Goal: Task Accomplishment & Management: Complete application form

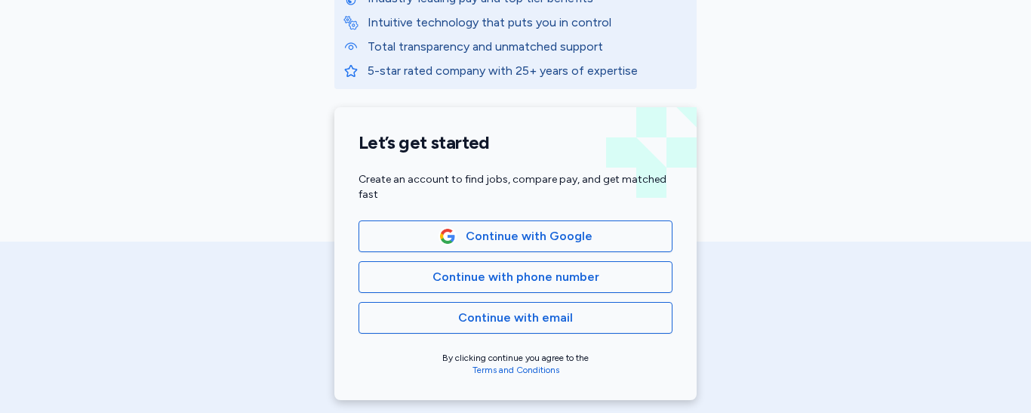
scroll to position [270, 0]
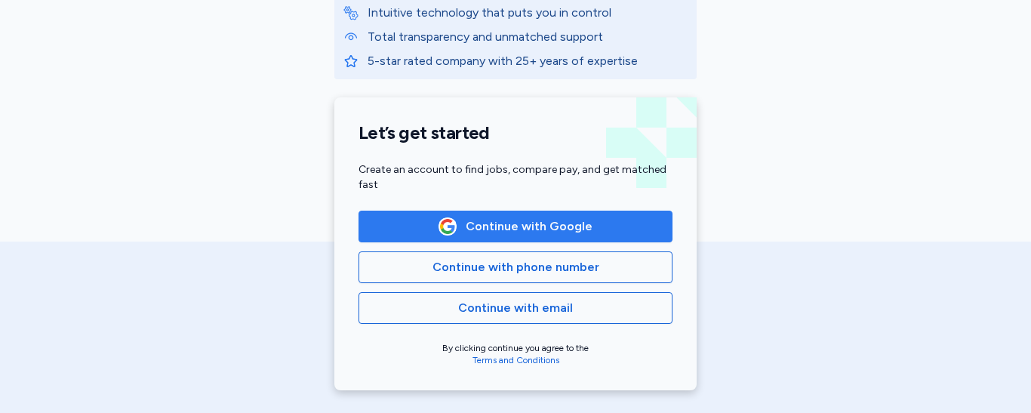
click at [586, 217] on span "Continue with Google" at bounding box center [515, 226] width 288 height 18
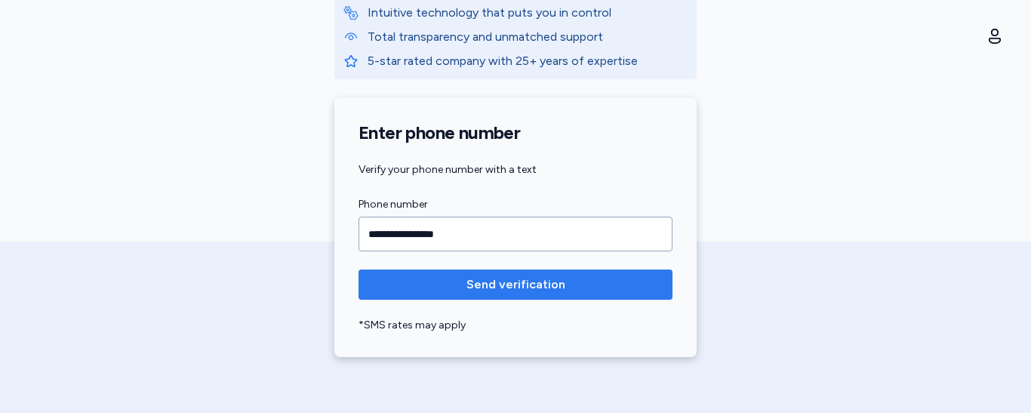
type input "**********"
click at [437, 273] on button "Send verification" at bounding box center [516, 285] width 314 height 30
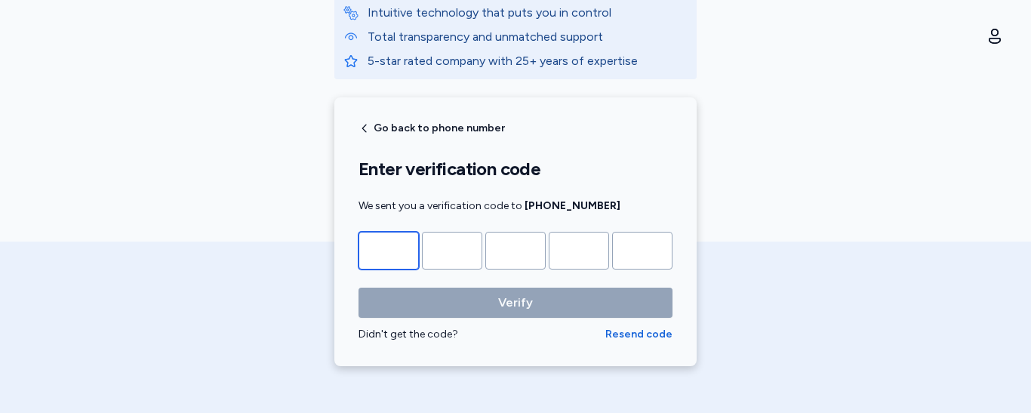
click at [397, 257] on input "Please enter OTP character 1" at bounding box center [389, 251] width 60 height 38
type input "*"
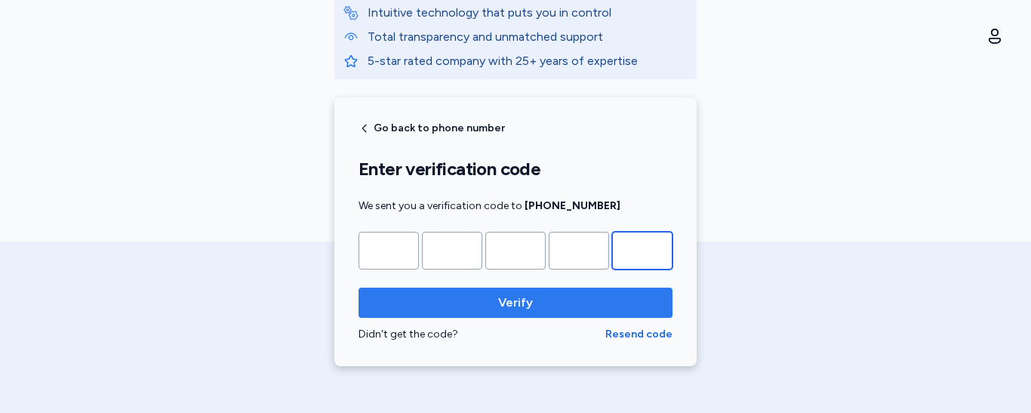
type input "*"
click at [409, 294] on span "Verify" at bounding box center [516, 303] width 290 height 18
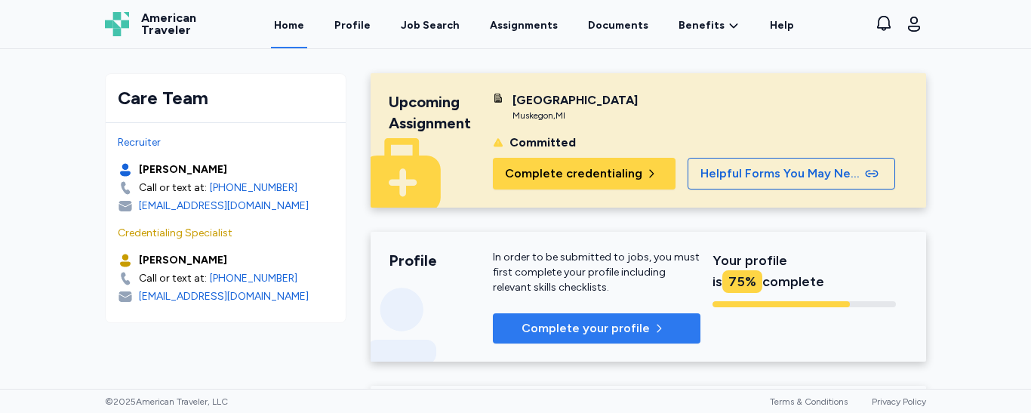
click at [577, 329] on span "Complete your profile" at bounding box center [586, 328] width 128 height 18
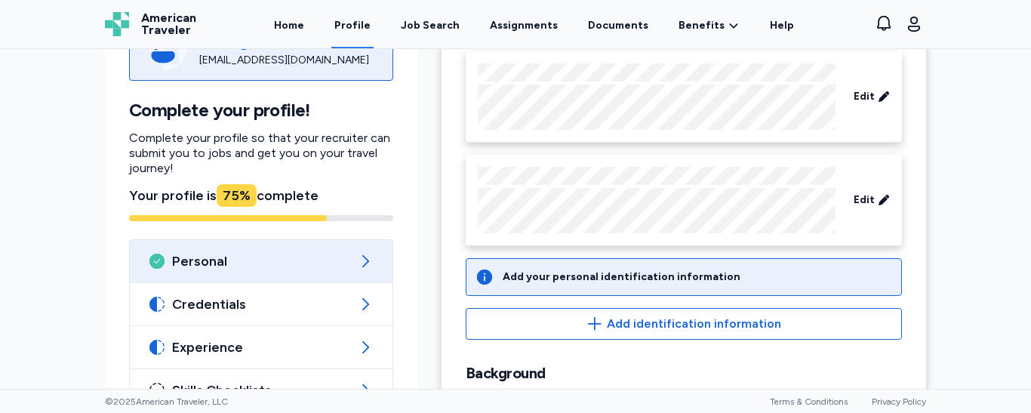
scroll to position [156, 0]
click at [676, 276] on div "Add your personal identification information" at bounding box center [622, 276] width 238 height 15
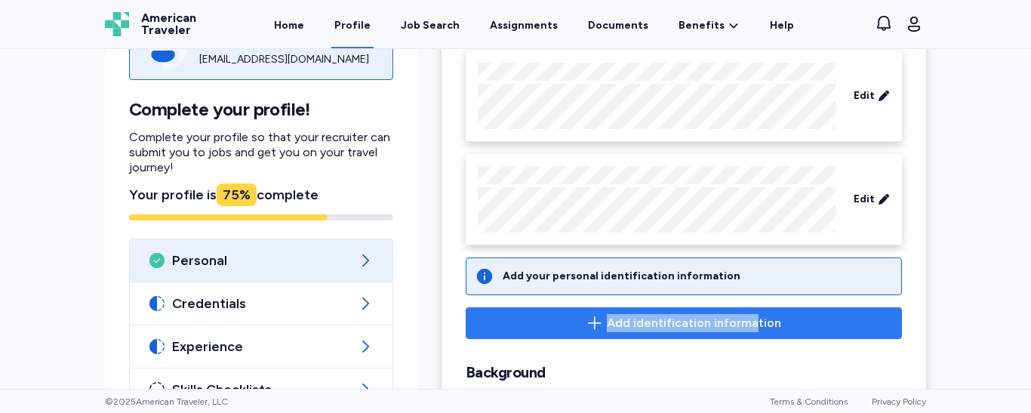
drag, startPoint x: 769, startPoint y: 283, endPoint x: 751, endPoint y: 325, distance: 46.0
click at [751, 325] on div "Add your personal identification information Add identification information" at bounding box center [684, 298] width 436 height 82
click at [802, 324] on span "Add identification information" at bounding box center [684, 323] width 411 height 18
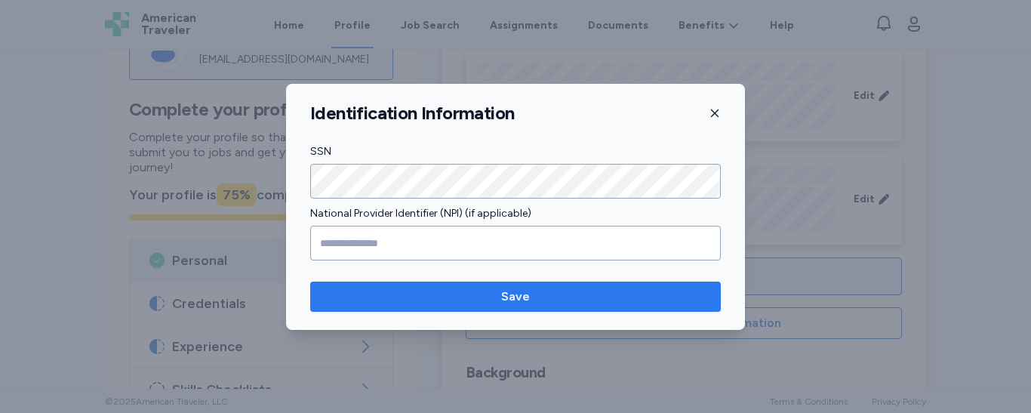
click at [449, 291] on span "Save" at bounding box center [515, 297] width 387 height 18
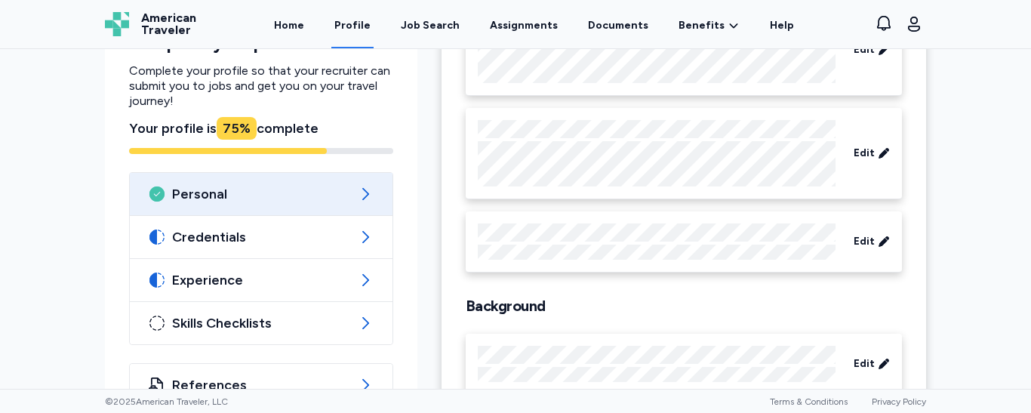
scroll to position [209, 0]
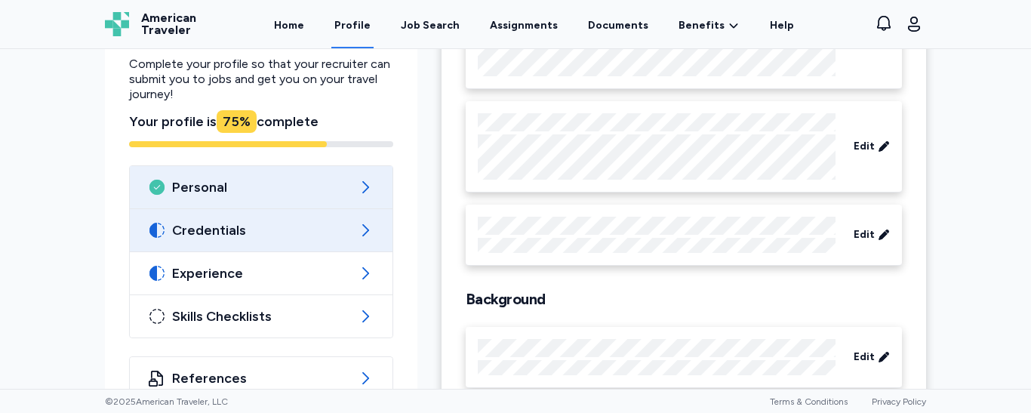
click at [288, 230] on span "Credentials" at bounding box center [261, 230] width 178 height 18
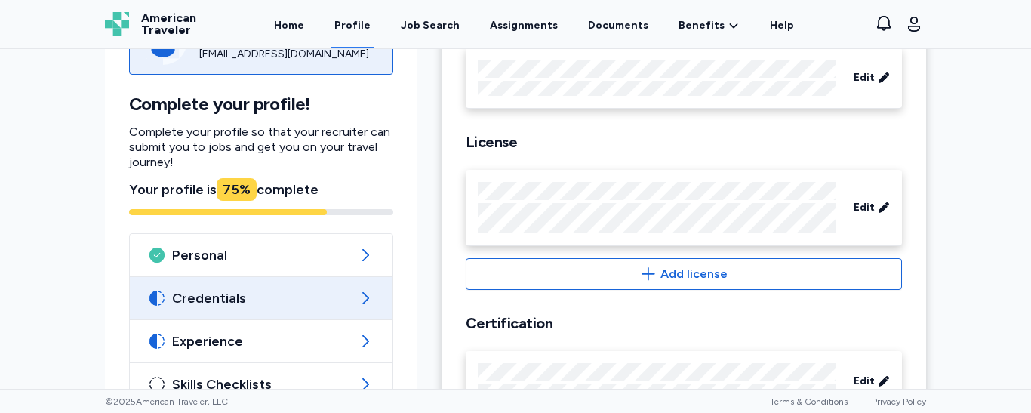
scroll to position [515, 0]
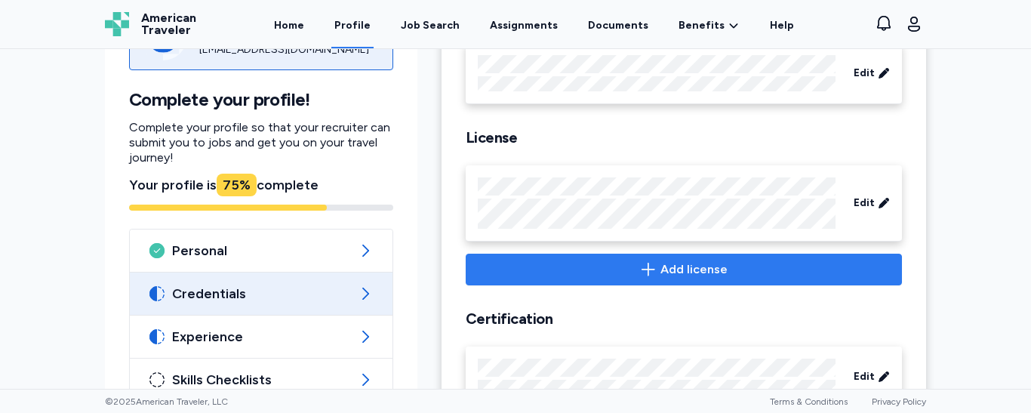
click at [750, 276] on span "Add license" at bounding box center [684, 269] width 411 height 18
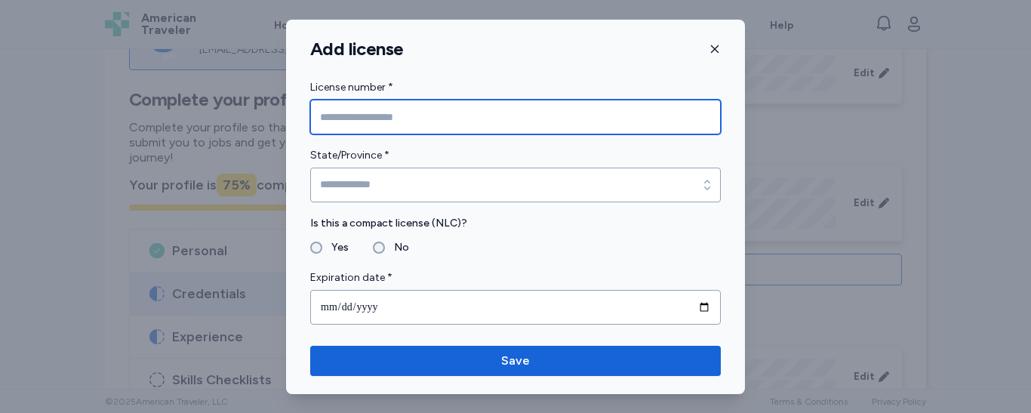
click at [400, 116] on input "License number *" at bounding box center [515, 117] width 411 height 35
type input "*********"
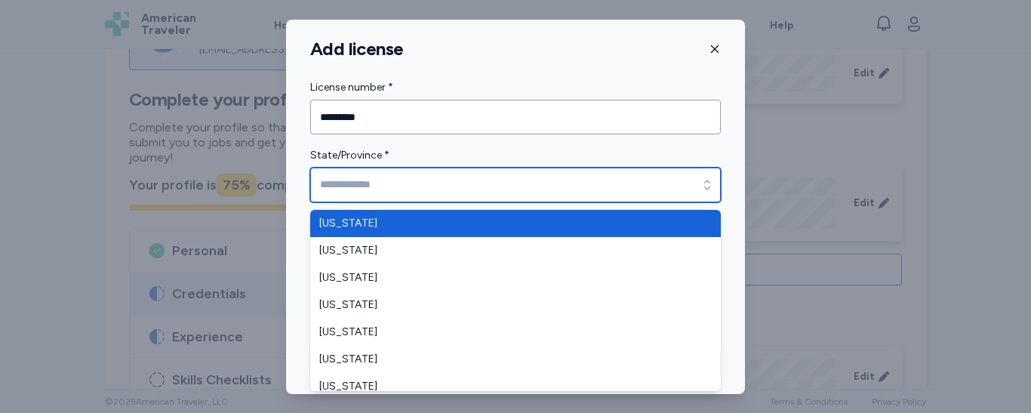
click at [414, 186] on input "State/Province *" at bounding box center [515, 185] width 411 height 35
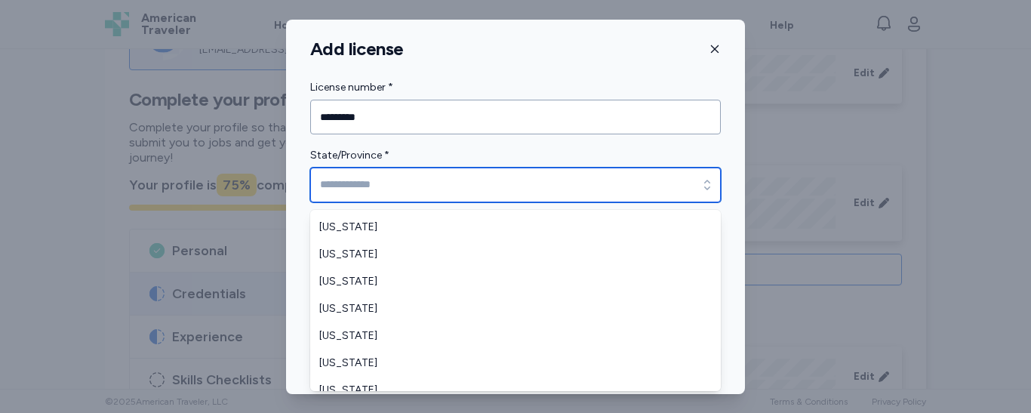
scroll to position [340, 0]
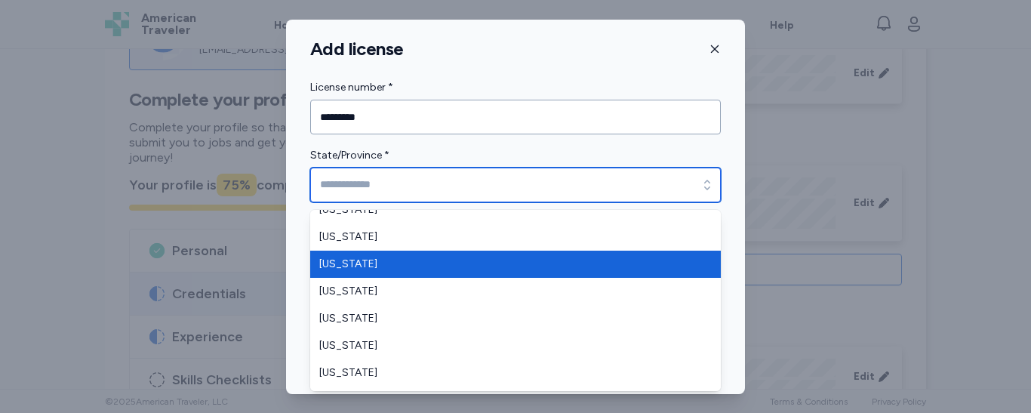
type input "*******"
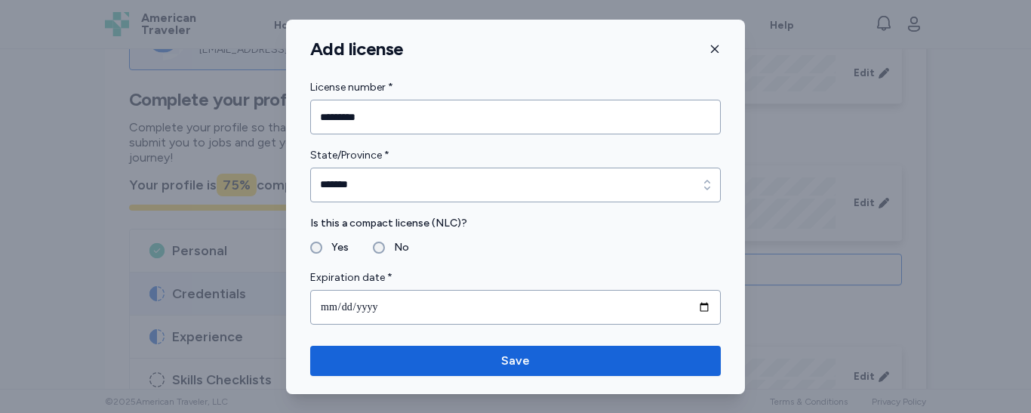
click at [385, 245] on label "No" at bounding box center [397, 248] width 24 height 18
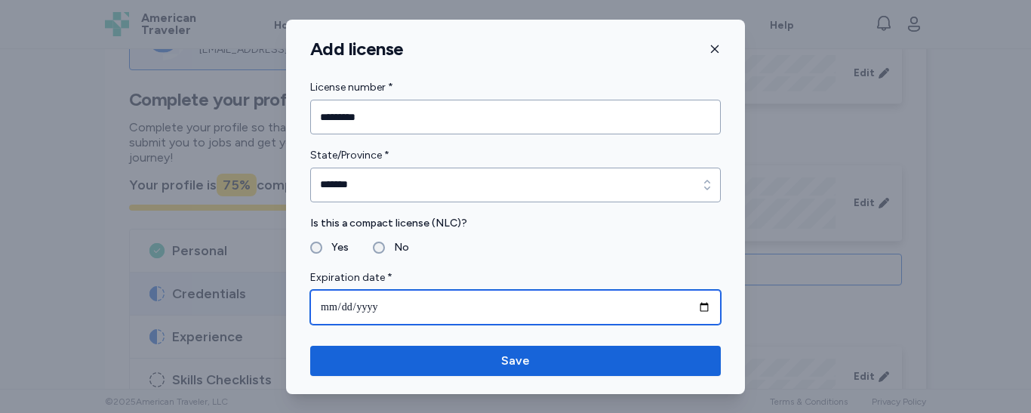
click at [448, 300] on input "date" at bounding box center [515, 307] width 411 height 35
type input "**********"
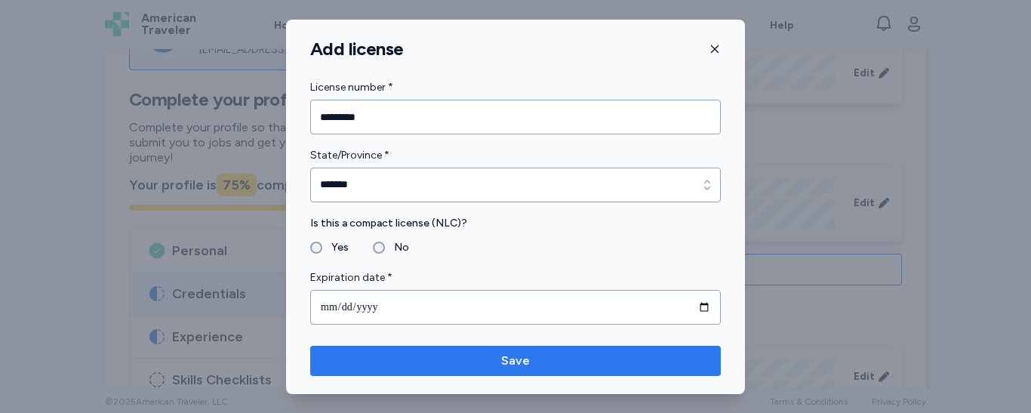
click at [514, 356] on span "Save" at bounding box center [515, 361] width 29 height 18
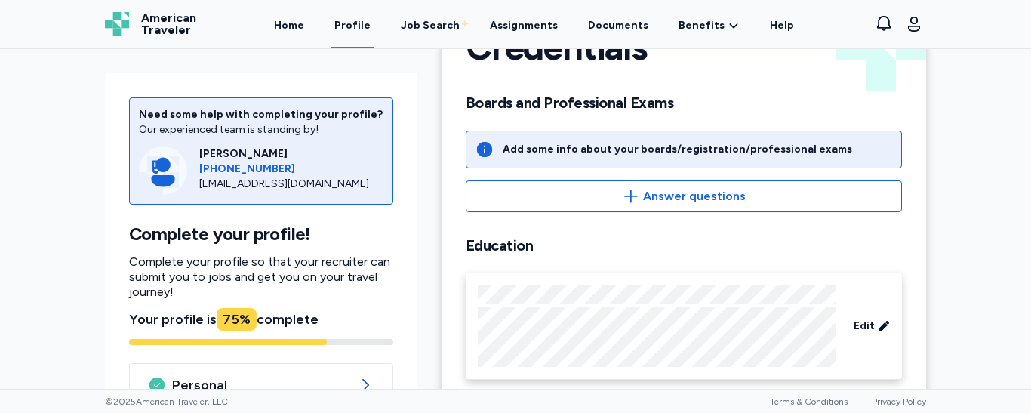
scroll to position [0, 0]
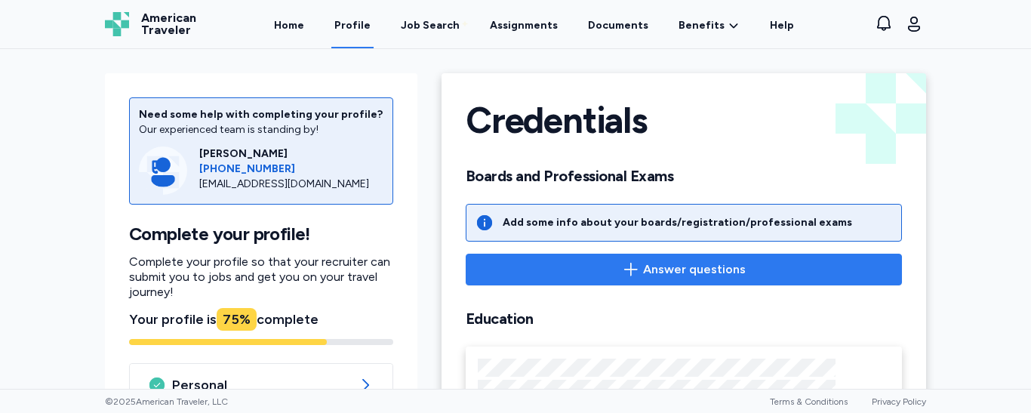
click at [765, 267] on span "Answer questions" at bounding box center [684, 269] width 411 height 18
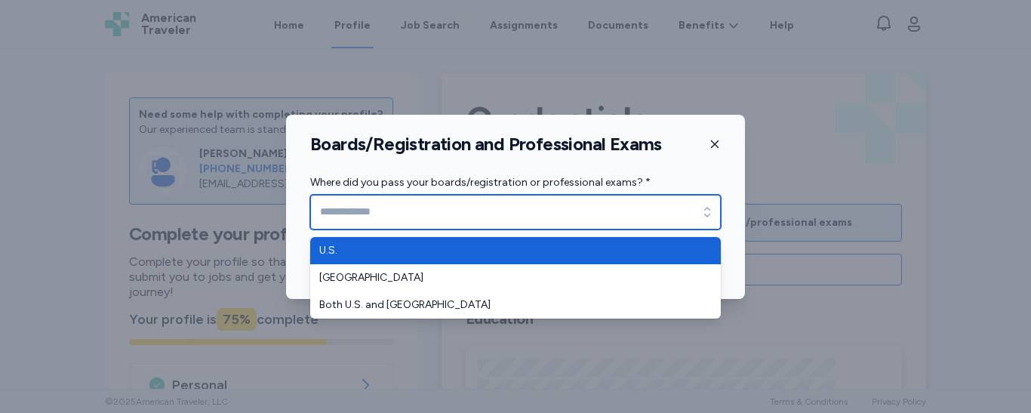
click at [618, 211] on input "Where did you pass your boards/registration or professional exams? *" at bounding box center [515, 212] width 411 height 35
type input "****"
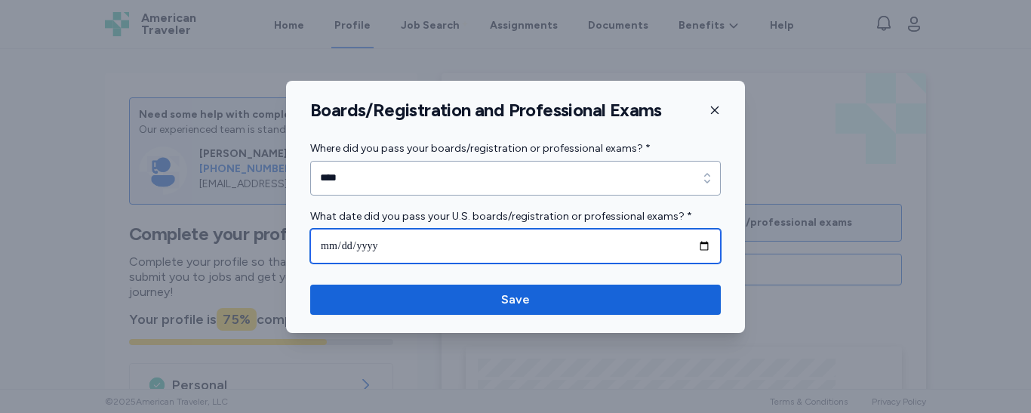
click at [368, 245] on input "date" at bounding box center [515, 246] width 411 height 35
click at [337, 248] on input "date" at bounding box center [515, 246] width 411 height 35
type input "**********"
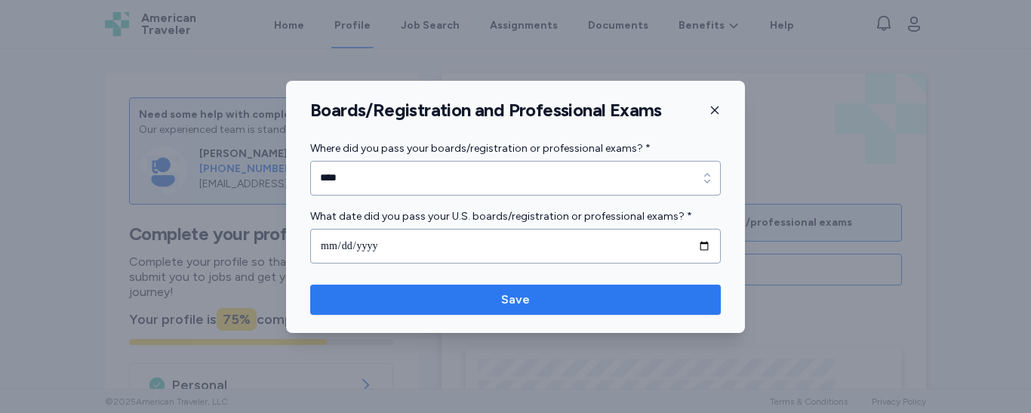
click at [454, 307] on span "Save" at bounding box center [515, 300] width 387 height 18
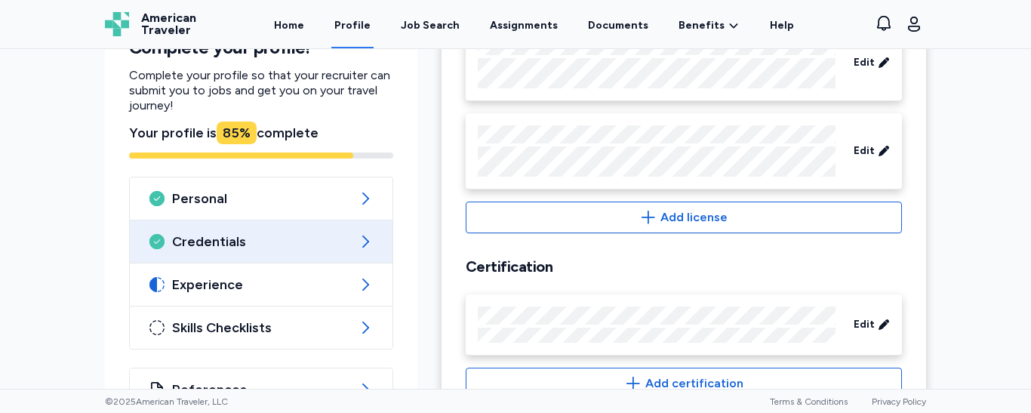
scroll to position [650, 0]
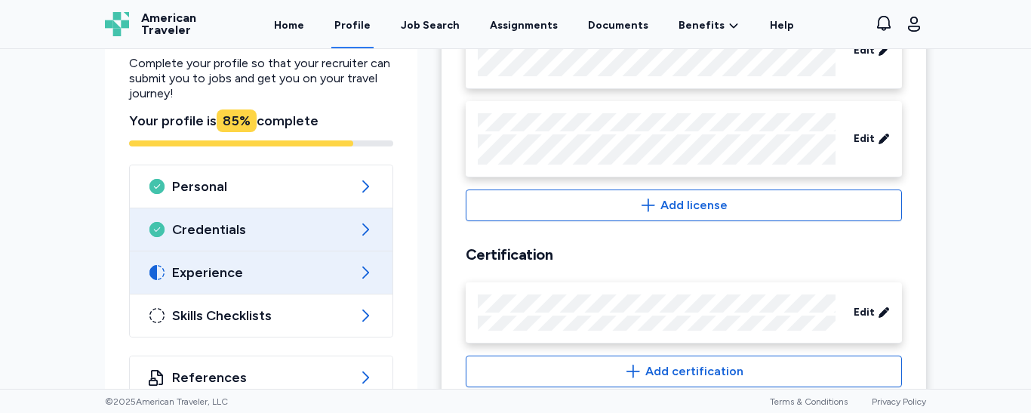
click at [303, 277] on span "Experience" at bounding box center [261, 272] width 178 height 18
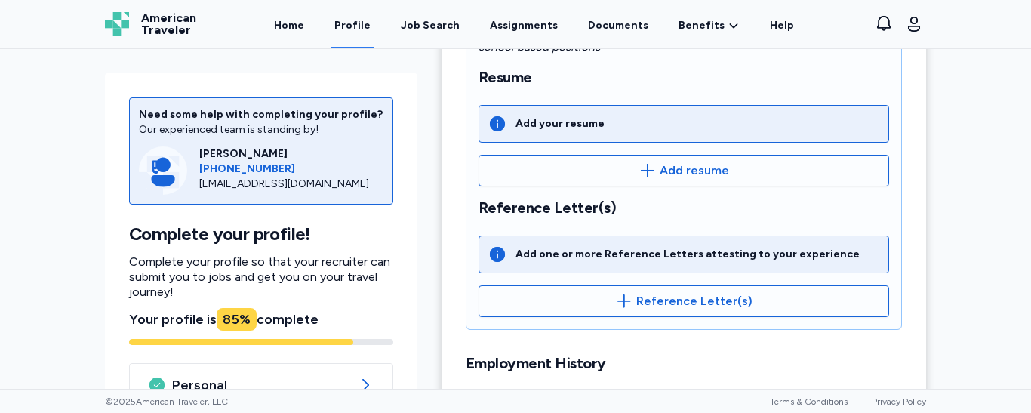
scroll to position [277, 0]
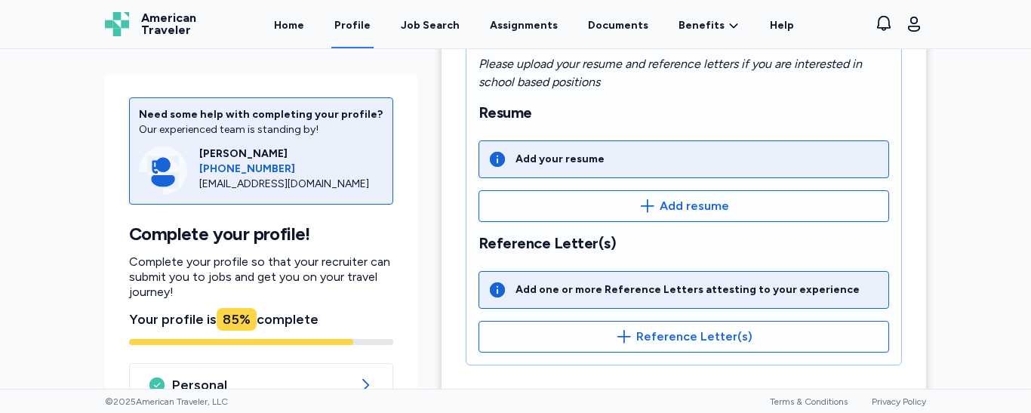
click at [587, 158] on div "Add your resume" at bounding box center [560, 159] width 89 height 15
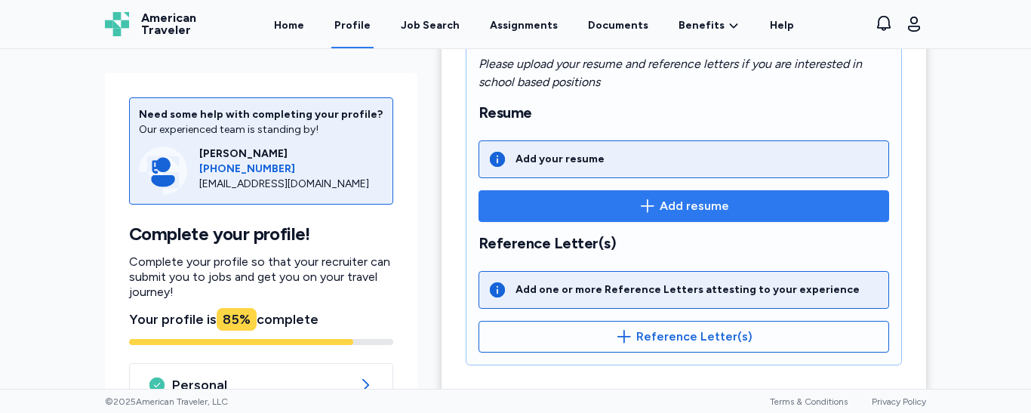
click at [670, 200] on span "Add resume" at bounding box center [694, 206] width 69 height 18
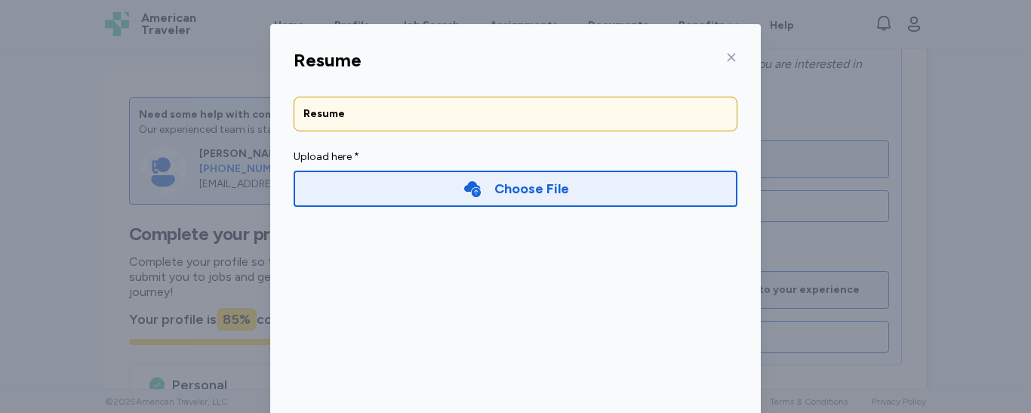
click at [550, 192] on div "Choose File" at bounding box center [532, 188] width 75 height 21
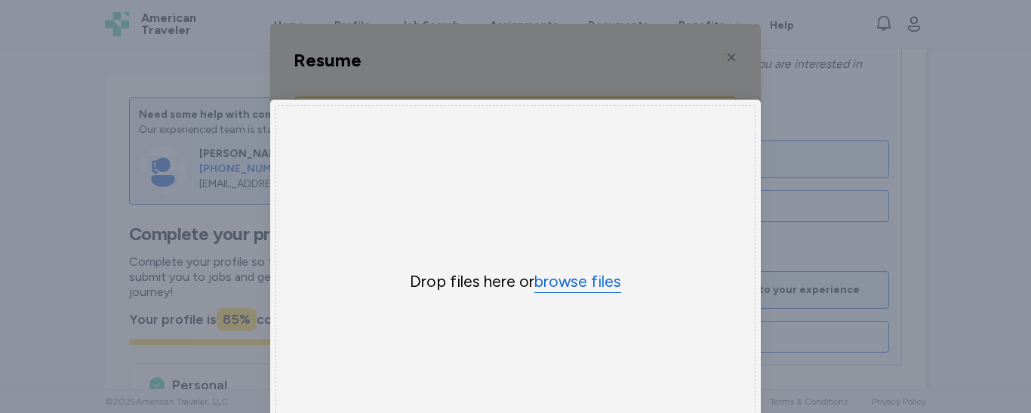
click at [566, 282] on button "browse files" at bounding box center [578, 282] width 87 height 22
click at [724, 56] on div "Uppy Dashboard Window (Press escape to close)" at bounding box center [515, 288] width 491 height 528
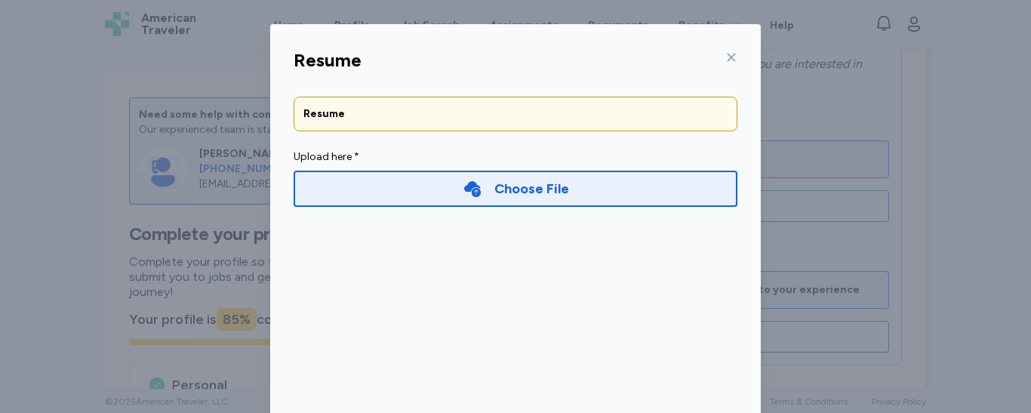
click at [728, 56] on icon at bounding box center [732, 58] width 8 height 8
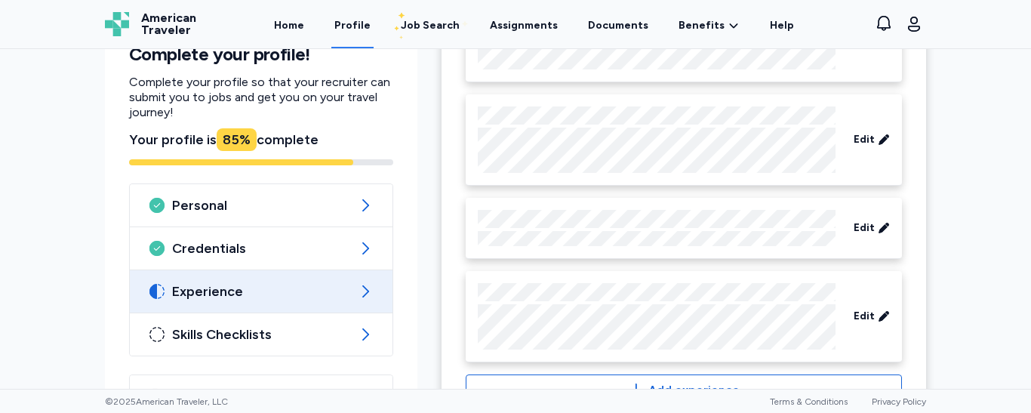
scroll to position [981, 0]
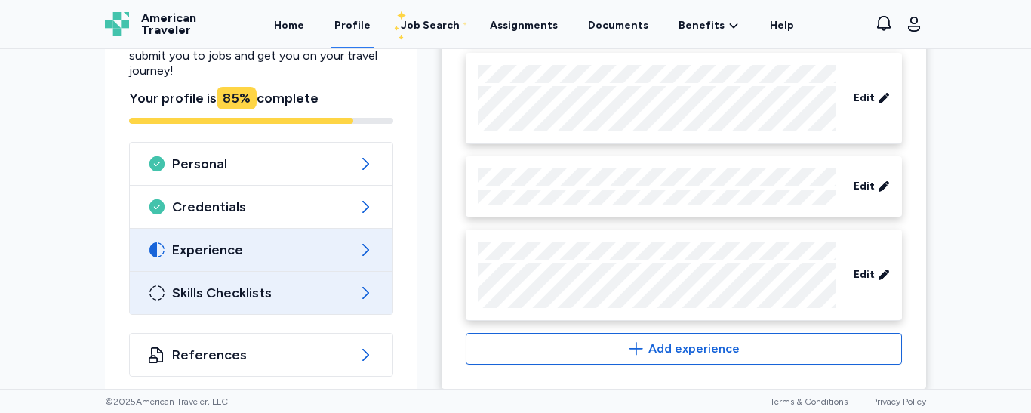
click at [267, 284] on span "Skills Checklists" at bounding box center [261, 293] width 178 height 18
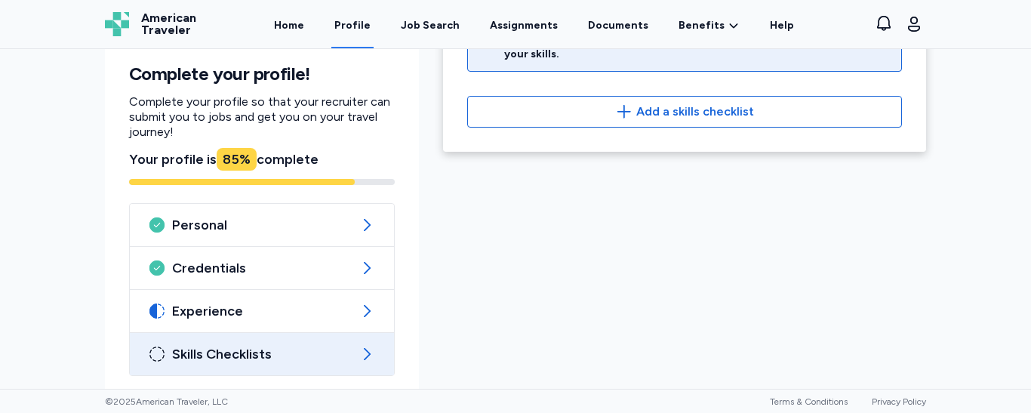
scroll to position [159, 0]
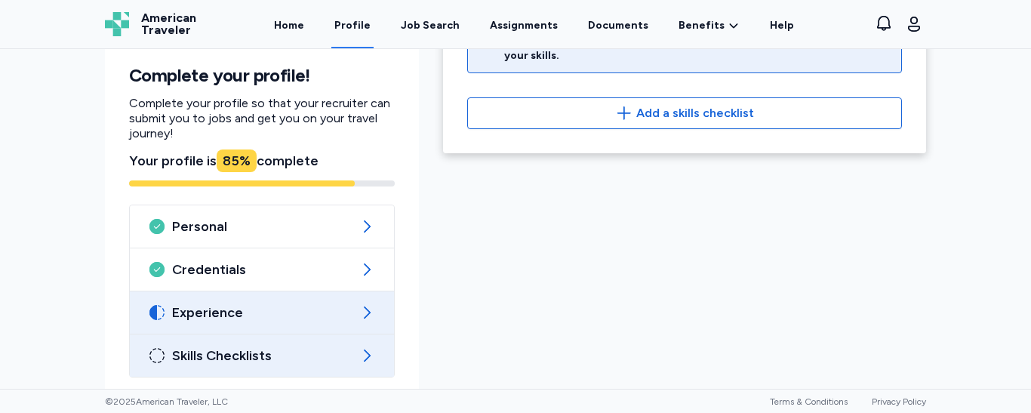
click at [309, 313] on span "Experience" at bounding box center [262, 312] width 180 height 18
click at [285, 313] on span "Experience" at bounding box center [262, 312] width 180 height 18
click at [348, 317] on div "Experience" at bounding box center [262, 312] width 264 height 42
click at [364, 309] on icon at bounding box center [367, 313] width 7 height 12
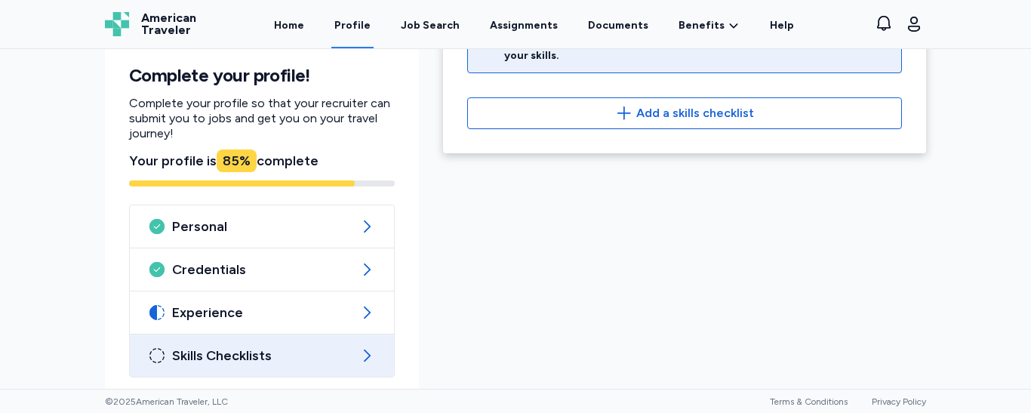
click at [504, 302] on div "Skills Checklists Back Skills Checklists Add and edit all applicable checklist …" at bounding box center [684, 183] width 507 height 561
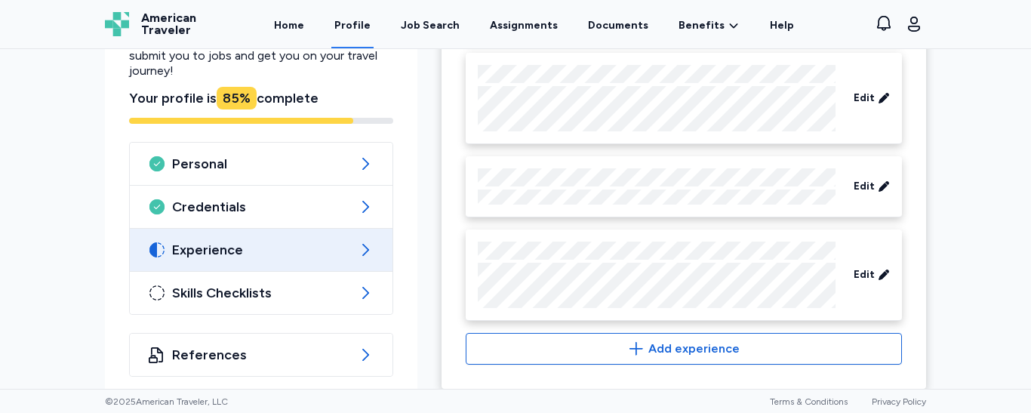
scroll to position [280, 0]
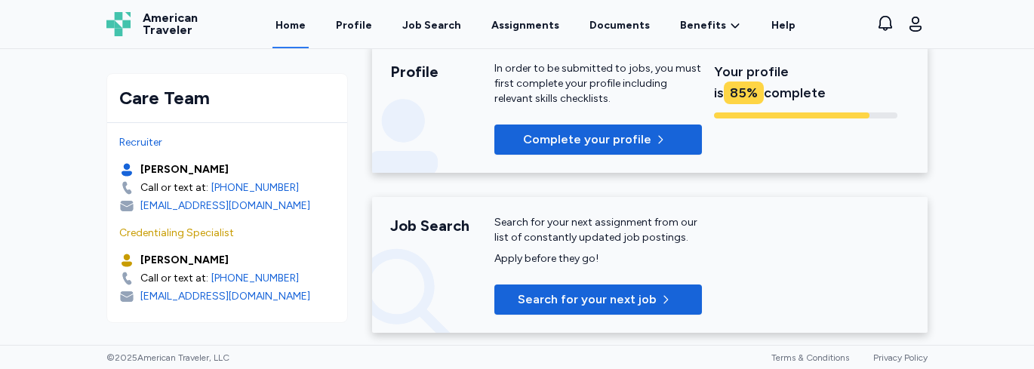
scroll to position [192, 0]
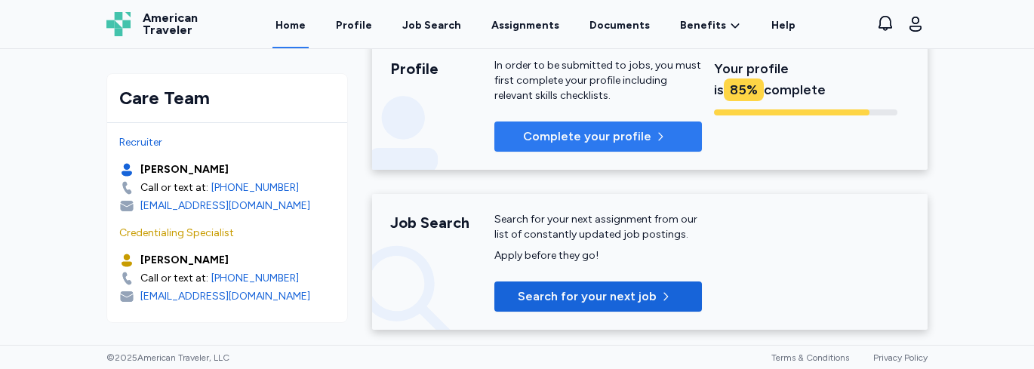
click at [606, 134] on span "Complete your profile" at bounding box center [587, 137] width 128 height 18
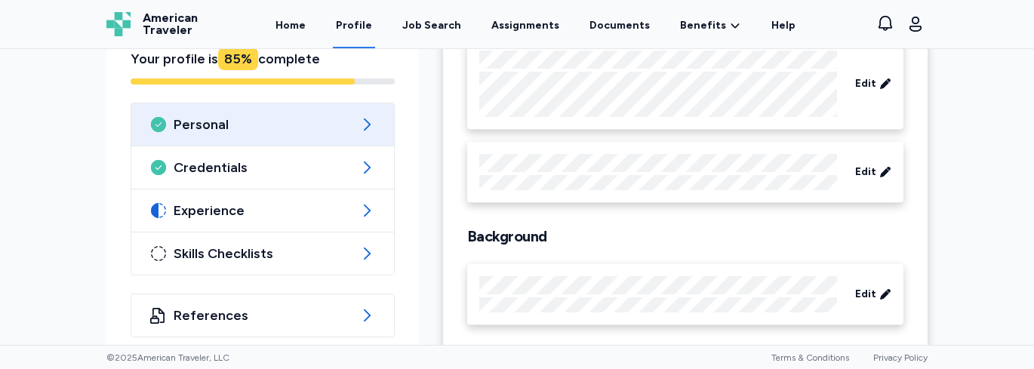
scroll to position [287, 0]
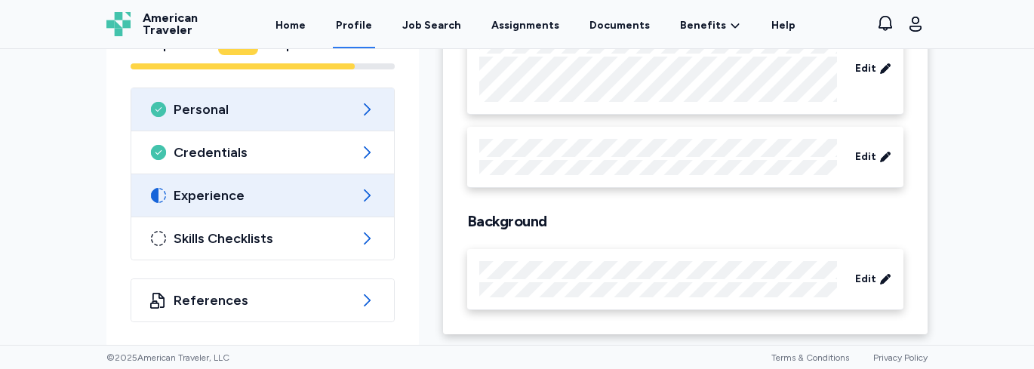
click at [279, 190] on span "Experience" at bounding box center [263, 195] width 178 height 18
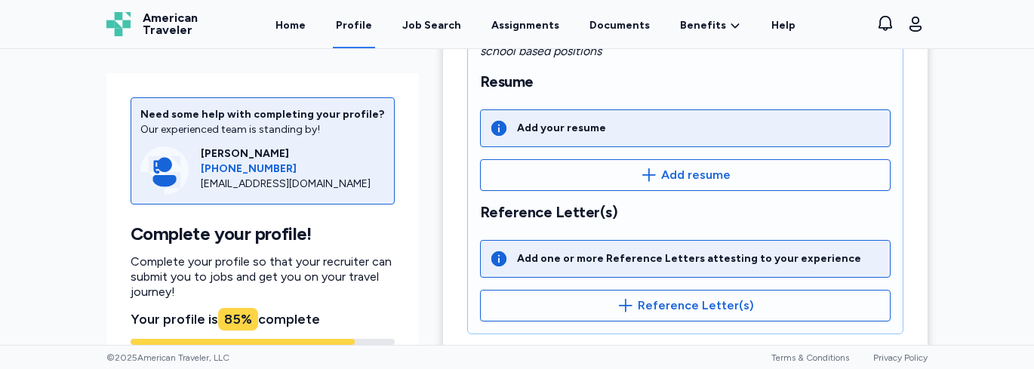
scroll to position [312, 0]
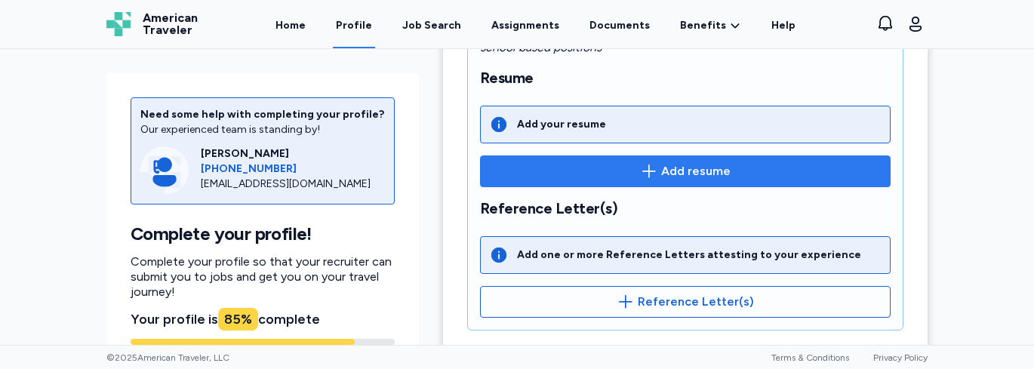
click at [701, 168] on span "Add resume" at bounding box center [695, 171] width 69 height 18
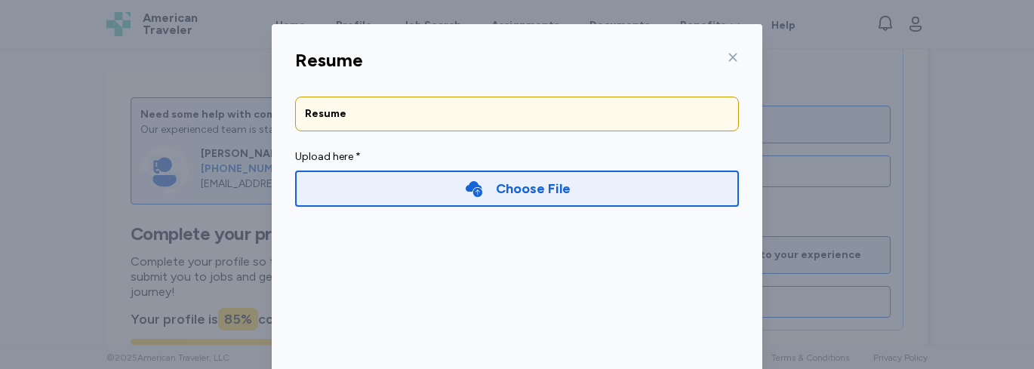
click at [496, 183] on div "Choose File" at bounding box center [533, 188] width 75 height 21
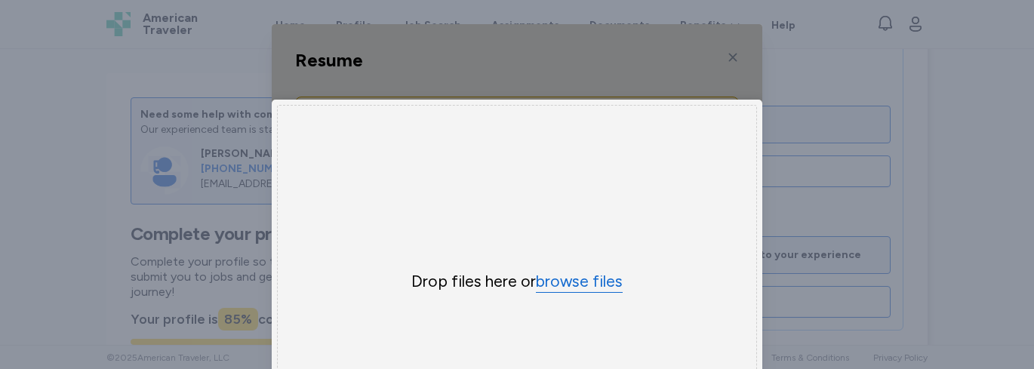
click at [569, 279] on button "browse files" at bounding box center [579, 282] width 87 height 22
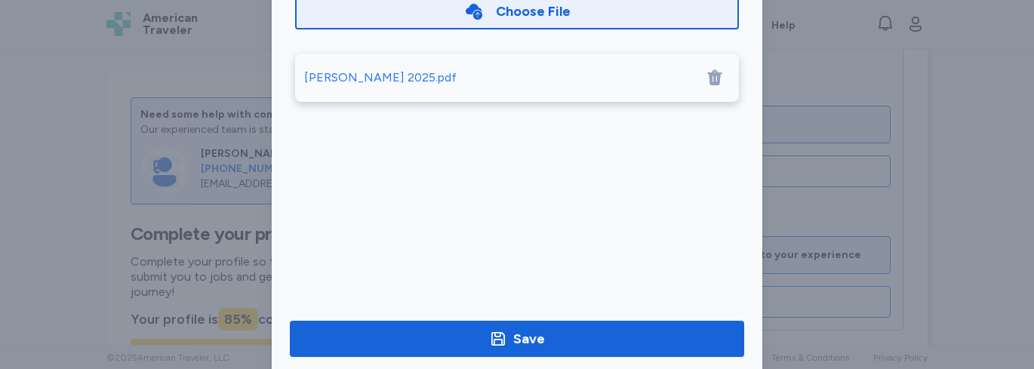
scroll to position [181, 0]
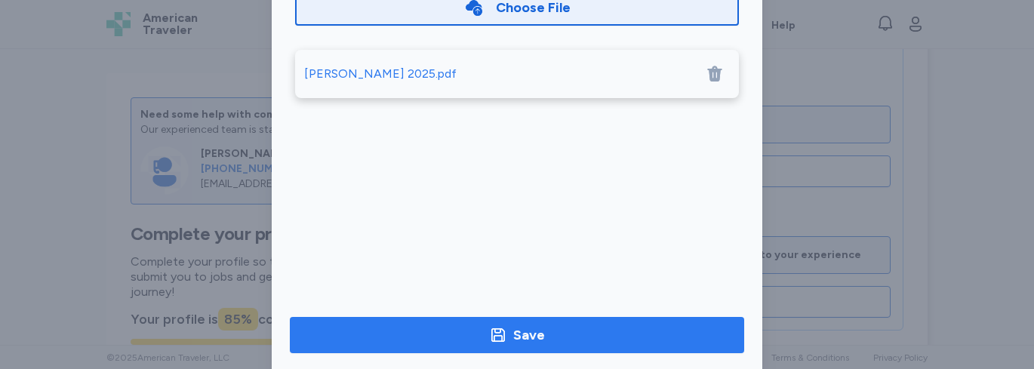
click at [633, 338] on span "Save" at bounding box center [517, 335] width 430 height 21
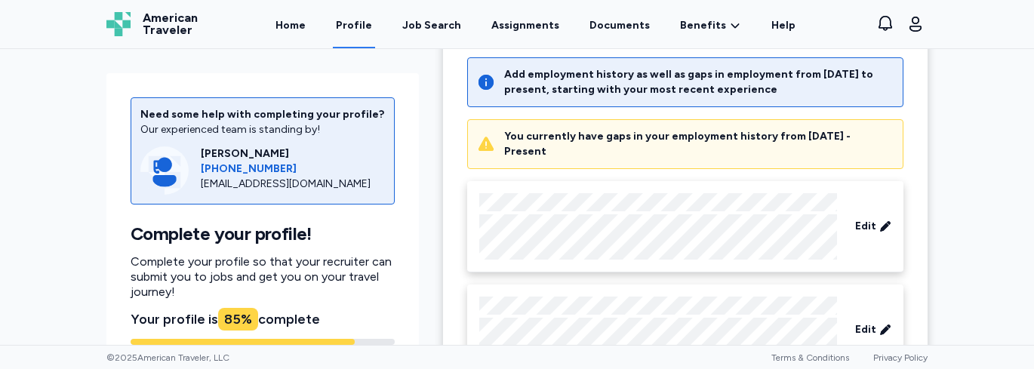
scroll to position [623, 0]
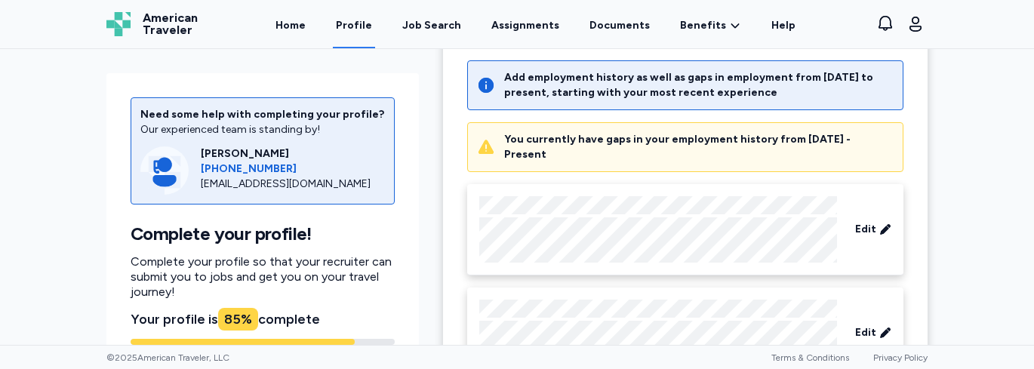
click at [768, 140] on div "You currently have gaps in your employment history from [DATE] - Present" at bounding box center [699, 147] width 390 height 30
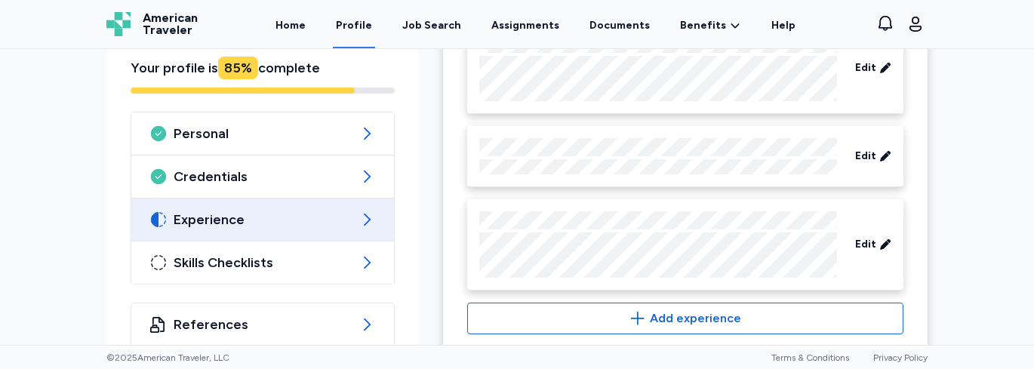
scroll to position [1005, 0]
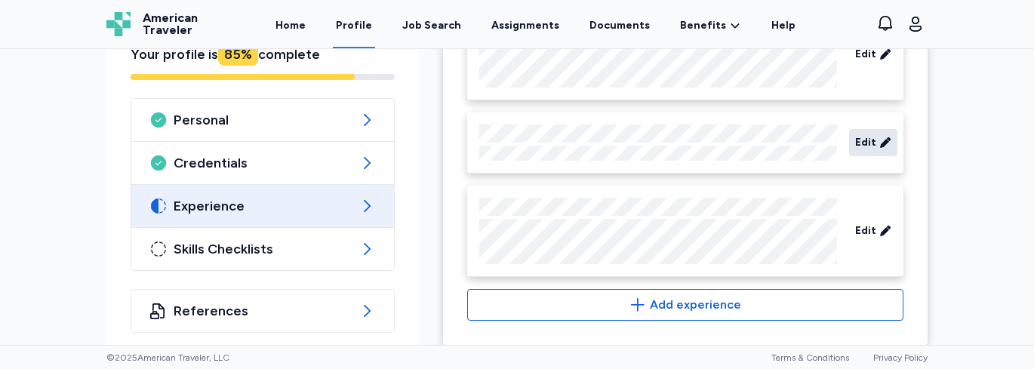
click at [872, 136] on div "Edit" at bounding box center [873, 142] width 48 height 27
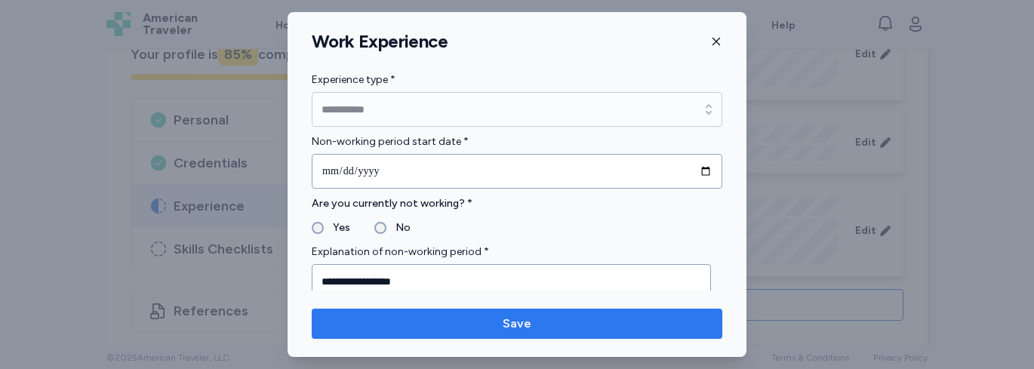
click at [599, 322] on span "Save" at bounding box center [517, 324] width 387 height 18
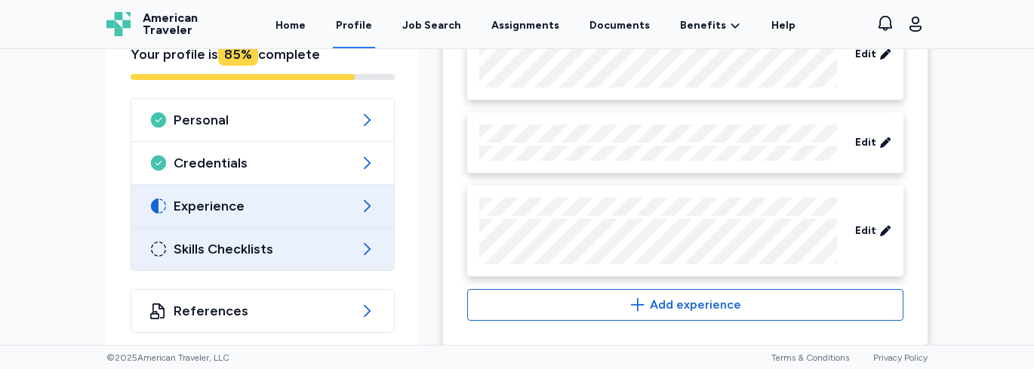
click at [361, 240] on icon at bounding box center [367, 249] width 18 height 18
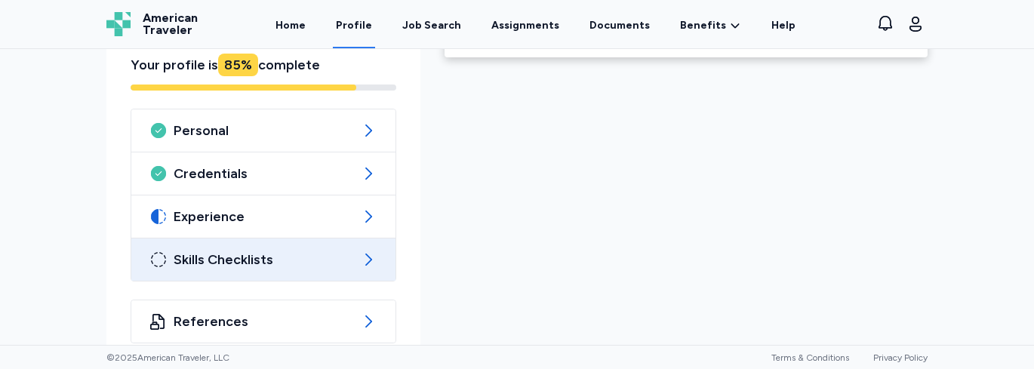
scroll to position [277, 0]
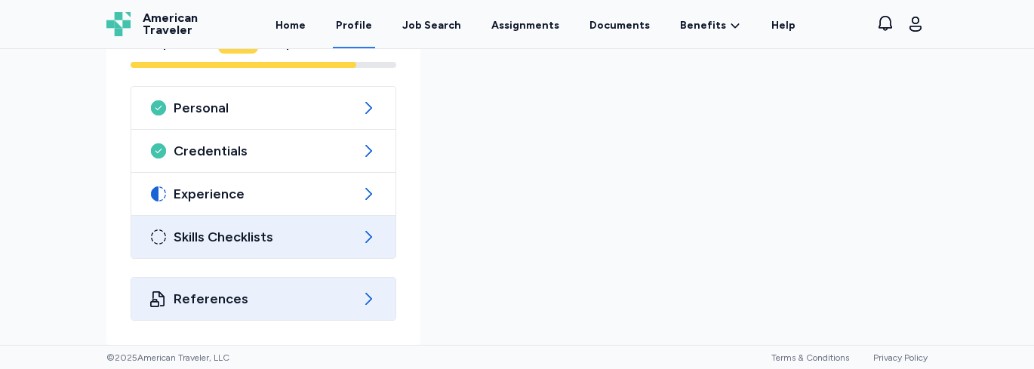
click at [359, 293] on icon at bounding box center [368, 299] width 18 height 18
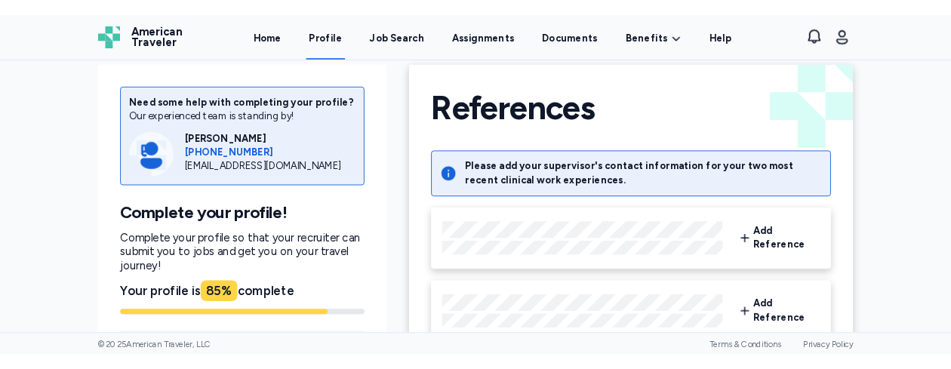
scroll to position [16, 0]
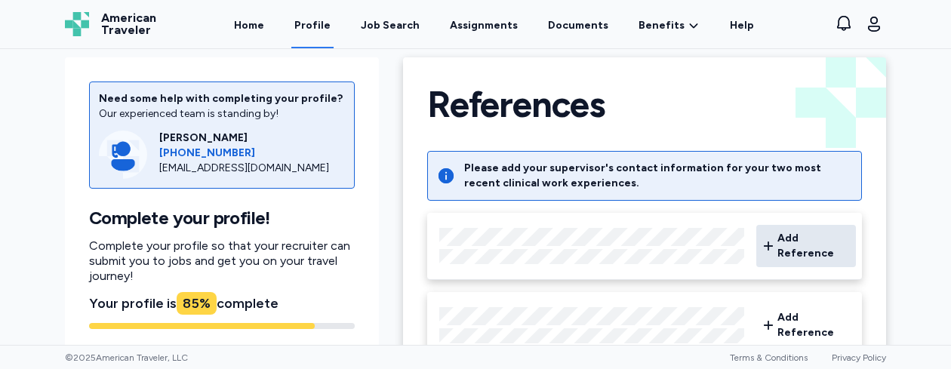
click at [826, 245] on span "Add Reference" at bounding box center [814, 246] width 72 height 30
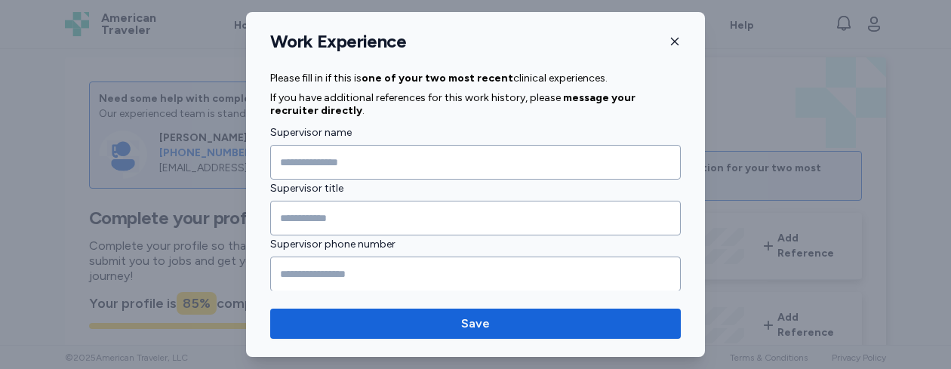
scroll to position [1941, 0]
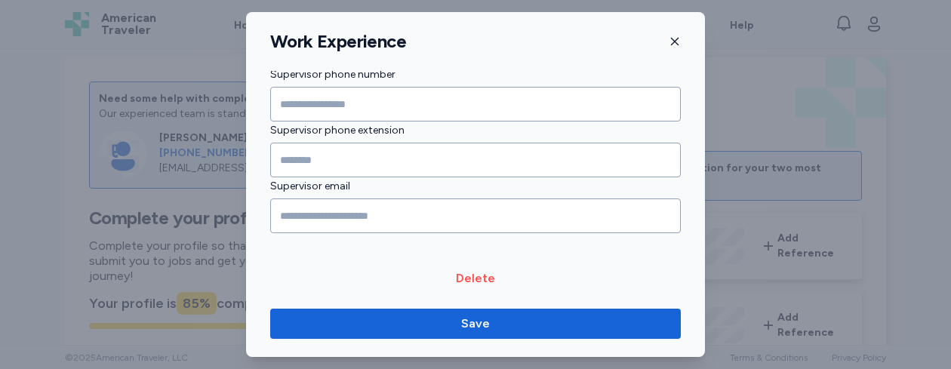
click at [678, 45] on icon "button" at bounding box center [675, 42] width 8 height 8
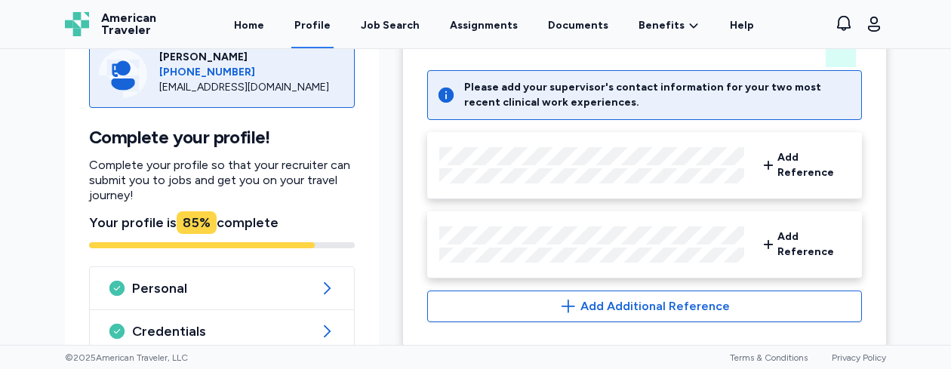
scroll to position [0, 0]
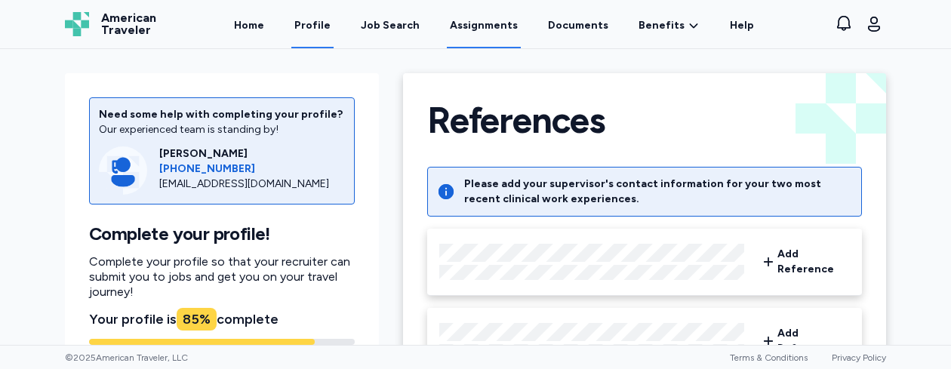
click at [476, 26] on link "Assignments" at bounding box center [484, 25] width 74 height 47
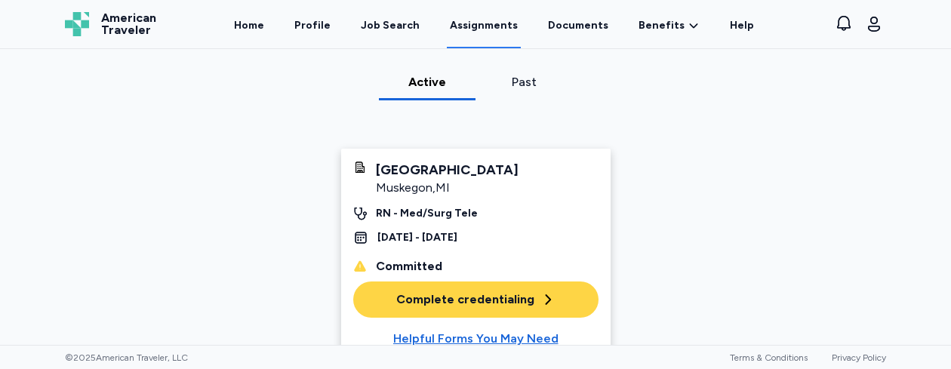
scroll to position [54, 0]
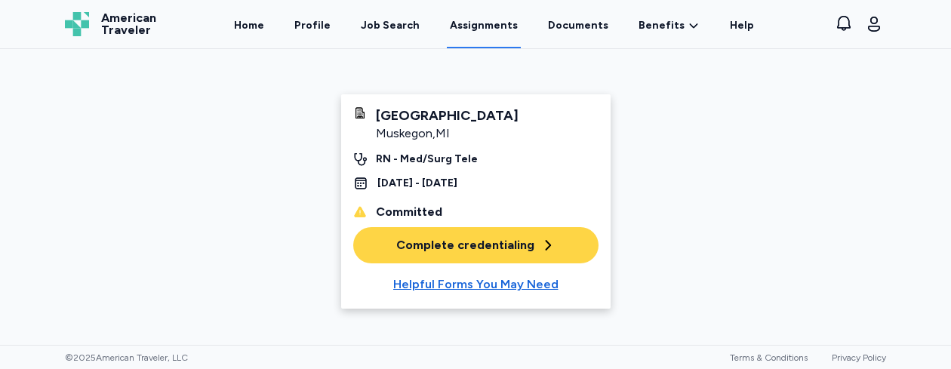
click at [508, 245] on div "Complete credentialing" at bounding box center [475, 245] width 159 height 18
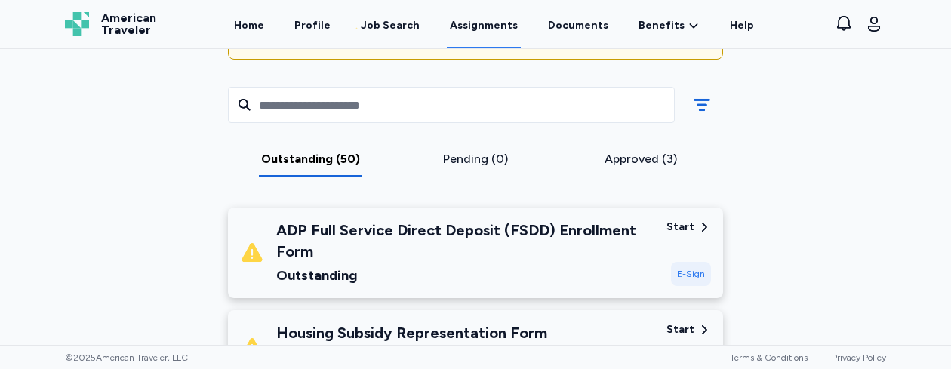
scroll to position [175, 0]
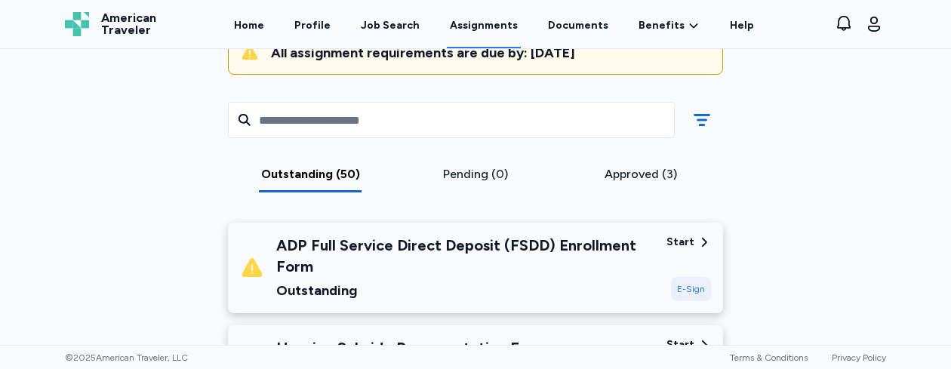
click at [673, 241] on div "Start" at bounding box center [681, 242] width 28 height 15
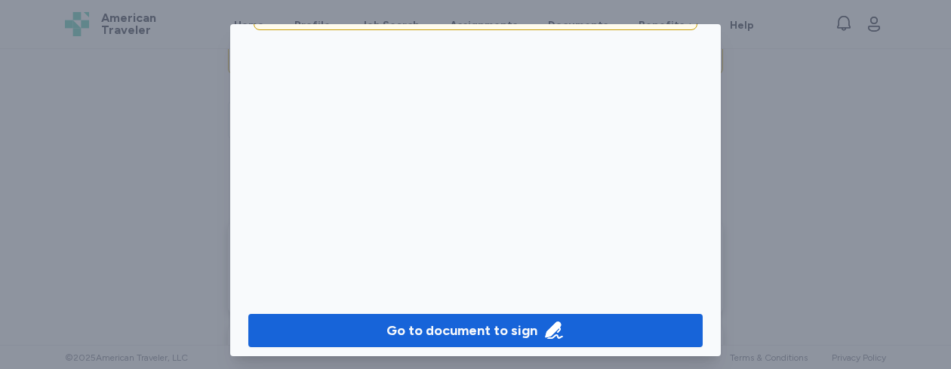
scroll to position [195, 0]
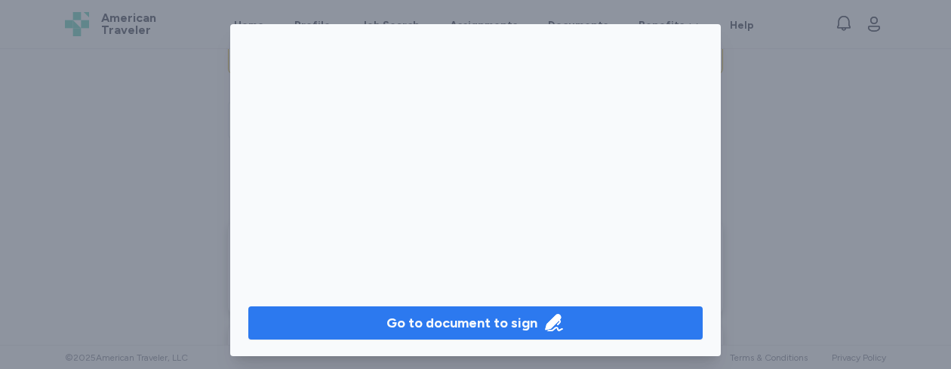
click at [507, 321] on div "Go to document to sign" at bounding box center [462, 323] width 151 height 21
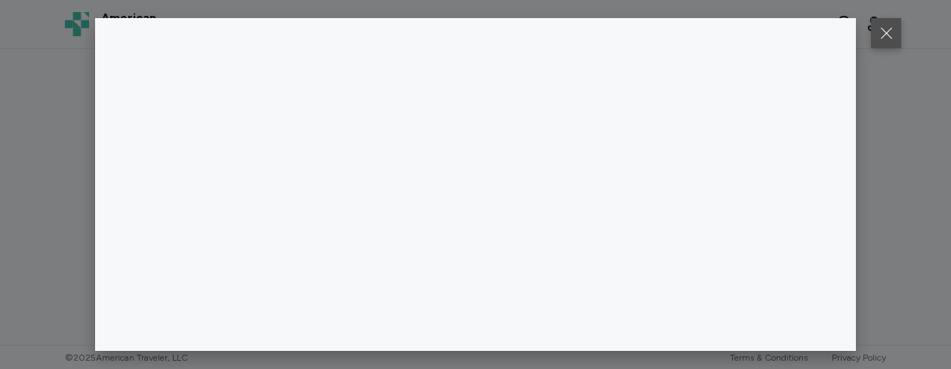
click at [886, 29] on button at bounding box center [886, 33] width 30 height 30
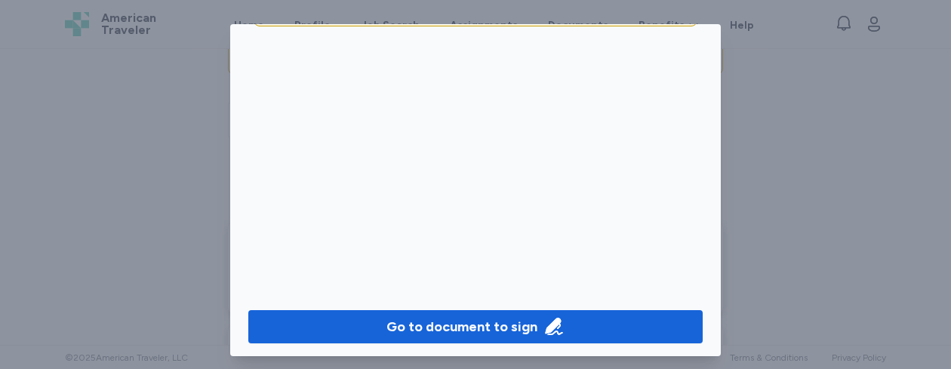
scroll to position [196, 0]
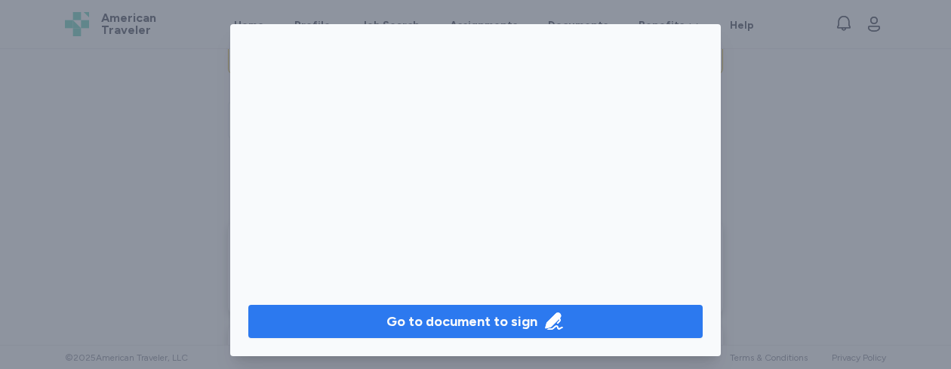
click at [519, 326] on div "Go to document to sign" at bounding box center [462, 321] width 151 height 21
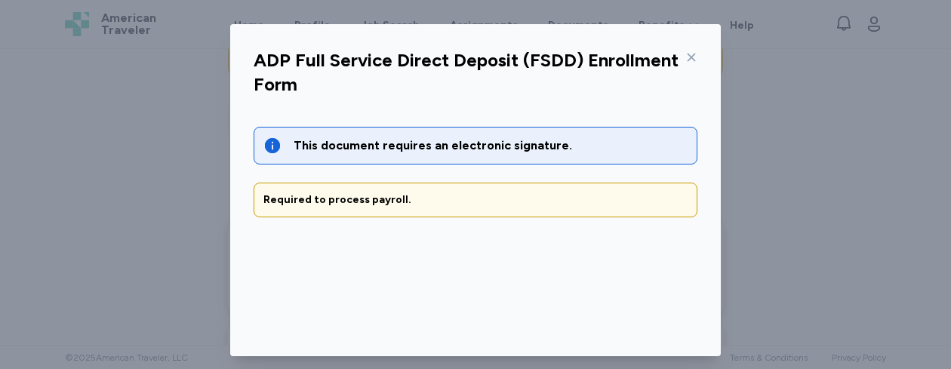
click at [515, 196] on div "Required to process payroll." at bounding box center [475, 200] width 424 height 15
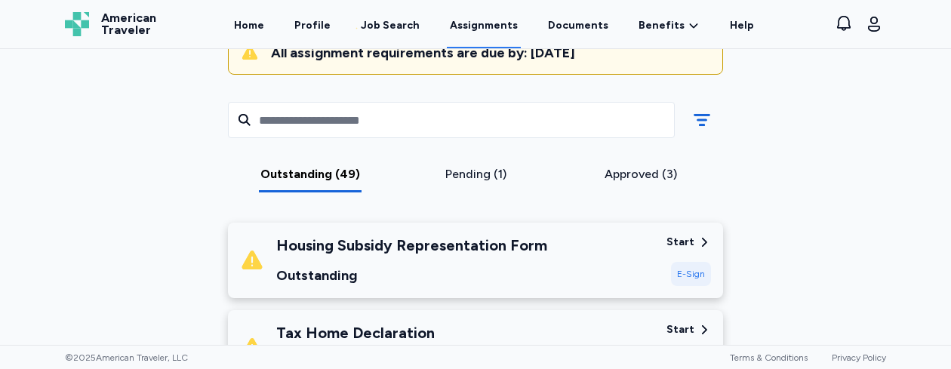
click at [689, 278] on div "E-Sign" at bounding box center [691, 274] width 40 height 24
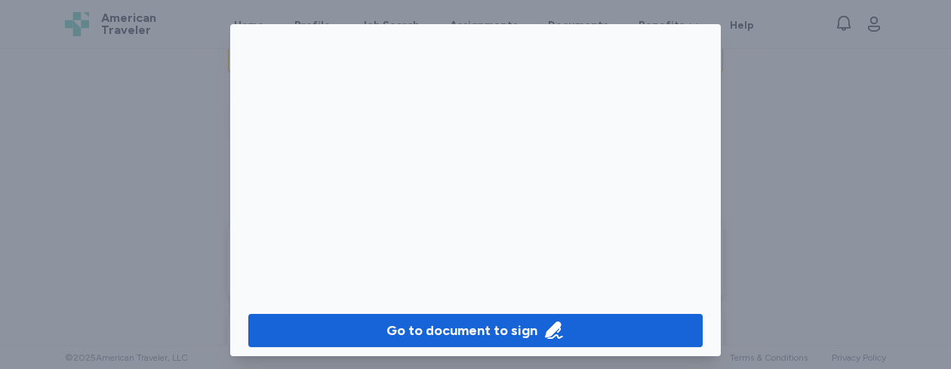
scroll to position [189, 0]
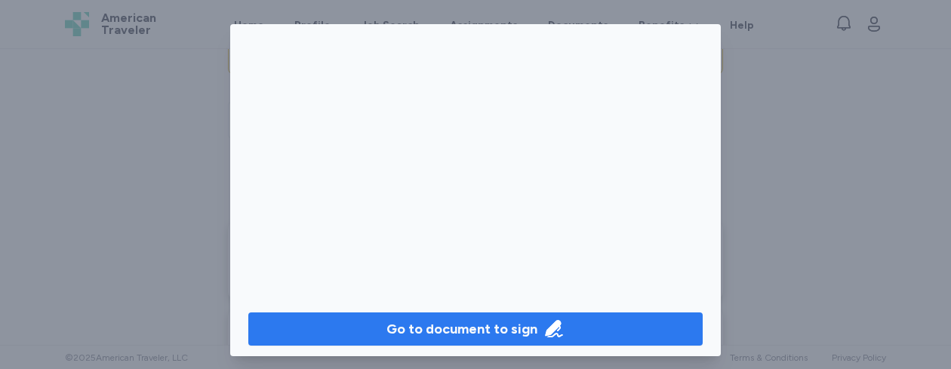
click at [551, 319] on icon "button" at bounding box center [554, 329] width 21 height 21
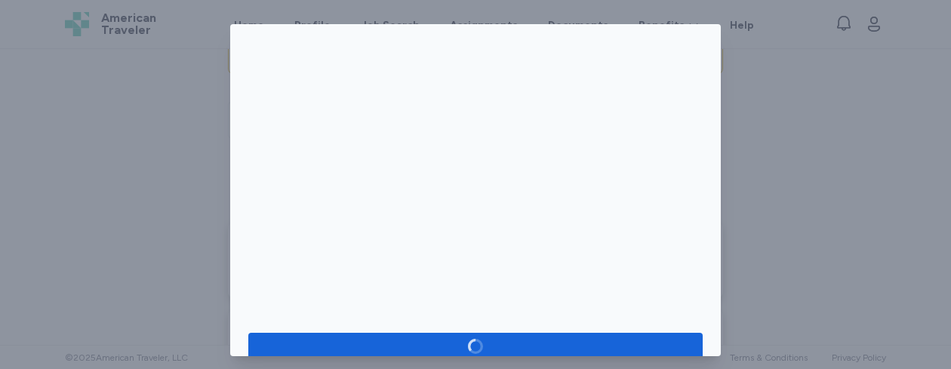
scroll to position [196, 0]
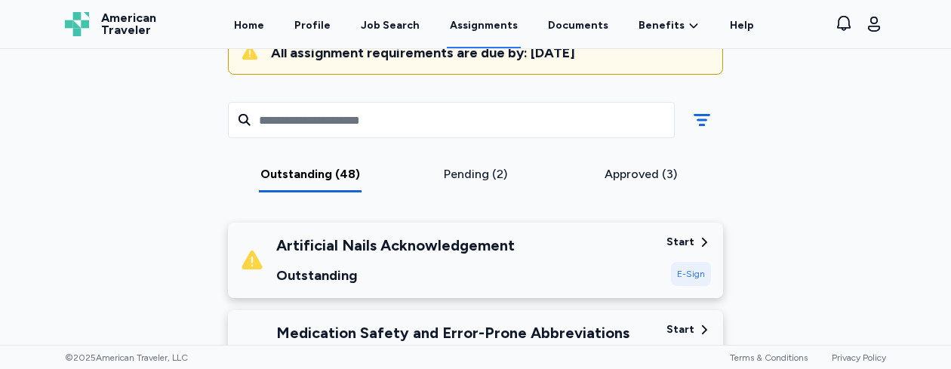
click at [682, 273] on div "E-Sign" at bounding box center [691, 274] width 40 height 24
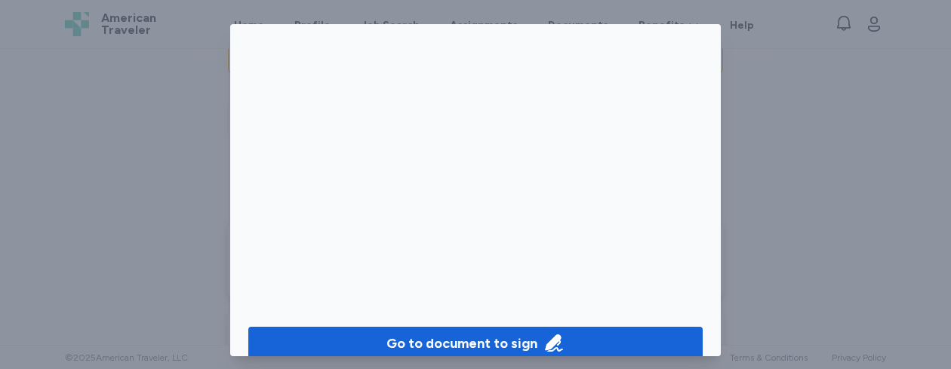
scroll to position [183, 0]
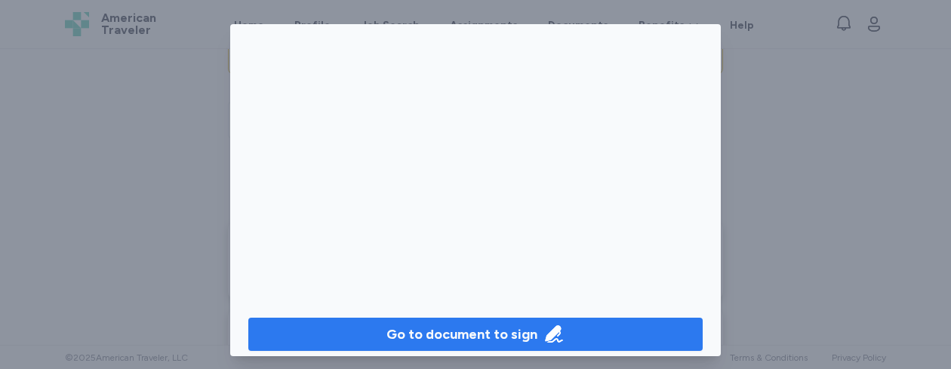
click at [559, 328] on span "Go to document to sign" at bounding box center [475, 334] width 430 height 21
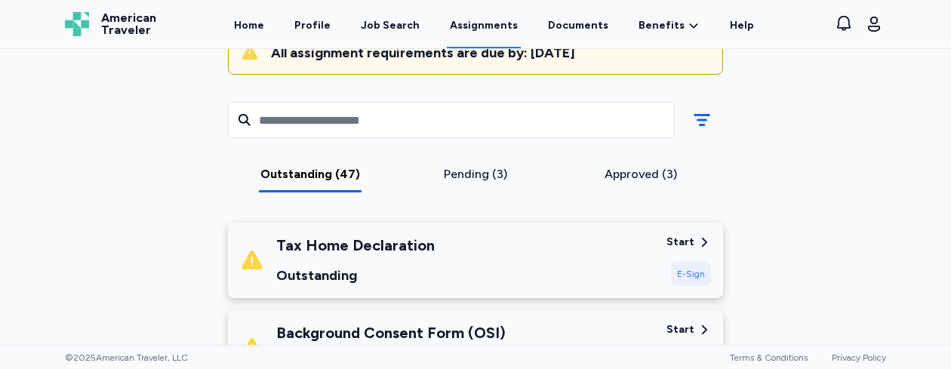
click at [678, 275] on div "E-Sign" at bounding box center [691, 274] width 40 height 24
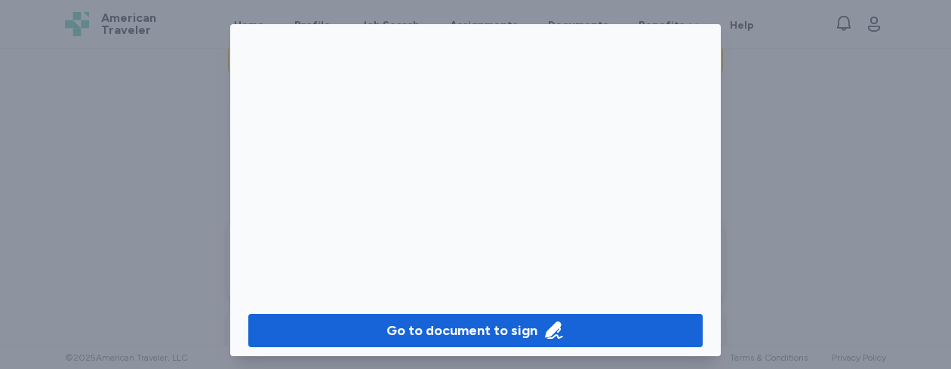
scroll to position [196, 0]
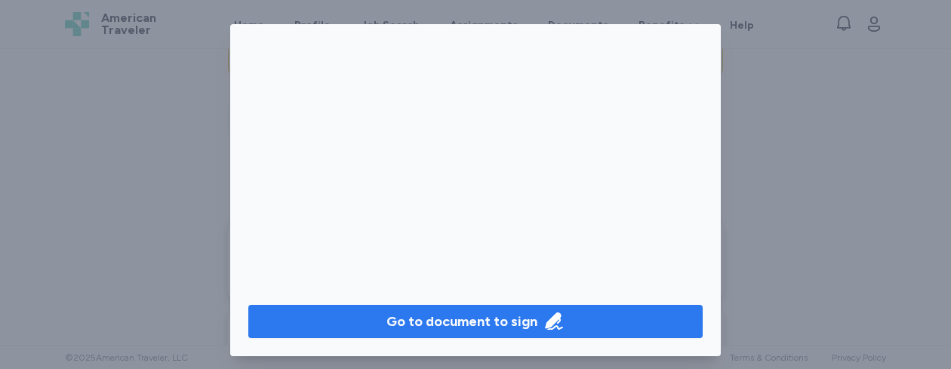
click at [514, 328] on div "Go to document to sign" at bounding box center [462, 321] width 151 height 21
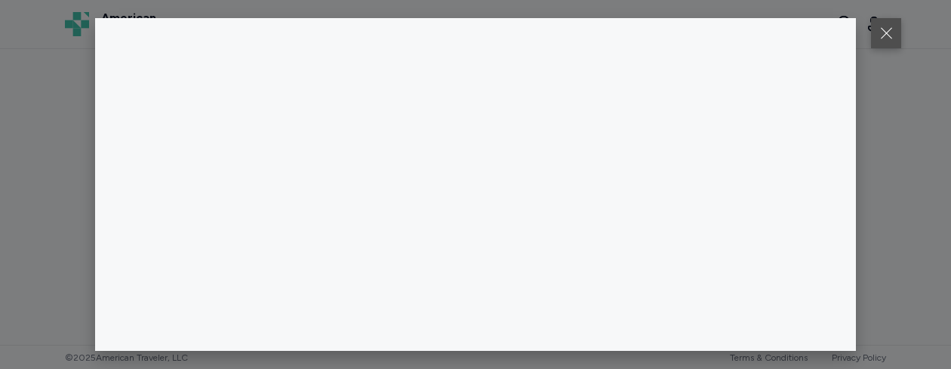
click at [887, 29] on button at bounding box center [886, 33] width 30 height 30
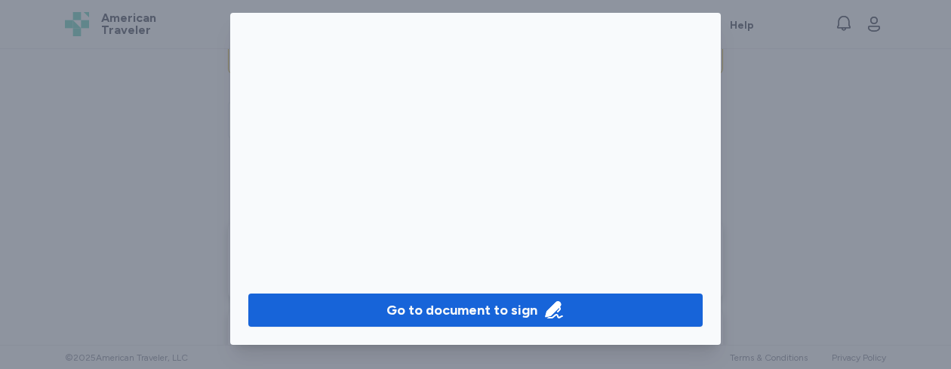
scroll to position [0, 0]
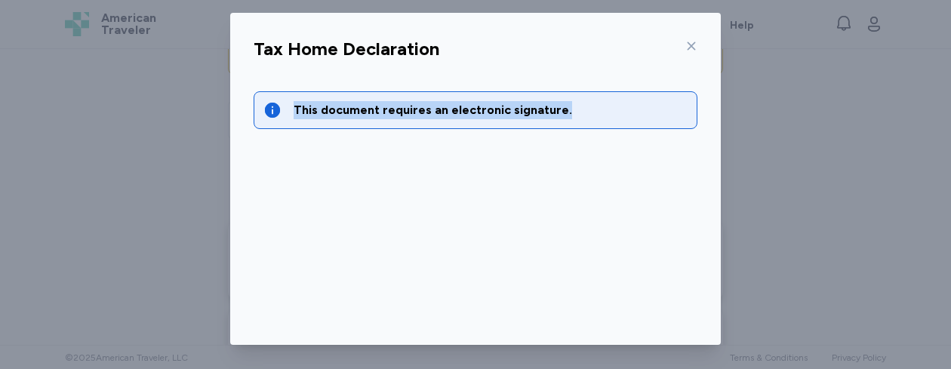
scroll to position [54, 0]
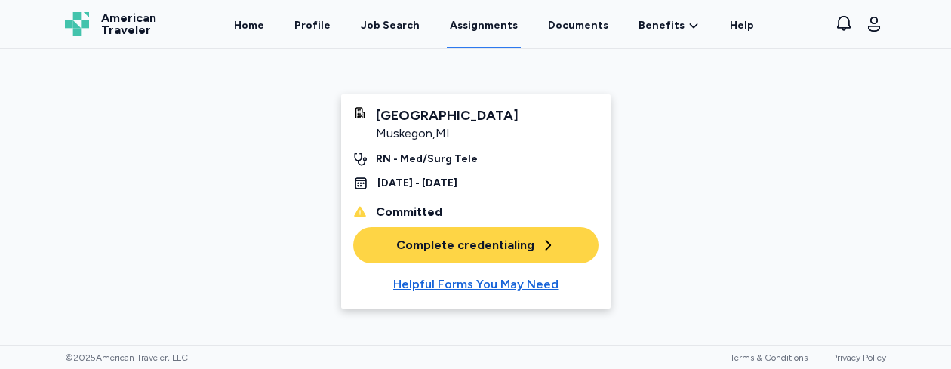
click at [464, 245] on div "Complete credentialing" at bounding box center [475, 245] width 159 height 18
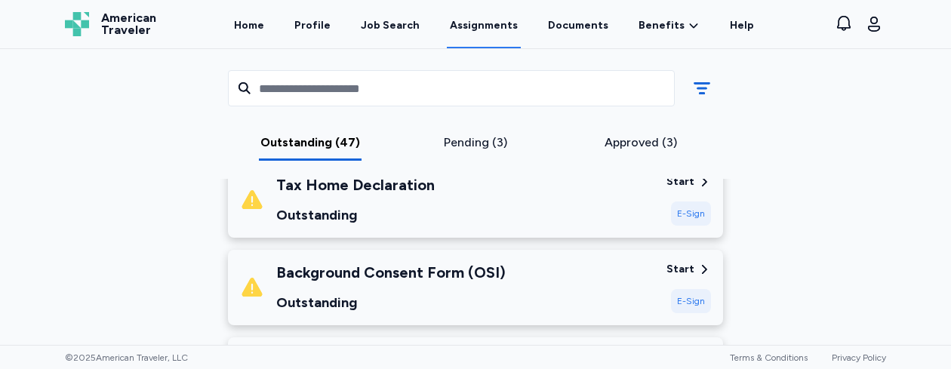
scroll to position [245, 0]
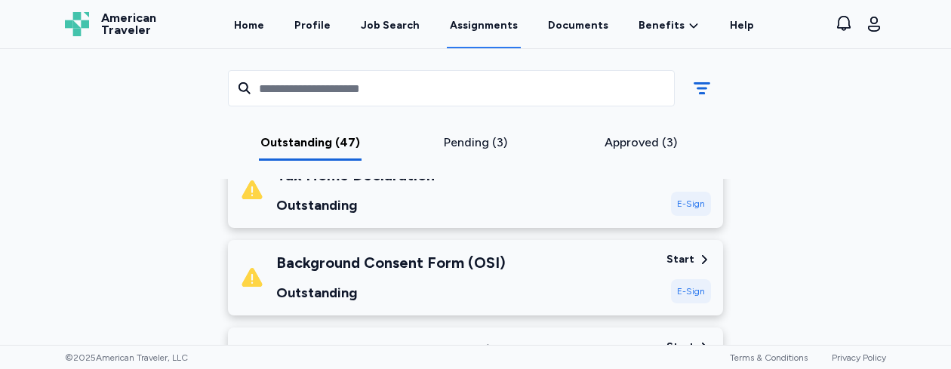
click at [690, 291] on div "E-Sign" at bounding box center [691, 291] width 40 height 24
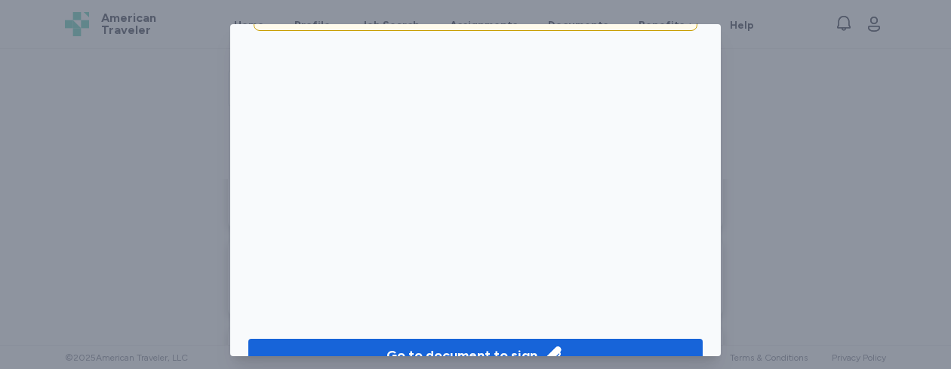
scroll to position [196, 0]
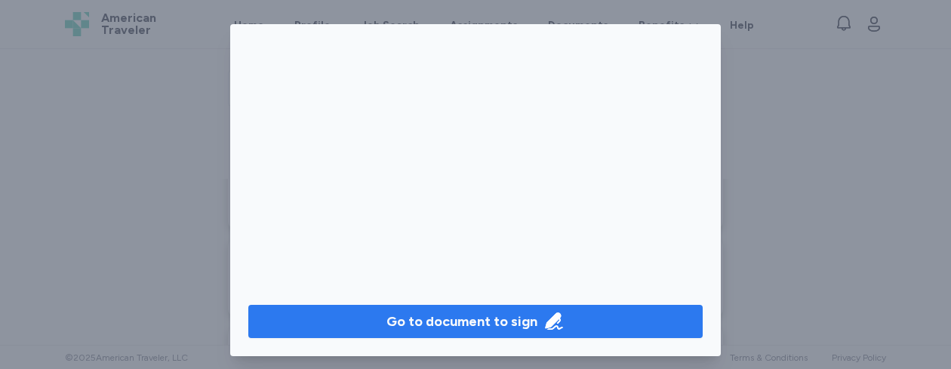
click at [571, 320] on span "Go to document to sign" at bounding box center [475, 321] width 430 height 21
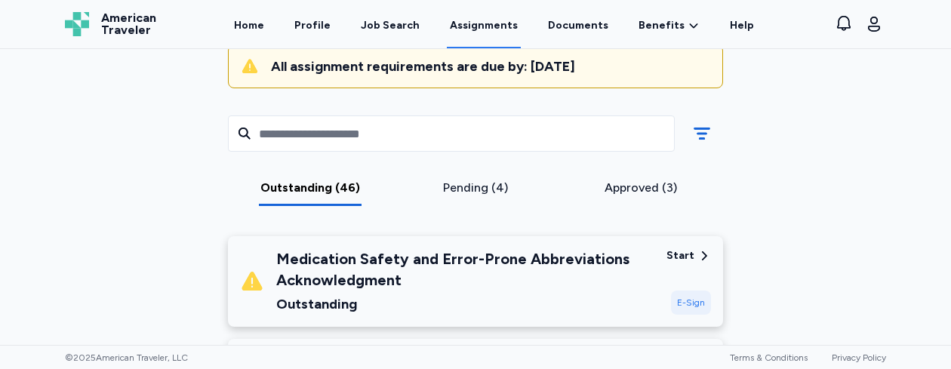
scroll to position [176, 0]
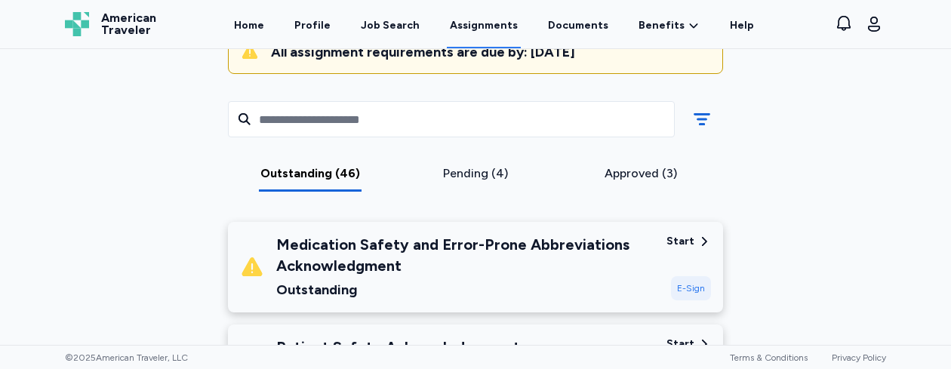
click at [679, 288] on div "E-Sign" at bounding box center [691, 288] width 40 height 24
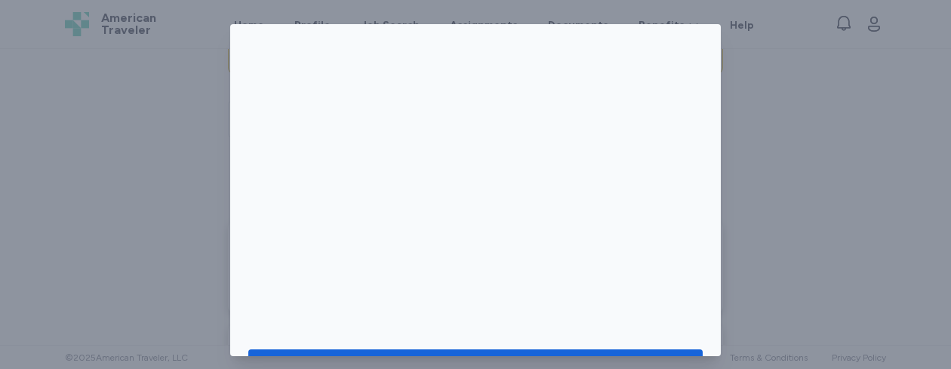
scroll to position [196, 0]
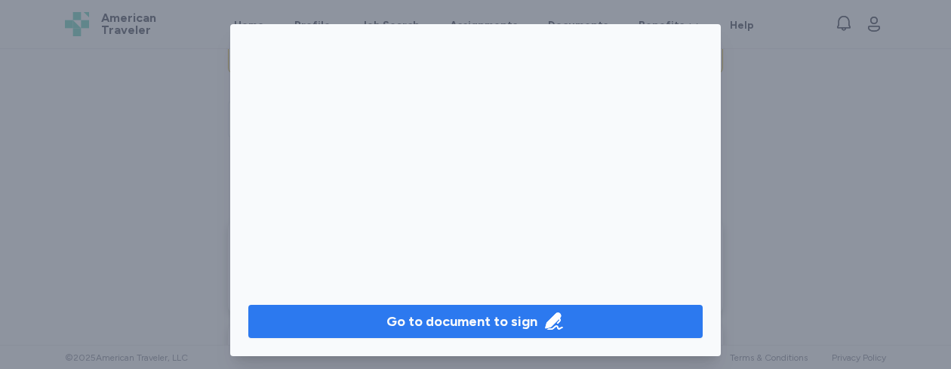
click at [474, 318] on div "Go to document to sign" at bounding box center [462, 321] width 151 height 21
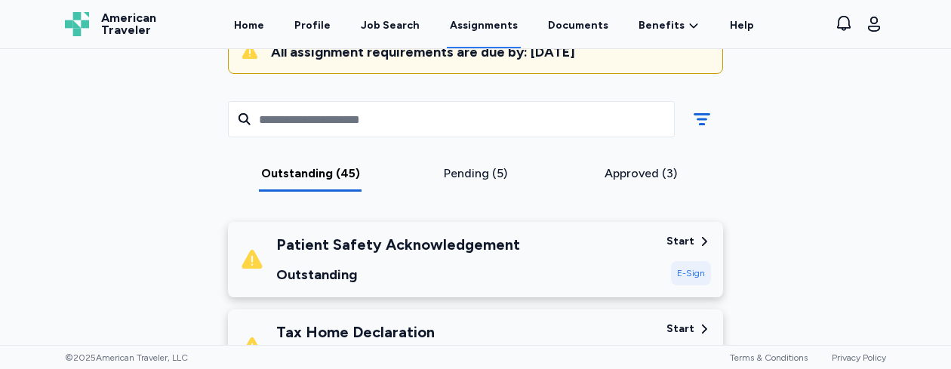
click at [685, 275] on div "E-Sign" at bounding box center [691, 273] width 40 height 24
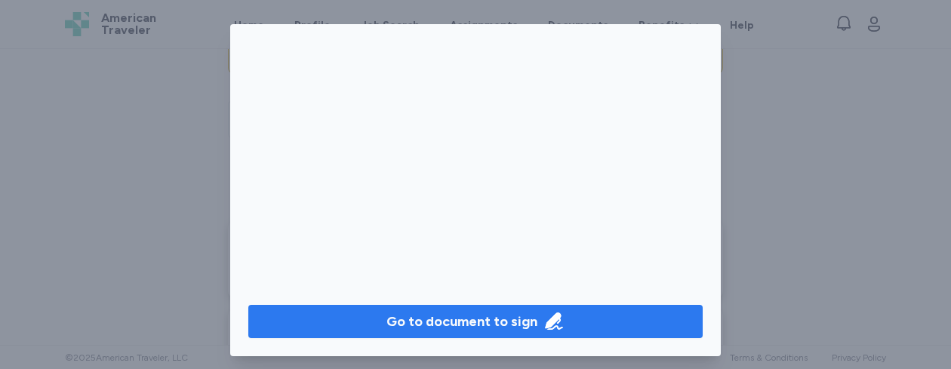
click at [502, 322] on div "Go to document to sign" at bounding box center [462, 321] width 151 height 21
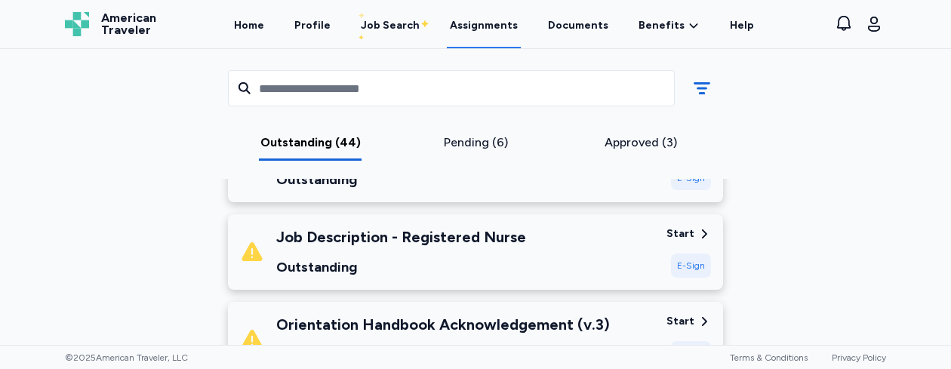
scroll to position [297, 0]
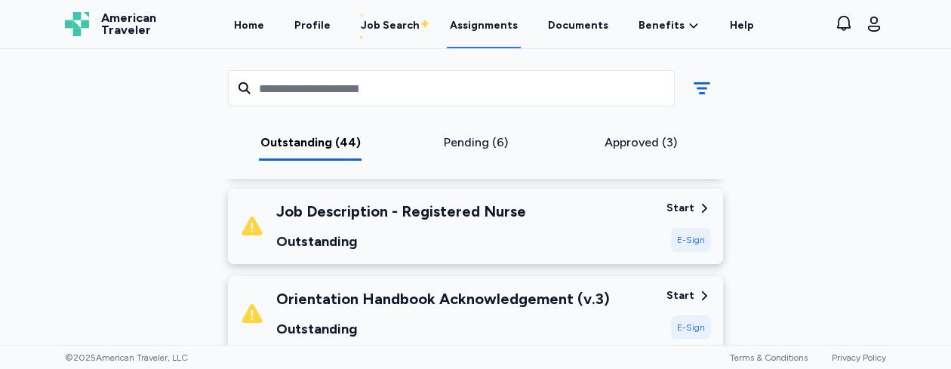
click at [685, 240] on div "E-Sign" at bounding box center [691, 240] width 40 height 24
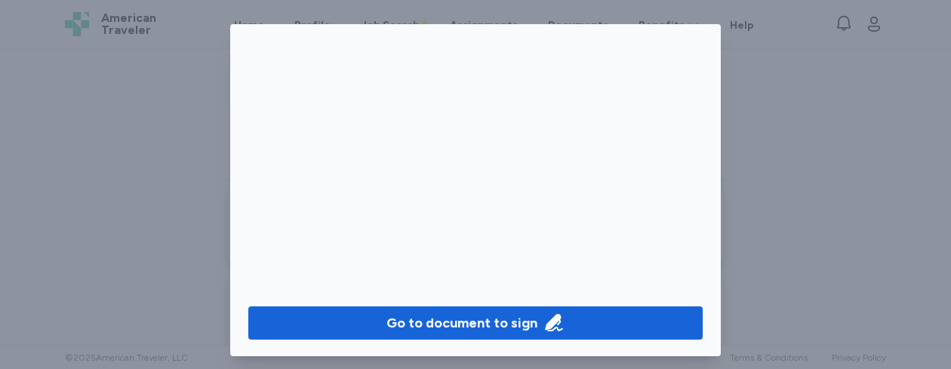
scroll to position [196, 0]
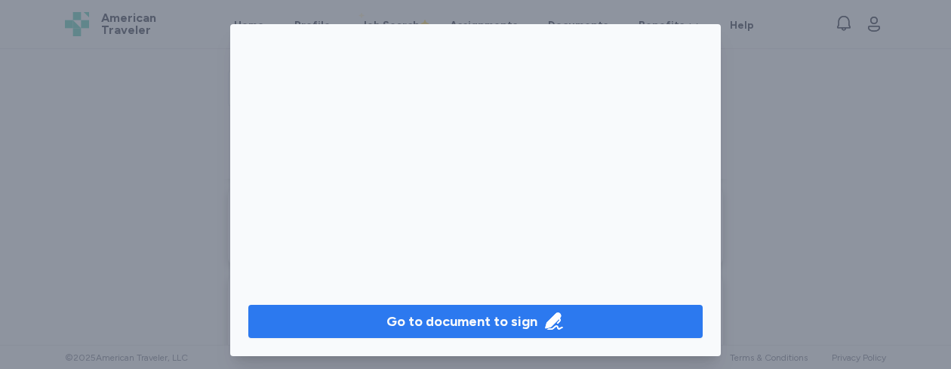
click at [496, 325] on div "Go to document to sign" at bounding box center [462, 321] width 151 height 21
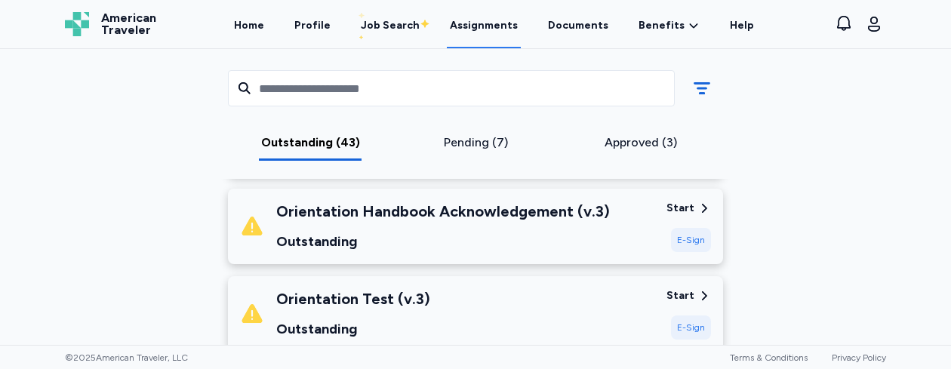
click at [682, 242] on div "E-Sign" at bounding box center [691, 240] width 40 height 24
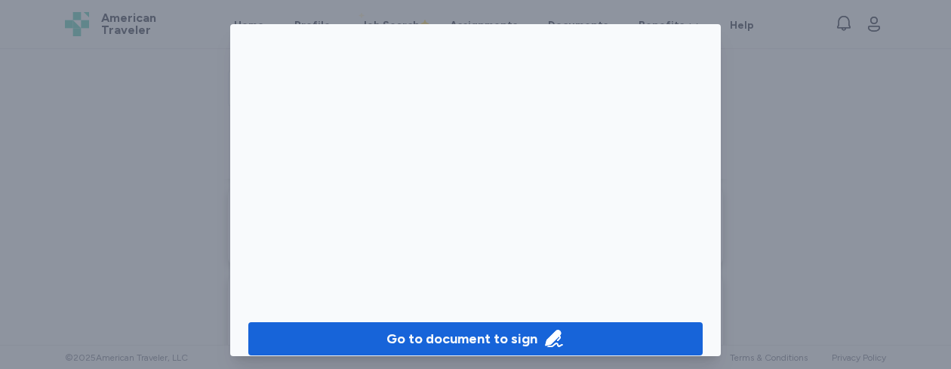
scroll to position [182, 0]
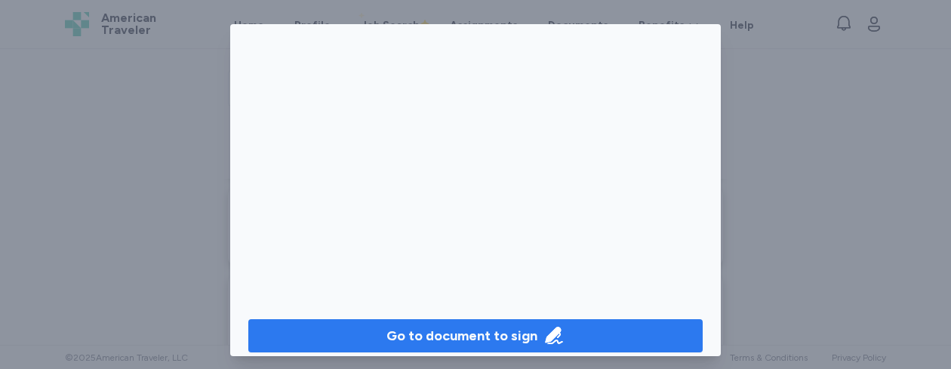
click at [450, 329] on div "Go to document to sign" at bounding box center [462, 335] width 151 height 21
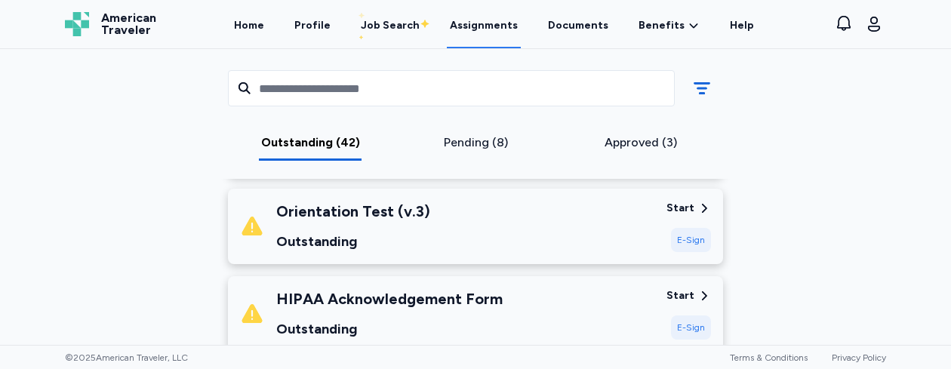
click at [682, 241] on div "E-Sign" at bounding box center [691, 240] width 40 height 24
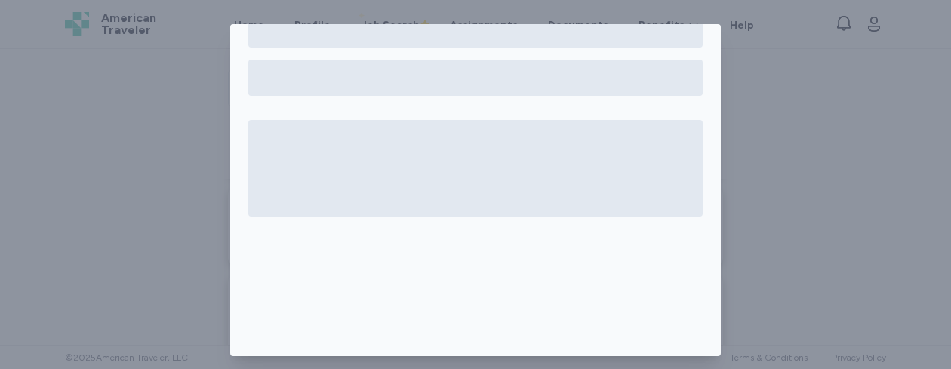
scroll to position [196, 0]
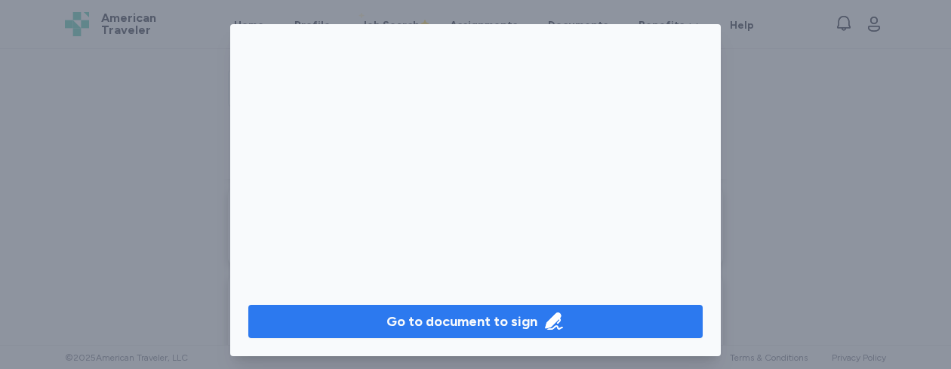
click at [508, 313] on div "Go to document to sign" at bounding box center [462, 321] width 151 height 21
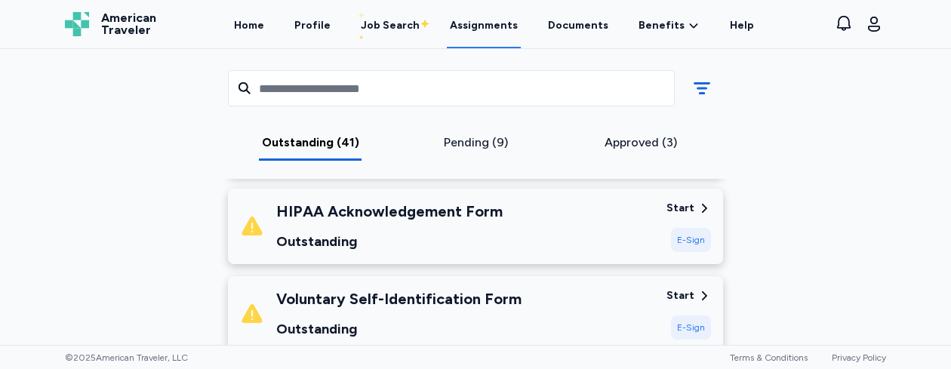
click at [686, 237] on div "E-Sign" at bounding box center [691, 240] width 40 height 24
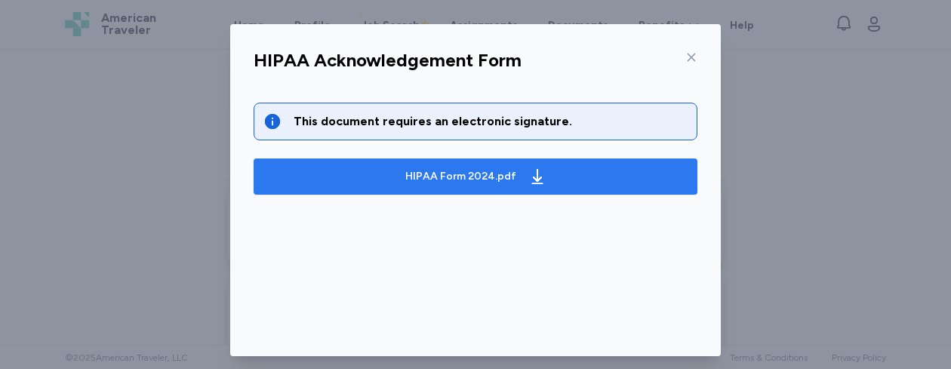
click at [556, 177] on span "HIPAA Form 2024.pdf" at bounding box center [476, 177] width 420 height 24
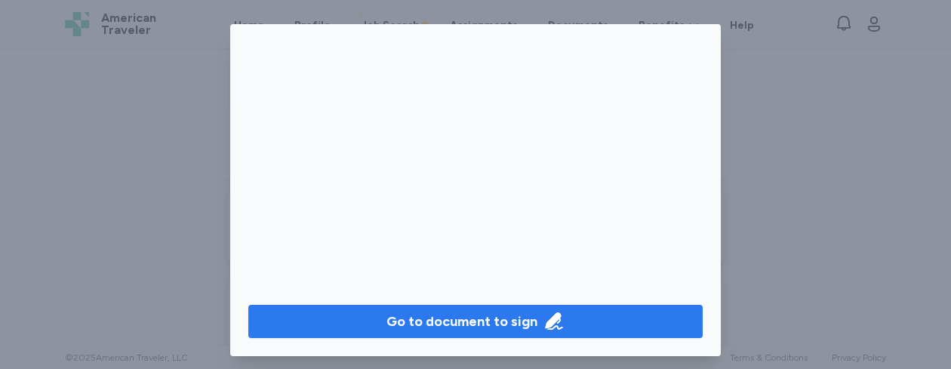
click at [472, 315] on div "Go to document to sign" at bounding box center [462, 321] width 151 height 21
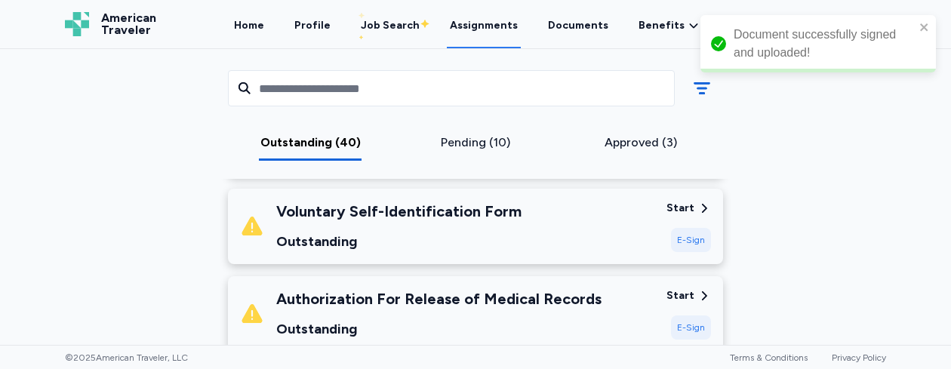
click at [635, 163] on div "Outstanding (40) Pending (10) Approved (3)" at bounding box center [475, 114] width 519 height 130
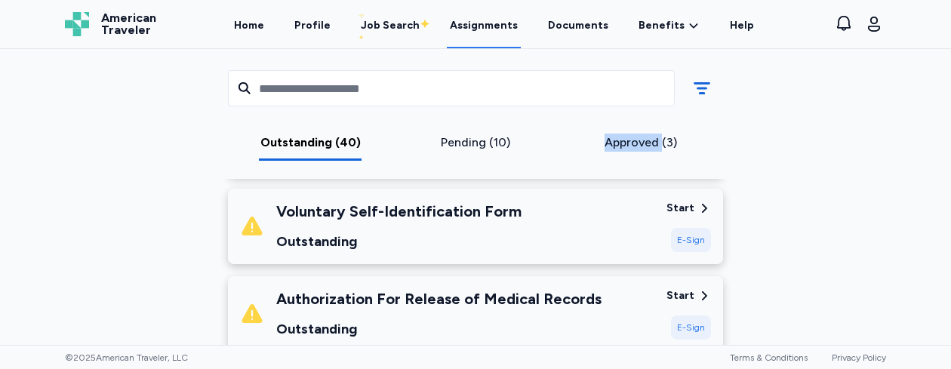
click at [635, 163] on div "Outstanding (40) Pending (10) Approved (3)" at bounding box center [475, 114] width 519 height 130
click at [693, 236] on div "E-Sign" at bounding box center [691, 240] width 40 height 24
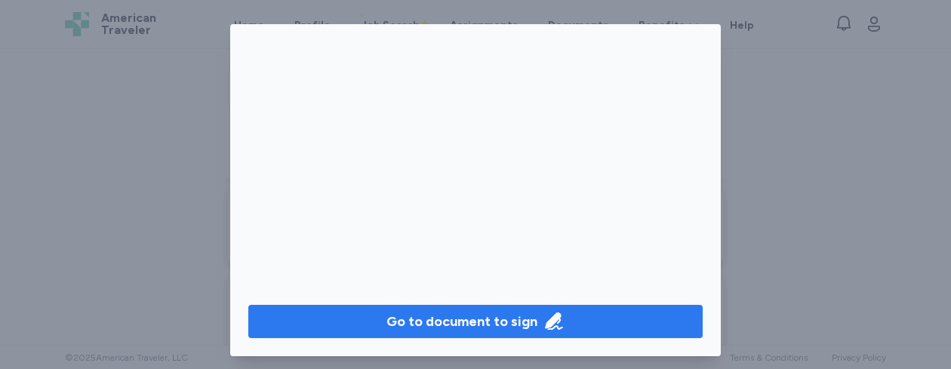
click at [482, 325] on div "Go to document to sign" at bounding box center [462, 321] width 151 height 21
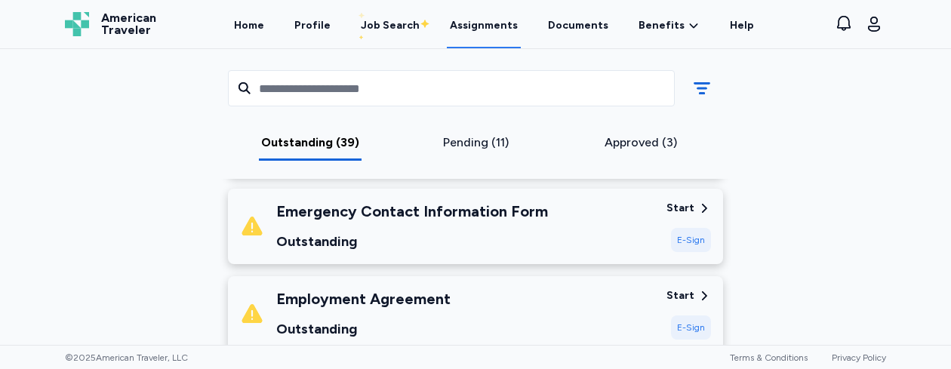
click at [685, 239] on div "E-Sign" at bounding box center [691, 240] width 40 height 24
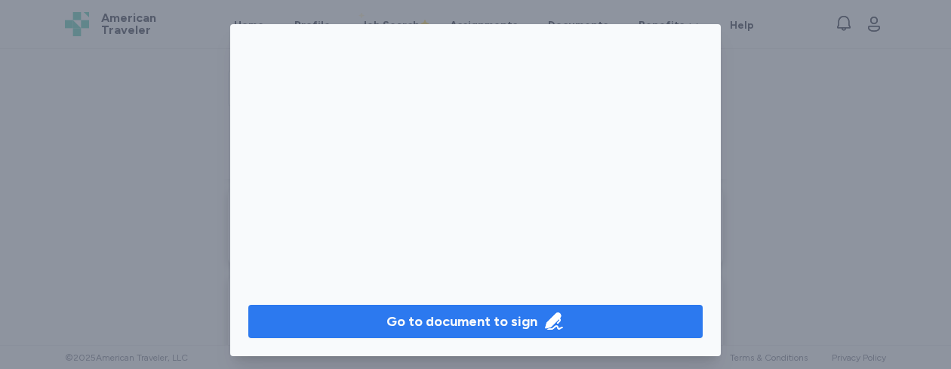
click at [493, 320] on div "Go to document to sign" at bounding box center [462, 321] width 151 height 21
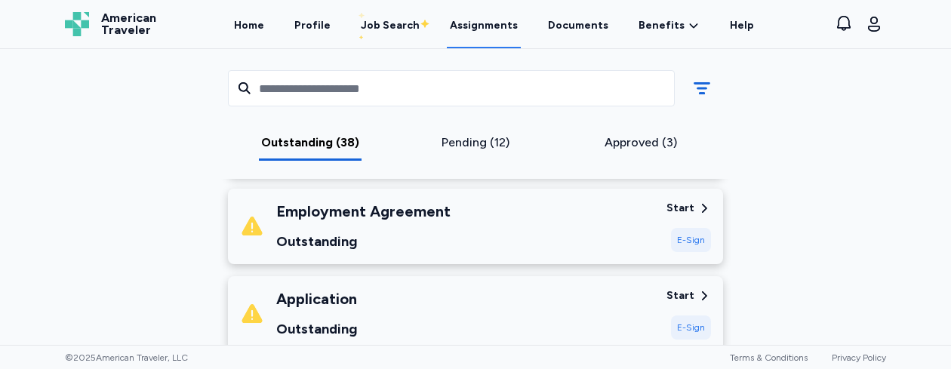
click at [692, 235] on div "E-Sign" at bounding box center [691, 240] width 40 height 24
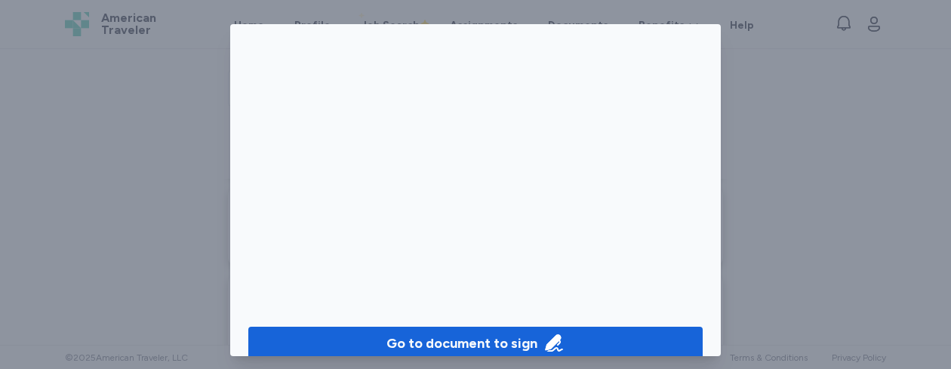
scroll to position [187, 0]
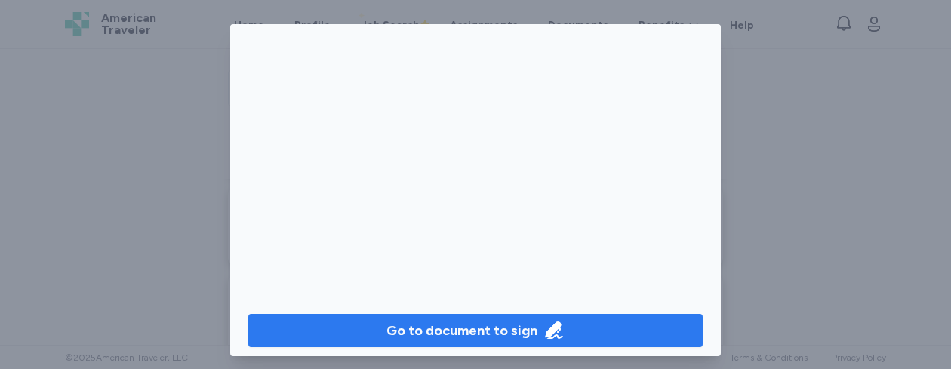
click at [512, 324] on div "Go to document to sign" at bounding box center [462, 330] width 151 height 21
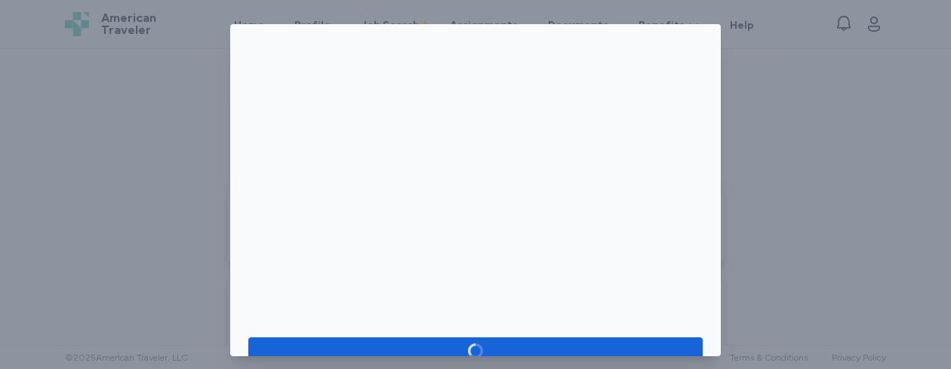
scroll to position [196, 0]
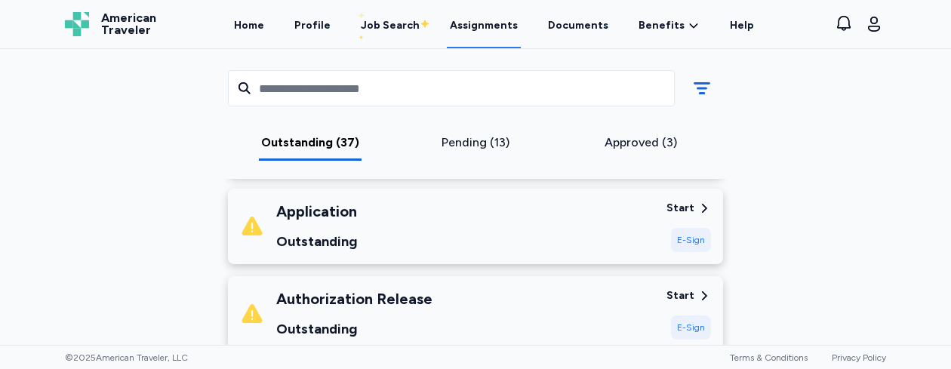
click at [684, 244] on div "E-Sign" at bounding box center [691, 240] width 40 height 24
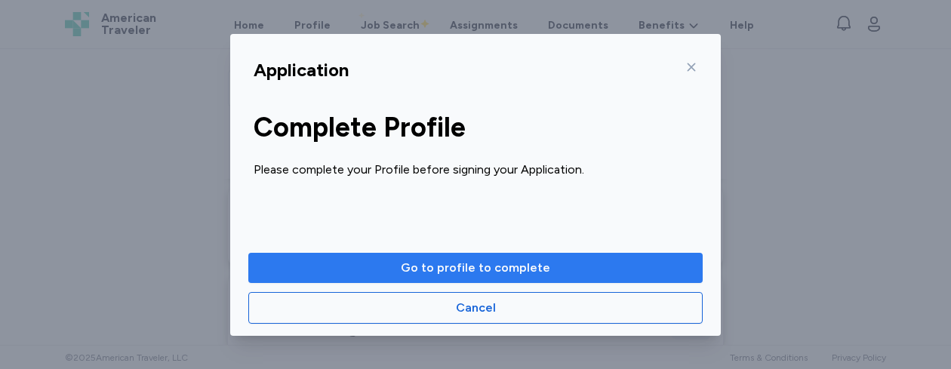
click at [626, 273] on span "Go to profile to complete" at bounding box center [475, 268] width 430 height 18
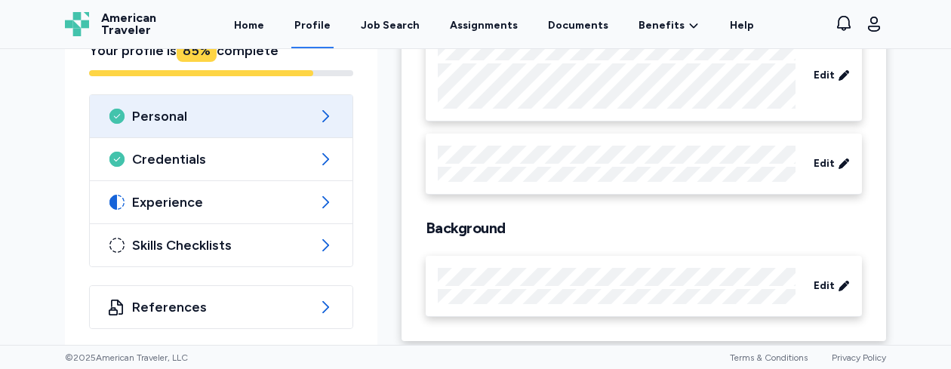
scroll to position [288, 0]
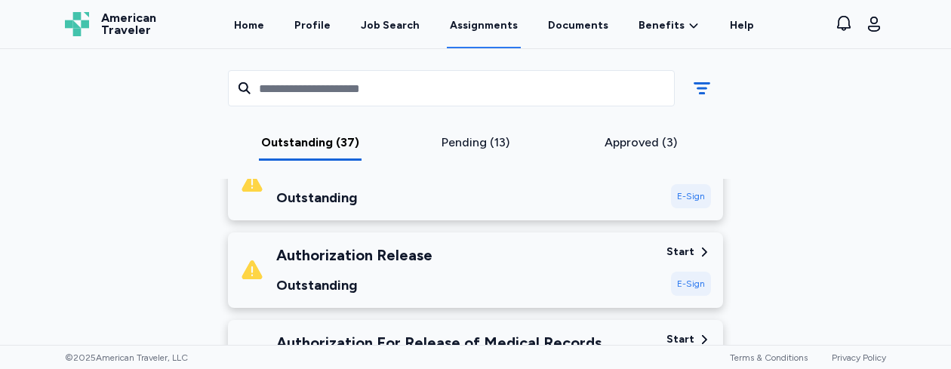
scroll to position [328, 0]
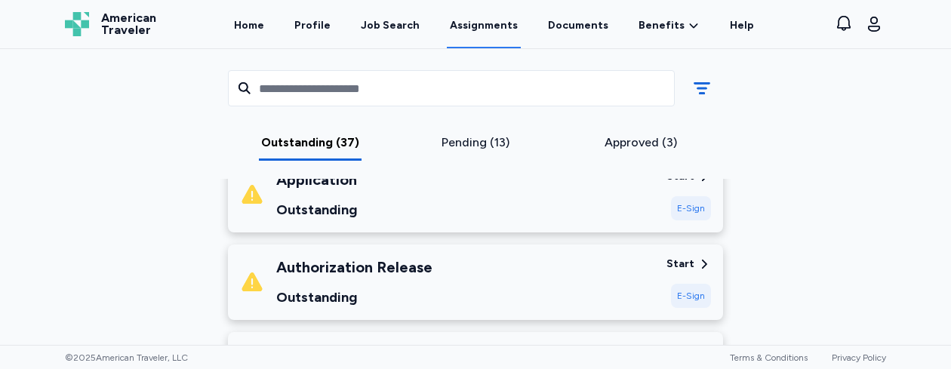
click at [680, 292] on div "E-Sign" at bounding box center [691, 296] width 40 height 24
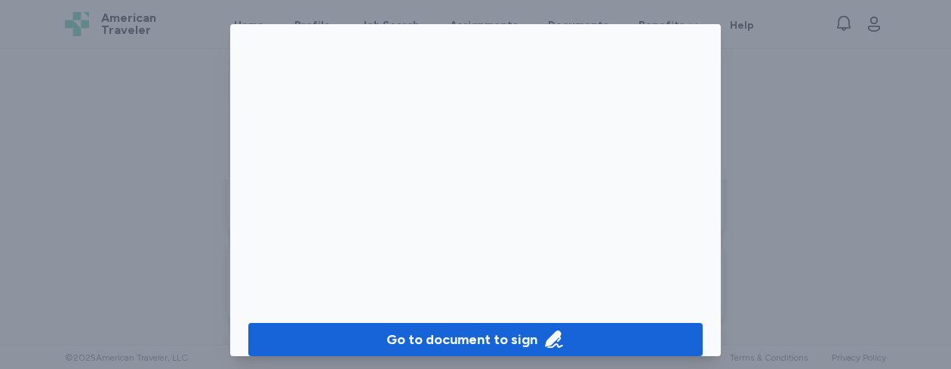
scroll to position [183, 0]
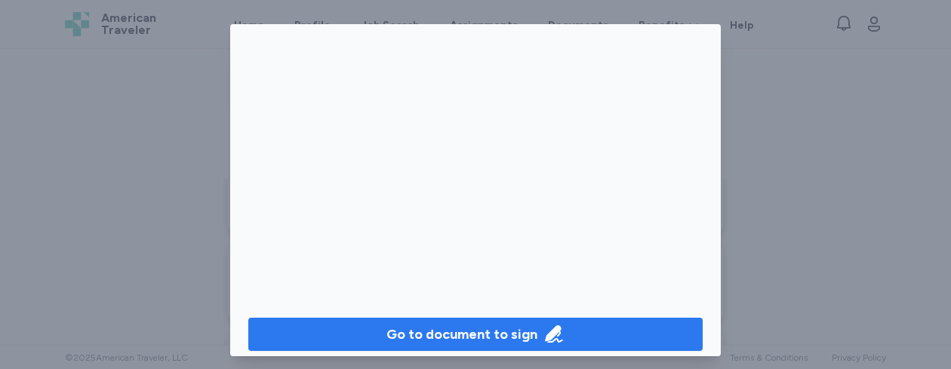
click at [527, 342] on div "Go to document to sign" at bounding box center [476, 334] width 178 height 21
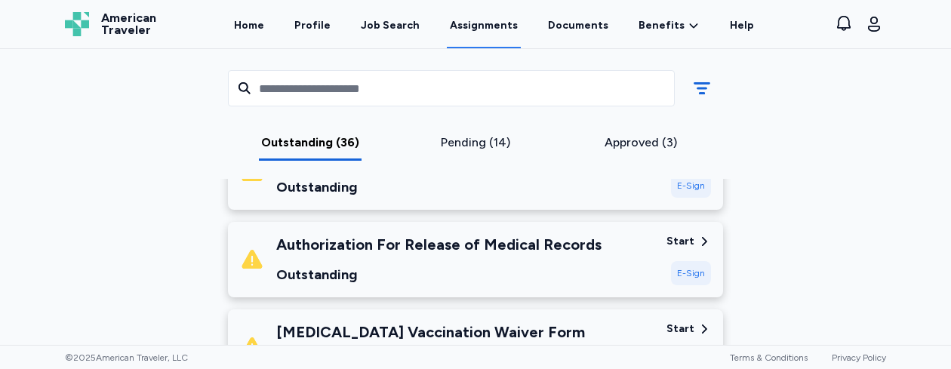
scroll to position [374, 0]
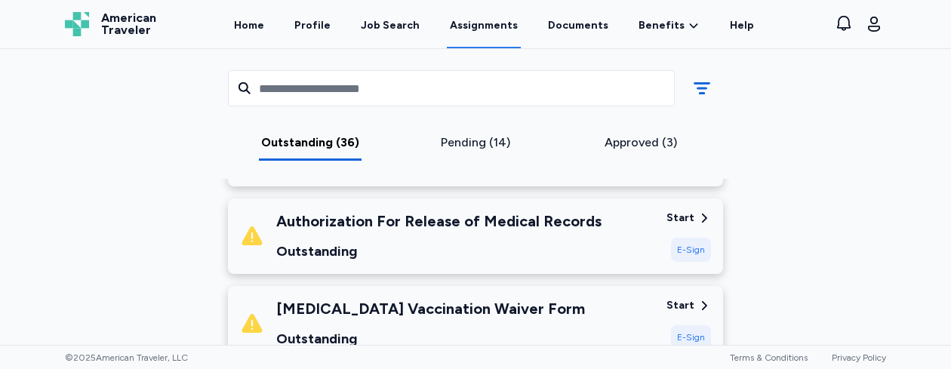
click at [683, 248] on div "E-Sign" at bounding box center [691, 250] width 40 height 24
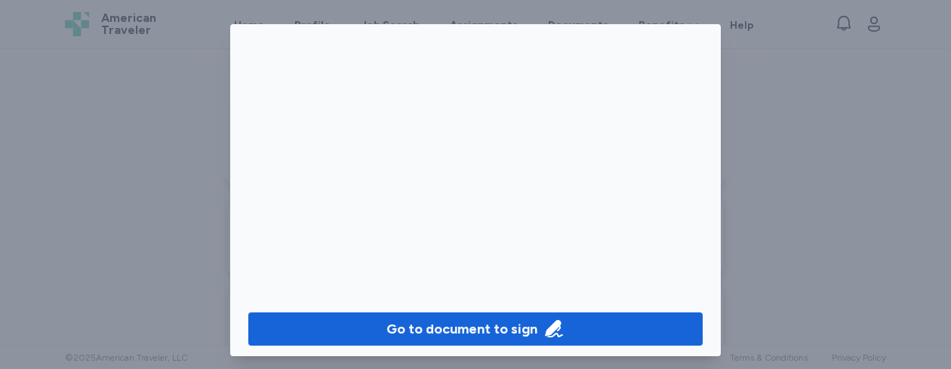
scroll to position [191, 0]
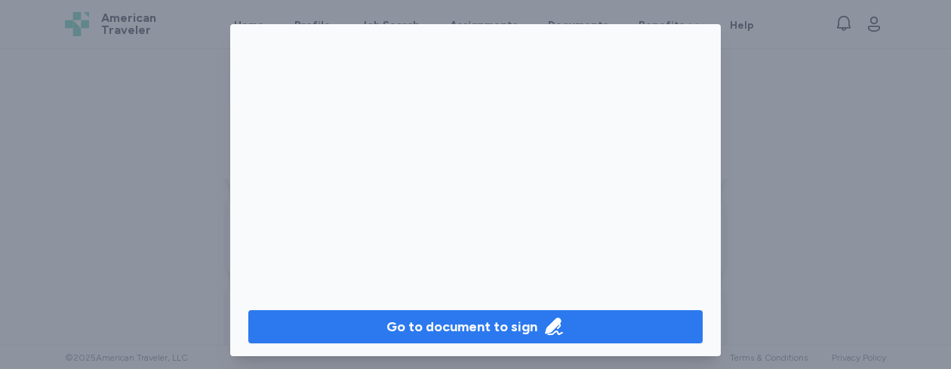
click at [485, 322] on div "Go to document to sign" at bounding box center [462, 326] width 151 height 21
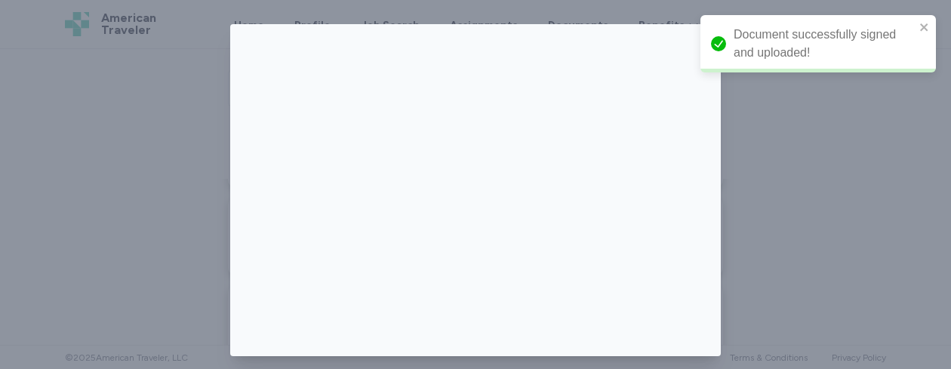
scroll to position [0, 0]
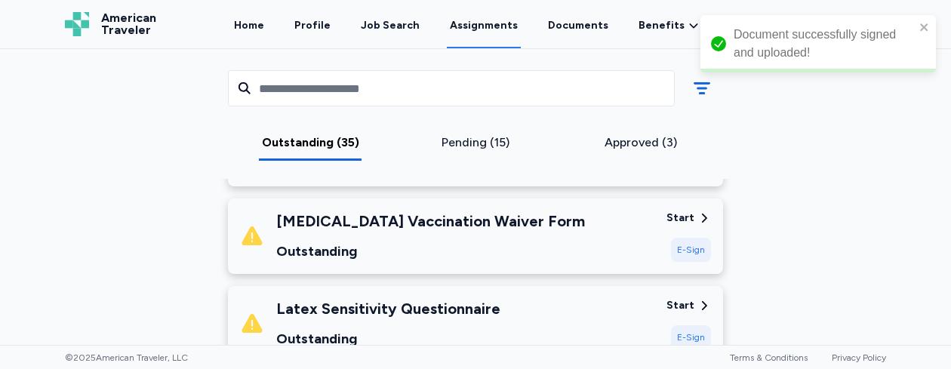
drag, startPoint x: 714, startPoint y: 208, endPoint x: 708, endPoint y: 304, distance: 96.8
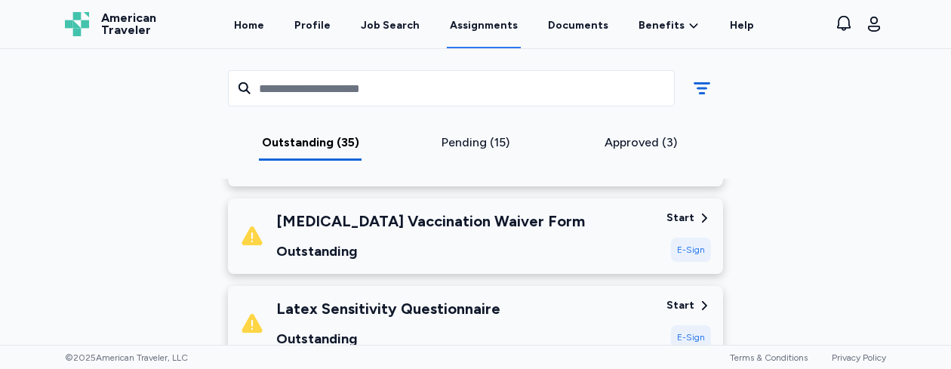
scroll to position [405, 0]
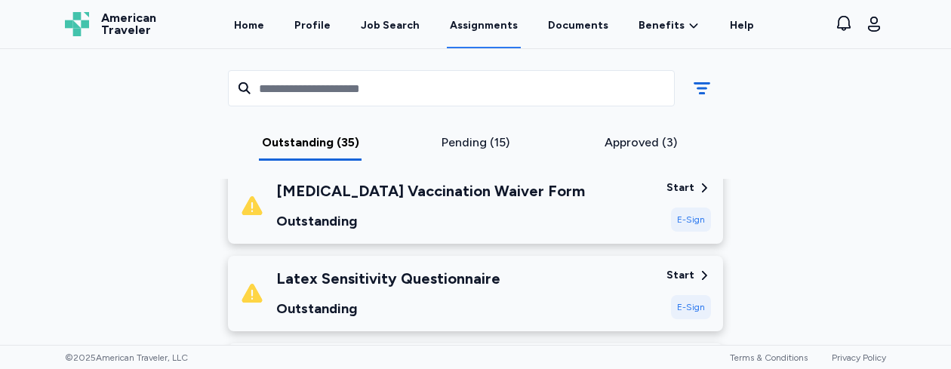
click at [683, 219] on div "E-Sign" at bounding box center [691, 220] width 40 height 24
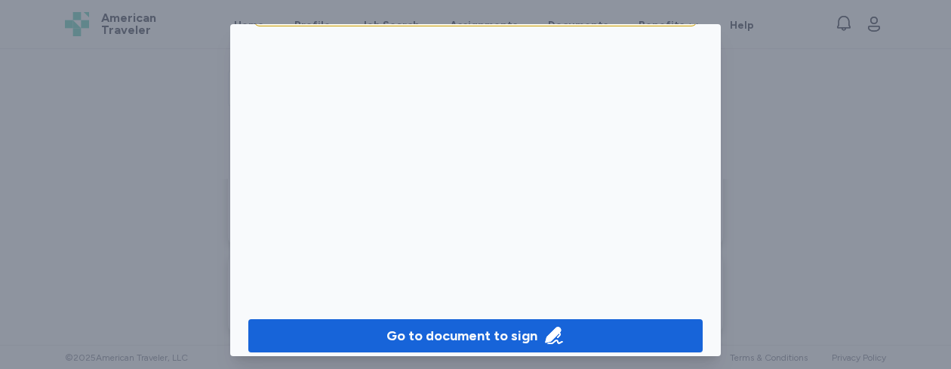
scroll to position [183, 0]
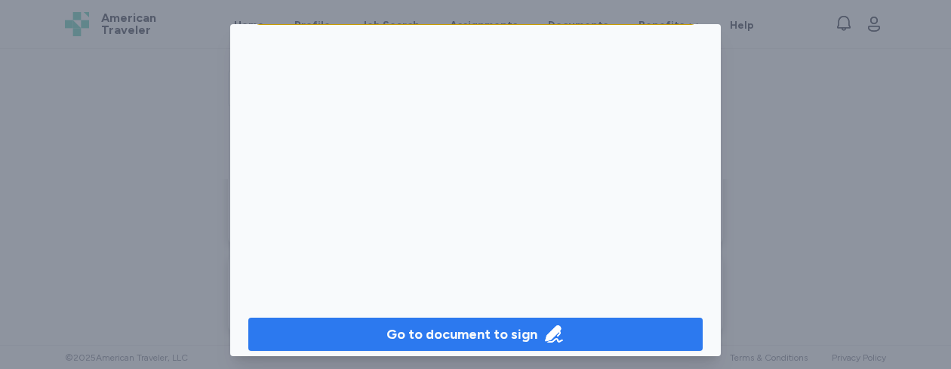
click at [484, 332] on div "Go to document to sign" at bounding box center [462, 334] width 151 height 21
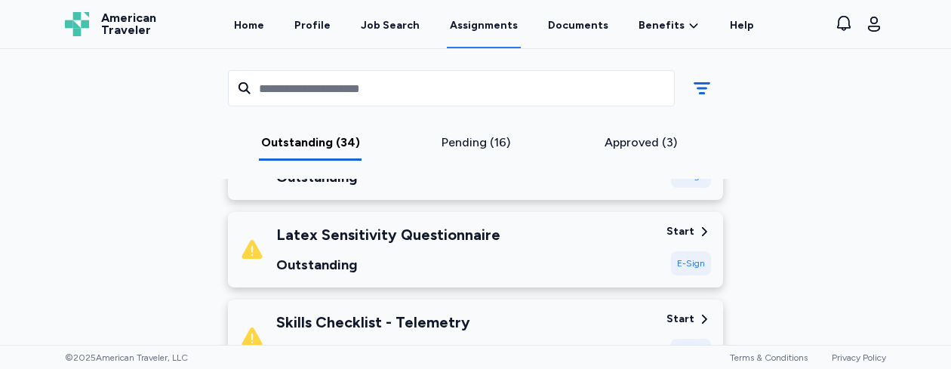
scroll to position [383, 0]
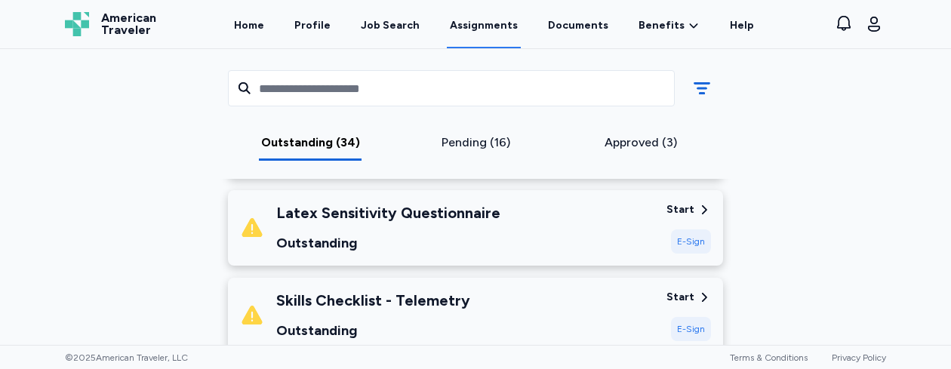
click at [682, 238] on div "E-Sign" at bounding box center [691, 242] width 40 height 24
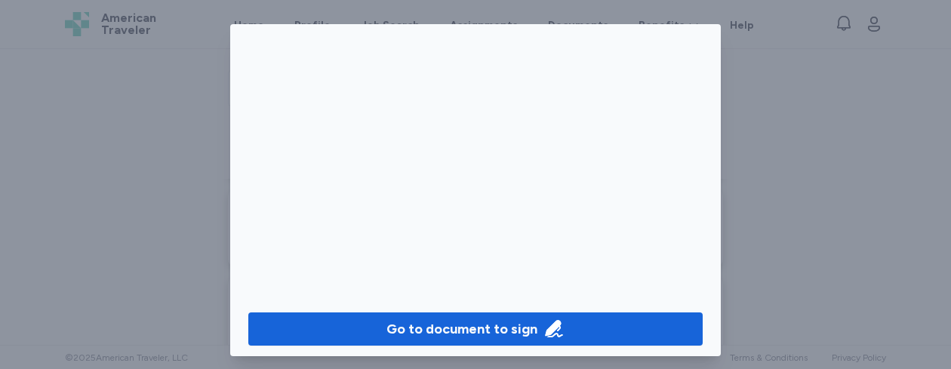
scroll to position [196, 0]
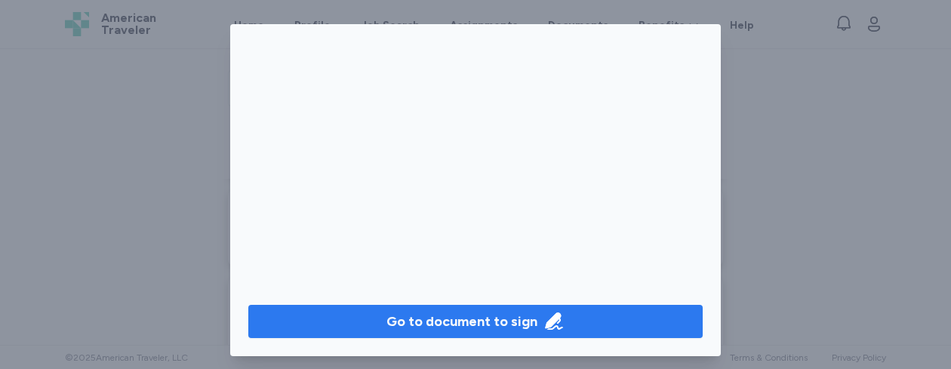
click at [499, 325] on div "Go to document to sign" at bounding box center [462, 321] width 151 height 21
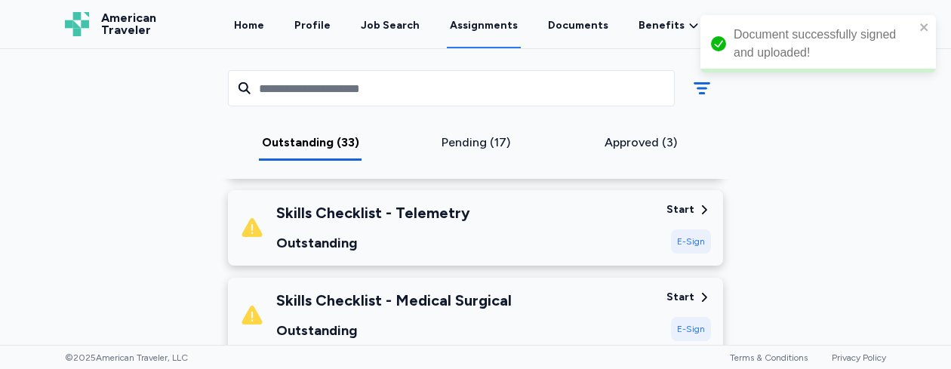
drag, startPoint x: 715, startPoint y: 146, endPoint x: 701, endPoint y: 260, distance: 114.9
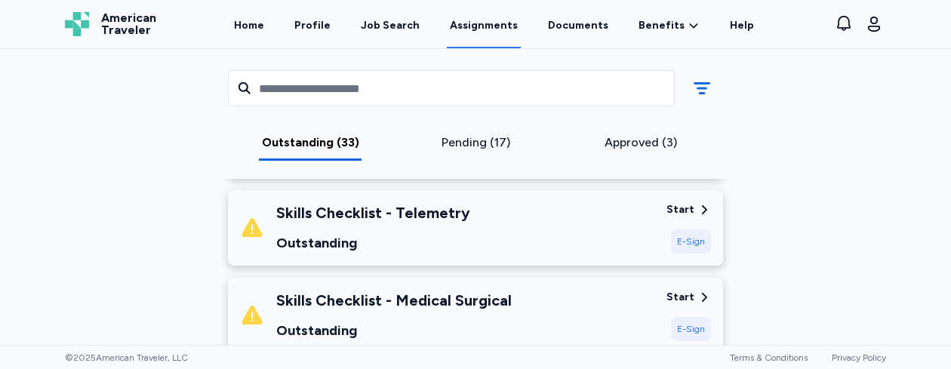
click at [688, 242] on div "E-Sign" at bounding box center [691, 242] width 40 height 24
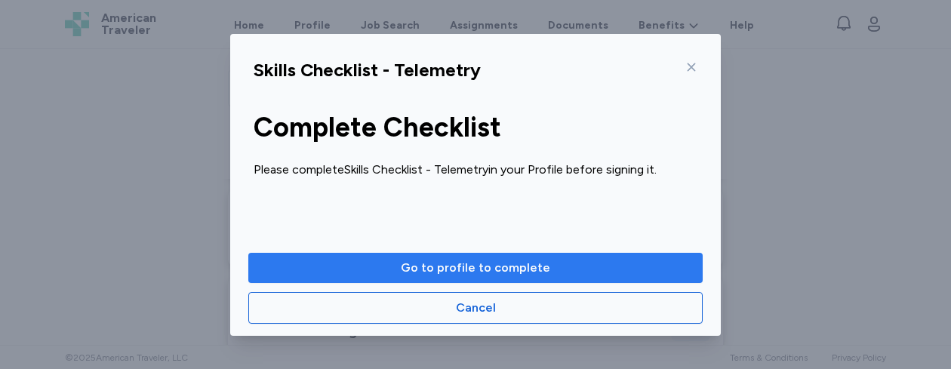
click at [553, 264] on span "Go to profile to complete" at bounding box center [475, 268] width 430 height 18
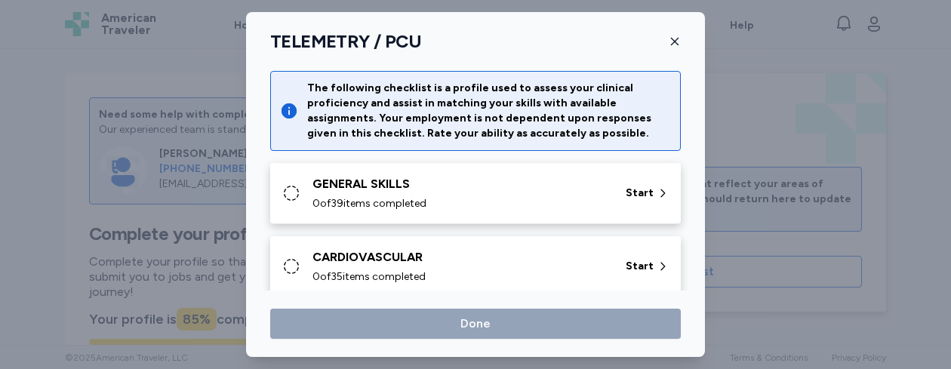
click at [491, 193] on div "GENERAL SKILLS" at bounding box center [460, 184] width 295 height 18
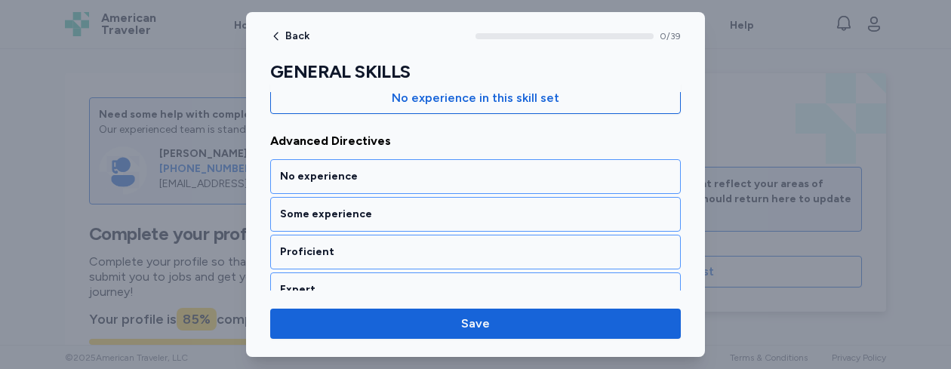
scroll to position [213, 0]
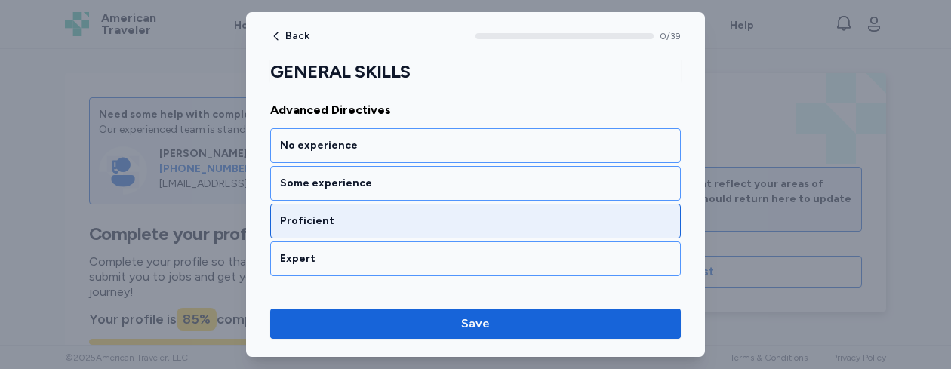
click at [427, 211] on div "Proficient" at bounding box center [475, 221] width 411 height 35
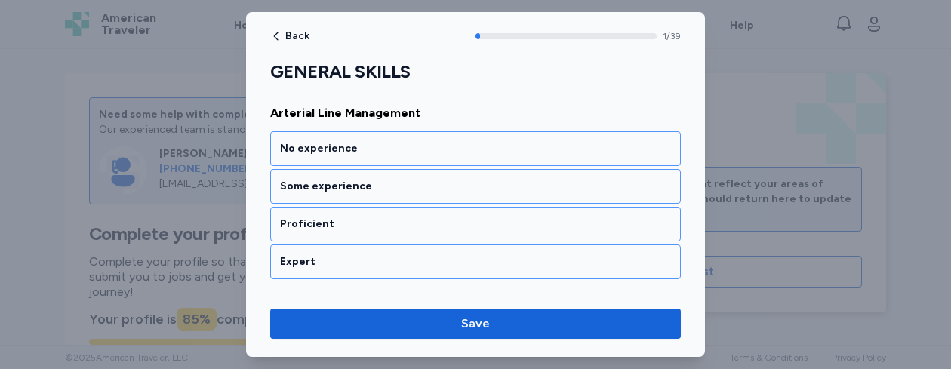
scroll to position [404, 0]
click at [427, 211] on div "Proficient" at bounding box center [475, 223] width 411 height 35
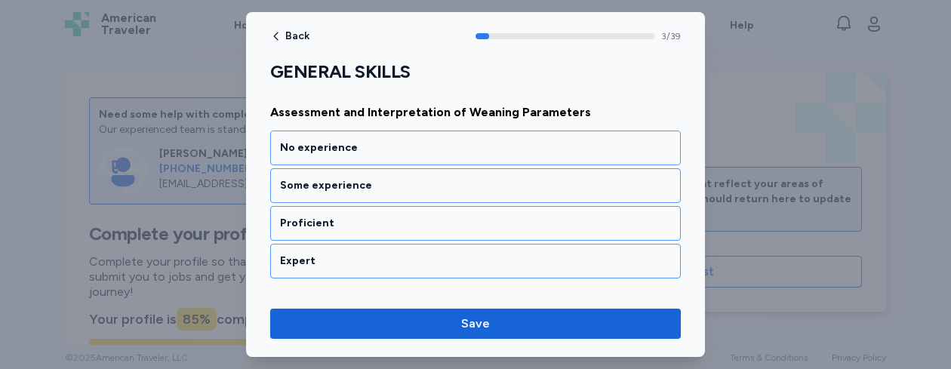
click at [427, 211] on div "Proficient" at bounding box center [475, 223] width 411 height 35
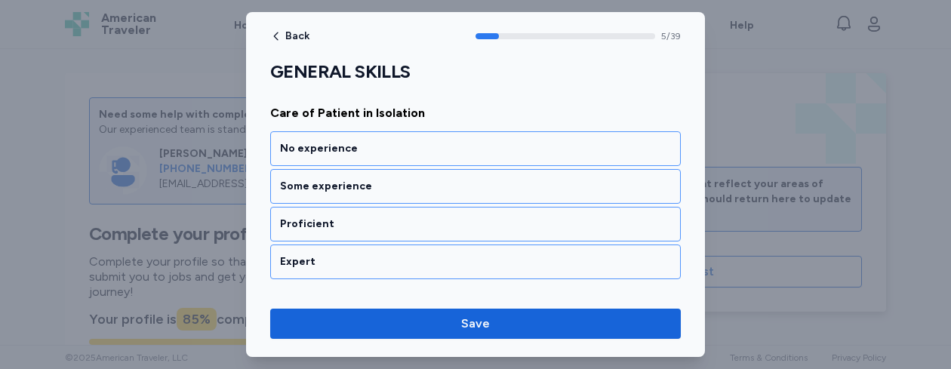
scroll to position [1177, 0]
click at [427, 211] on div "Proficient" at bounding box center [475, 223] width 411 height 35
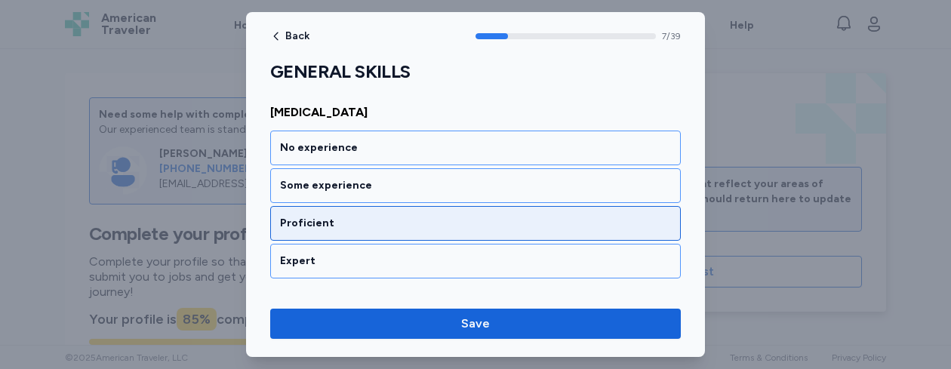
click at [445, 215] on div "Proficient" at bounding box center [475, 223] width 411 height 35
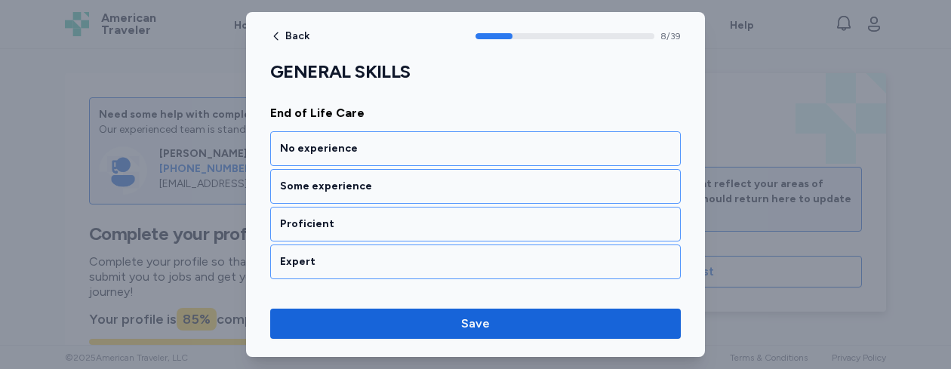
scroll to position [1757, 0]
click at [445, 215] on div "Proficient" at bounding box center [475, 223] width 411 height 35
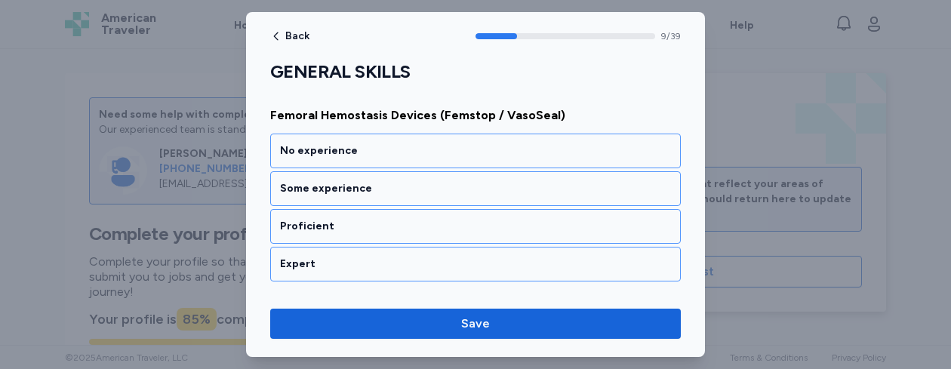
scroll to position [1950, 0]
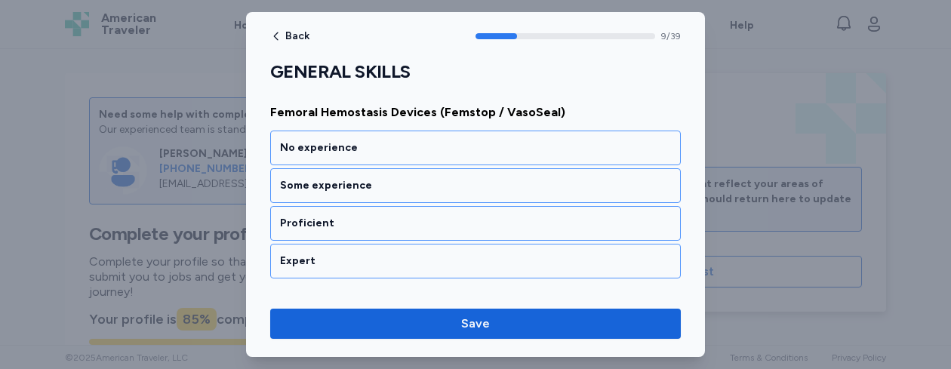
click at [445, 215] on div "Proficient" at bounding box center [475, 223] width 411 height 35
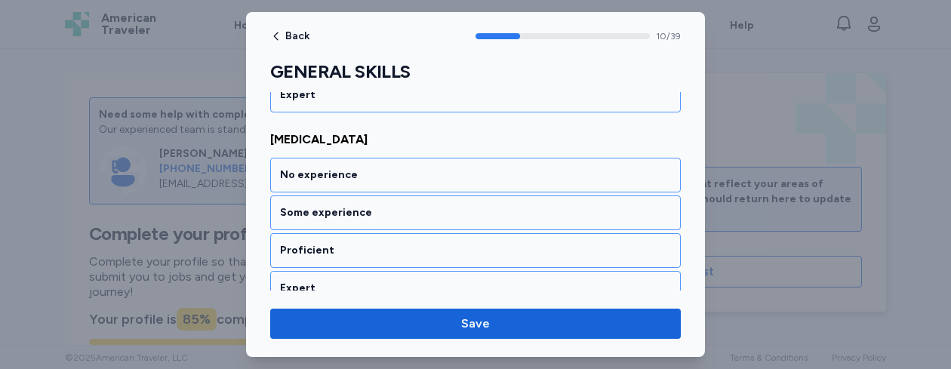
scroll to position [2143, 0]
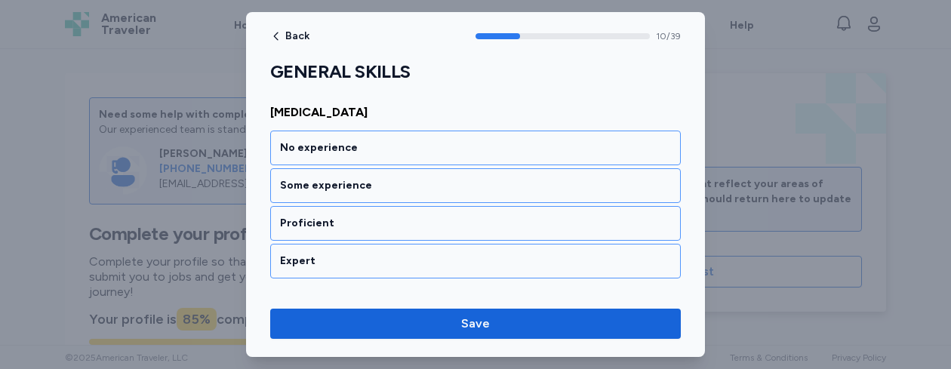
click at [445, 215] on div "Proficient" at bounding box center [475, 223] width 411 height 35
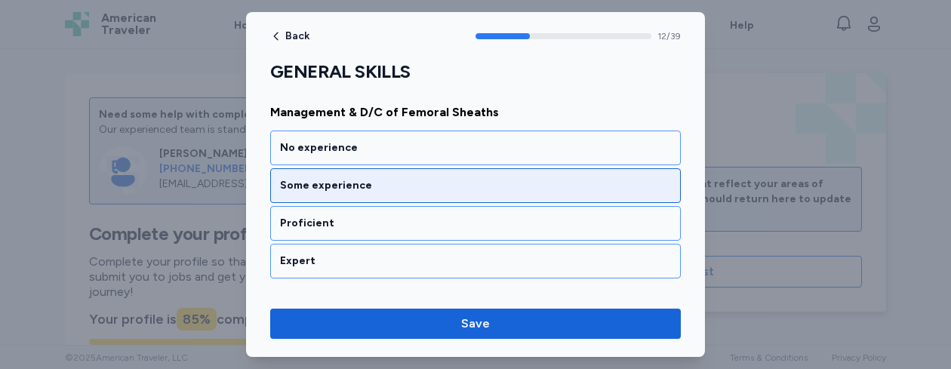
click at [442, 199] on div "Some experience" at bounding box center [475, 185] width 411 height 35
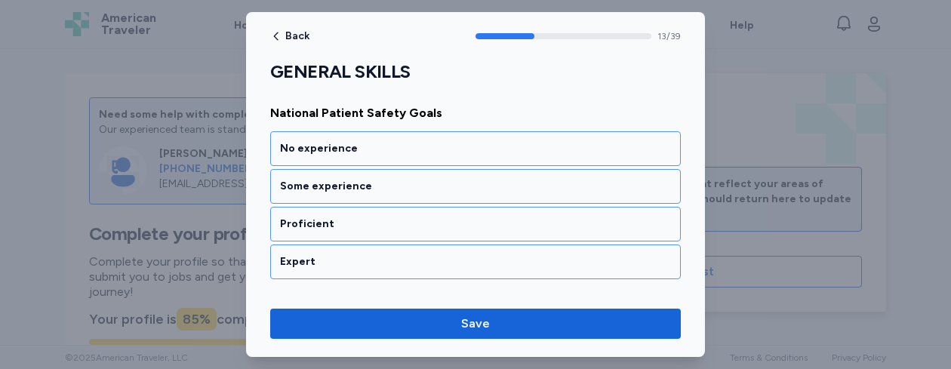
scroll to position [2723, 0]
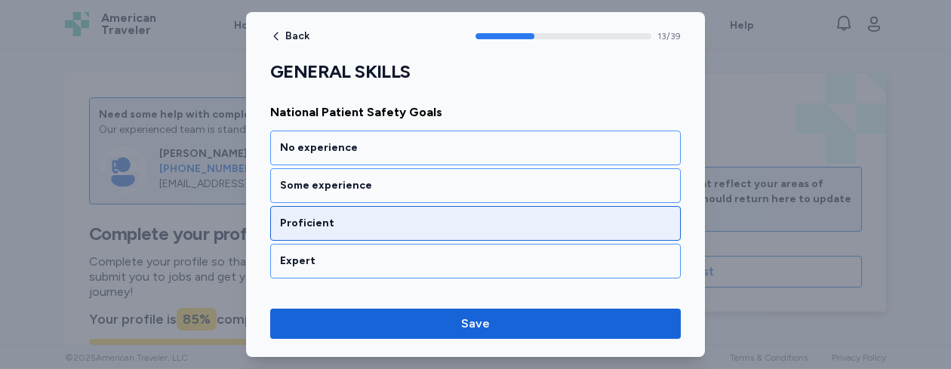
click at [439, 220] on div "Proficient" at bounding box center [475, 223] width 391 height 15
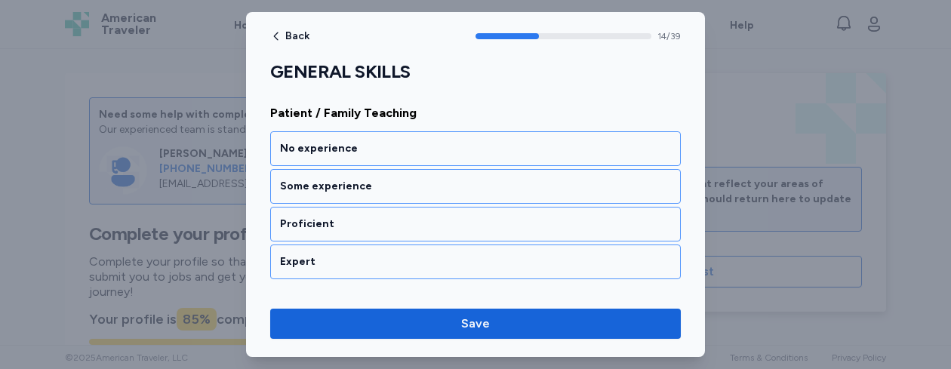
scroll to position [2916, 0]
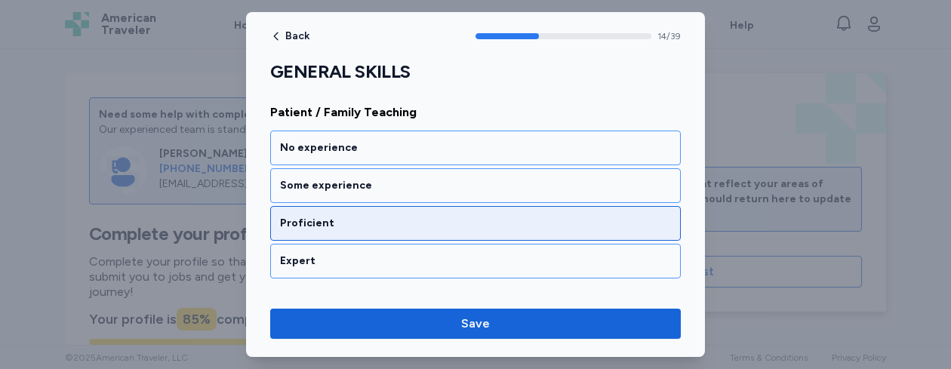
click at [440, 222] on div "Proficient" at bounding box center [475, 223] width 391 height 15
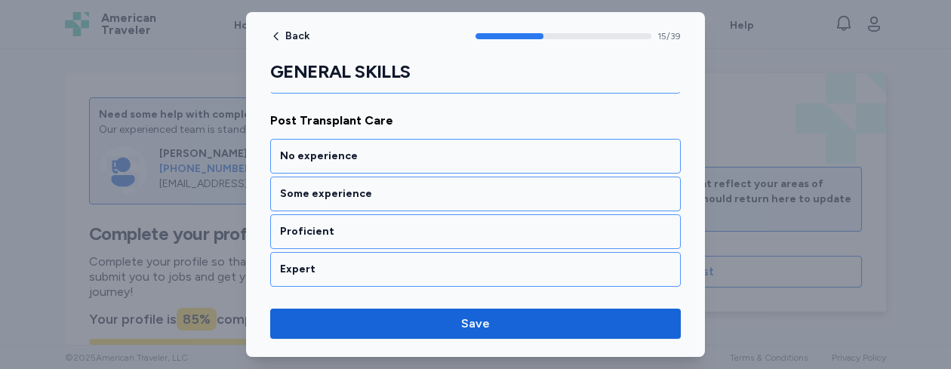
scroll to position [3110, 0]
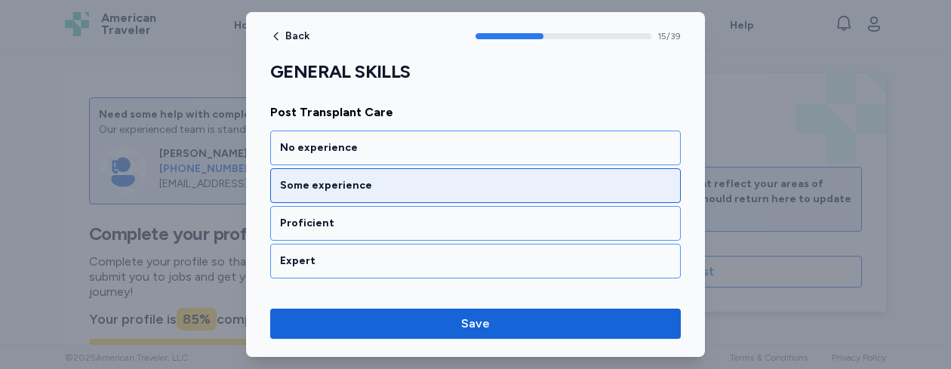
click at [442, 196] on div "Some experience" at bounding box center [475, 185] width 411 height 35
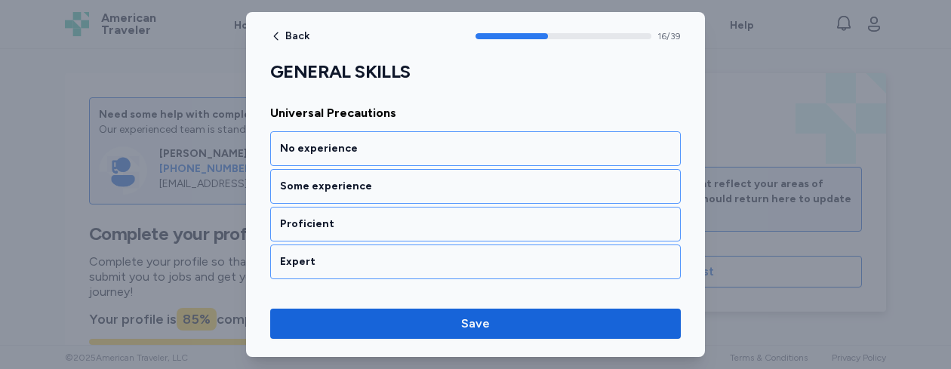
scroll to position [3303, 0]
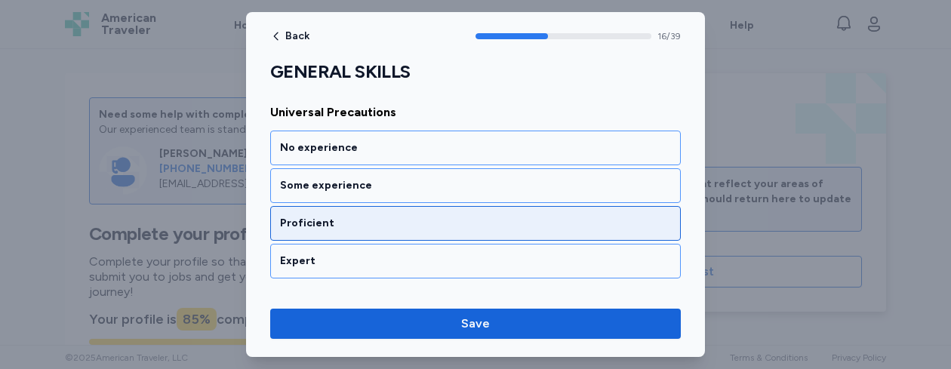
click at [445, 209] on div "Proficient" at bounding box center [475, 223] width 411 height 35
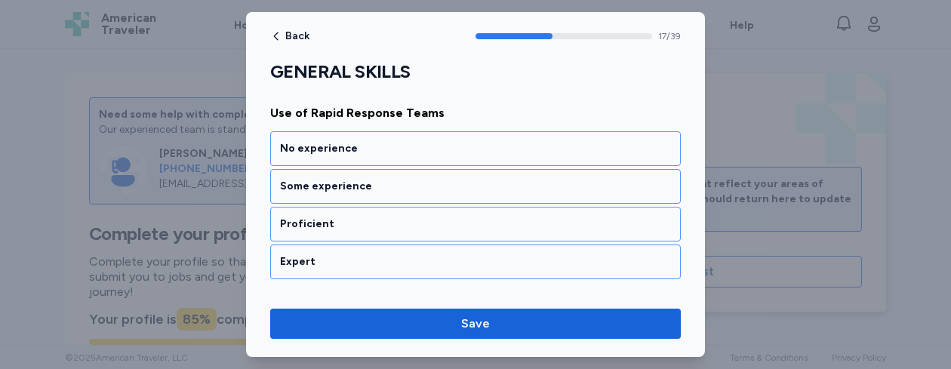
scroll to position [3496, 0]
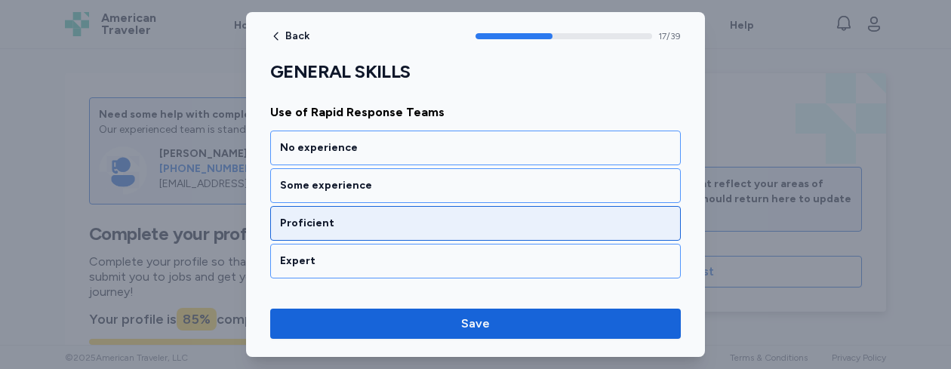
click at [446, 215] on div "Proficient" at bounding box center [475, 223] width 411 height 35
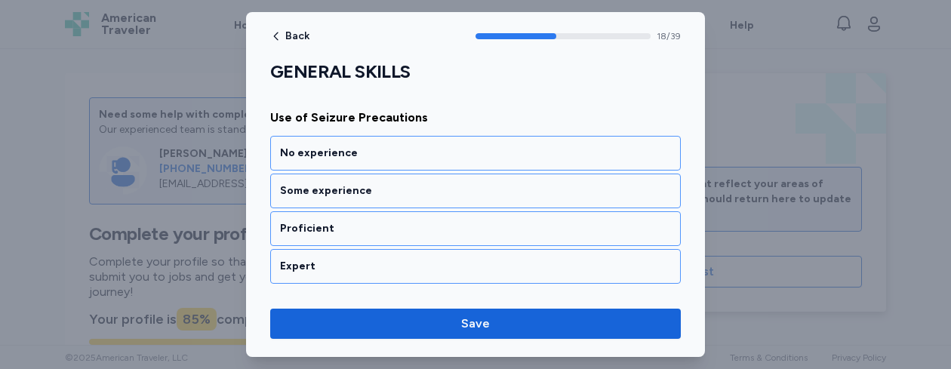
scroll to position [3690, 0]
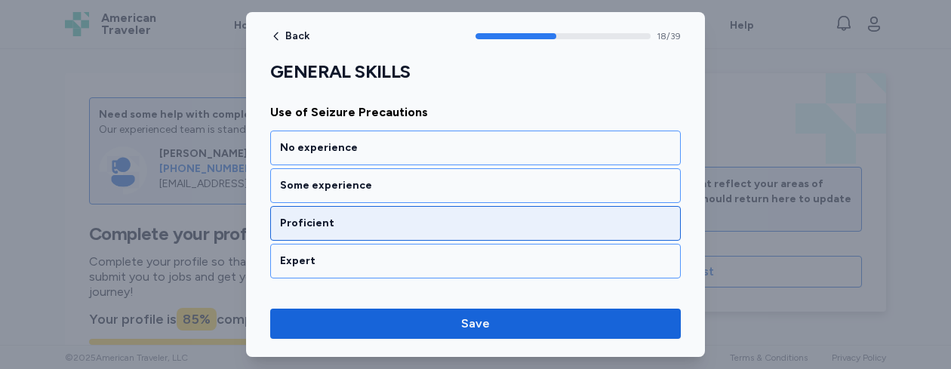
click at [451, 224] on div "Proficient" at bounding box center [475, 223] width 391 height 15
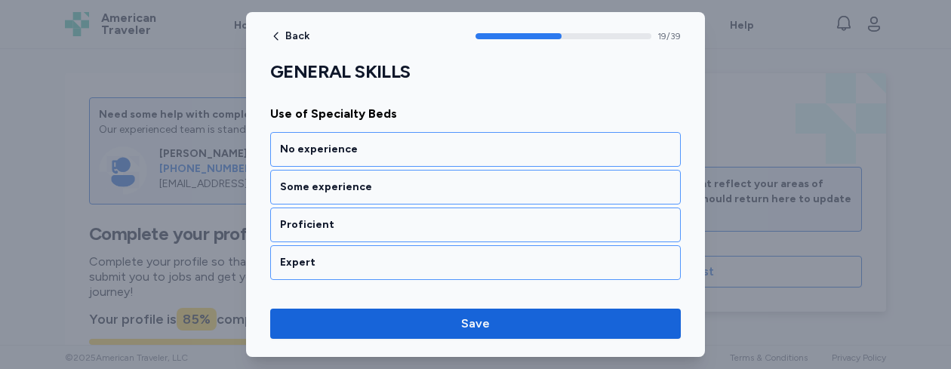
scroll to position [3883, 0]
click at [451, 224] on div "Proficient" at bounding box center [475, 223] width 391 height 15
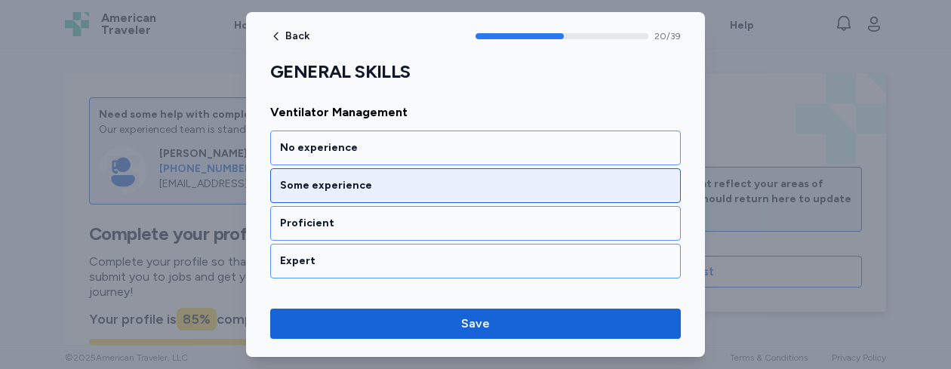
click at [451, 195] on div "Some experience" at bounding box center [475, 185] width 411 height 35
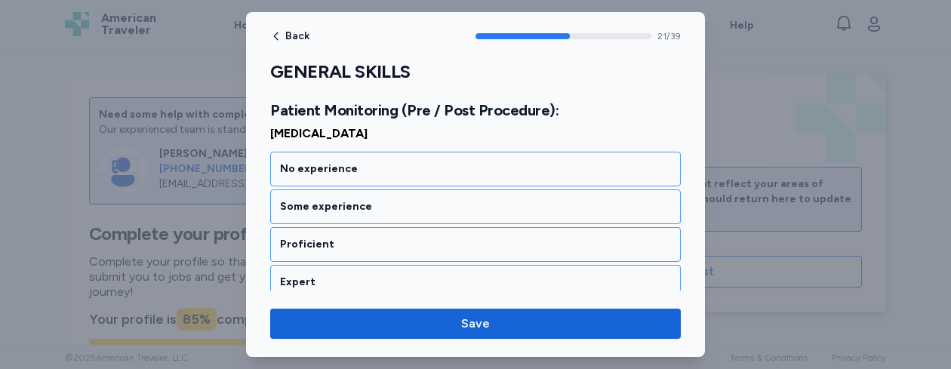
scroll to position [4287, 0]
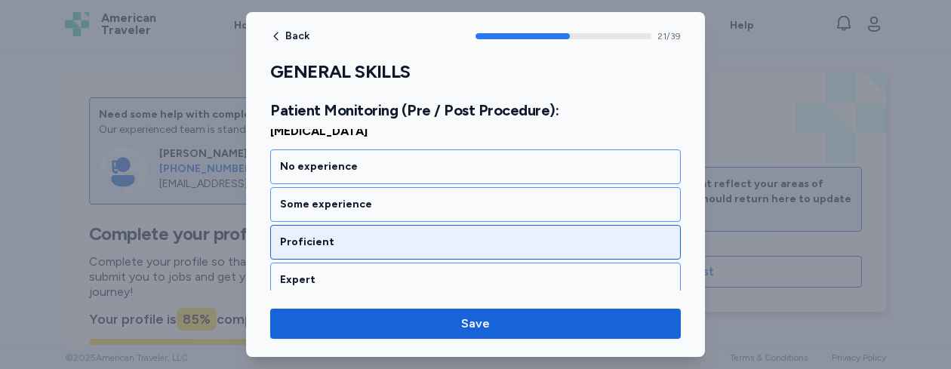
click at [449, 239] on div "Proficient" at bounding box center [475, 242] width 391 height 15
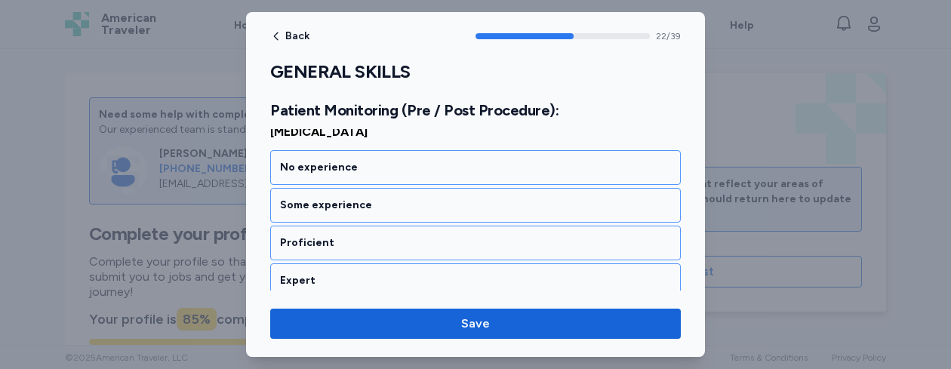
scroll to position [4481, 0]
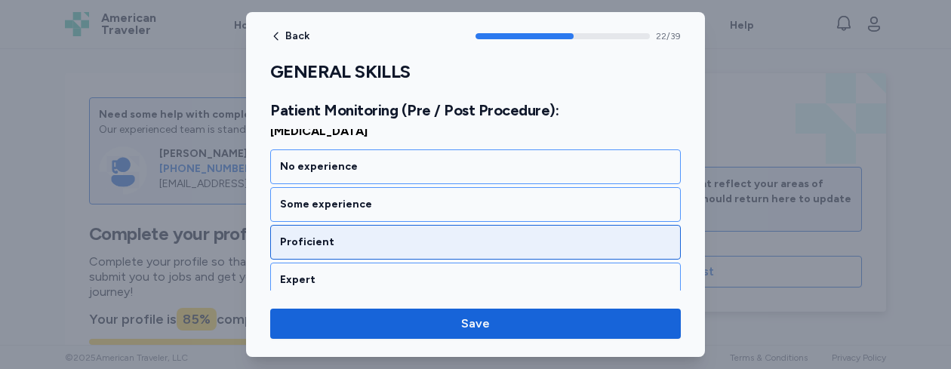
click at [449, 243] on div "Proficient" at bounding box center [475, 242] width 391 height 15
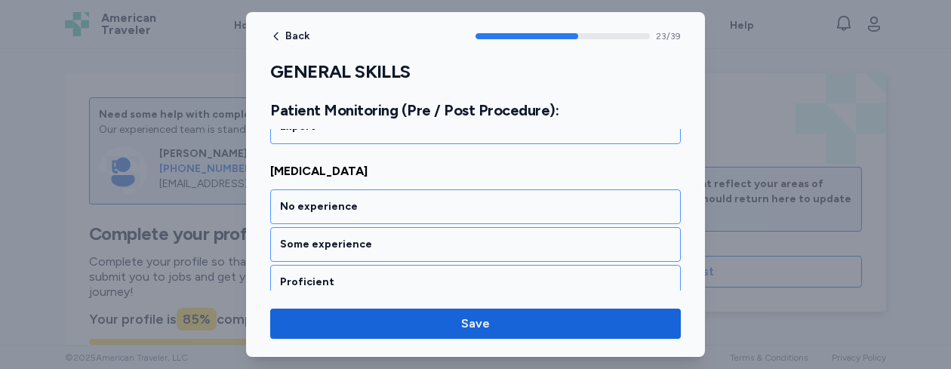
scroll to position [4664, 0]
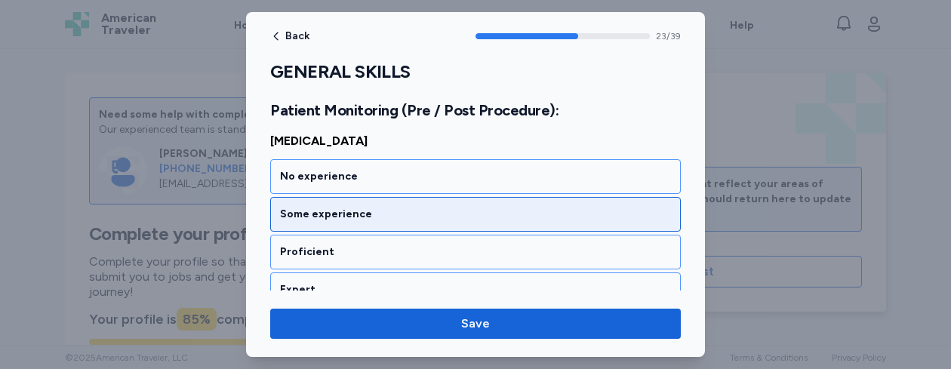
click at [548, 224] on div "Some experience" at bounding box center [475, 214] width 411 height 35
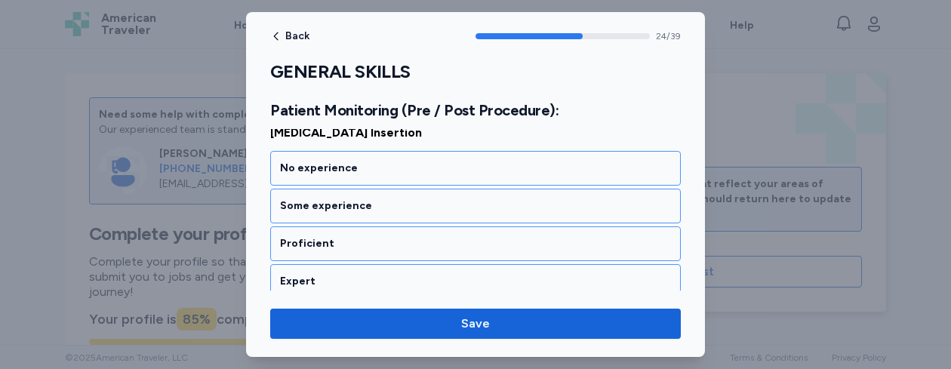
scroll to position [4867, 0]
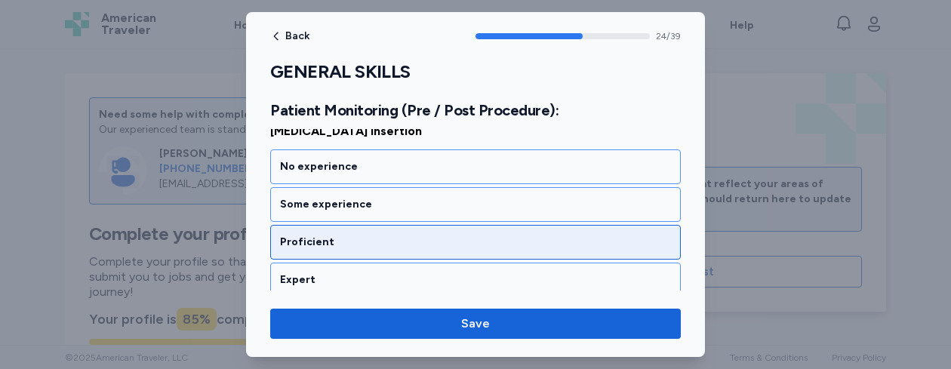
click at [543, 236] on div "Proficient" at bounding box center [475, 242] width 391 height 15
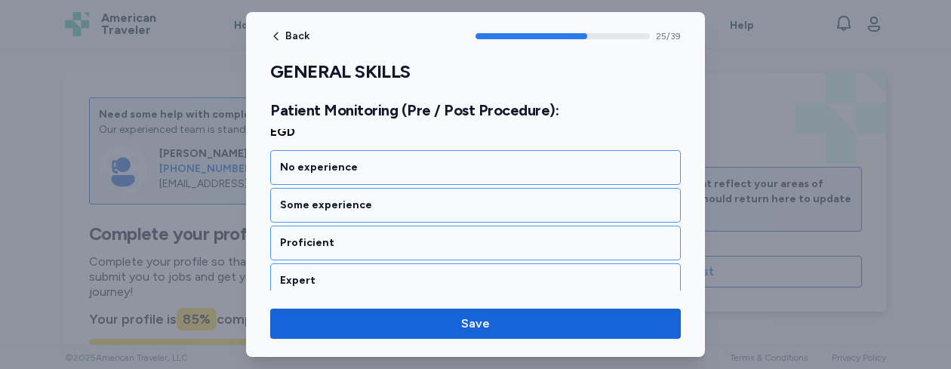
scroll to position [5061, 0]
click at [543, 236] on div "Proficient" at bounding box center [475, 242] width 391 height 15
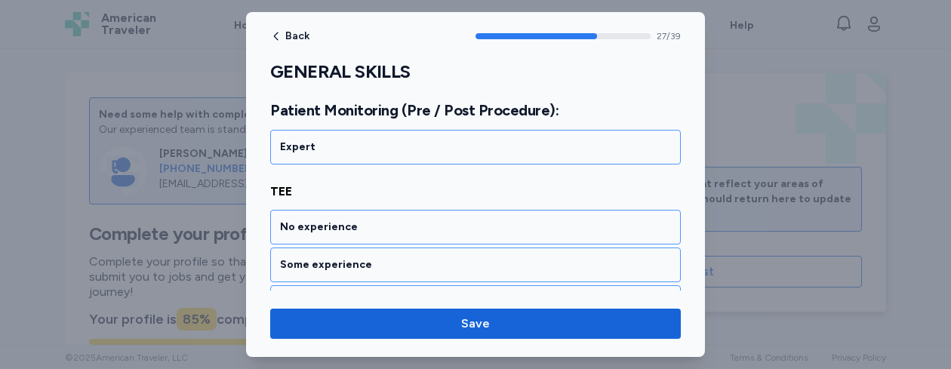
scroll to position [5417, 0]
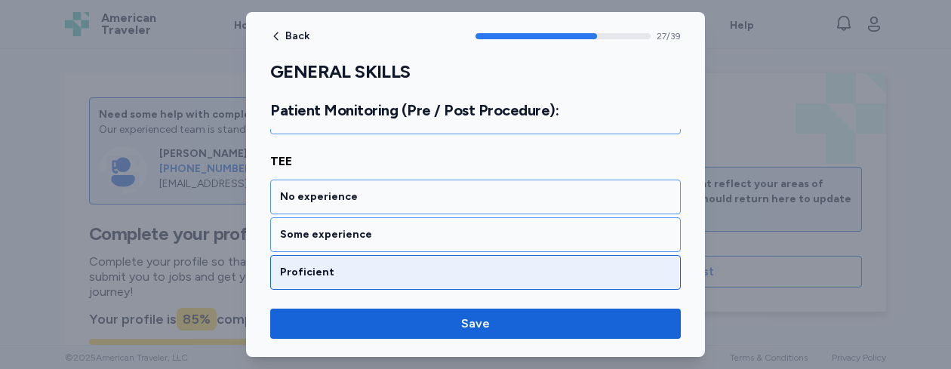
click at [472, 277] on div "Proficient" at bounding box center [475, 272] width 391 height 15
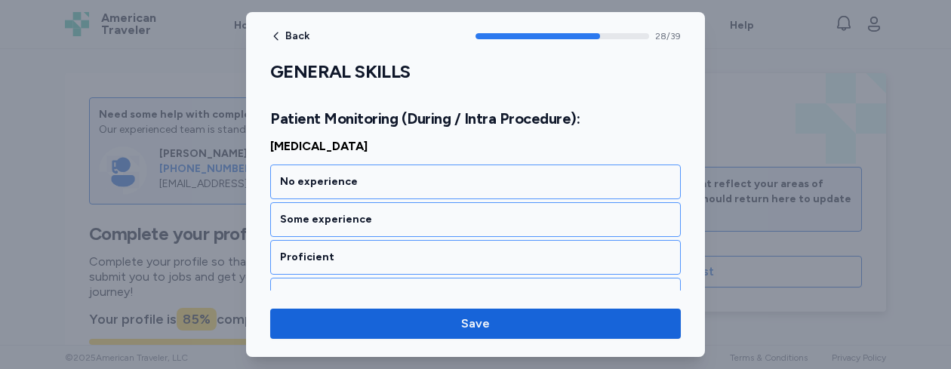
scroll to position [5677, 0]
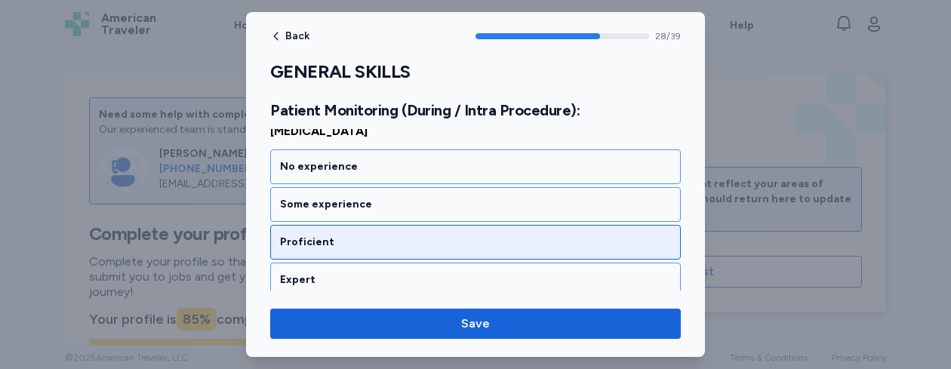
click at [500, 253] on div "Proficient" at bounding box center [475, 242] width 411 height 35
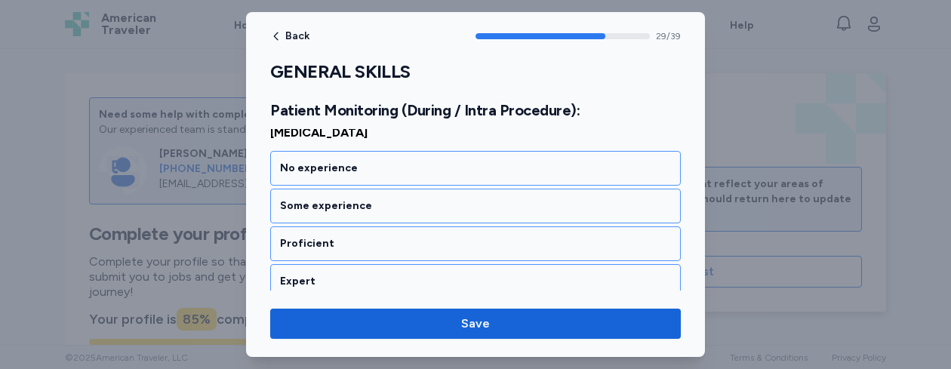
scroll to position [5871, 0]
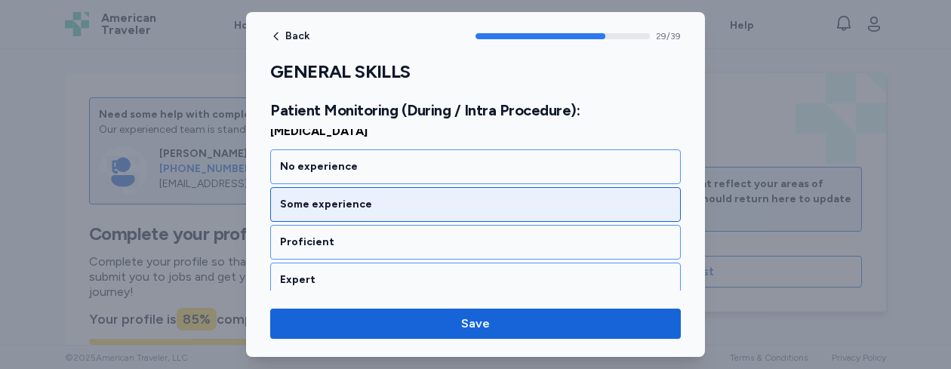
click at [479, 206] on div "Some experience" at bounding box center [475, 204] width 391 height 15
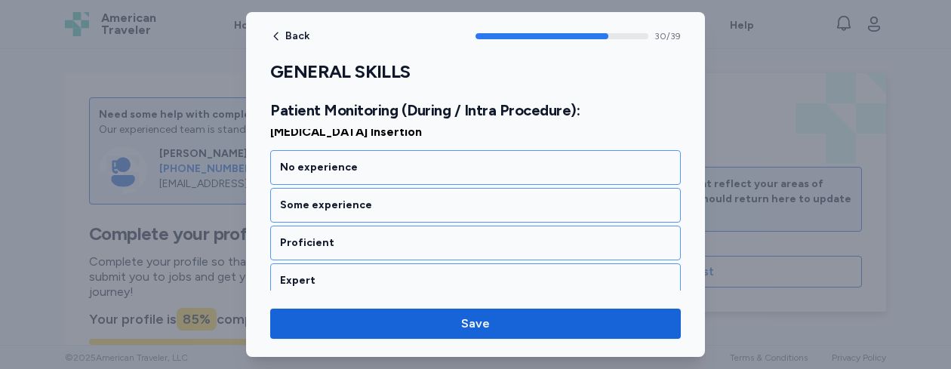
scroll to position [6064, 0]
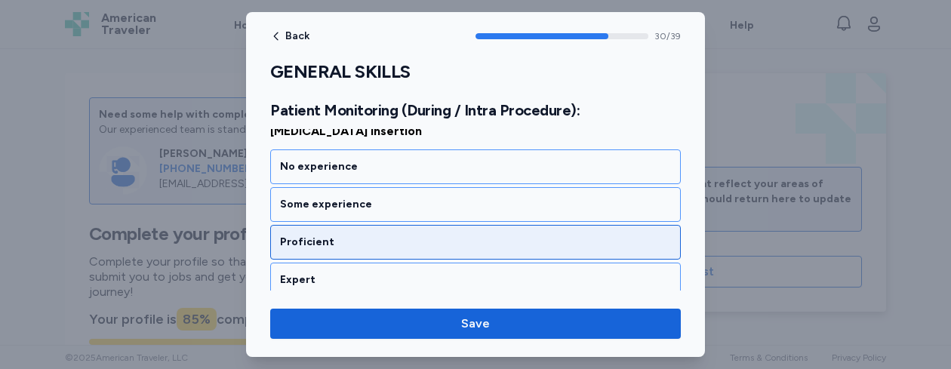
click at [476, 236] on div "Proficient" at bounding box center [475, 242] width 391 height 15
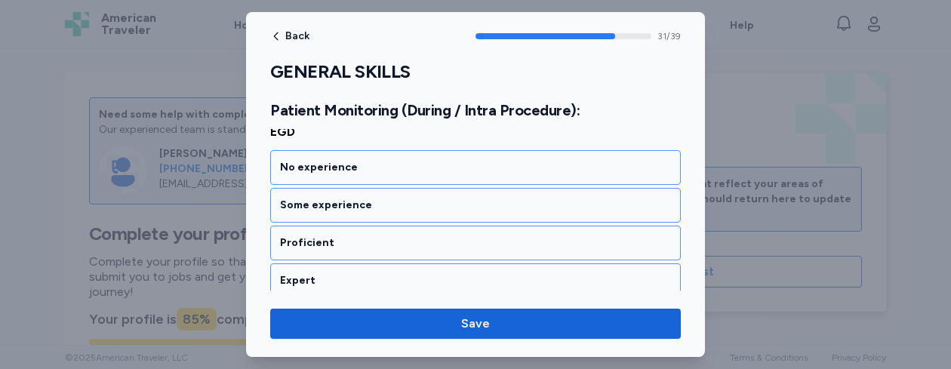
scroll to position [6257, 0]
click at [476, 236] on div "Proficient" at bounding box center [475, 242] width 391 height 15
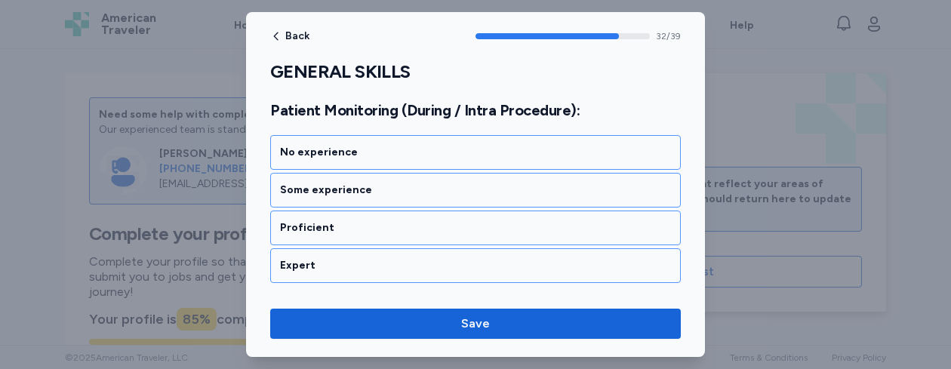
scroll to position [6471, 0]
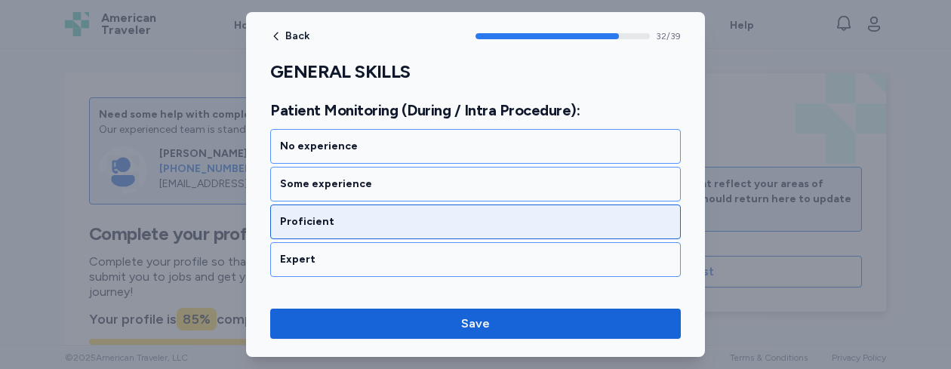
click at [541, 220] on div "Proficient" at bounding box center [475, 221] width 391 height 15
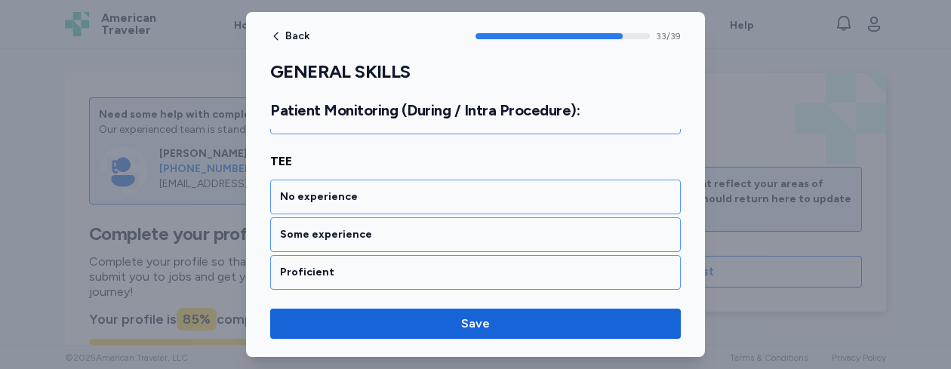
scroll to position [6644, 0]
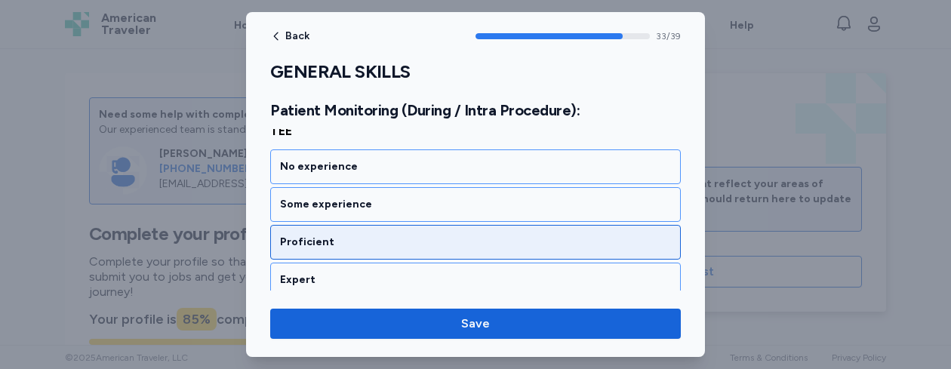
click at [525, 245] on div "Proficient" at bounding box center [475, 242] width 391 height 15
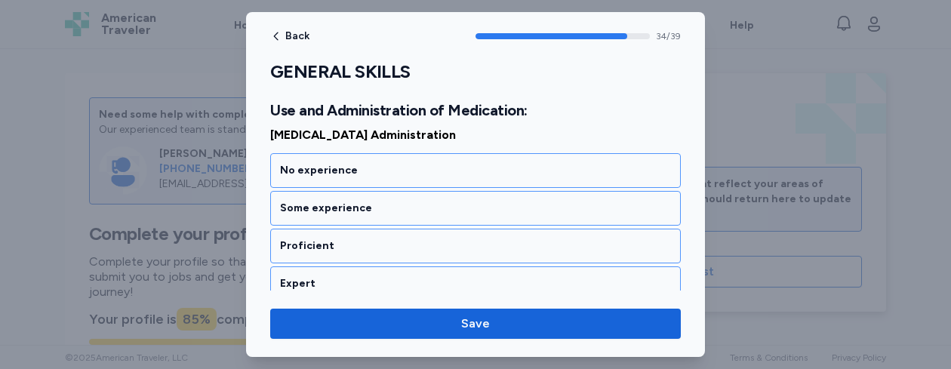
scroll to position [6874, 0]
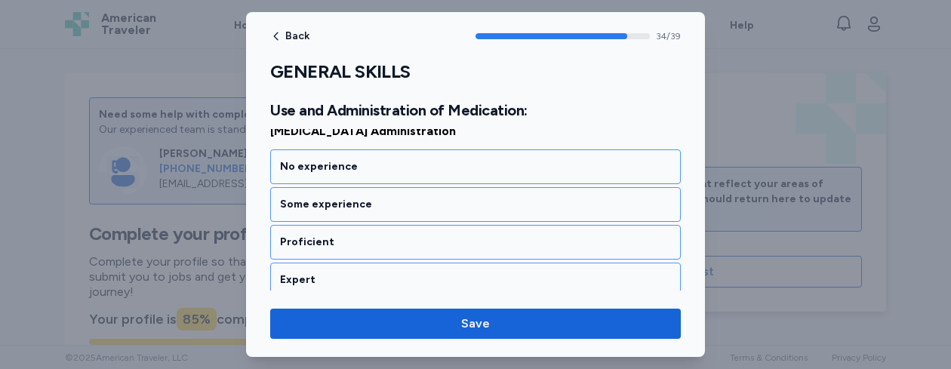
click at [525, 245] on div "Proficient" at bounding box center [475, 242] width 391 height 15
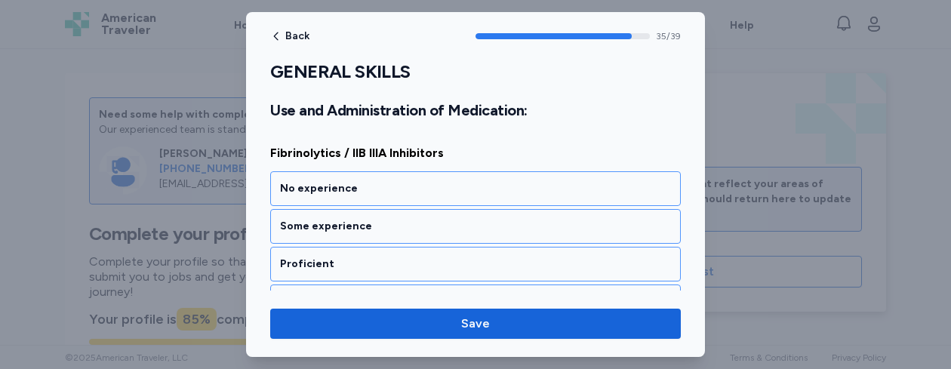
scroll to position [7037, 0]
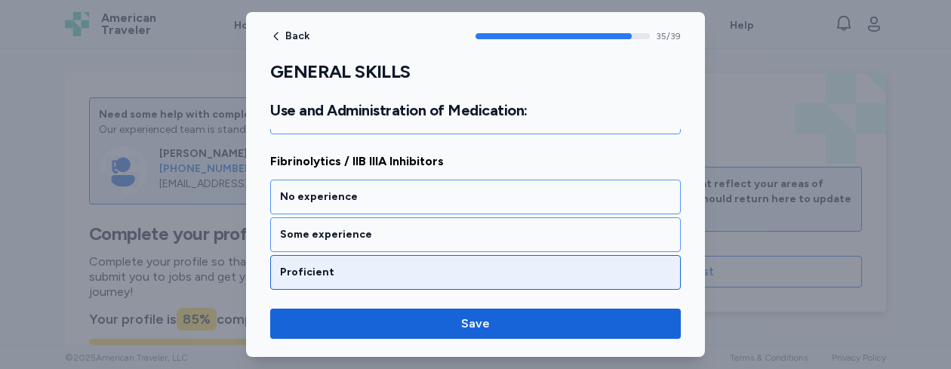
click at [528, 279] on div "Proficient" at bounding box center [475, 272] width 391 height 15
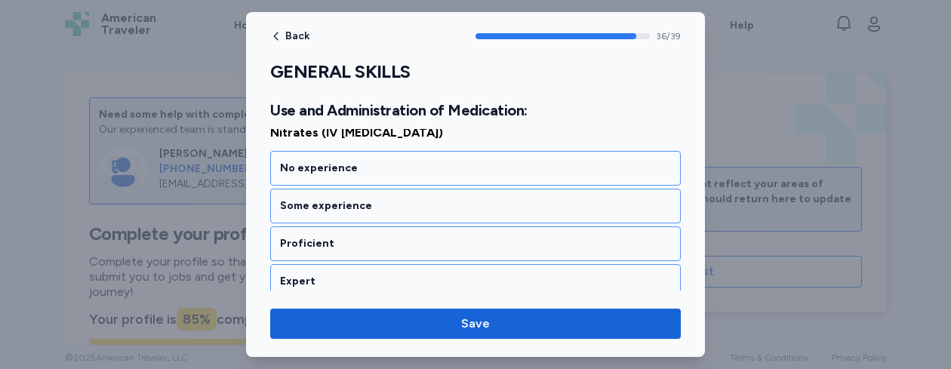
scroll to position [7261, 0]
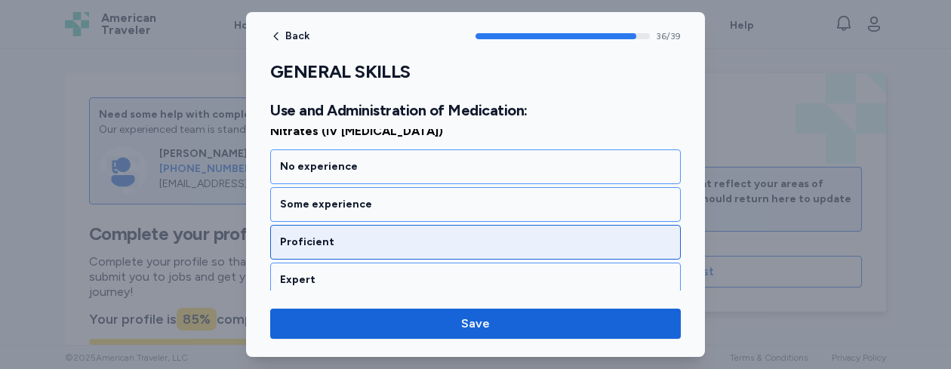
click at [516, 250] on div "Proficient" at bounding box center [475, 242] width 411 height 35
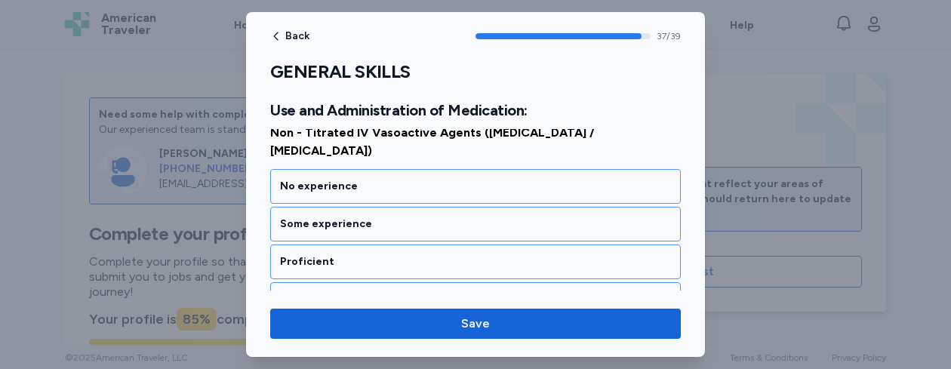
scroll to position [7454, 0]
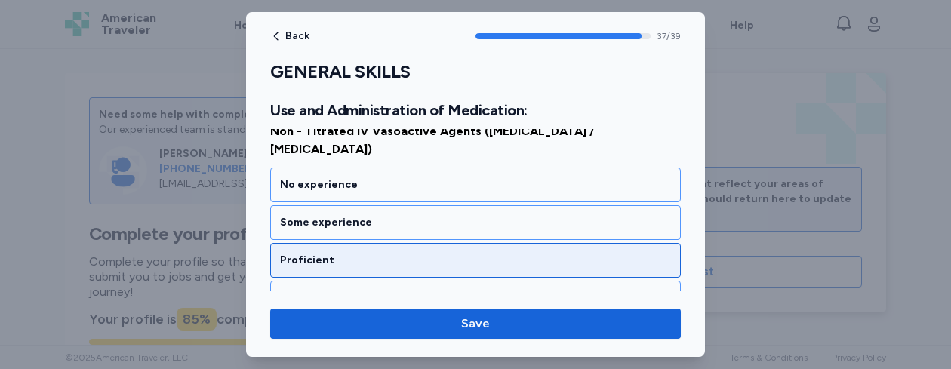
click at [513, 253] on div "Proficient" at bounding box center [475, 260] width 391 height 15
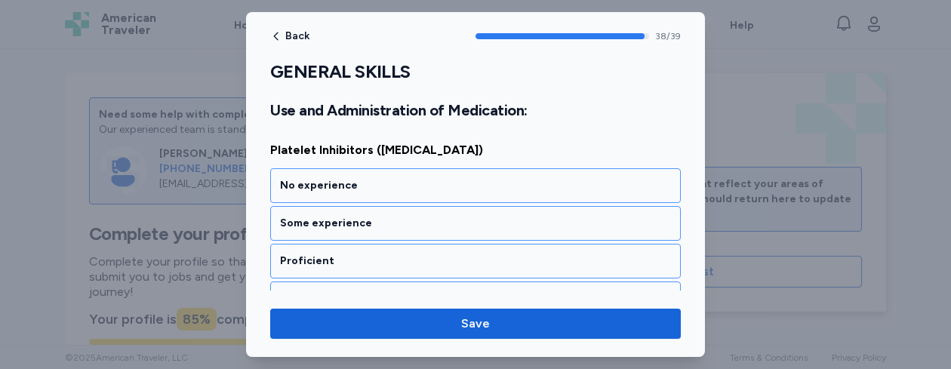
scroll to position [7647, 0]
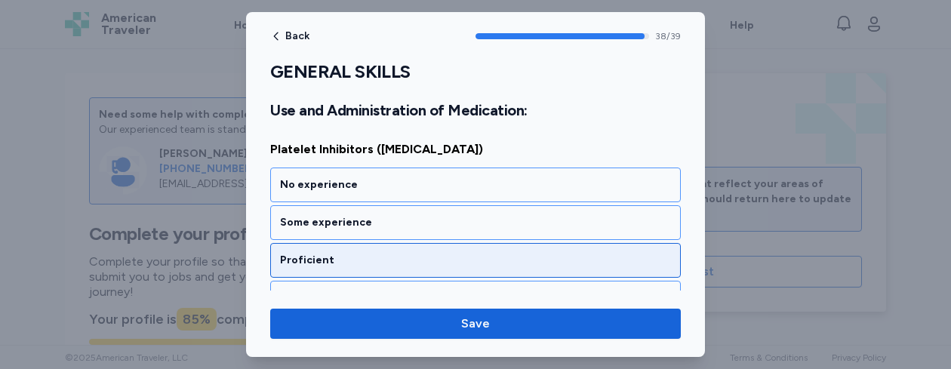
click at [510, 253] on div "Proficient" at bounding box center [475, 260] width 391 height 15
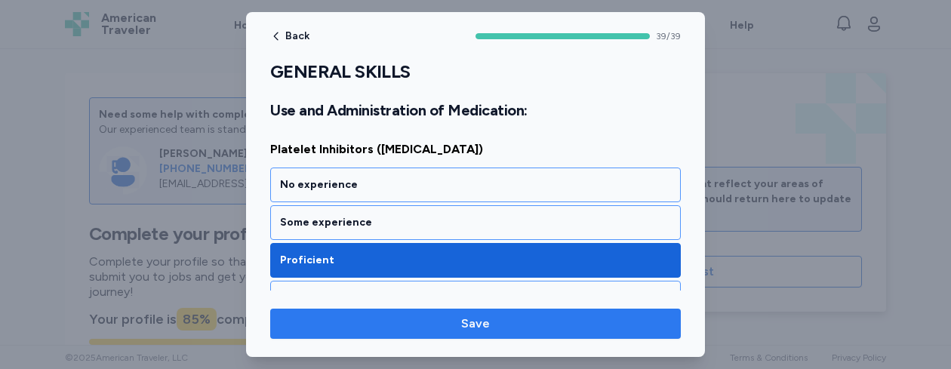
click at [501, 319] on span "Save" at bounding box center [475, 324] width 387 height 18
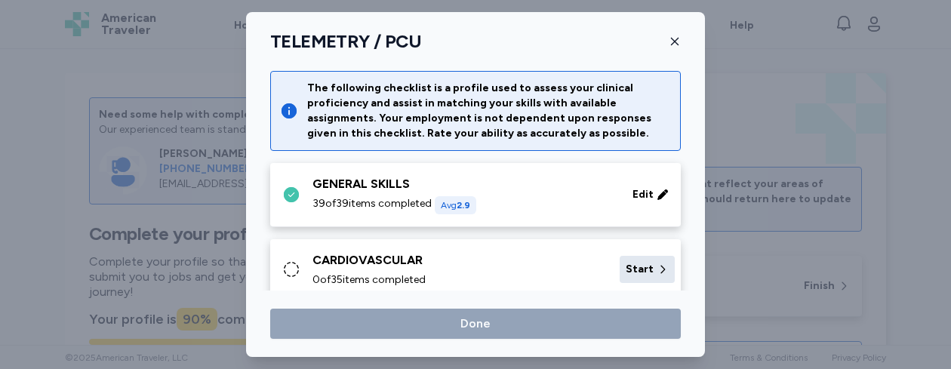
click at [638, 263] on span "Start" at bounding box center [640, 269] width 28 height 15
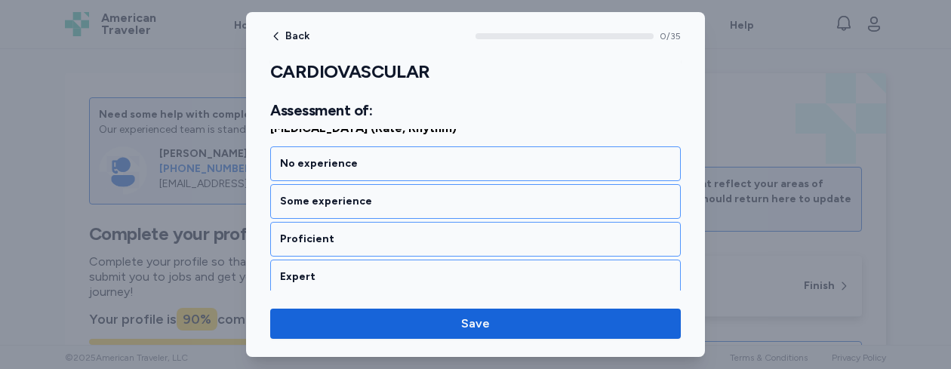
scroll to position [242, 0]
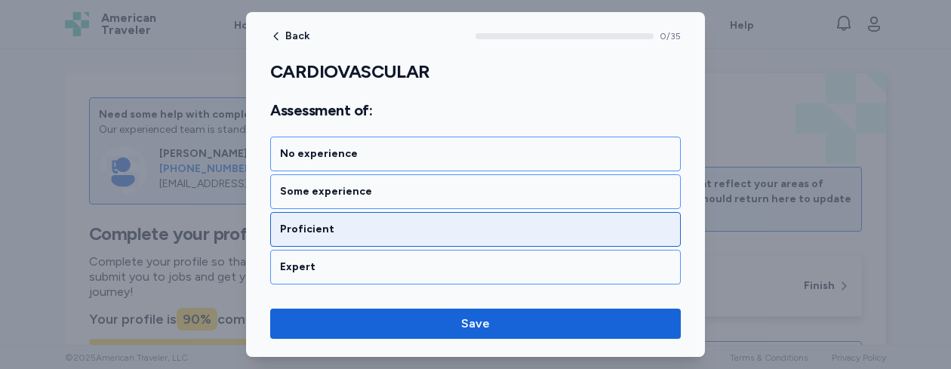
click at [619, 234] on div "Proficient" at bounding box center [475, 229] width 391 height 15
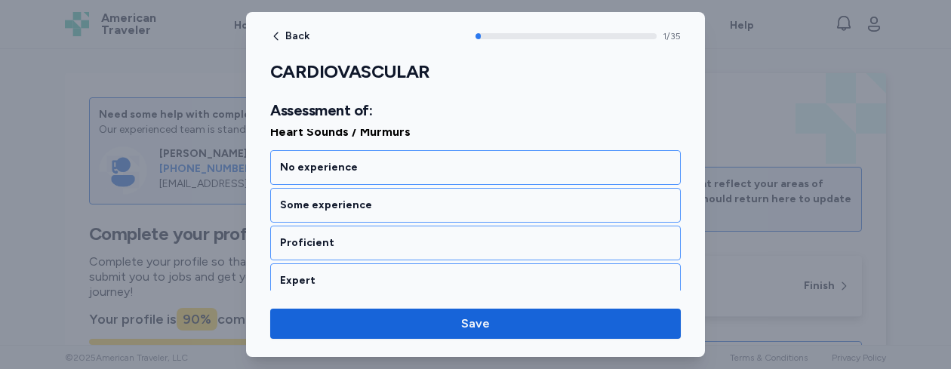
scroll to position [422, 0]
click at [619, 234] on div "Proficient" at bounding box center [475, 242] width 411 height 35
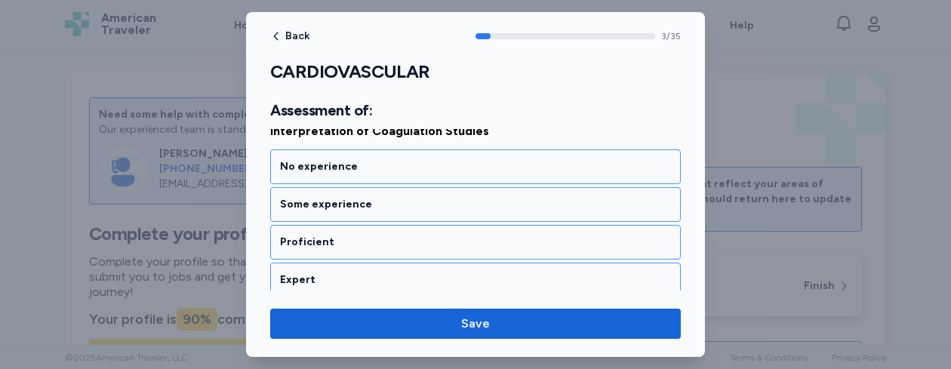
click at [619, 234] on div "Proficient" at bounding box center [475, 242] width 411 height 35
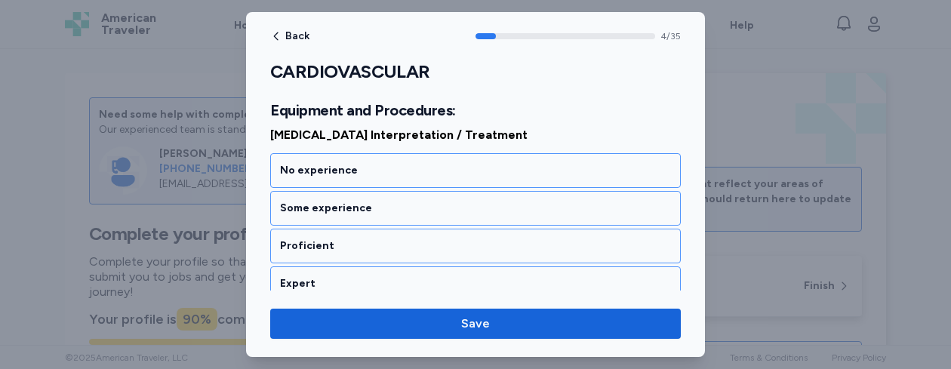
scroll to position [1039, 0]
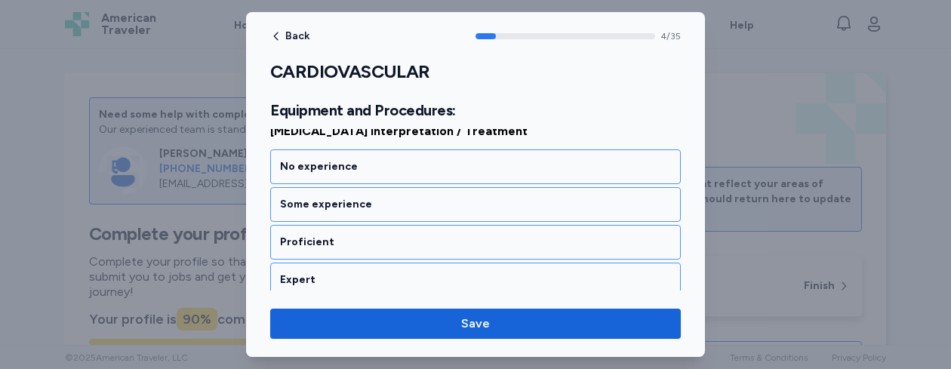
click at [619, 234] on div "Proficient" at bounding box center [475, 242] width 411 height 35
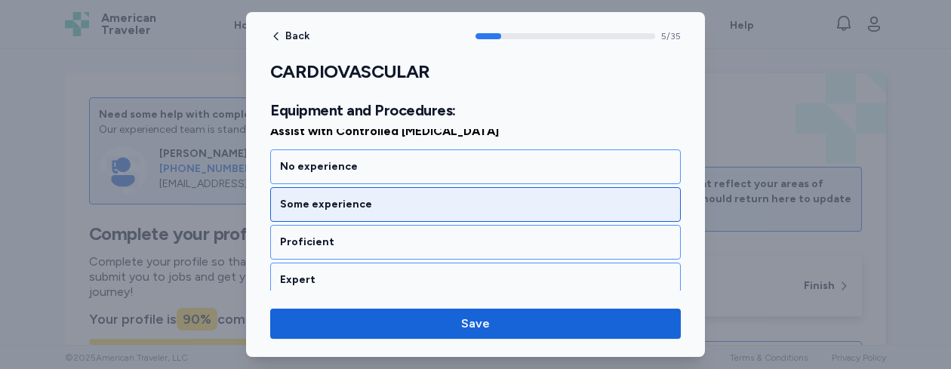
click at [611, 211] on div "Some experience" at bounding box center [475, 204] width 391 height 15
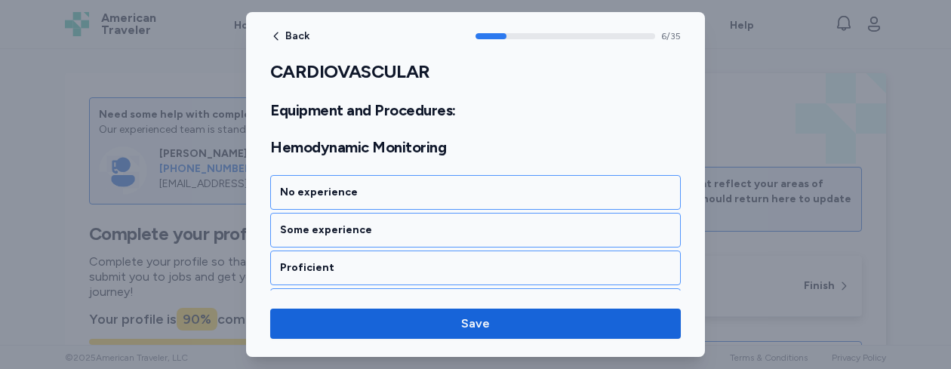
scroll to position [1444, 0]
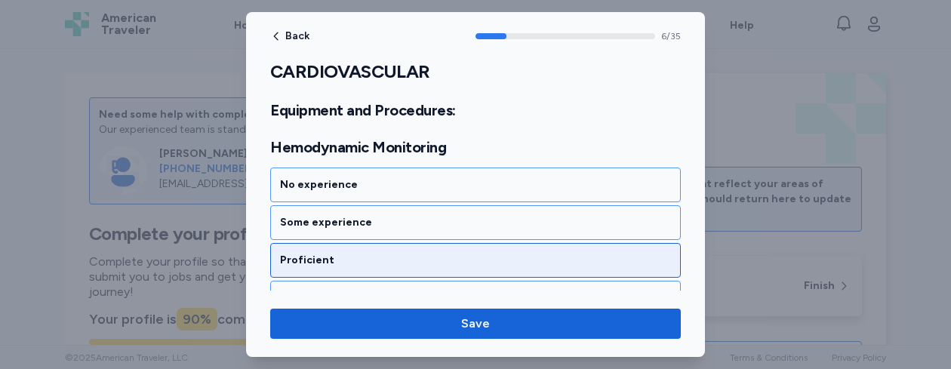
click at [590, 261] on div "Proficient" at bounding box center [475, 260] width 391 height 15
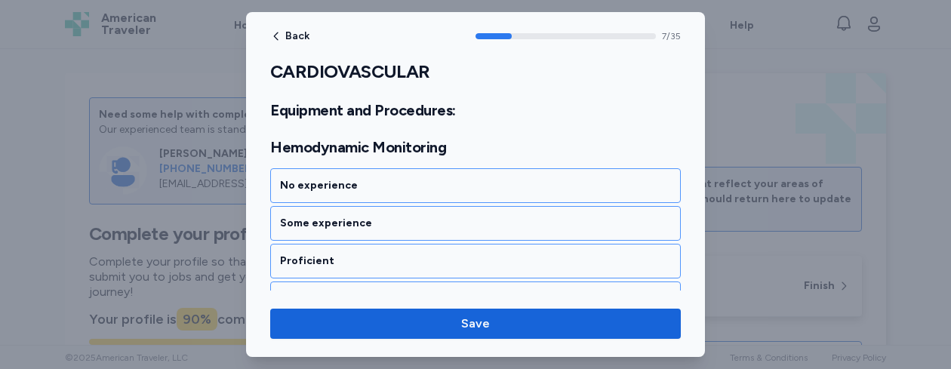
scroll to position [1638, 0]
click at [590, 261] on div "Proficient" at bounding box center [475, 260] width 391 height 15
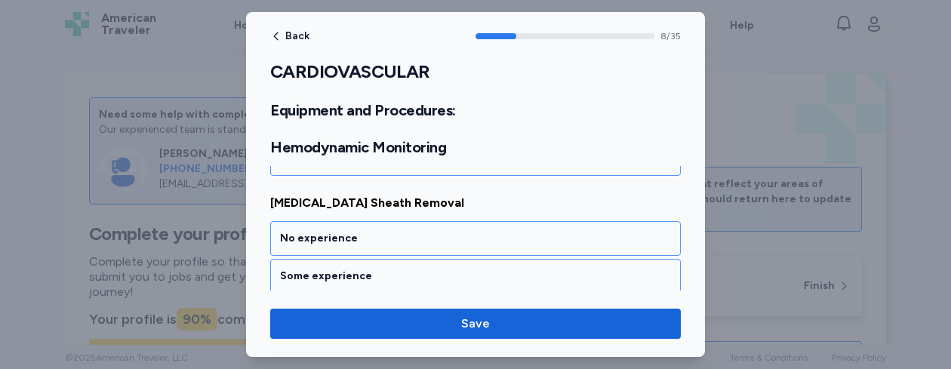
scroll to position [1785, 0]
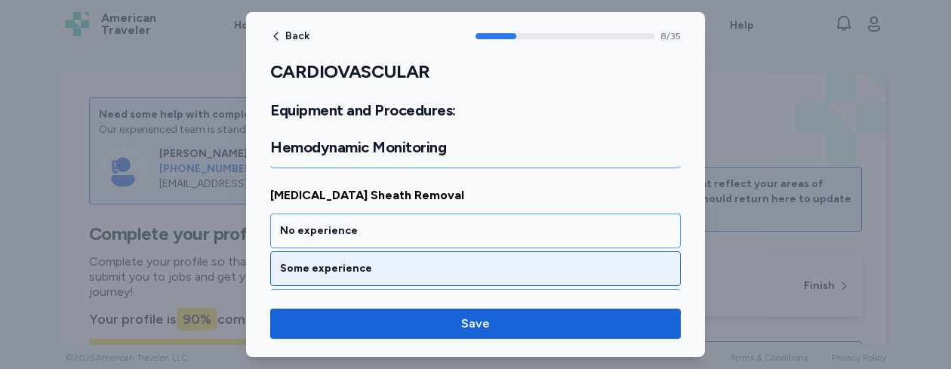
click at [602, 267] on div "Some experience" at bounding box center [475, 268] width 391 height 15
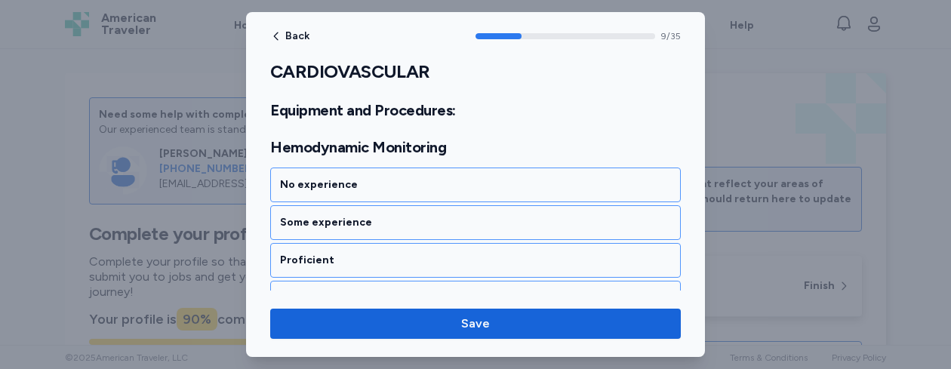
scroll to position [1994, 0]
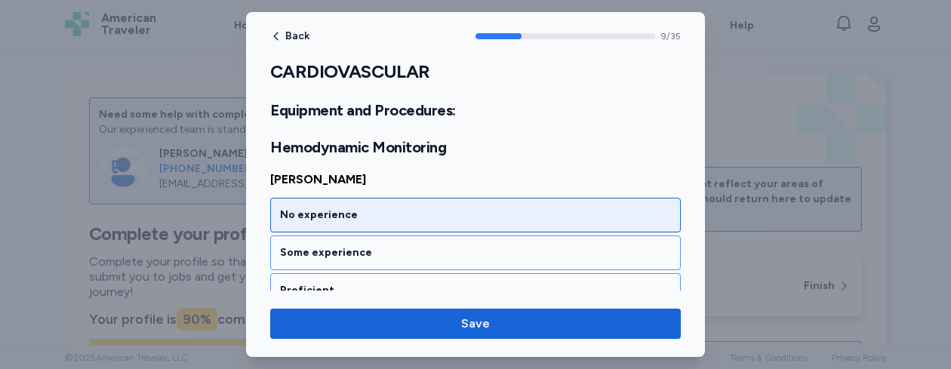
click at [562, 221] on div "No experience" at bounding box center [475, 215] width 391 height 15
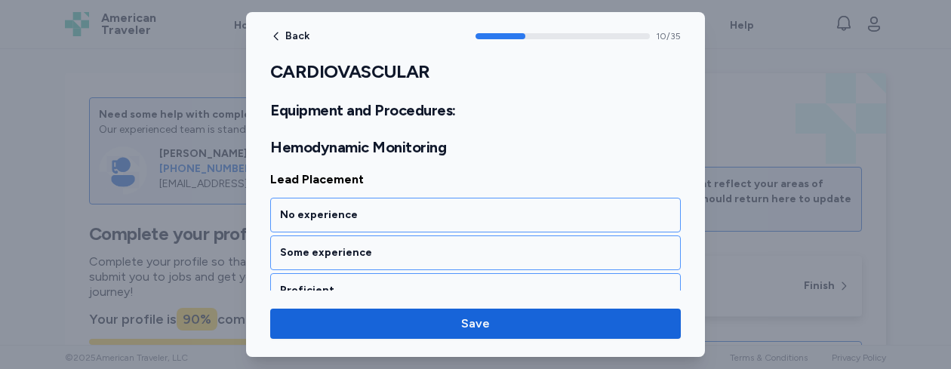
scroll to position [2157, 0]
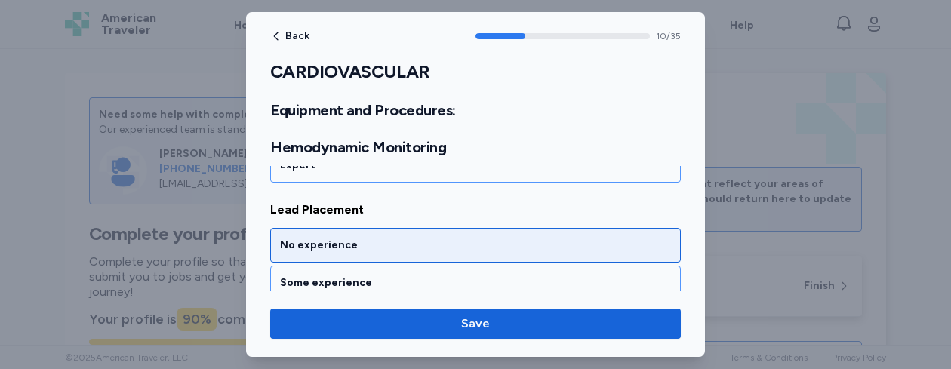
click at [584, 242] on div "No experience" at bounding box center [475, 245] width 391 height 15
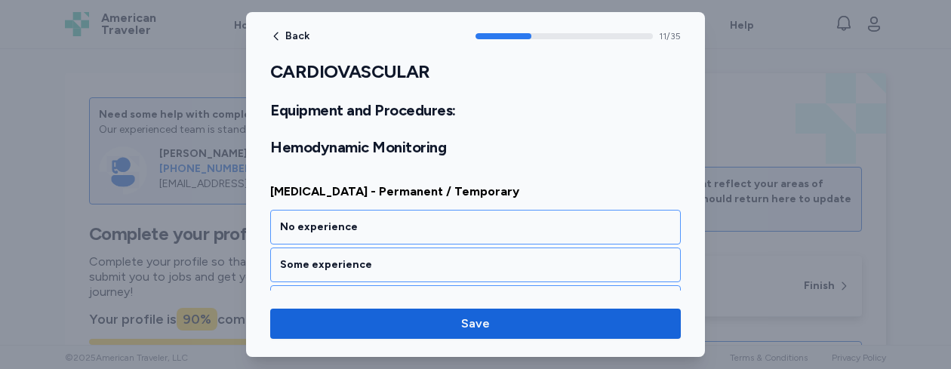
scroll to position [2592, 0]
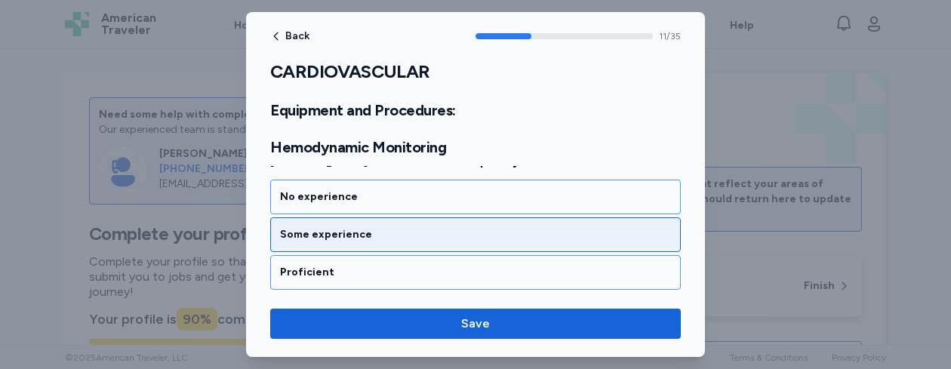
click at [445, 232] on div "Some experience" at bounding box center [475, 234] width 391 height 15
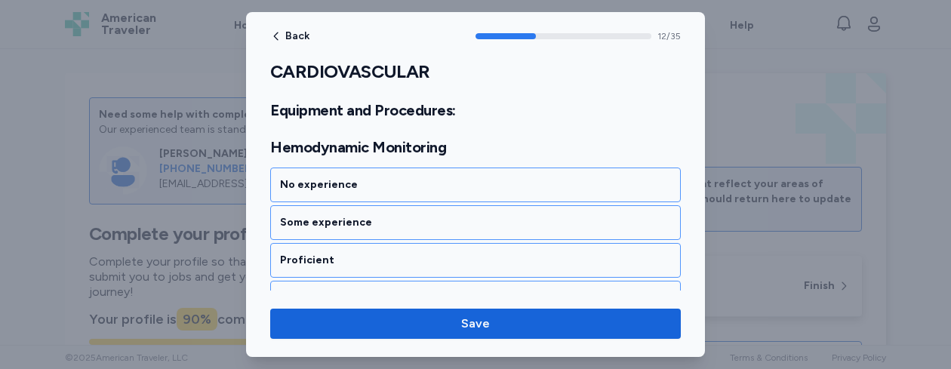
scroll to position [2767, 0]
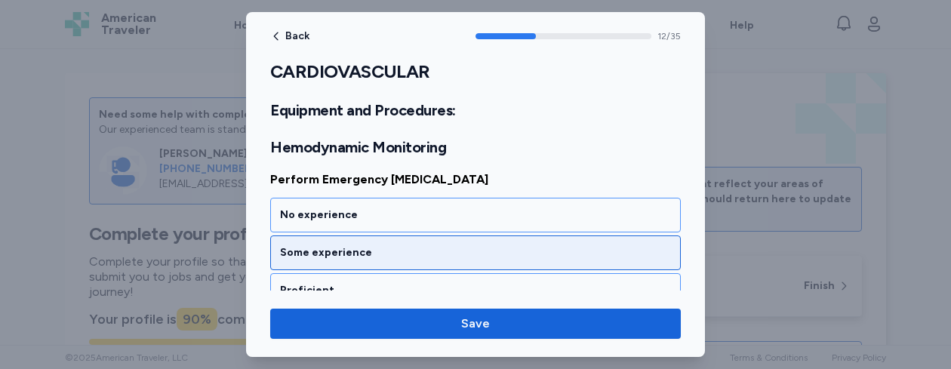
click at [457, 259] on div "Some experience" at bounding box center [475, 252] width 391 height 15
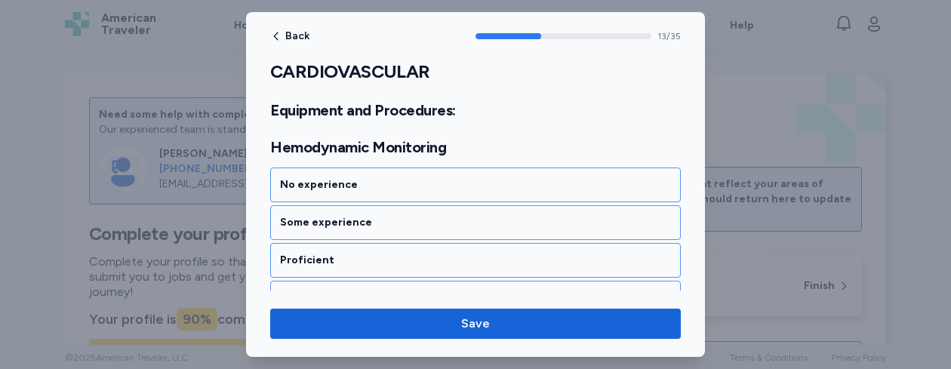
scroll to position [2960, 0]
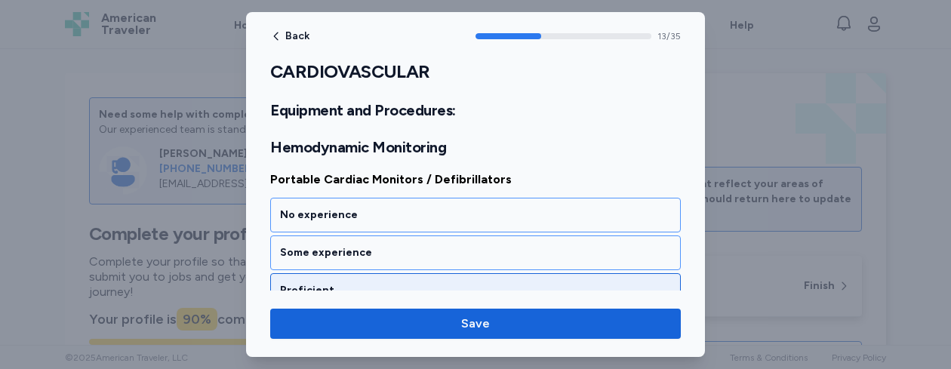
click at [443, 287] on div "Proficient" at bounding box center [475, 290] width 391 height 15
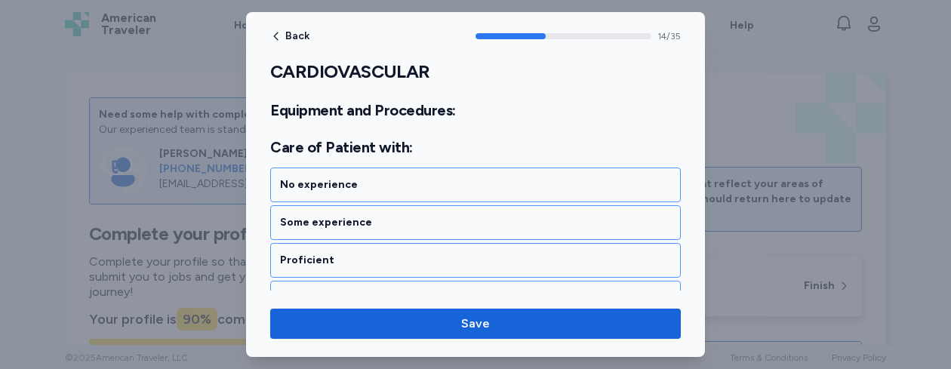
scroll to position [3191, 0]
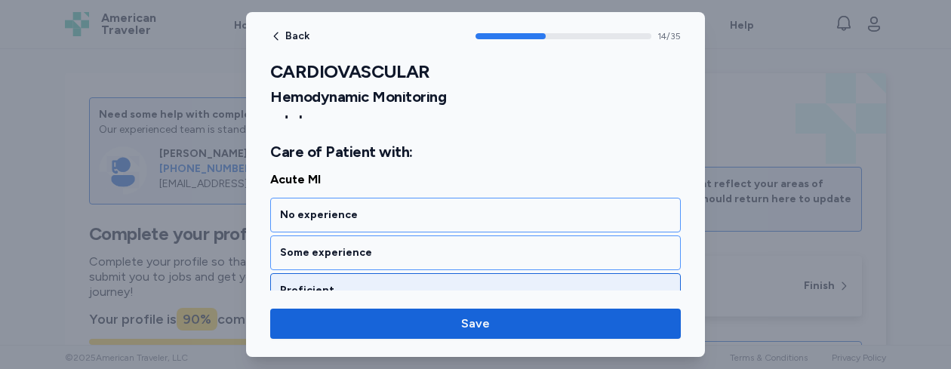
click at [439, 284] on div "Proficient" at bounding box center [475, 290] width 391 height 15
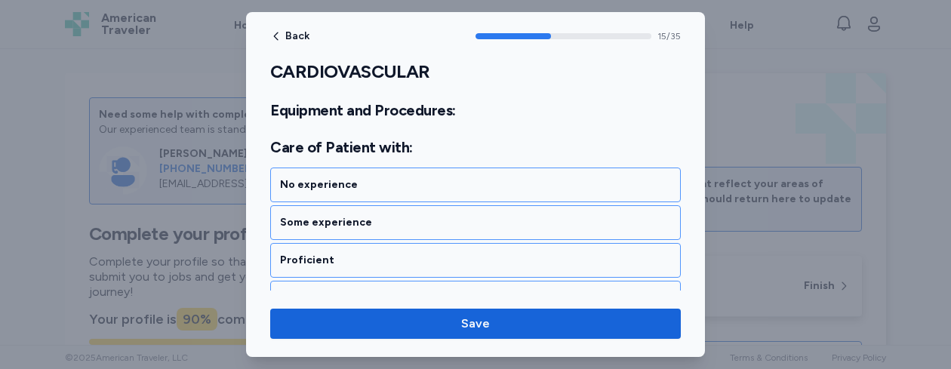
scroll to position [3384, 0]
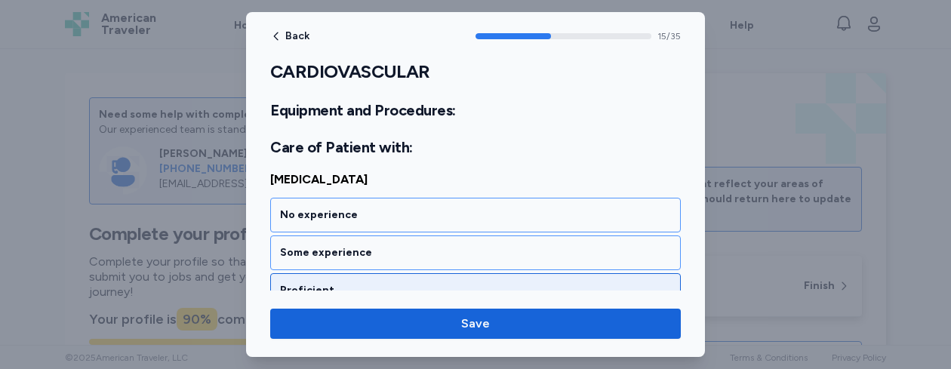
click at [431, 284] on div "Proficient" at bounding box center [475, 290] width 391 height 15
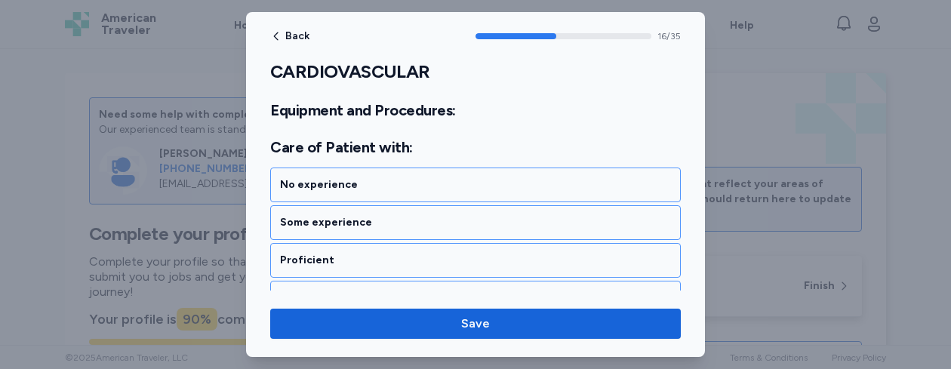
scroll to position [3577, 0]
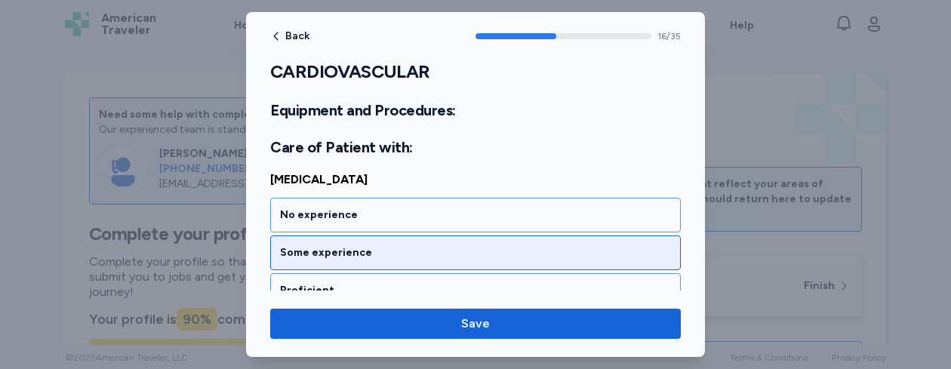
click at [401, 257] on div "Some experience" at bounding box center [475, 252] width 391 height 15
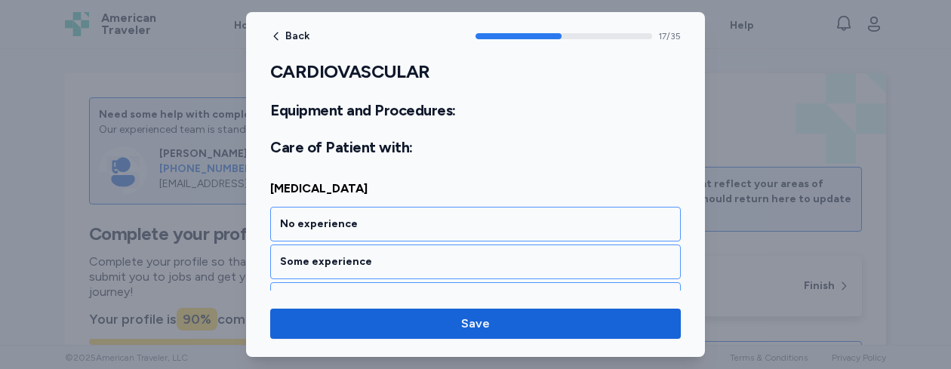
scroll to position [3791, 0]
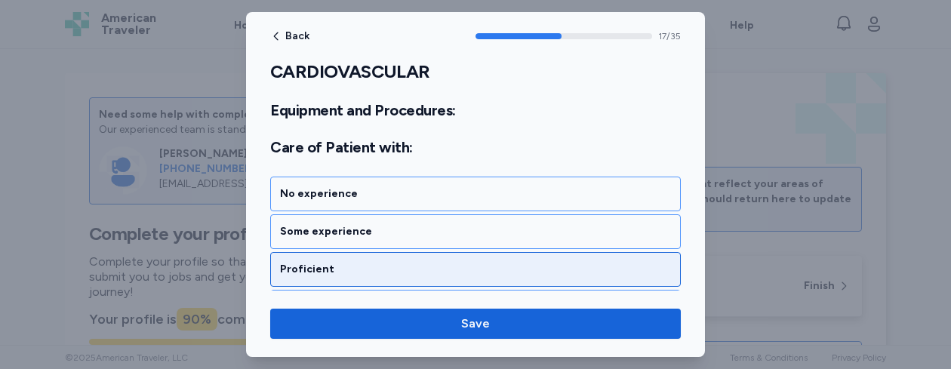
click at [449, 270] on div "Proficient" at bounding box center [475, 269] width 391 height 15
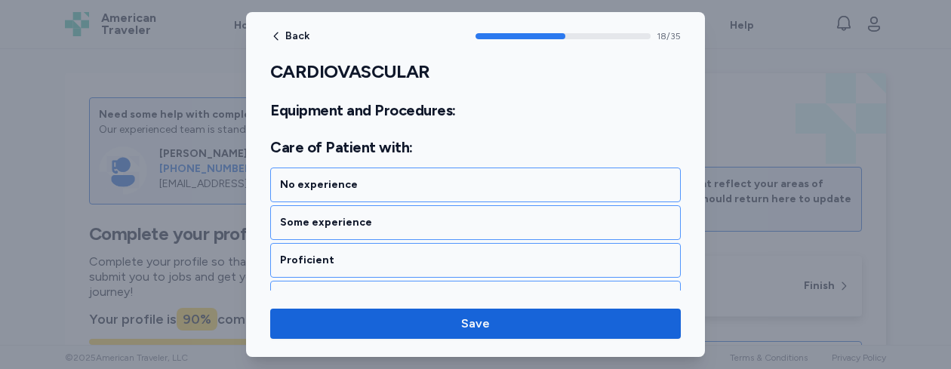
scroll to position [3964, 0]
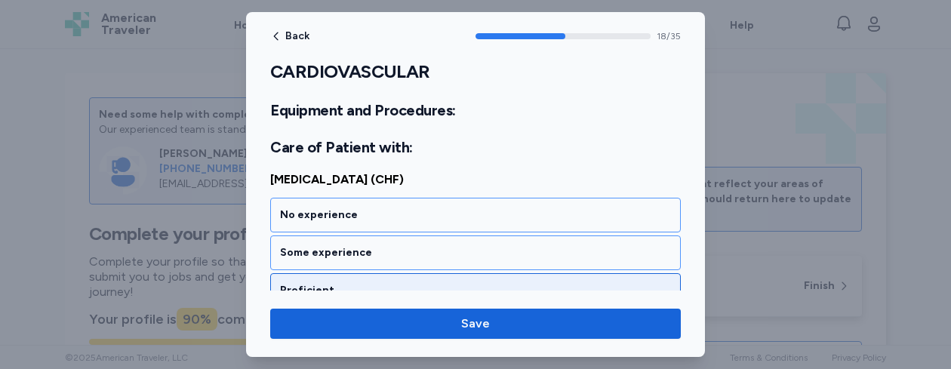
click at [558, 282] on div "Proficient" at bounding box center [475, 290] width 411 height 35
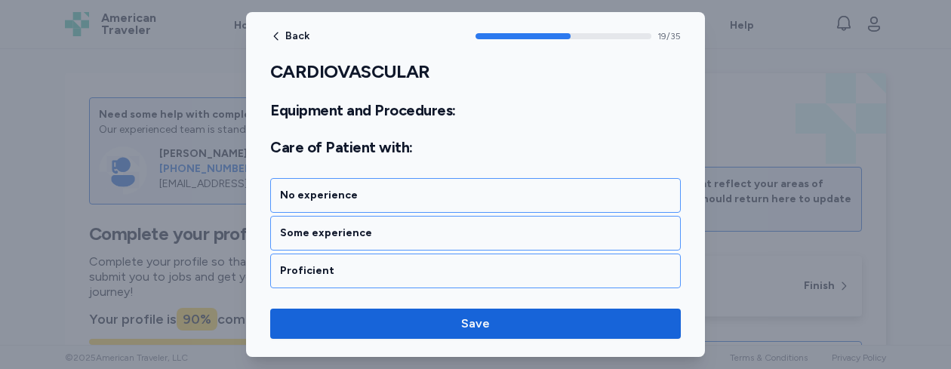
scroll to position [4187, 0]
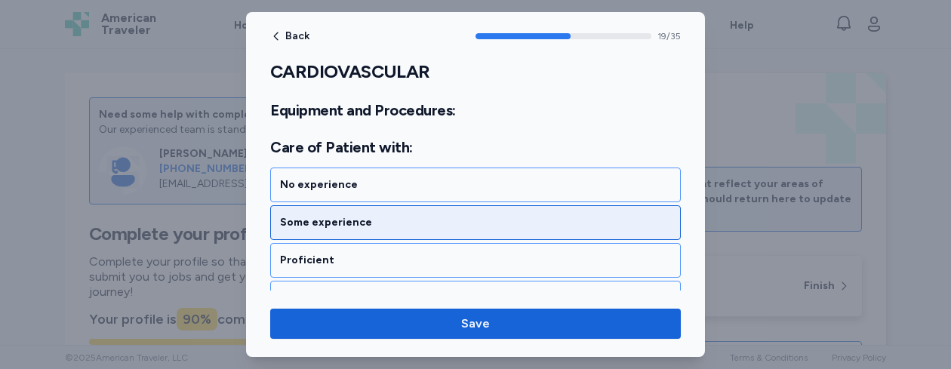
click at [480, 223] on div "Some experience" at bounding box center [475, 222] width 391 height 15
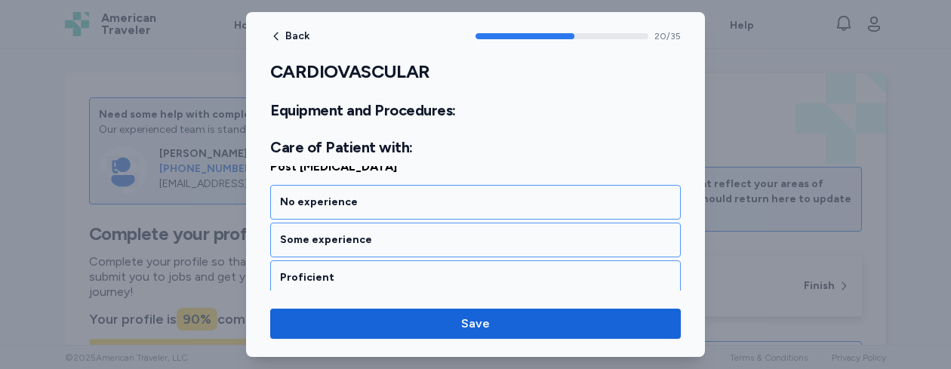
scroll to position [4350, 0]
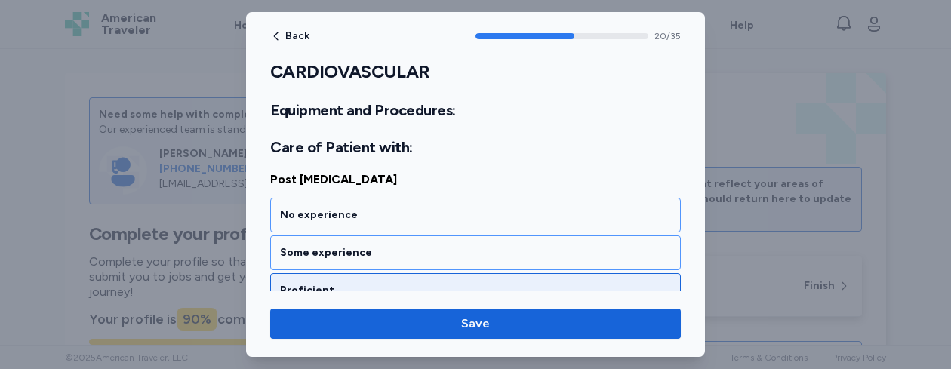
click at [408, 288] on div "Proficient" at bounding box center [475, 290] width 391 height 15
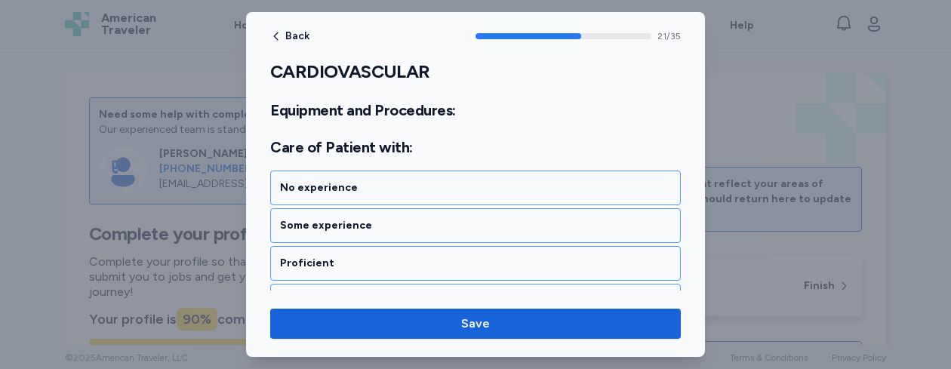
scroll to position [4574, 0]
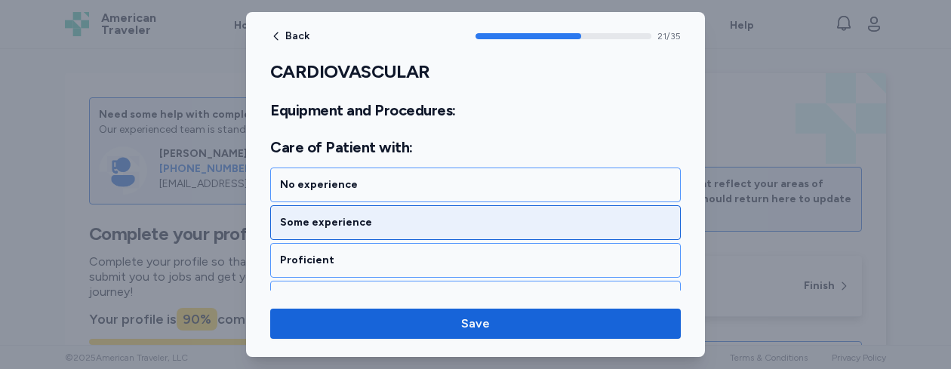
click at [408, 229] on div "Some experience" at bounding box center [475, 222] width 391 height 15
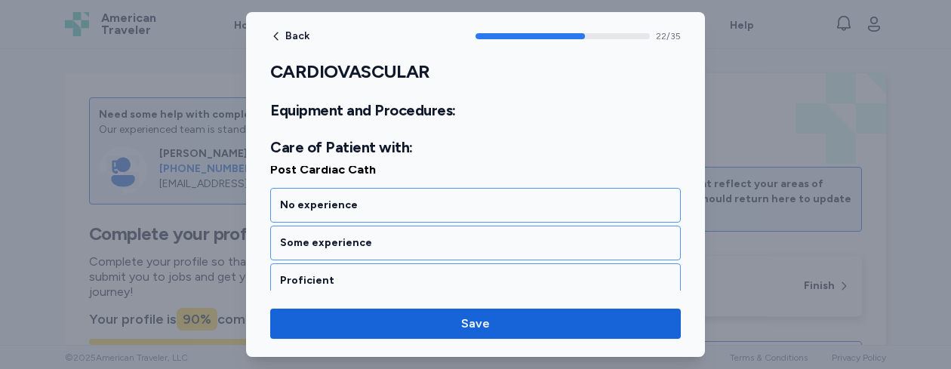
scroll to position [4737, 0]
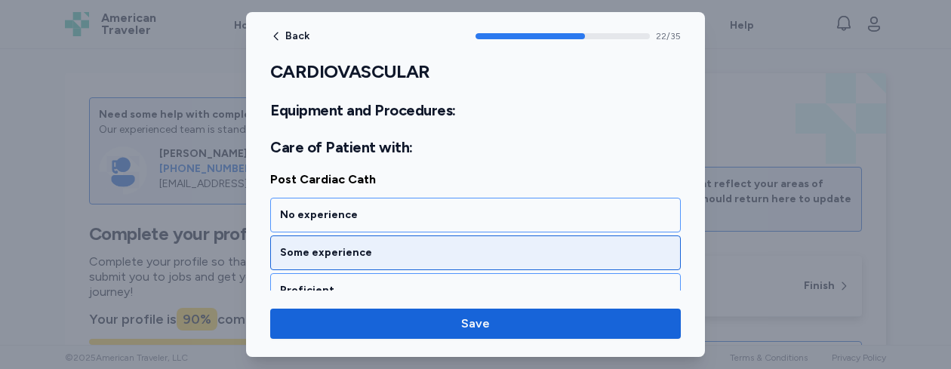
click at [550, 257] on div "Some experience" at bounding box center [475, 252] width 391 height 15
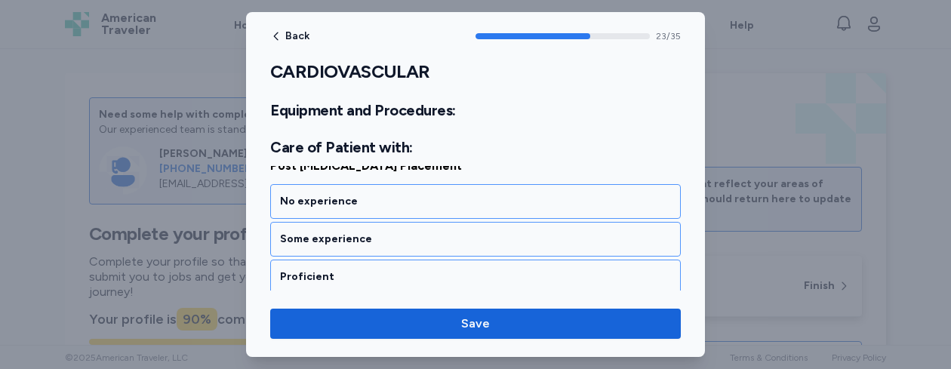
scroll to position [4930, 0]
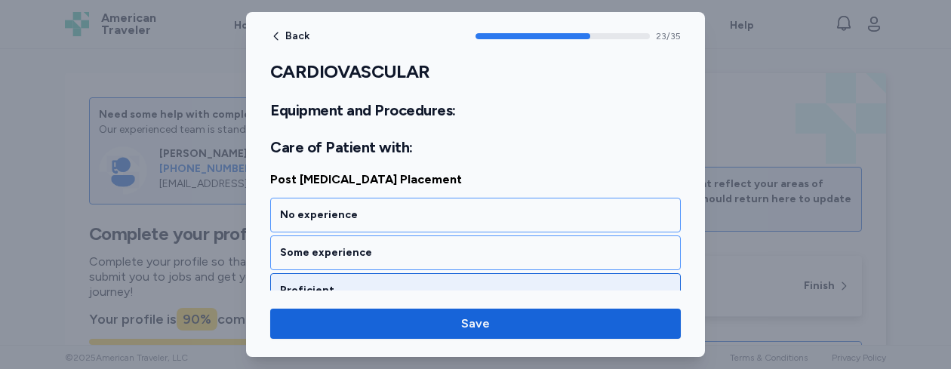
click at [475, 282] on div "Proficient" at bounding box center [475, 290] width 411 height 35
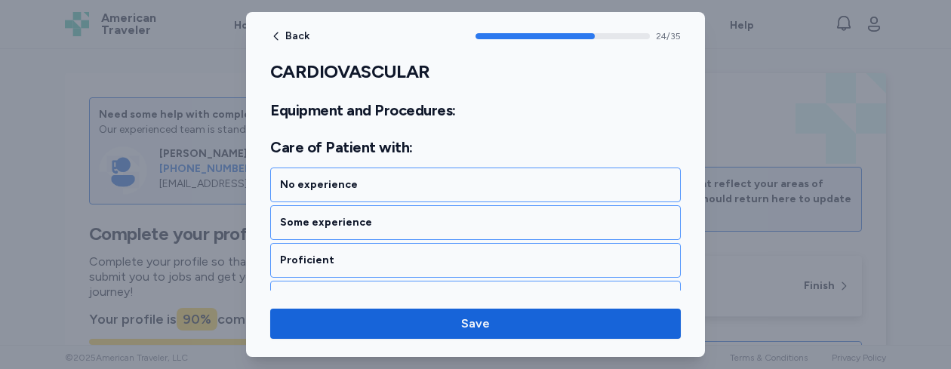
scroll to position [5123, 0]
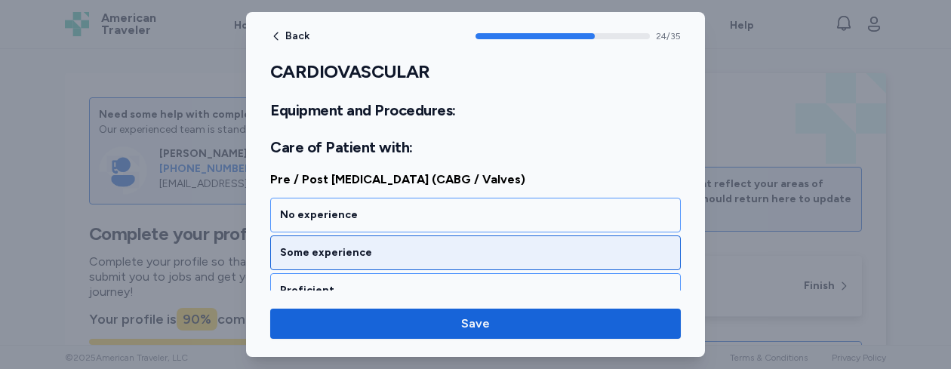
click at [565, 256] on div "Some experience" at bounding box center [475, 252] width 391 height 15
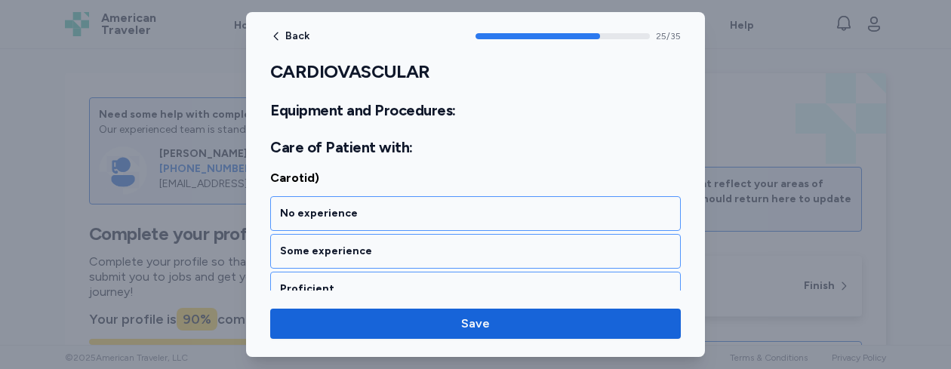
scroll to position [5366, 0]
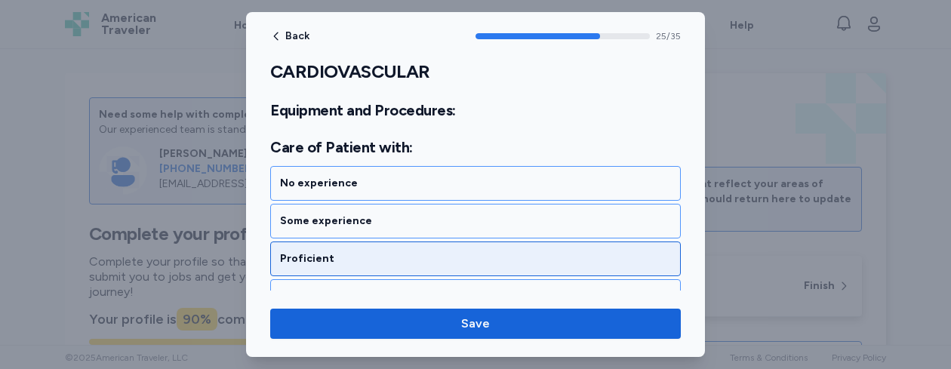
click at [544, 259] on div "Proficient" at bounding box center [475, 258] width 391 height 15
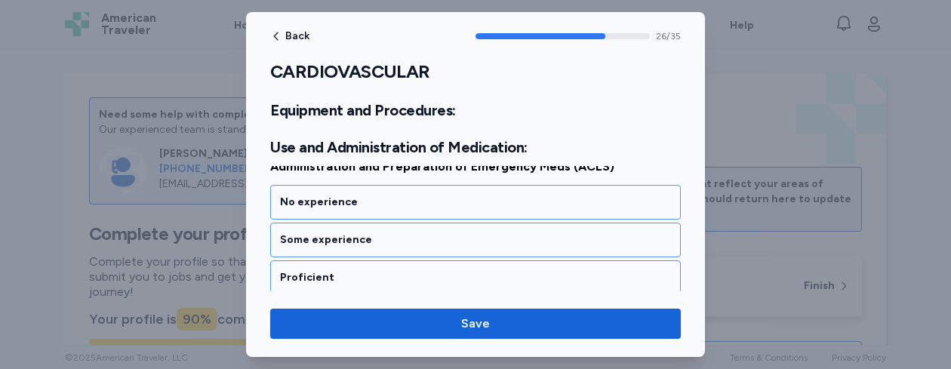
scroll to position [5565, 0]
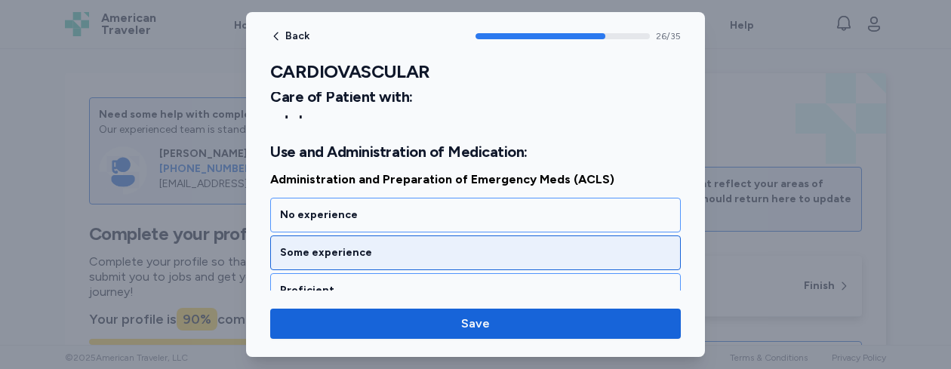
click at [427, 251] on div "Some experience" at bounding box center [475, 252] width 391 height 15
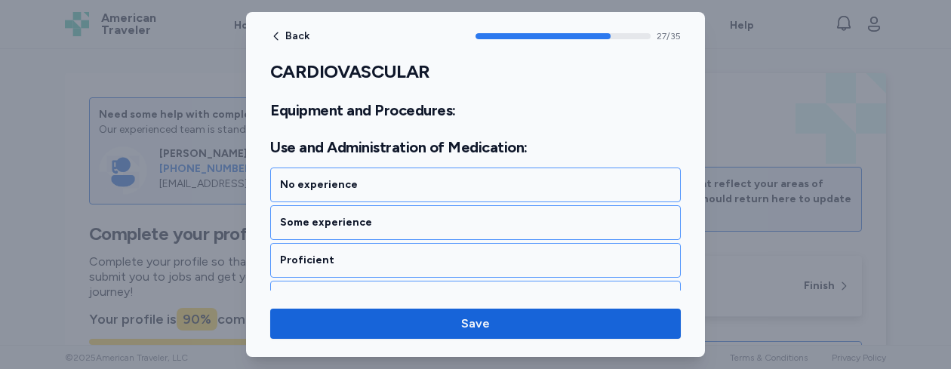
scroll to position [5758, 0]
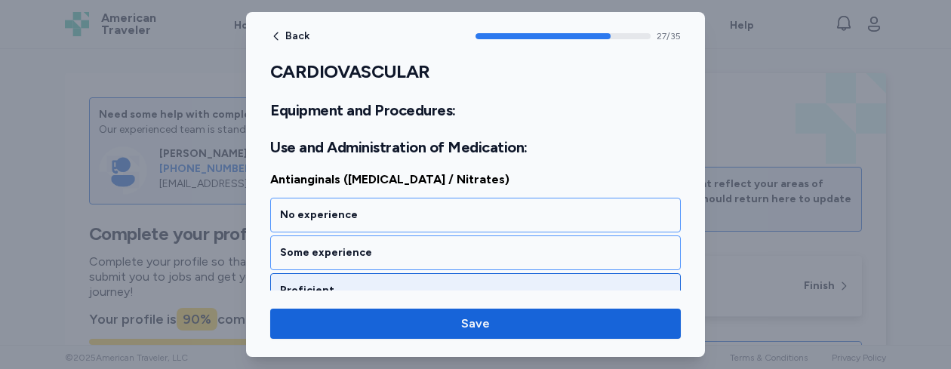
click at [500, 287] on div "Proficient" at bounding box center [475, 290] width 391 height 15
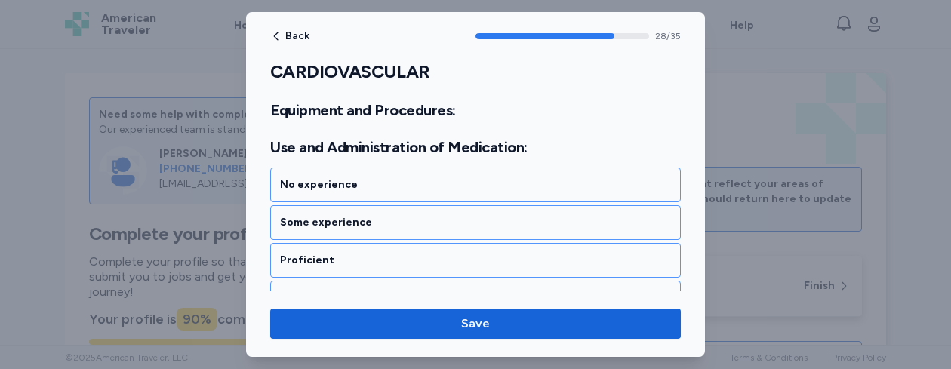
scroll to position [5951, 0]
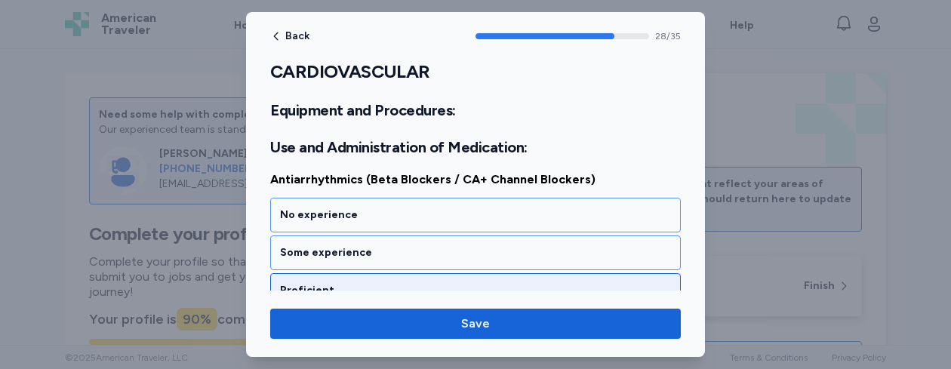
click at [501, 285] on div "Proficient" at bounding box center [475, 290] width 391 height 15
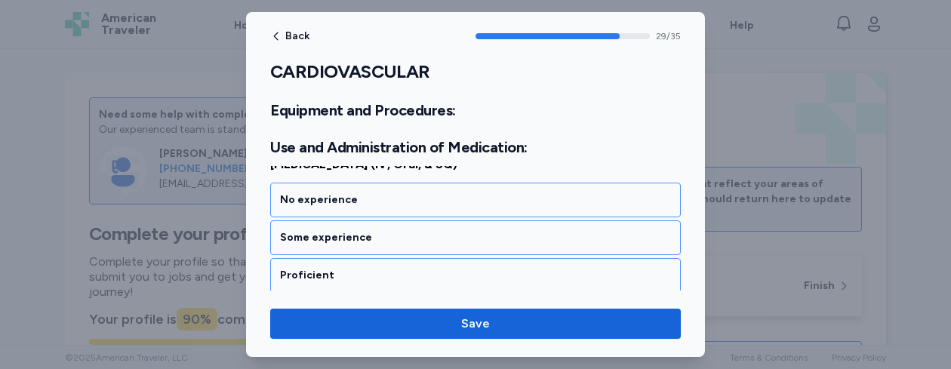
scroll to position [6145, 0]
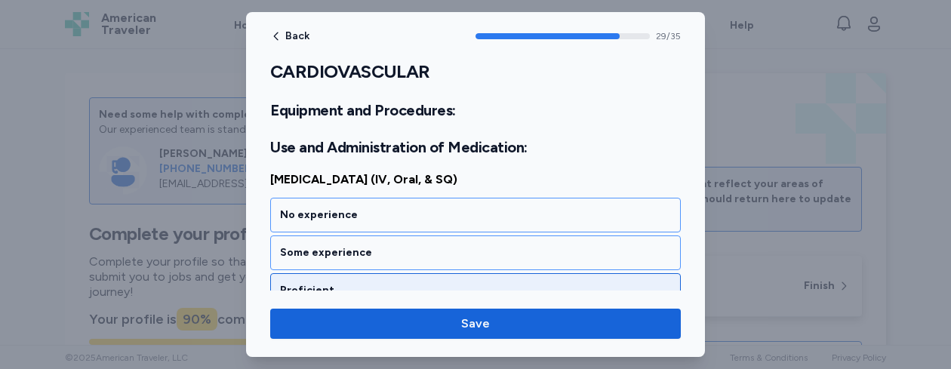
click at [493, 290] on div "Proficient" at bounding box center [475, 290] width 391 height 15
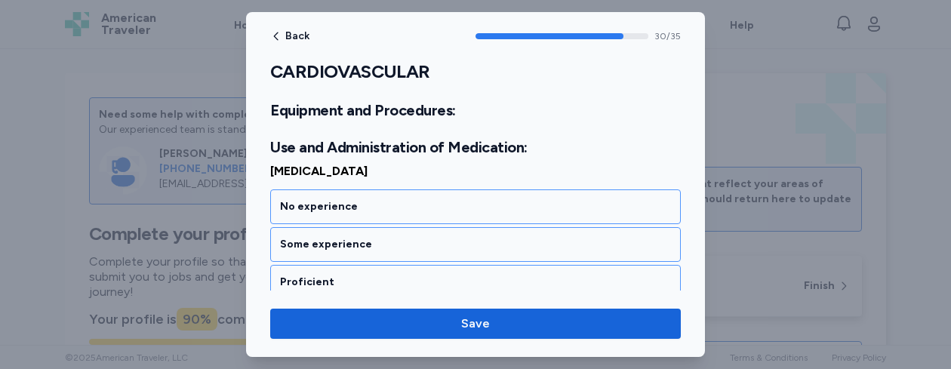
scroll to position [6338, 0]
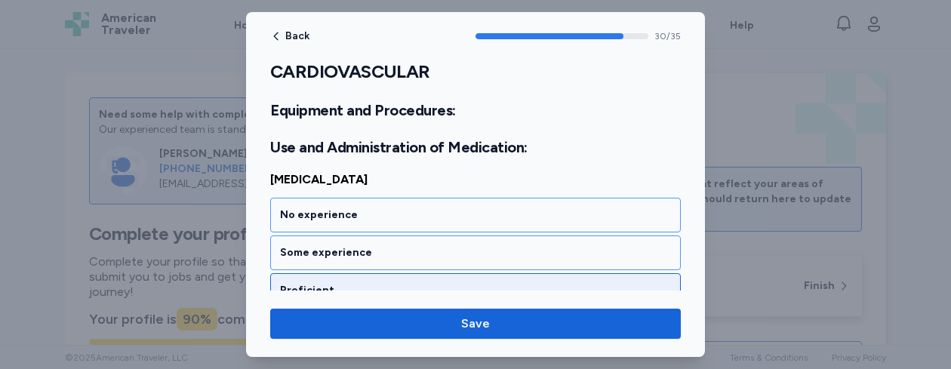
click at [554, 288] on div "Proficient" at bounding box center [475, 290] width 391 height 15
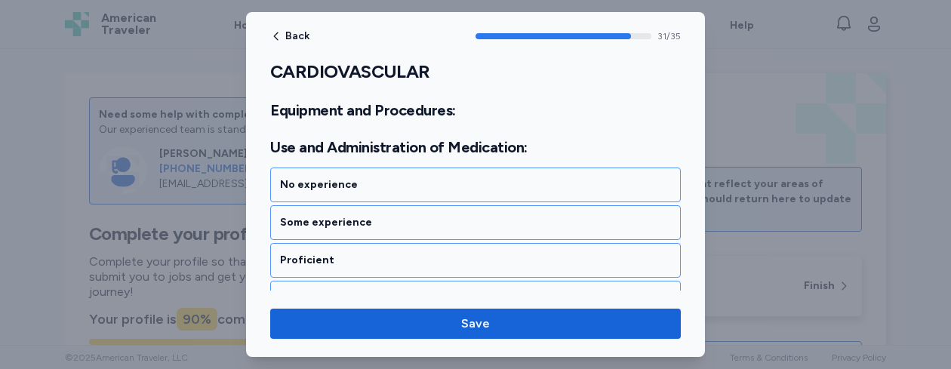
scroll to position [6531, 0]
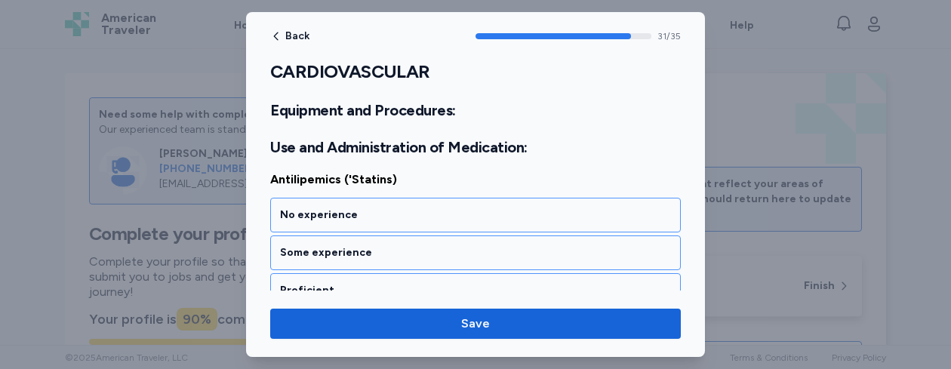
click at [525, 291] on div "Back 31 / 35 CARDIOVASCULAR Rate your ability as accurately as possible for eac…" at bounding box center [475, 184] width 459 height 345
click at [498, 291] on div "Back 31 / 35 CARDIOVASCULAR Rate your ability as accurately as possible for eac…" at bounding box center [475, 184] width 459 height 345
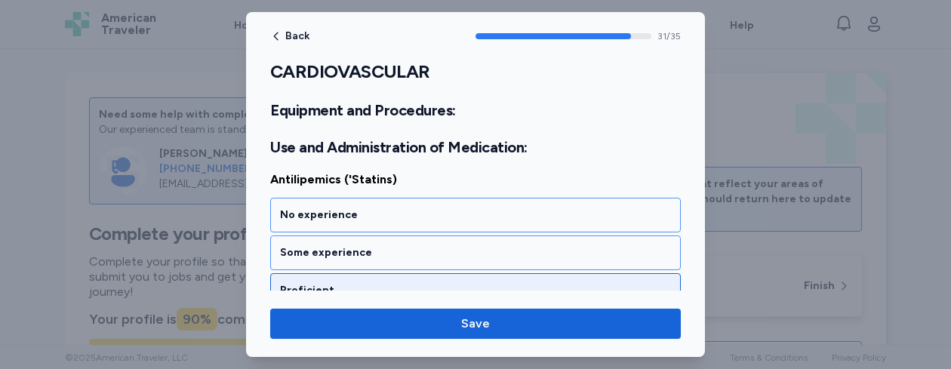
click at [336, 281] on div "Proficient" at bounding box center [475, 290] width 411 height 35
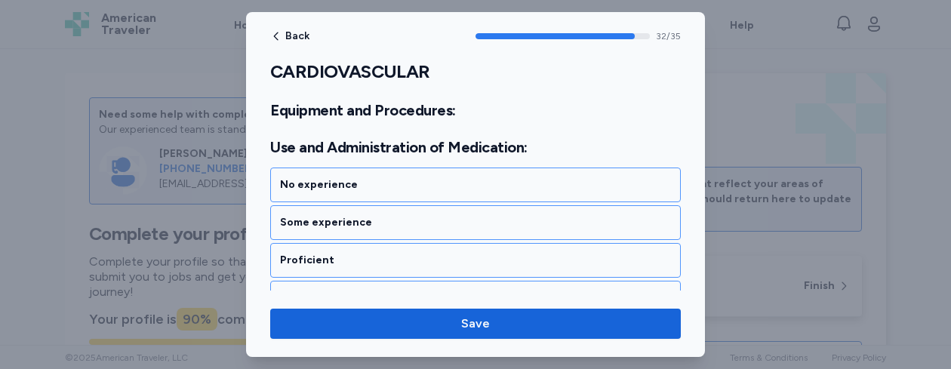
scroll to position [6725, 0]
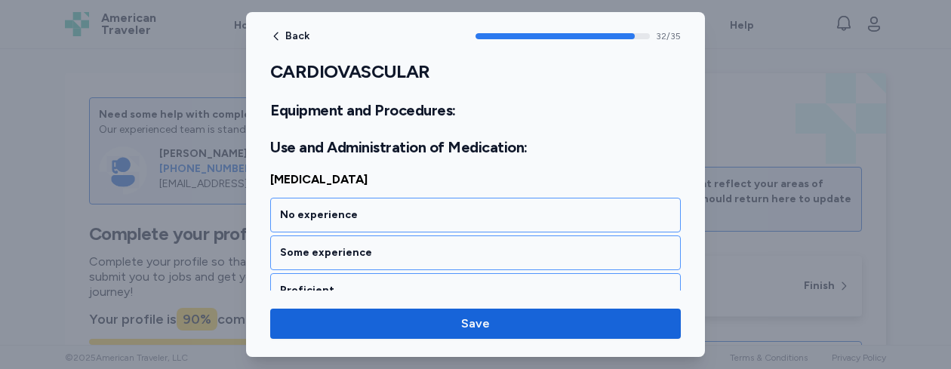
click at [445, 297] on div "Back 32 / 35 CARDIOVASCULAR Rate your ability as accurately as possible for eac…" at bounding box center [475, 184] width 459 height 345
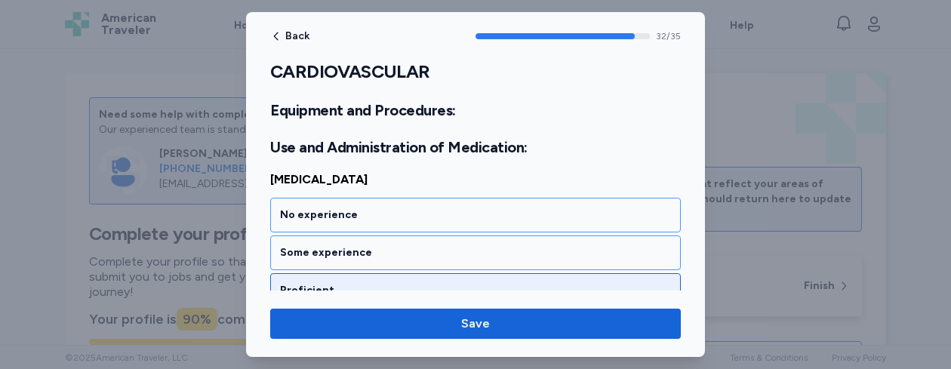
click at [316, 284] on div "Proficient" at bounding box center [475, 290] width 391 height 15
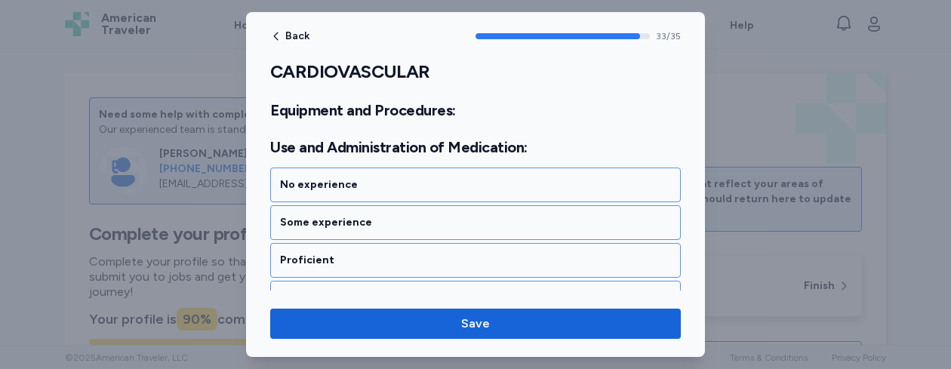
scroll to position [6918, 0]
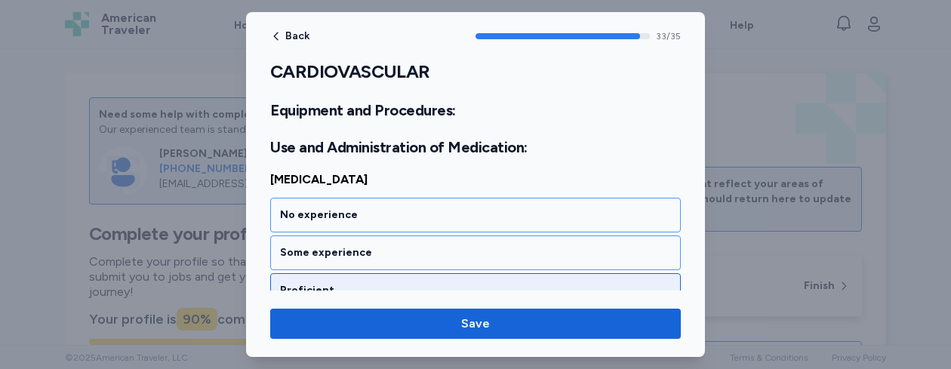
click at [568, 290] on div "Proficient" at bounding box center [475, 290] width 391 height 15
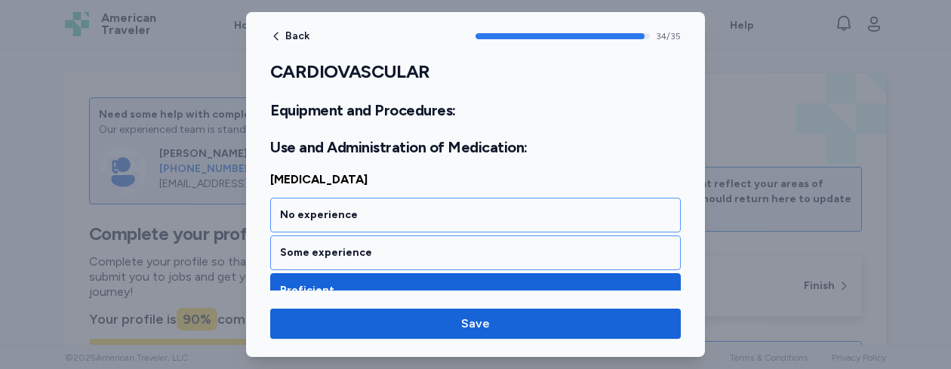
click at [546, 282] on div "Proficient" at bounding box center [475, 290] width 411 height 35
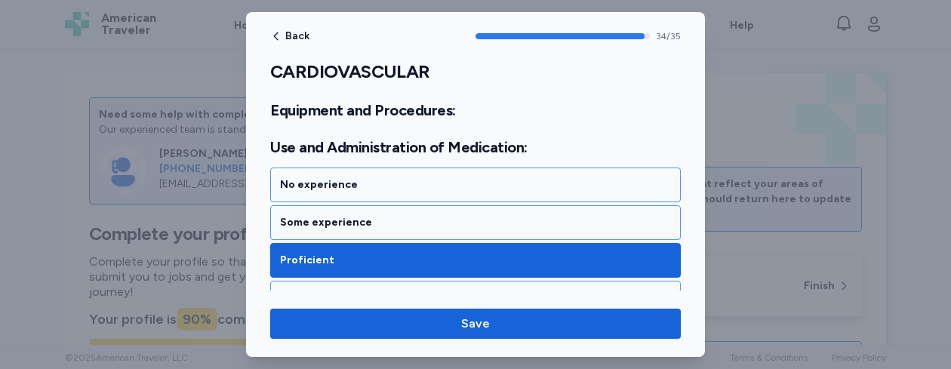
scroll to position [6976, 0]
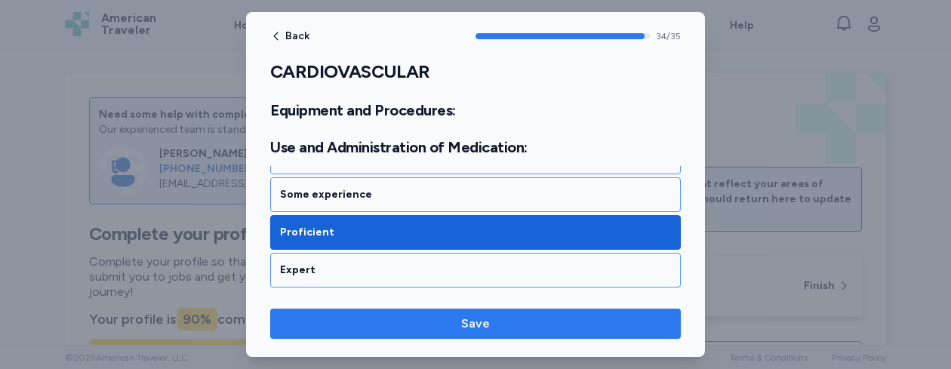
click at [529, 320] on span "Save" at bounding box center [475, 324] width 387 height 18
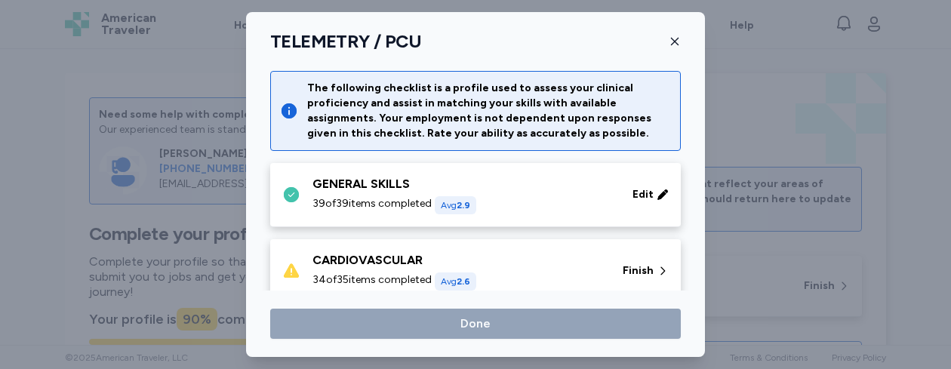
click at [594, 279] on div "34 of 35 items completed Avg 2.6" at bounding box center [459, 282] width 292 height 18
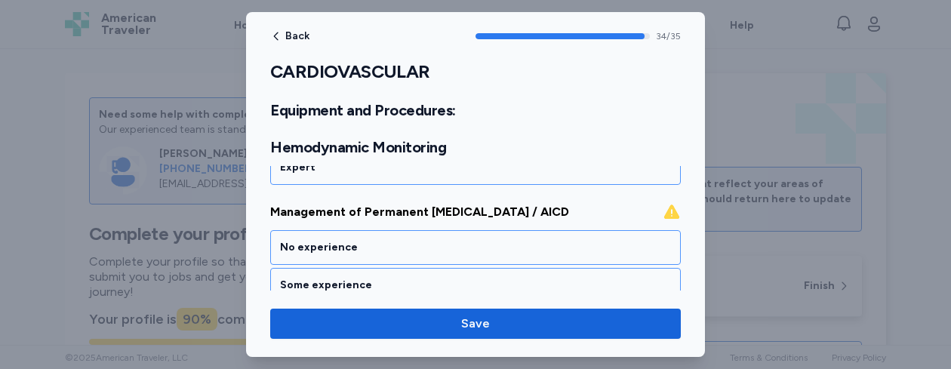
scroll to position [2385, 0]
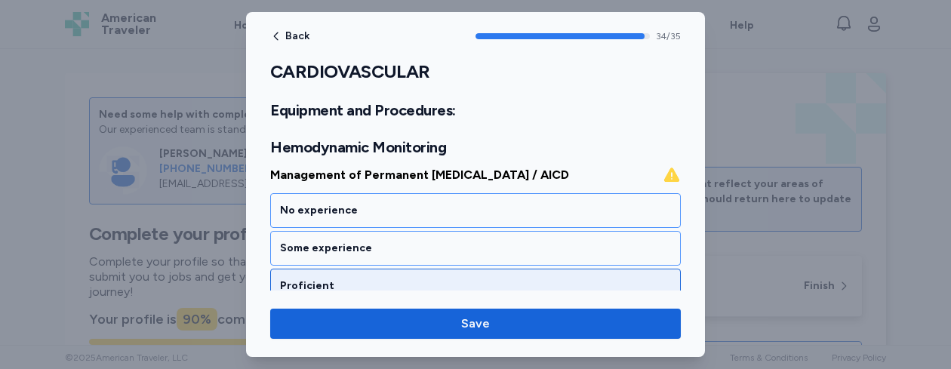
click at [603, 277] on div "Proficient" at bounding box center [475, 286] width 411 height 35
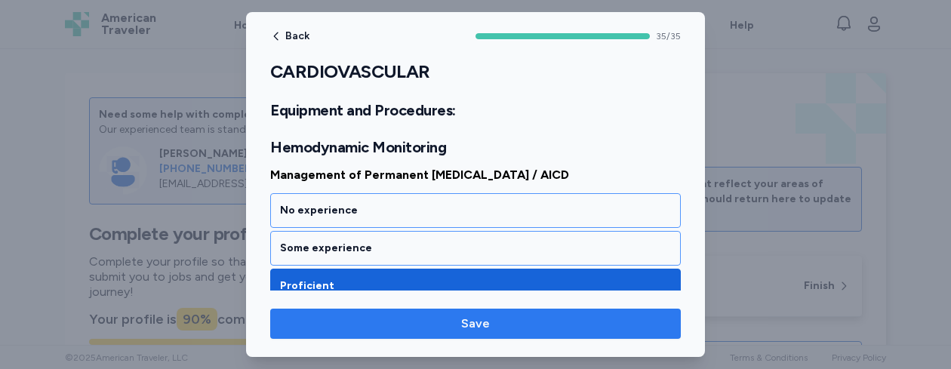
click at [540, 320] on span "Save" at bounding box center [475, 324] width 387 height 18
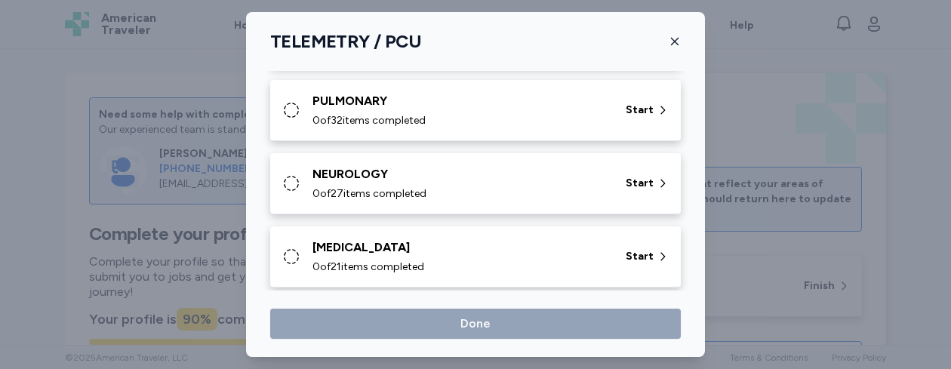
scroll to position [231, 0]
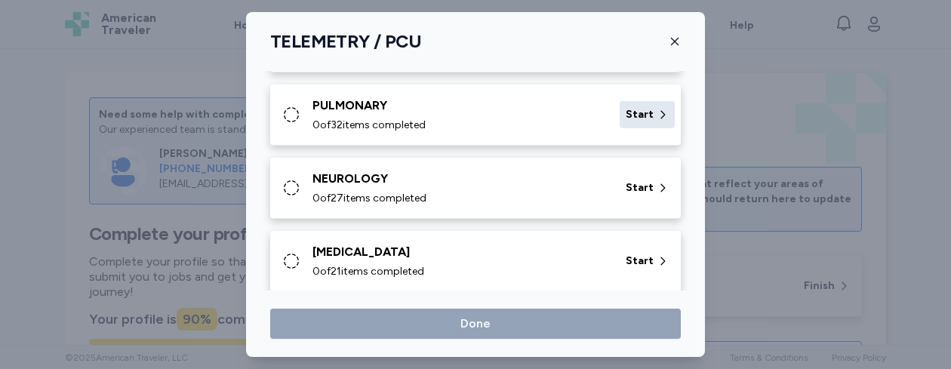
click at [633, 115] on span "Start" at bounding box center [640, 114] width 28 height 15
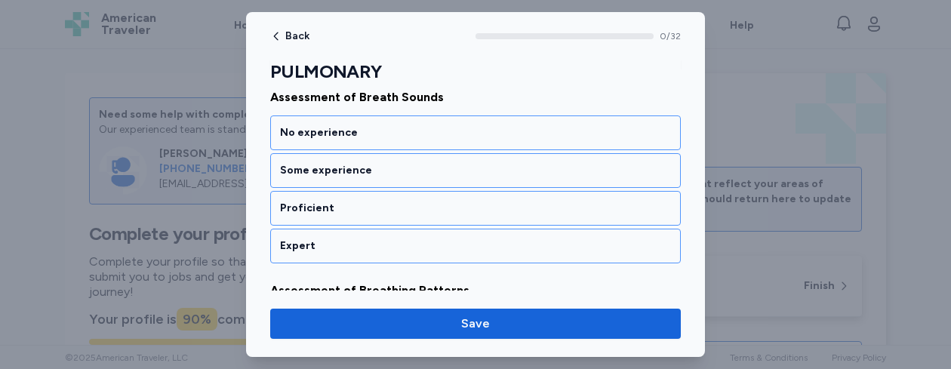
scroll to position [232, 0]
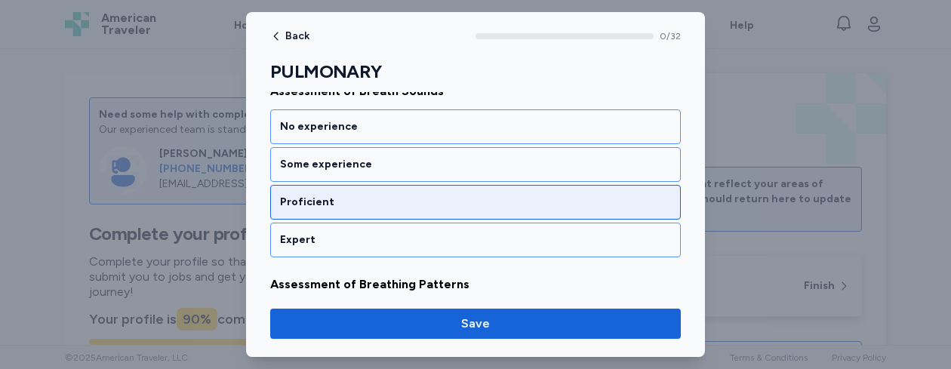
click at [515, 207] on div "Proficient" at bounding box center [475, 202] width 391 height 15
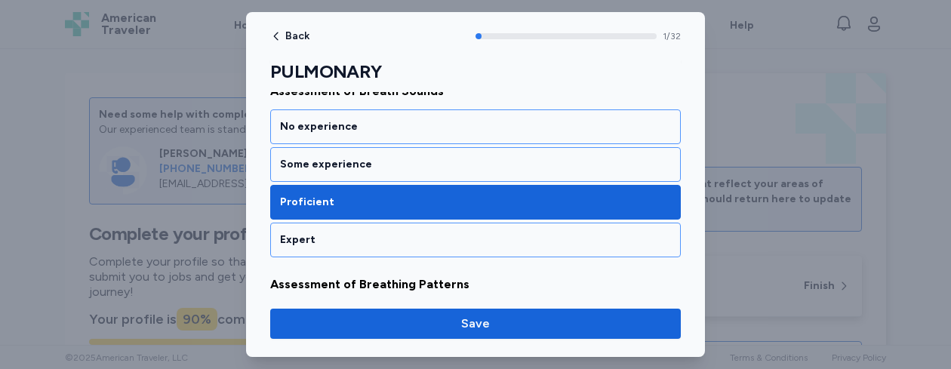
scroll to position [404, 0]
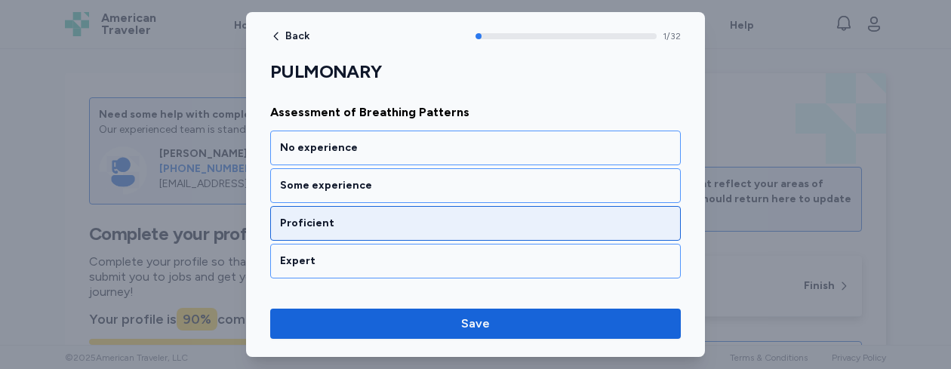
click at [479, 224] on div "Proficient" at bounding box center [475, 223] width 391 height 15
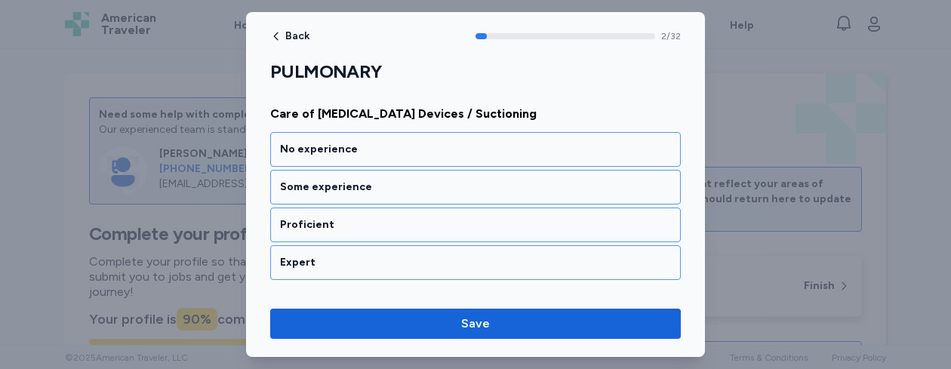
scroll to position [597, 0]
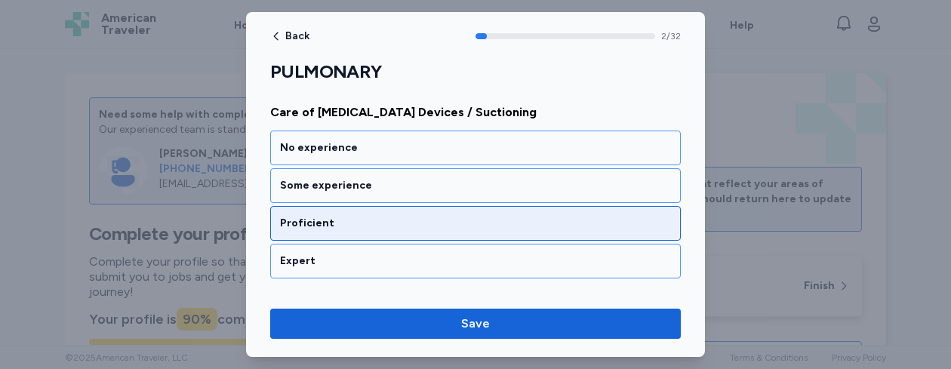
click at [460, 230] on div "Proficient" at bounding box center [475, 223] width 391 height 15
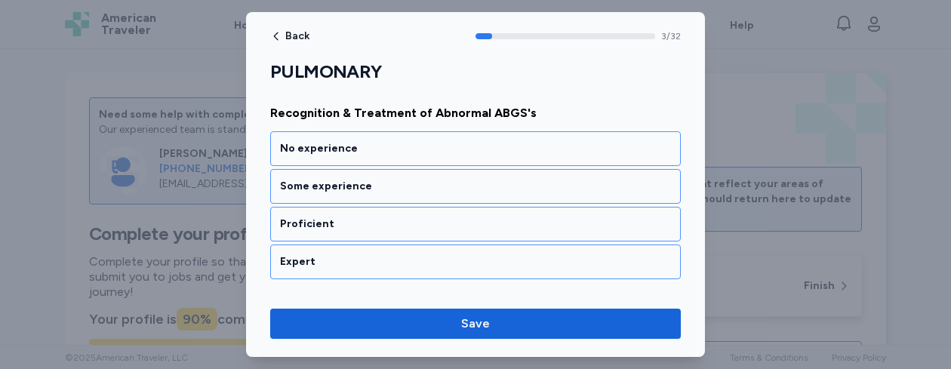
scroll to position [790, 0]
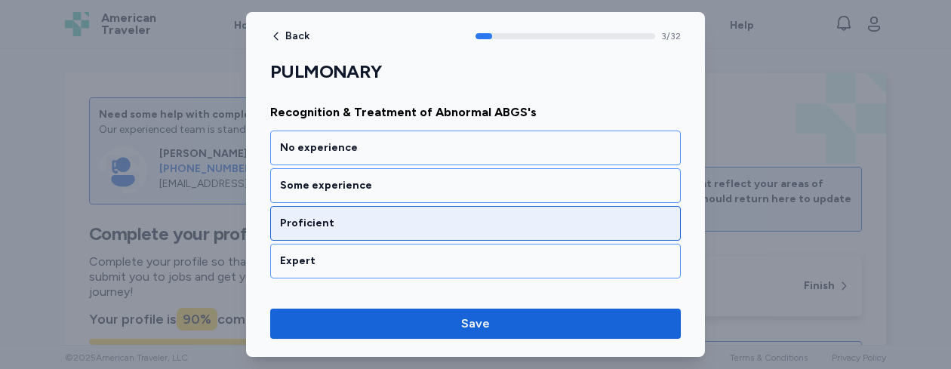
click at [444, 230] on div "Proficient" at bounding box center [475, 223] width 391 height 15
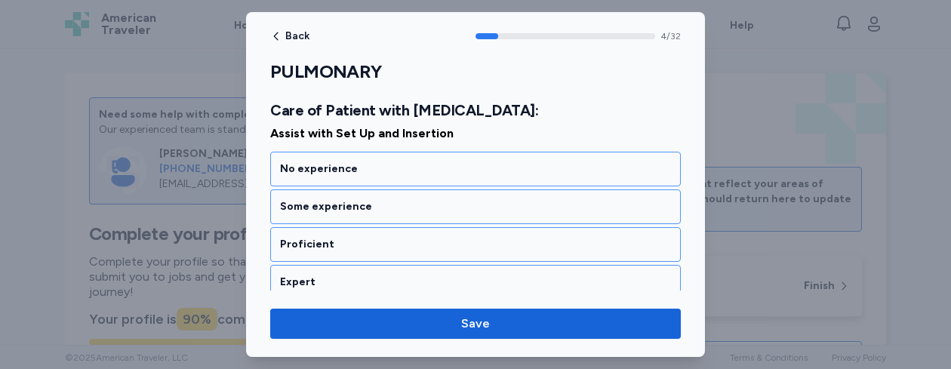
scroll to position [1002, 0]
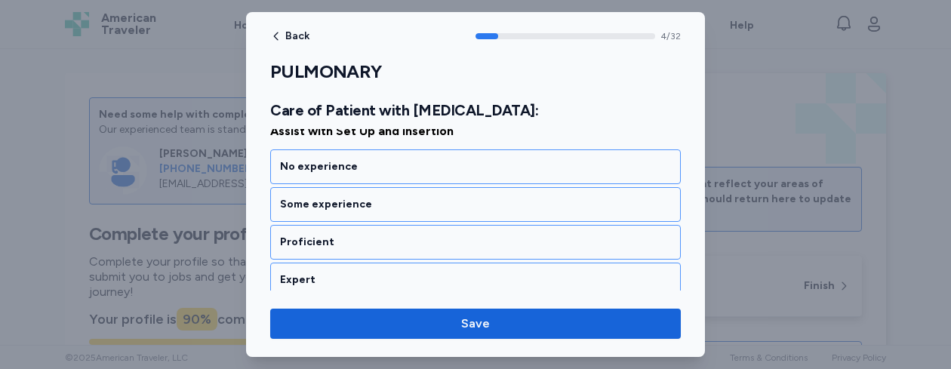
click at [444, 230] on div "Proficient" at bounding box center [475, 242] width 411 height 35
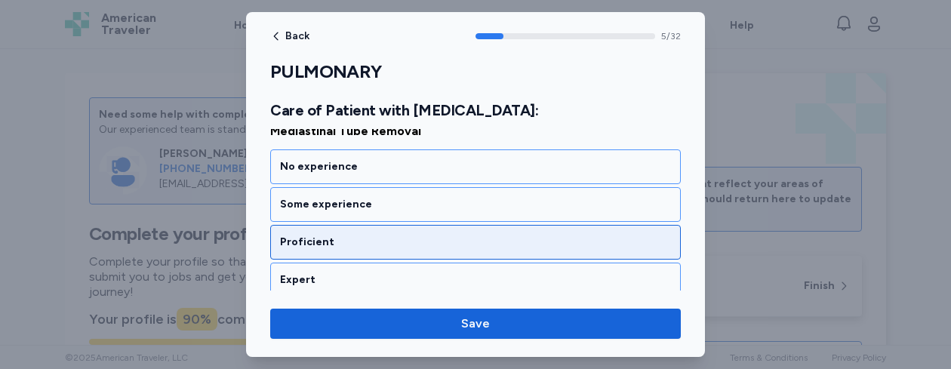
click at [436, 239] on div "Proficient" at bounding box center [475, 242] width 391 height 15
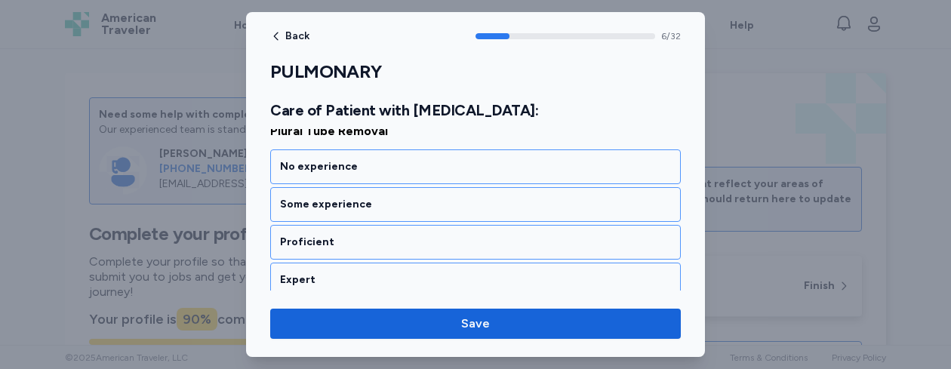
scroll to position [1358, 0]
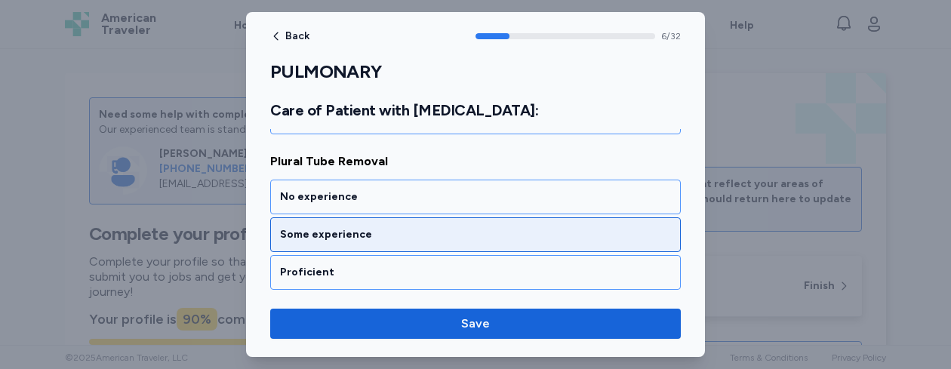
click at [500, 224] on div "Some experience" at bounding box center [475, 234] width 411 height 35
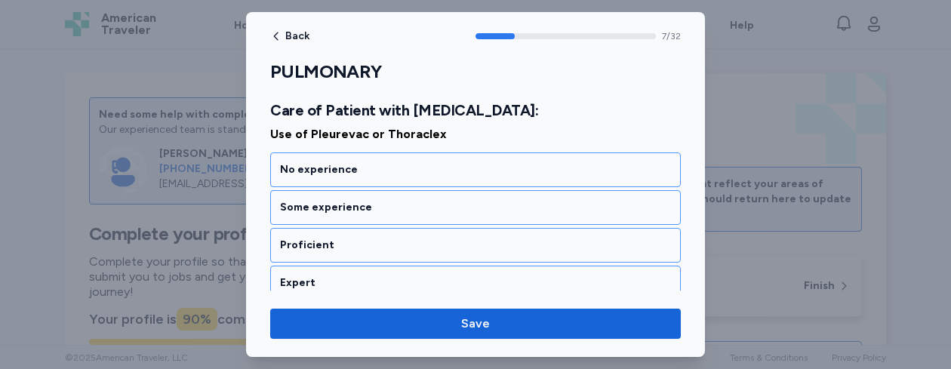
scroll to position [1582, 0]
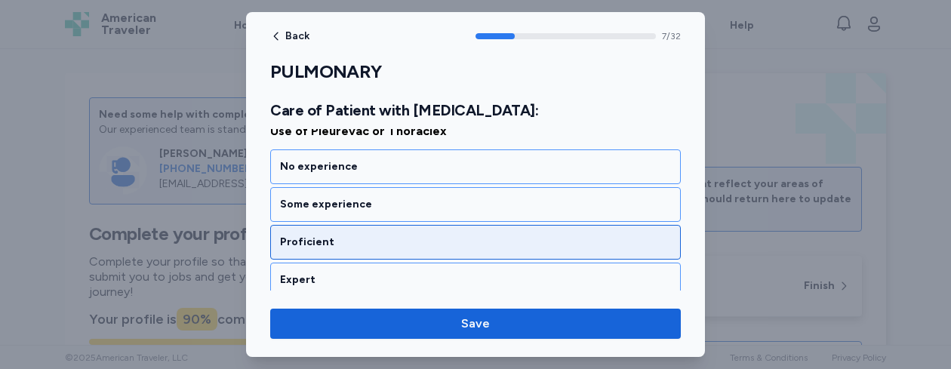
click at [415, 245] on div "Proficient" at bounding box center [475, 242] width 391 height 15
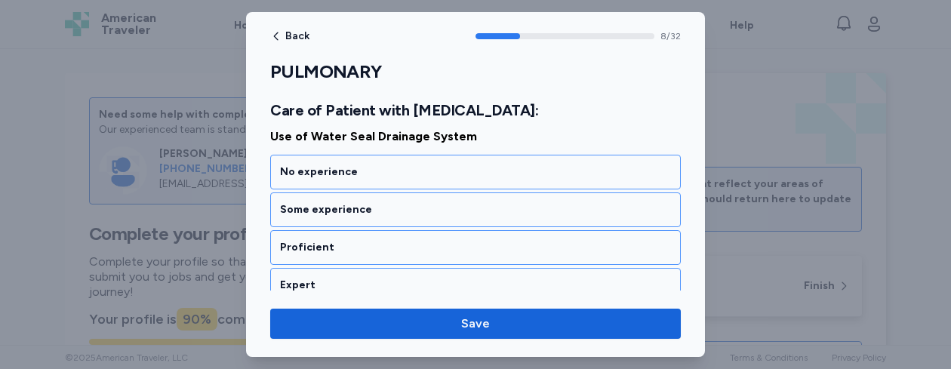
scroll to position [1775, 0]
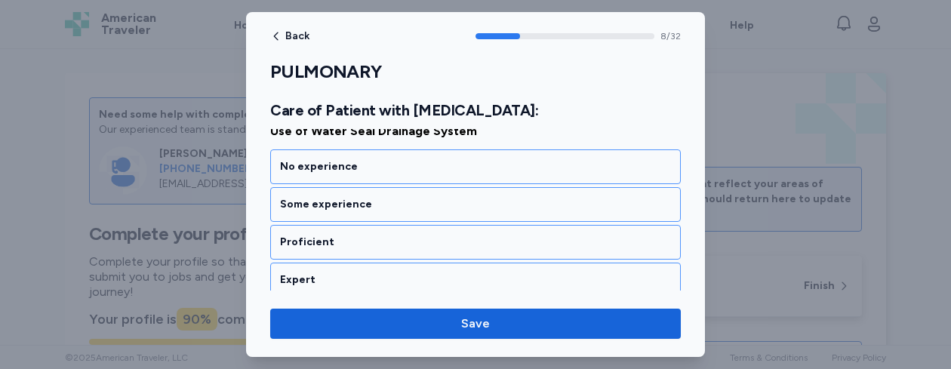
click at [415, 245] on div "Proficient" at bounding box center [475, 242] width 391 height 15
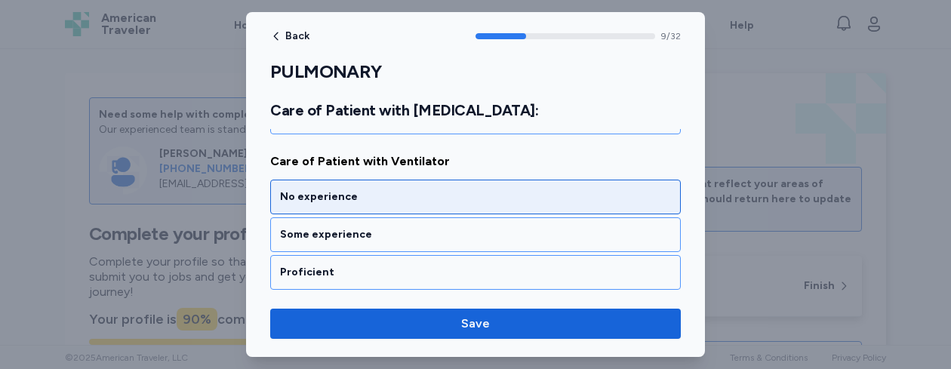
click at [410, 205] on div "No experience" at bounding box center [475, 197] width 411 height 35
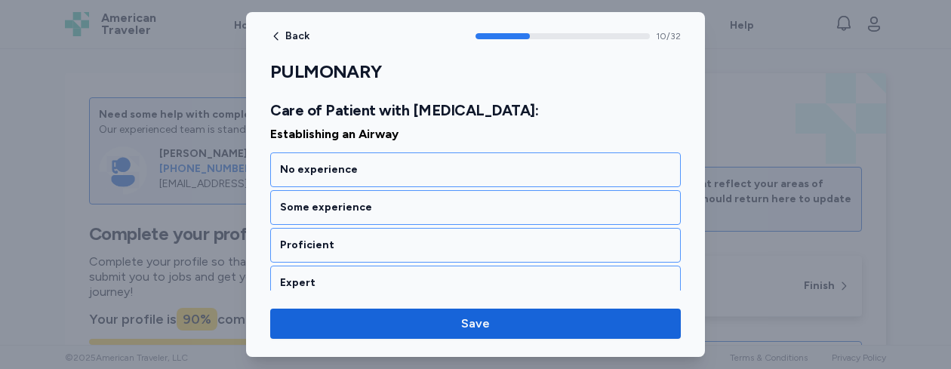
scroll to position [2161, 0]
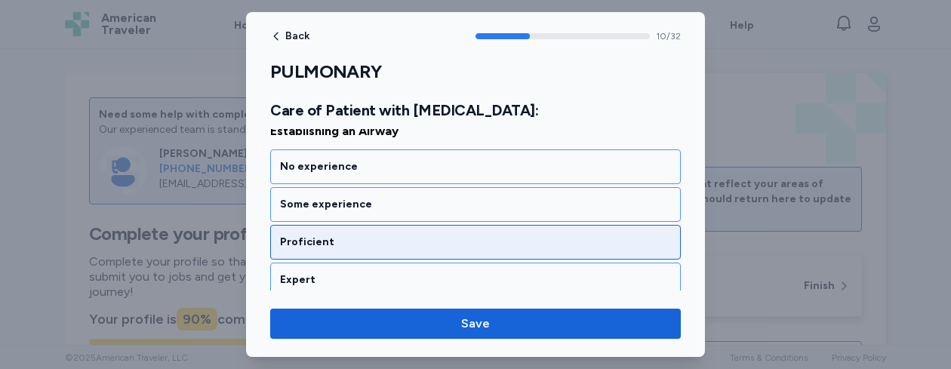
click at [387, 245] on div "Proficient" at bounding box center [475, 242] width 391 height 15
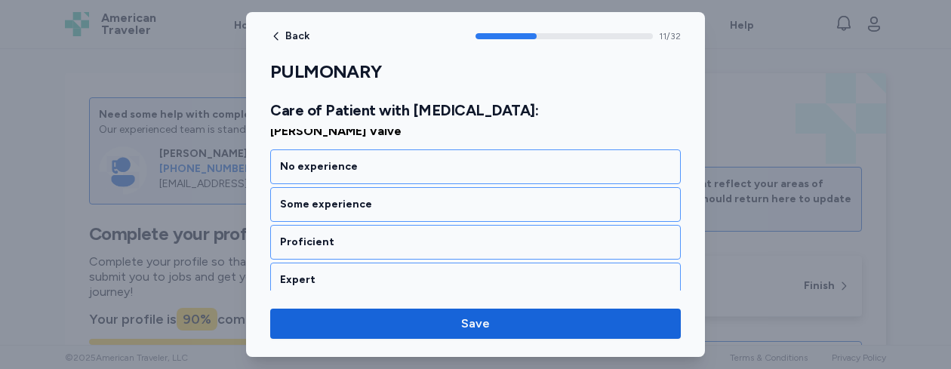
scroll to position [2325, 0]
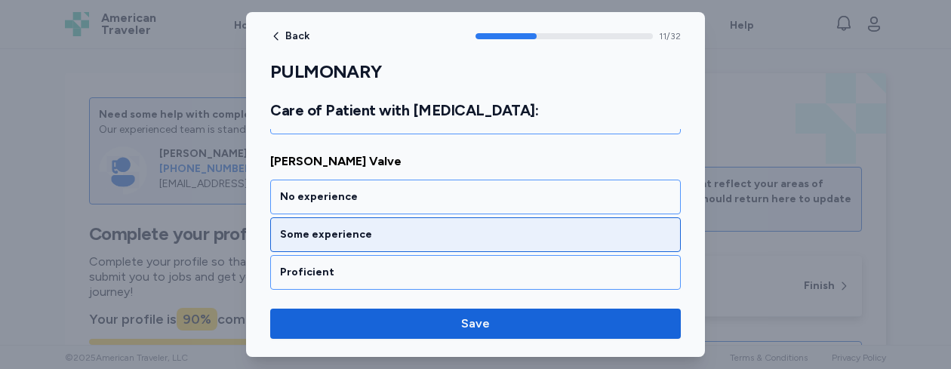
click at [382, 243] on div "Some experience" at bounding box center [475, 234] width 411 height 35
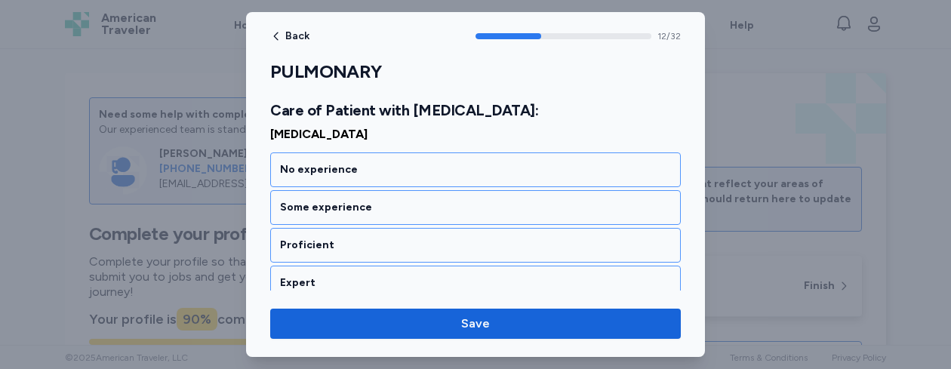
scroll to position [2548, 0]
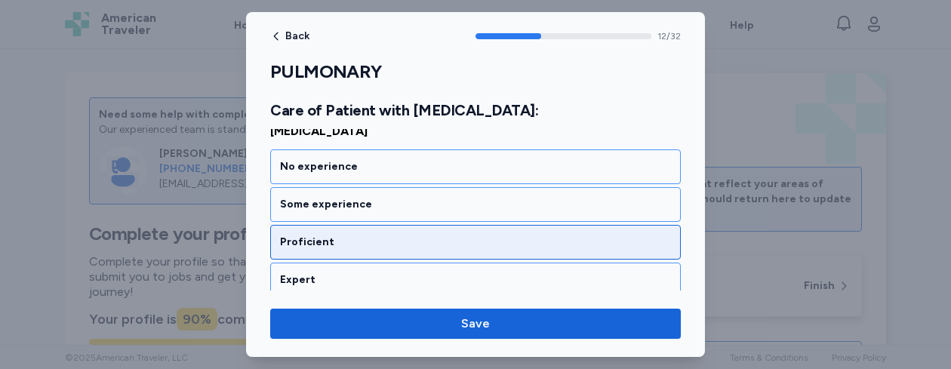
click at [396, 250] on div "Proficient" at bounding box center [475, 242] width 411 height 35
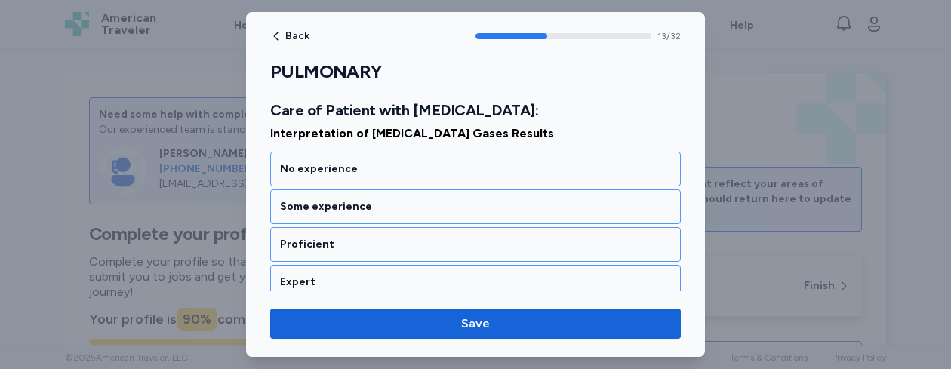
scroll to position [2741, 0]
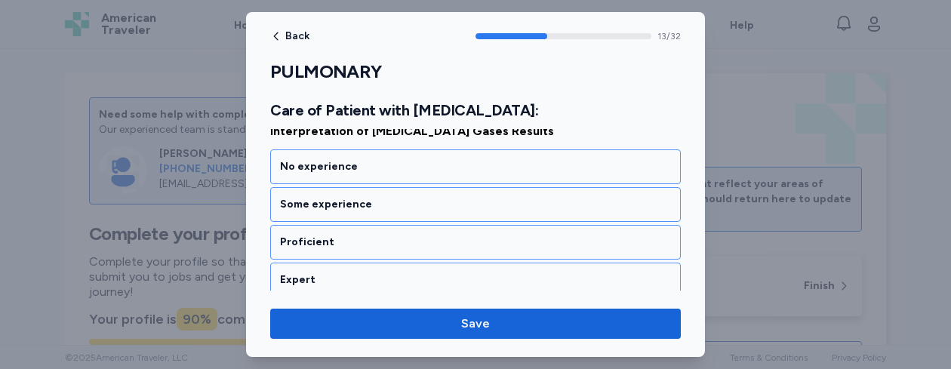
click at [396, 250] on div "Proficient" at bounding box center [475, 242] width 411 height 35
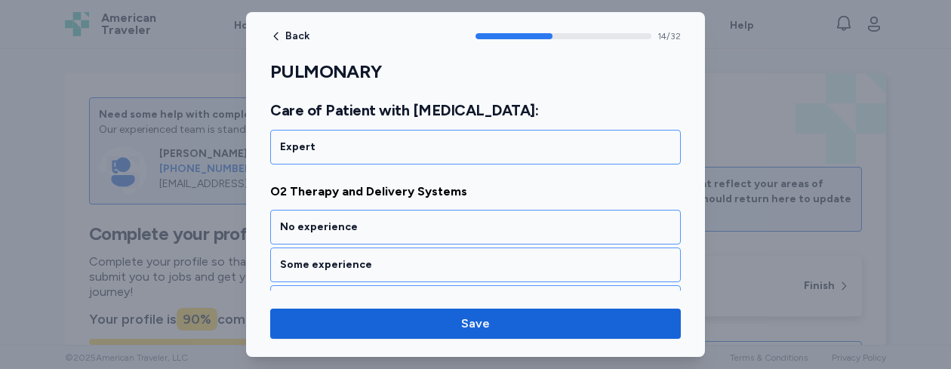
scroll to position [2904, 0]
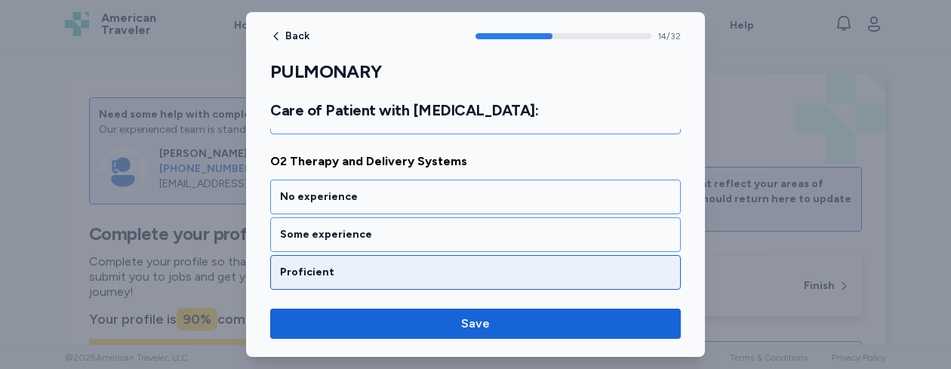
click at [532, 273] on div "Proficient" at bounding box center [475, 272] width 391 height 15
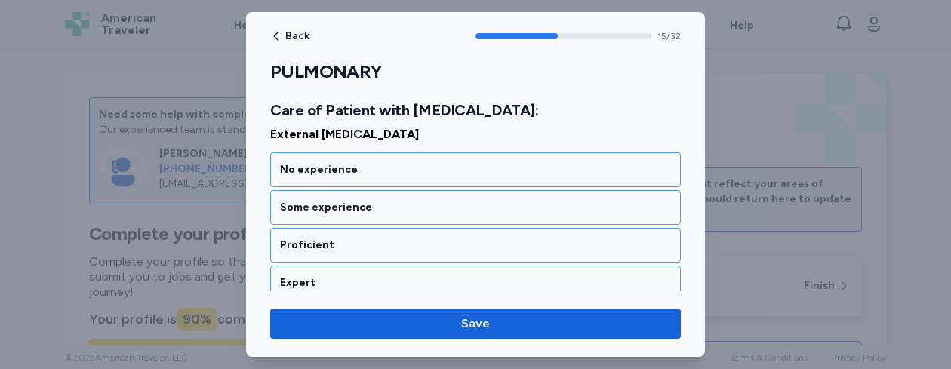
scroll to position [3128, 0]
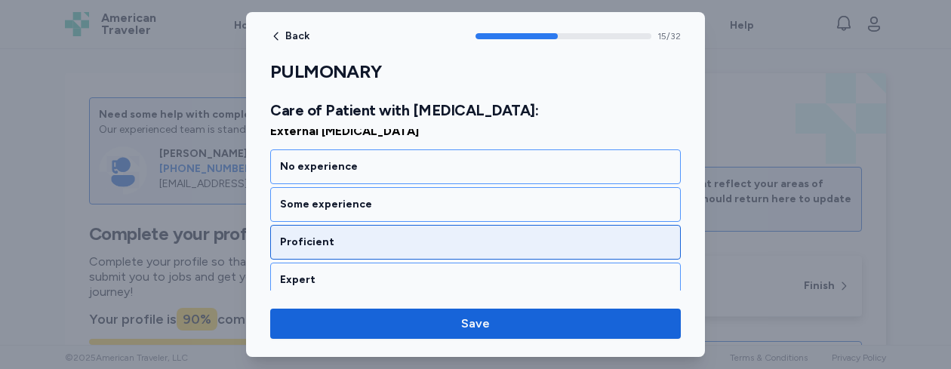
click at [504, 247] on div "Proficient" at bounding box center [475, 242] width 391 height 15
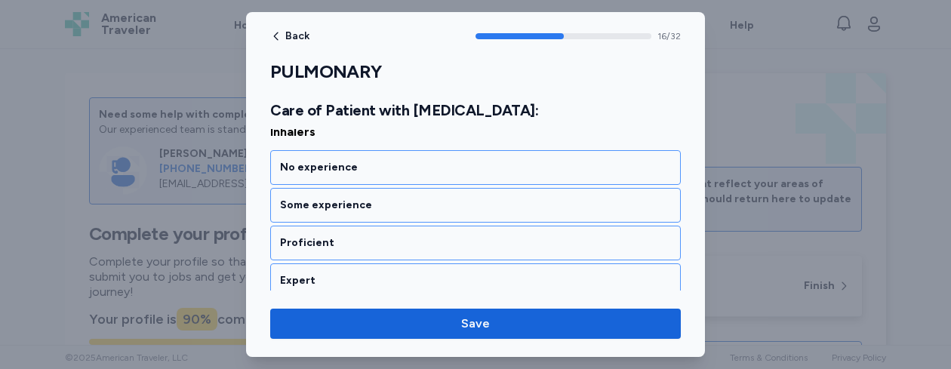
scroll to position [3321, 0]
click at [504, 247] on div "Proficient" at bounding box center [475, 242] width 391 height 15
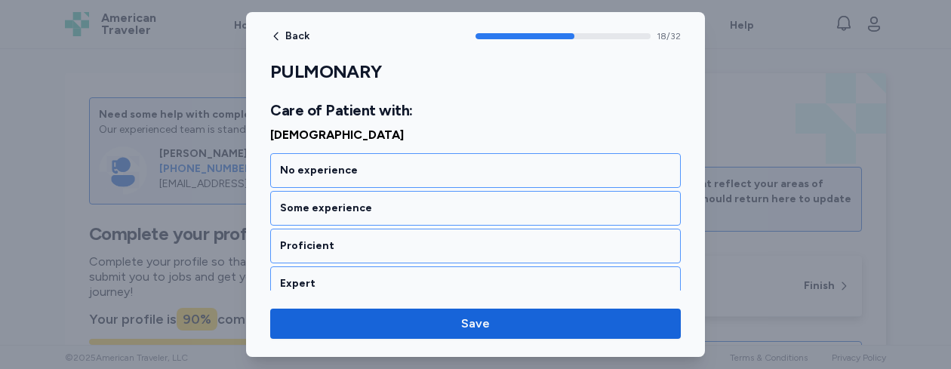
scroll to position [3745, 0]
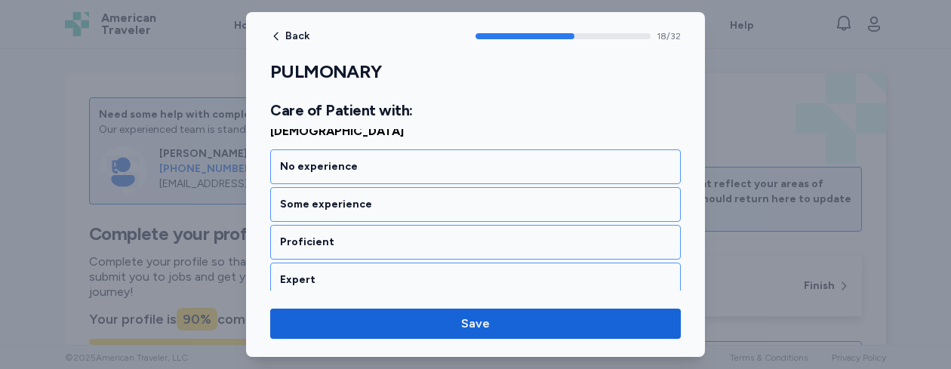
click at [504, 247] on div "Proficient" at bounding box center [475, 242] width 391 height 15
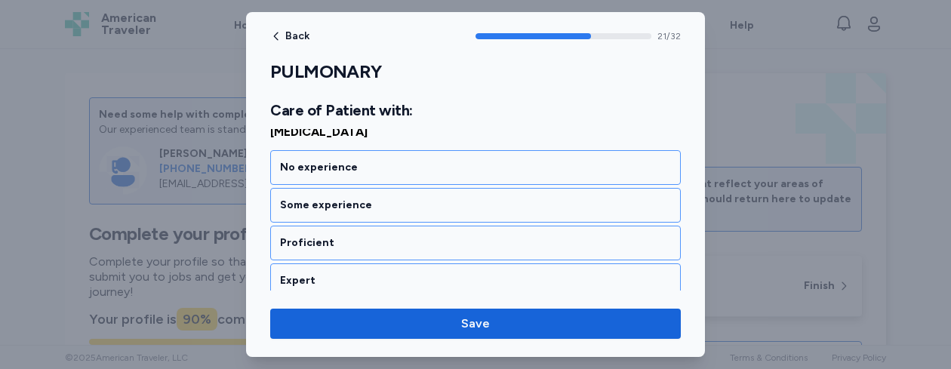
scroll to position [4324, 0]
click at [504, 247] on div "Proficient" at bounding box center [475, 242] width 391 height 15
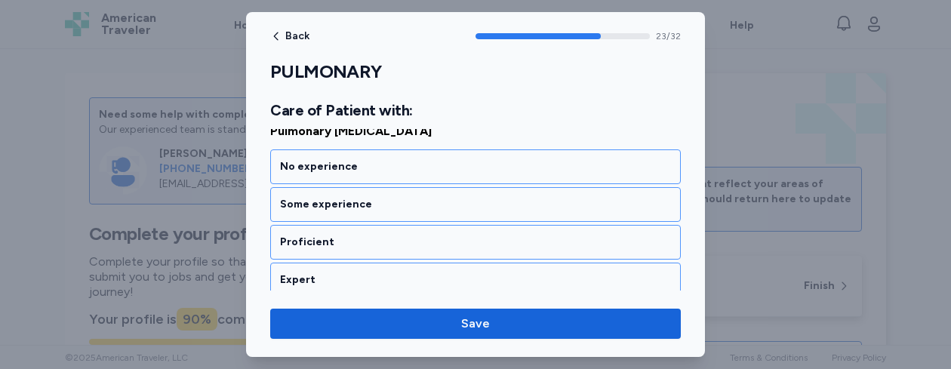
click at [504, 247] on div "Proficient" at bounding box center [475, 242] width 391 height 15
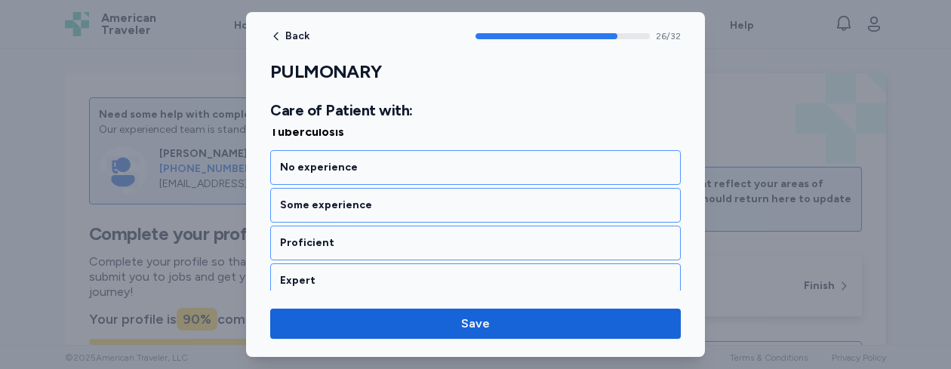
scroll to position [5291, 0]
click at [504, 247] on div "Proficient" at bounding box center [475, 242] width 391 height 15
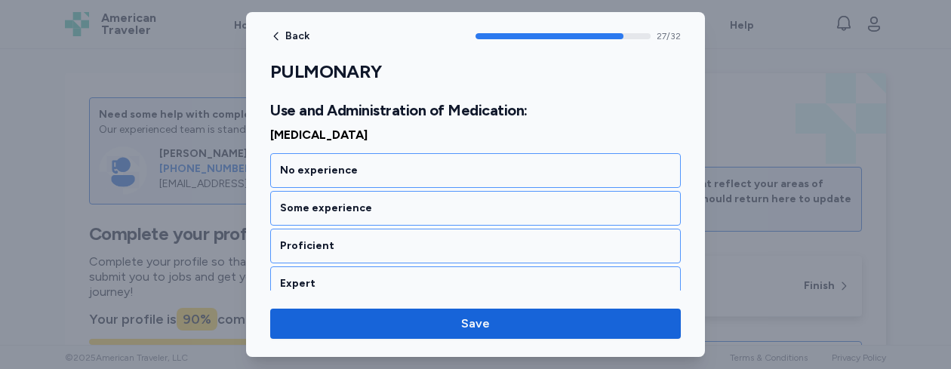
scroll to position [5521, 0]
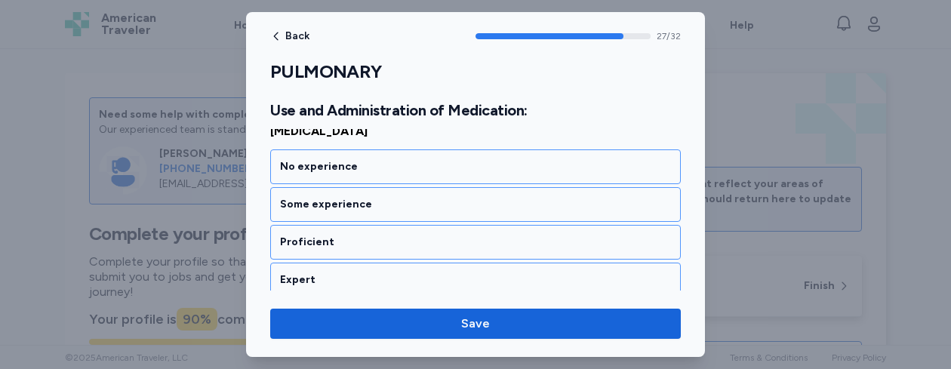
click at [504, 247] on div "Proficient" at bounding box center [475, 242] width 391 height 15
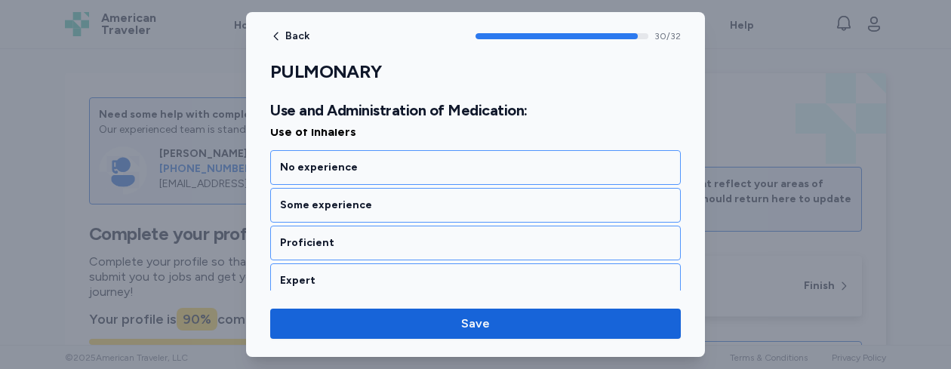
scroll to position [6101, 0]
click at [504, 247] on div "Proficient" at bounding box center [475, 242] width 391 height 15
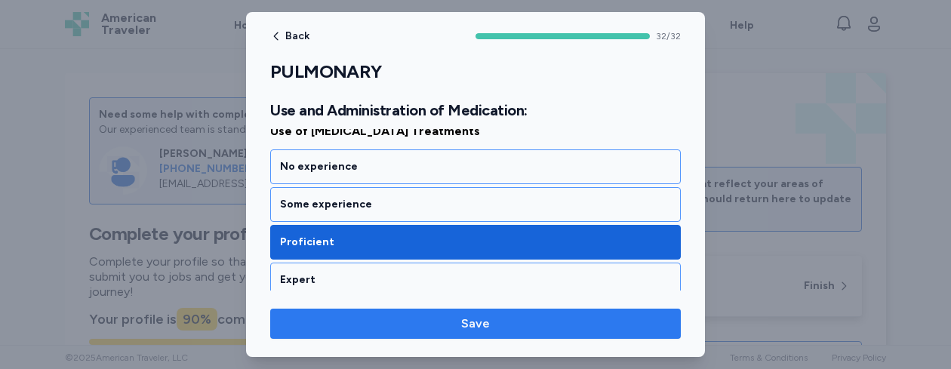
click at [479, 320] on span "Save" at bounding box center [475, 324] width 29 height 18
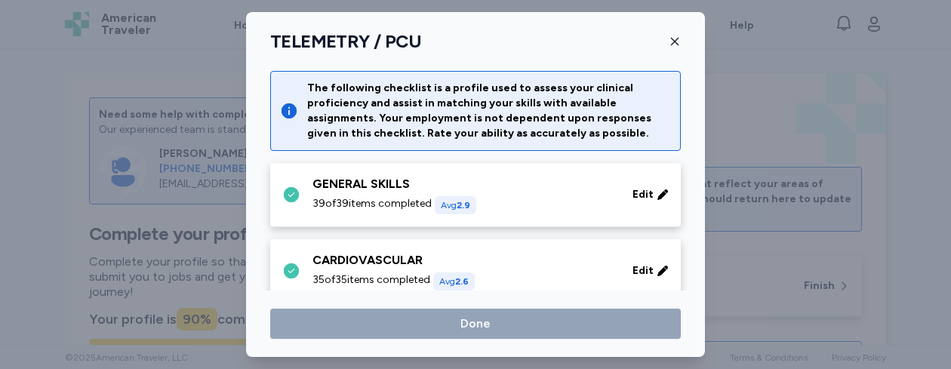
scroll to position [231, 0]
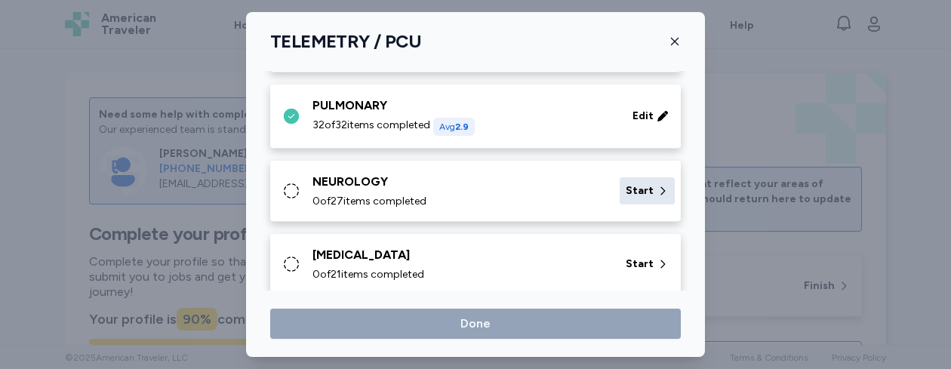
click at [633, 194] on span "Start" at bounding box center [640, 190] width 28 height 15
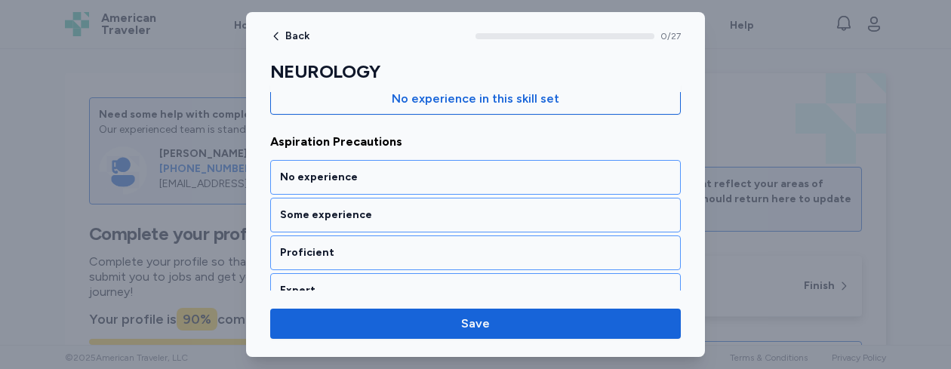
scroll to position [211, 0]
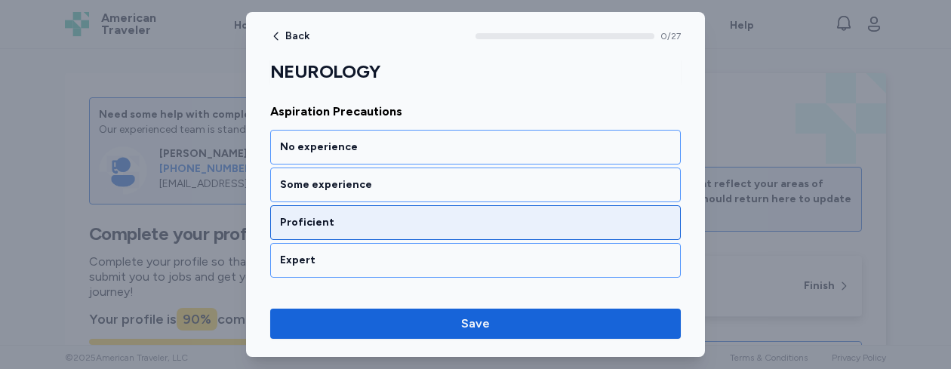
click at [479, 220] on div "Proficient" at bounding box center [475, 222] width 391 height 15
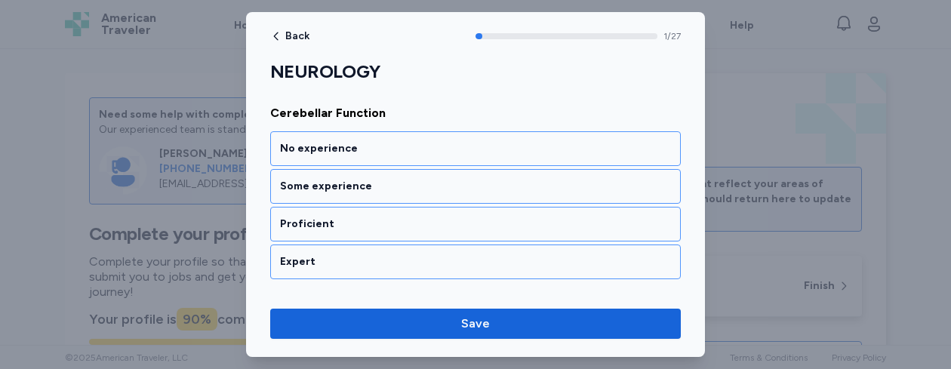
scroll to position [404, 0]
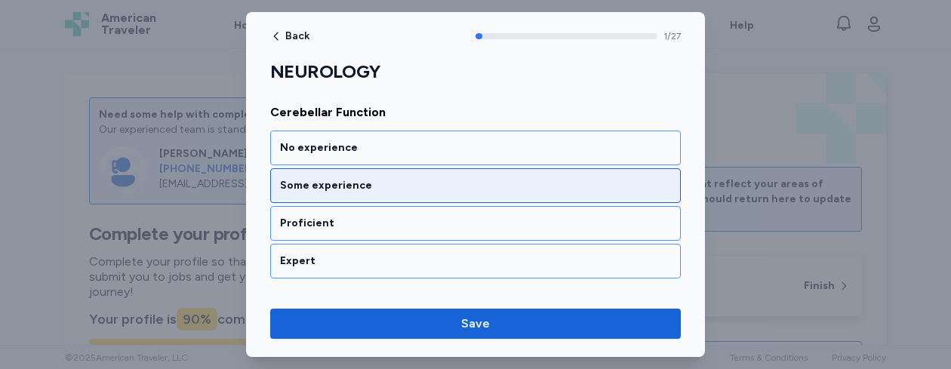
click at [468, 201] on div "Some experience" at bounding box center [475, 185] width 411 height 35
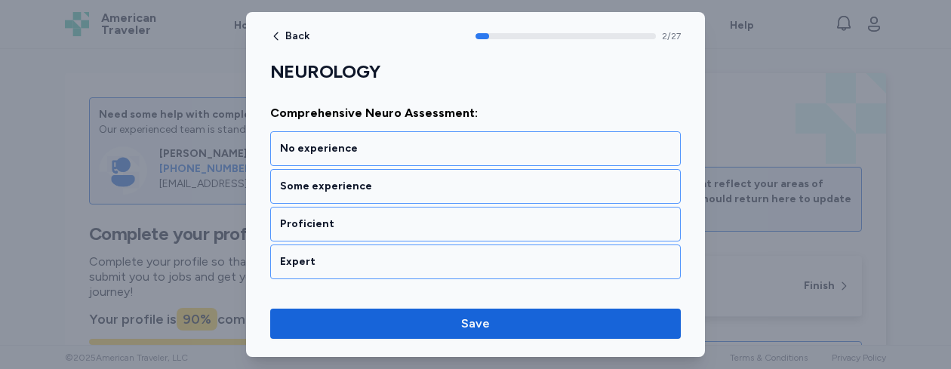
scroll to position [597, 0]
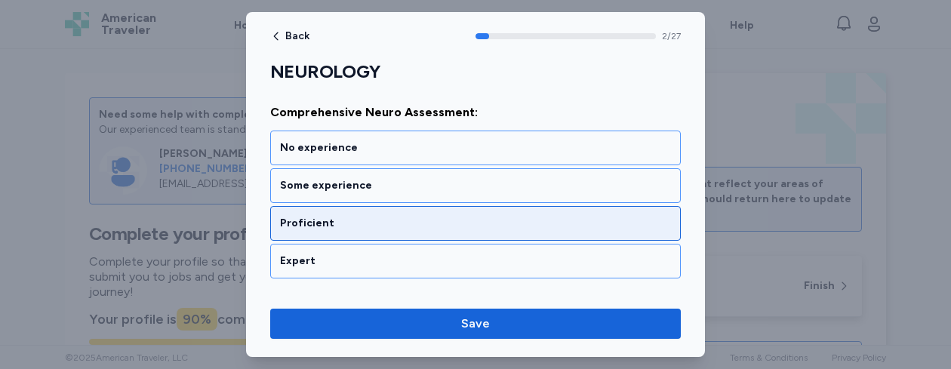
click at [456, 216] on div "Proficient" at bounding box center [475, 223] width 391 height 15
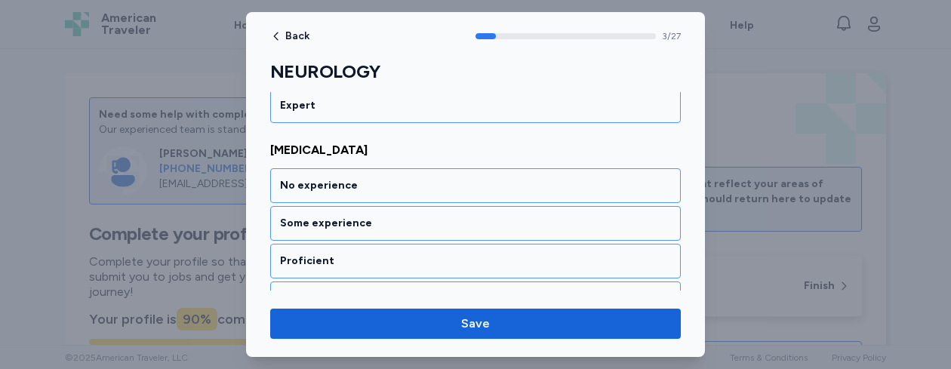
scroll to position [790, 0]
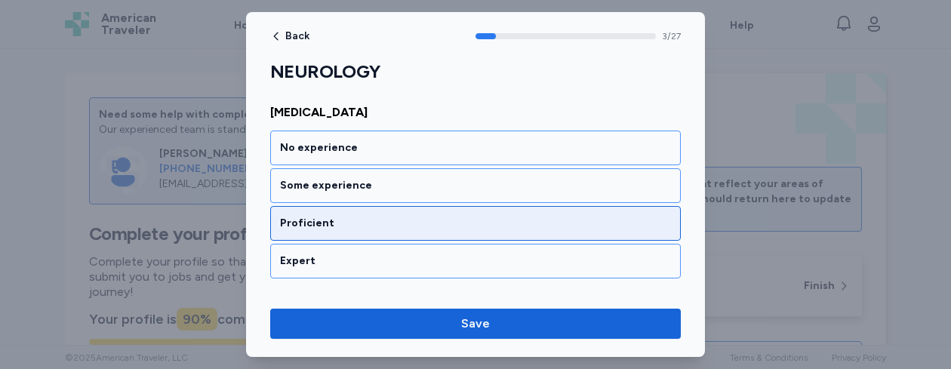
click at [433, 217] on div "Proficient" at bounding box center [475, 223] width 391 height 15
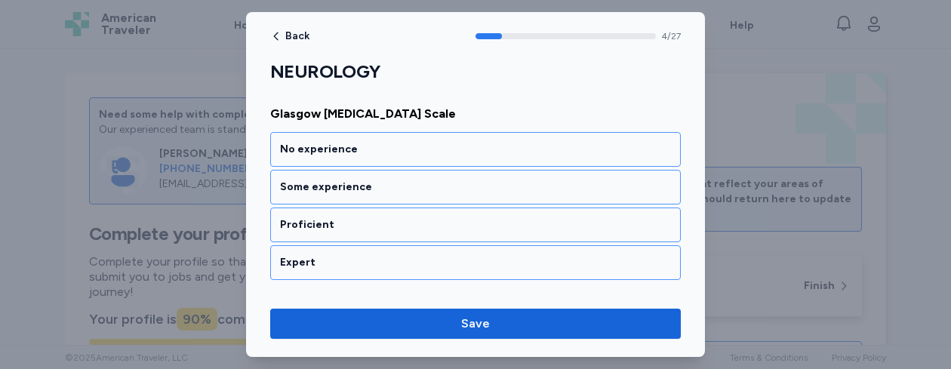
scroll to position [984, 0]
click at [433, 217] on div "Proficient" at bounding box center [475, 223] width 391 height 15
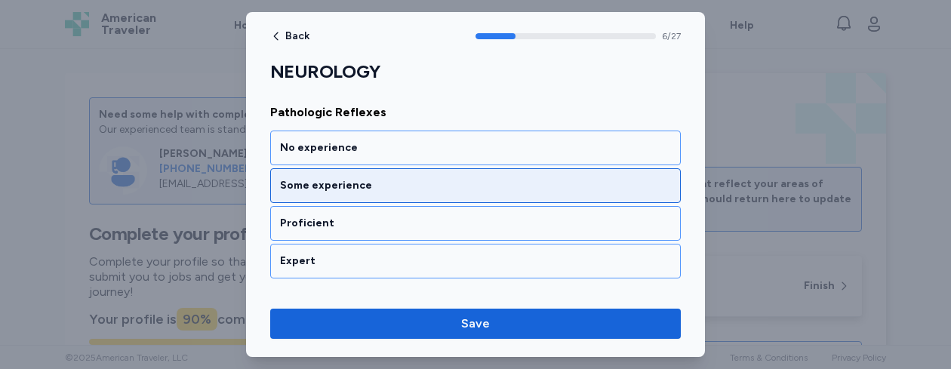
click at [436, 195] on div "Some experience" at bounding box center [475, 185] width 411 height 35
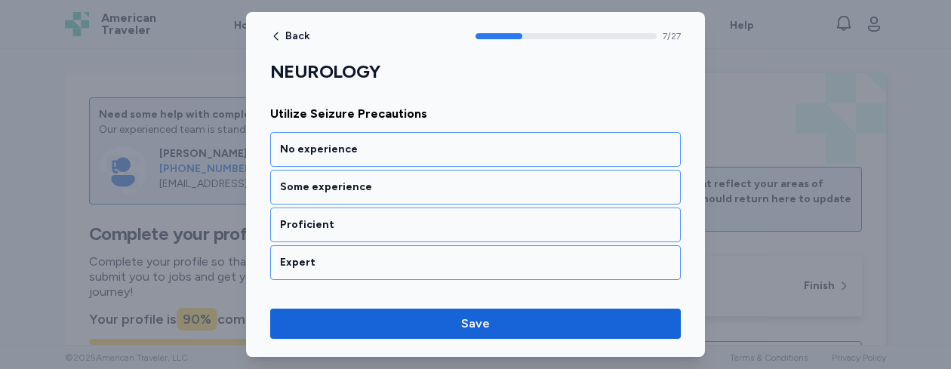
scroll to position [1564, 0]
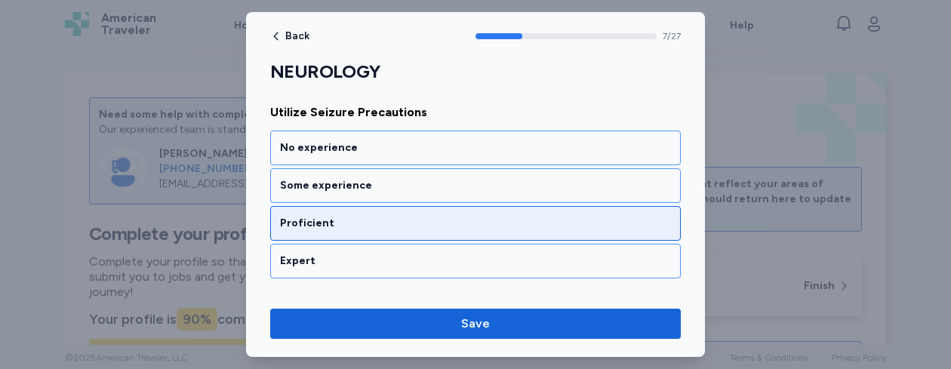
click at [427, 213] on div "Proficient" at bounding box center [475, 223] width 411 height 35
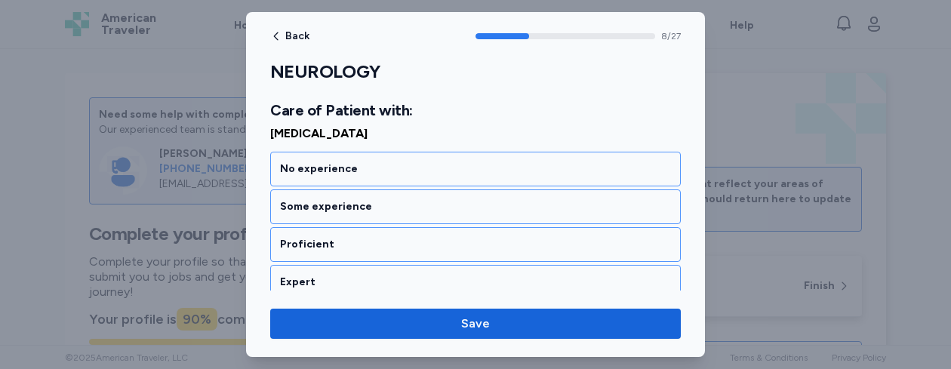
scroll to position [1775, 0]
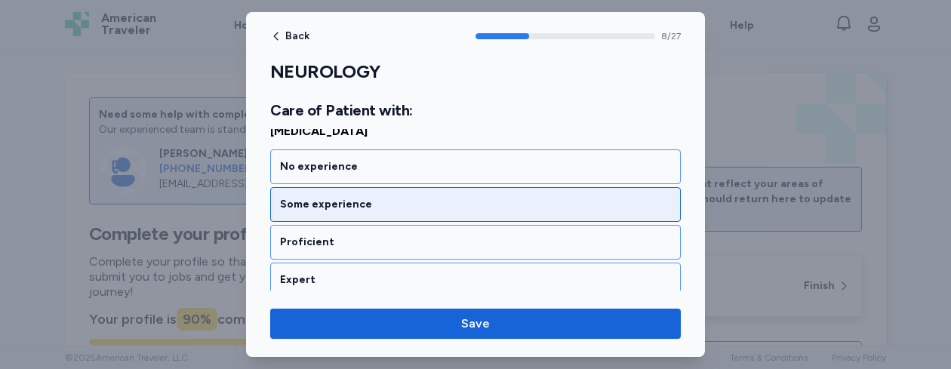
click at [424, 214] on div "Some experience" at bounding box center [475, 204] width 411 height 35
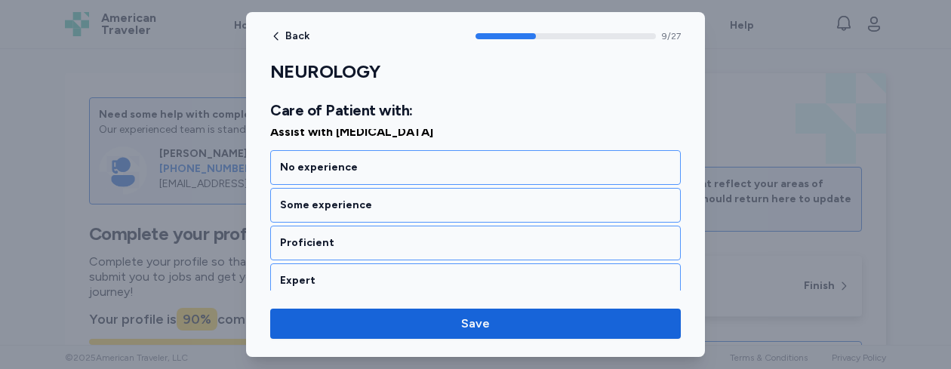
scroll to position [1968, 0]
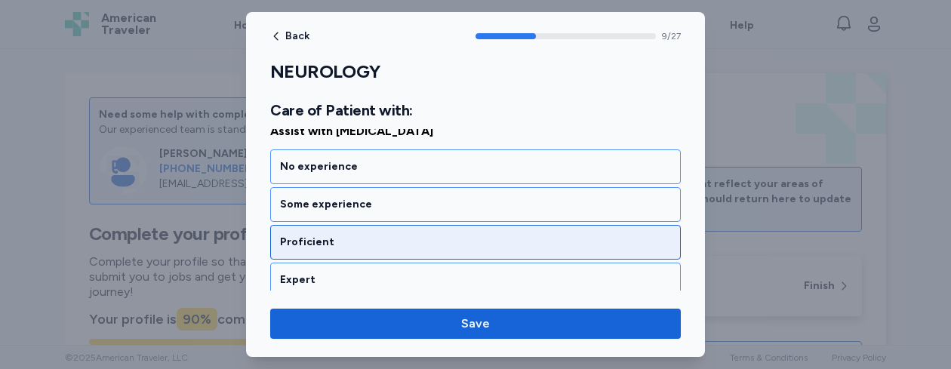
click at [415, 233] on div "Proficient" at bounding box center [475, 242] width 411 height 35
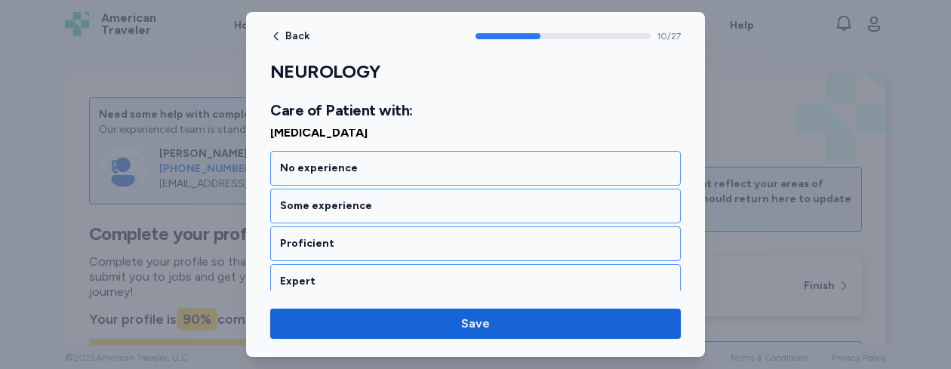
scroll to position [2161, 0]
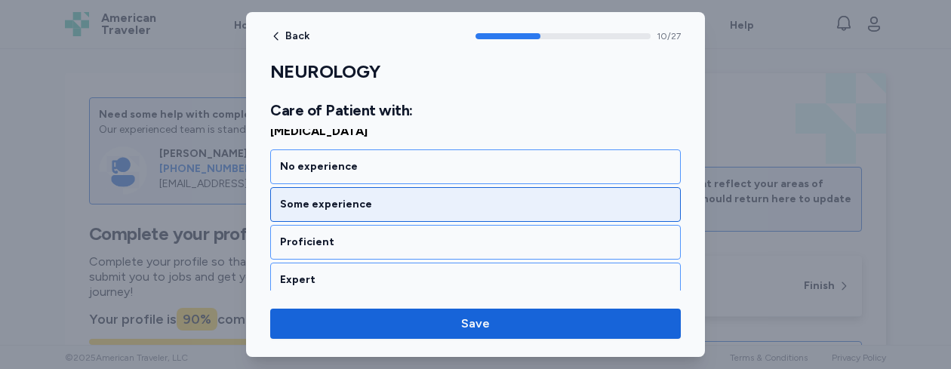
click at [425, 211] on div "Some experience" at bounding box center [475, 204] width 391 height 15
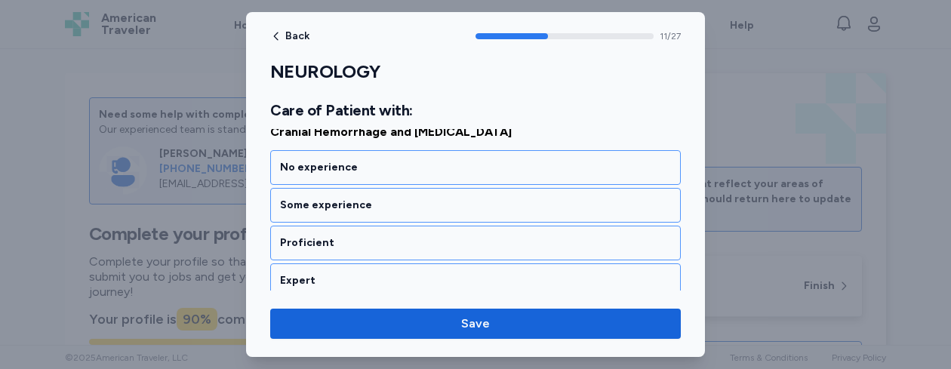
scroll to position [2355, 0]
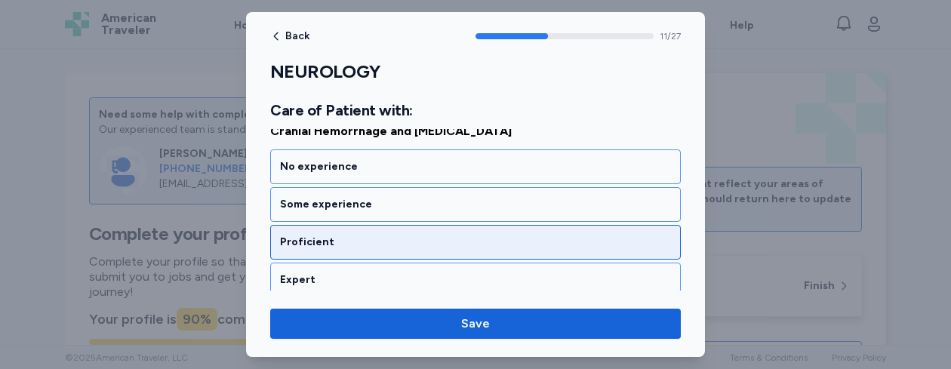
click at [422, 236] on div "Proficient" at bounding box center [475, 242] width 391 height 15
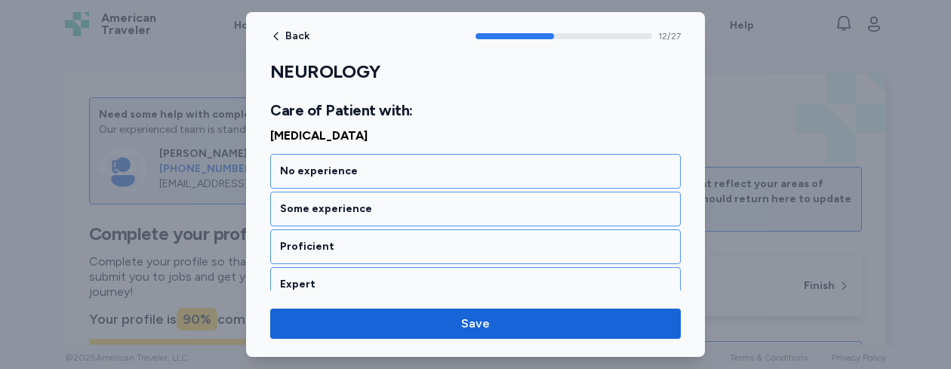
scroll to position [2548, 0]
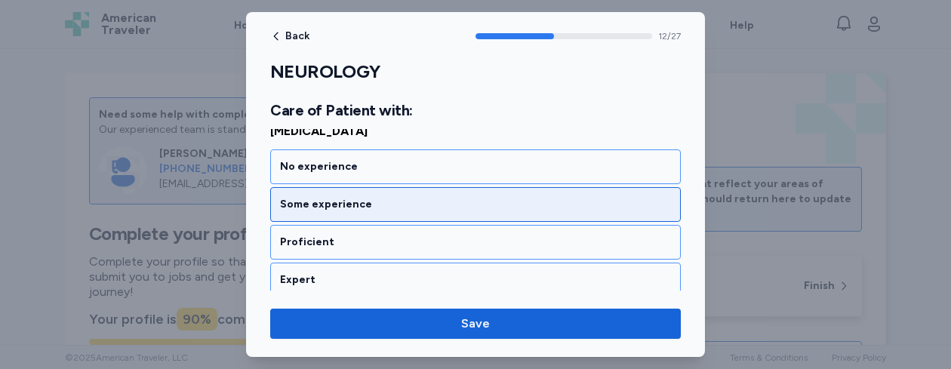
click at [427, 213] on div "Some experience" at bounding box center [475, 204] width 411 height 35
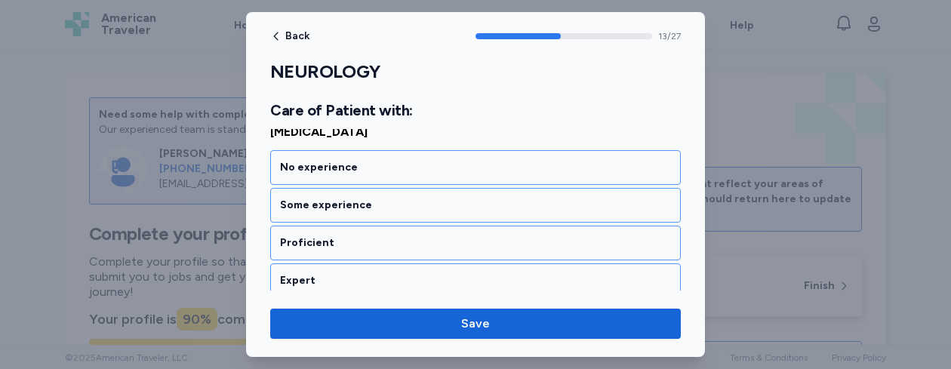
scroll to position [2741, 0]
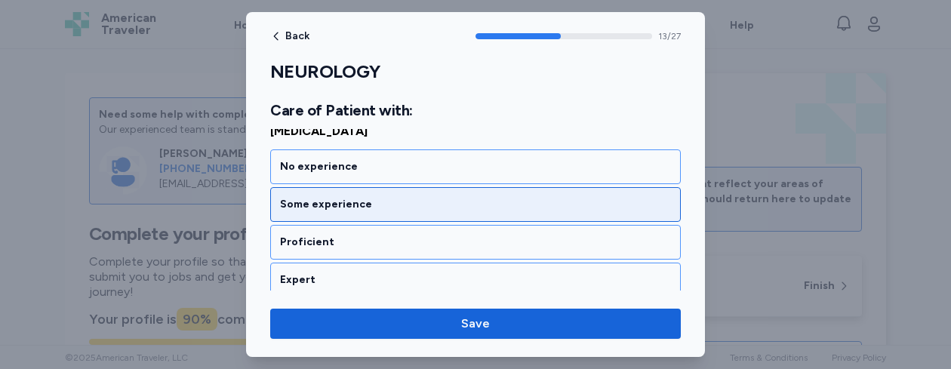
click at [422, 217] on div "Some experience" at bounding box center [475, 204] width 411 height 35
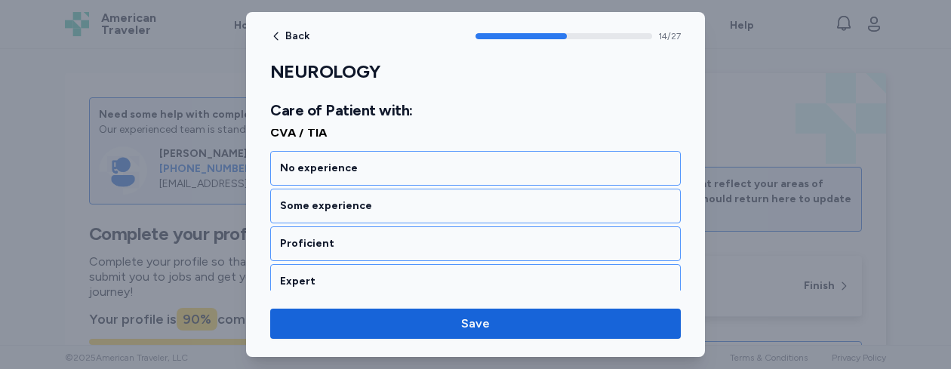
scroll to position [2935, 0]
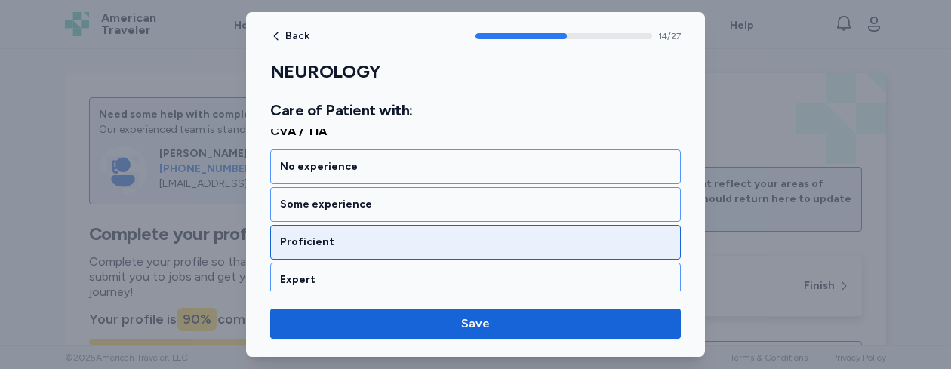
click at [413, 233] on div "Proficient" at bounding box center [475, 242] width 411 height 35
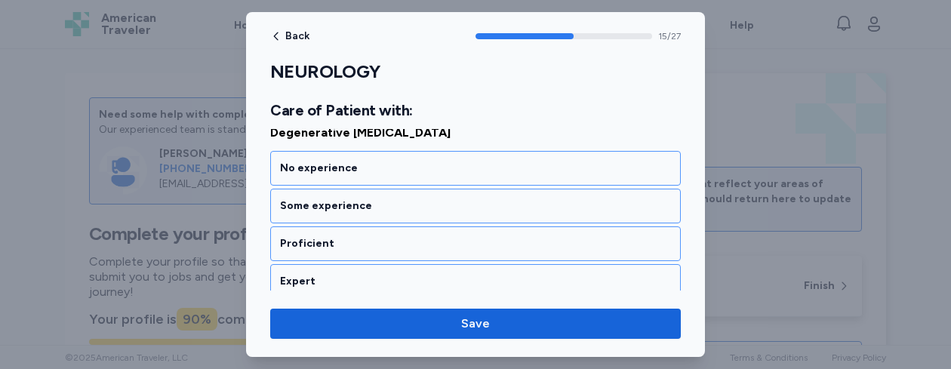
scroll to position [3128, 0]
click at [413, 233] on div "Proficient" at bounding box center [475, 242] width 411 height 35
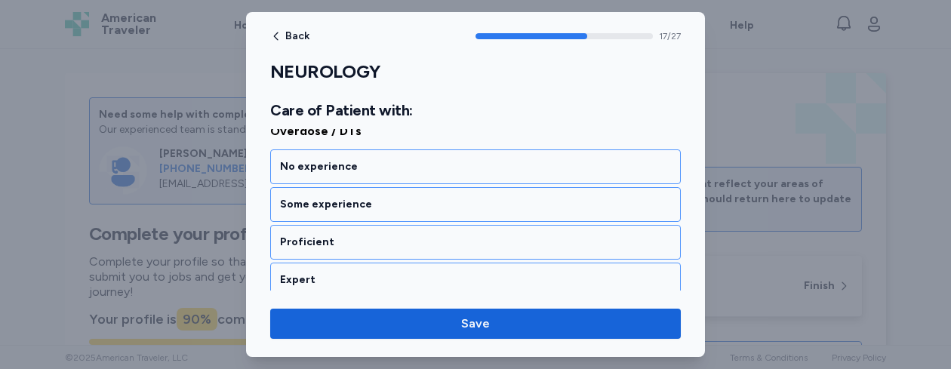
click at [413, 233] on div "Proficient" at bounding box center [475, 242] width 411 height 35
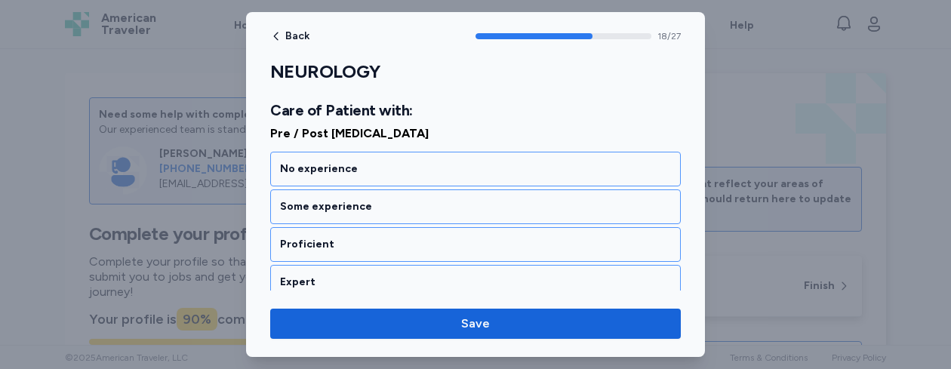
scroll to position [3708, 0]
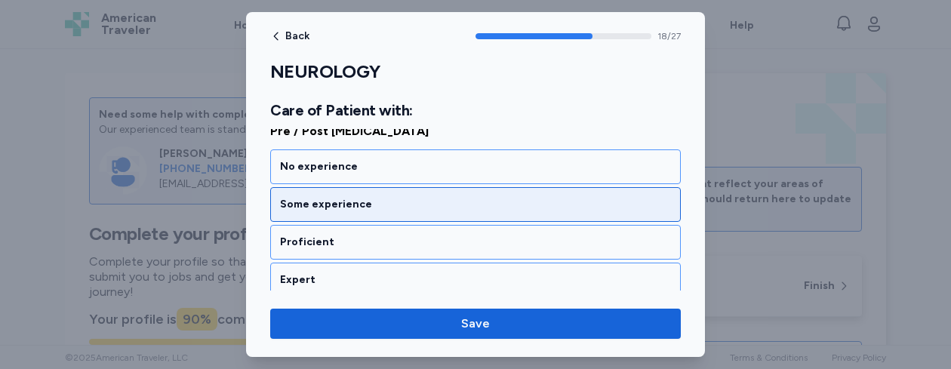
click at [417, 204] on div "Some experience" at bounding box center [475, 204] width 391 height 15
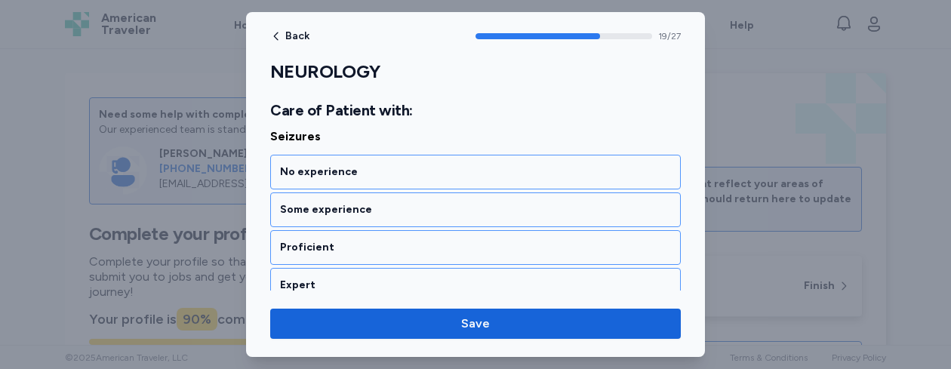
scroll to position [3901, 0]
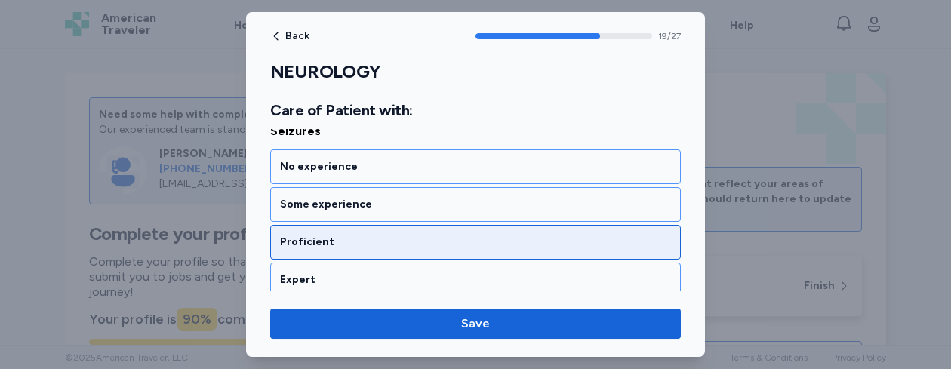
click at [402, 236] on div "Proficient" at bounding box center [475, 242] width 391 height 15
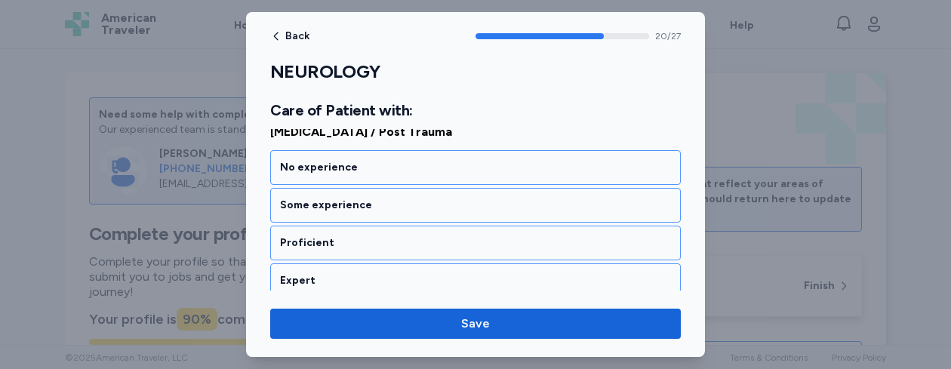
scroll to position [4094, 0]
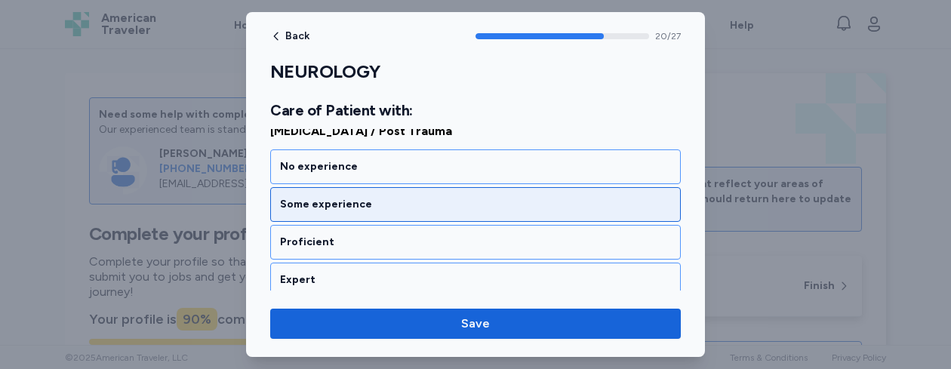
click at [408, 211] on div "Some experience" at bounding box center [475, 204] width 391 height 15
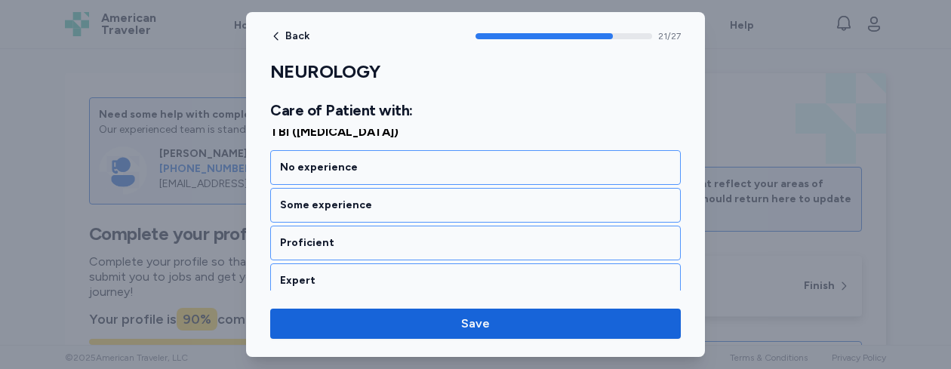
scroll to position [4287, 0]
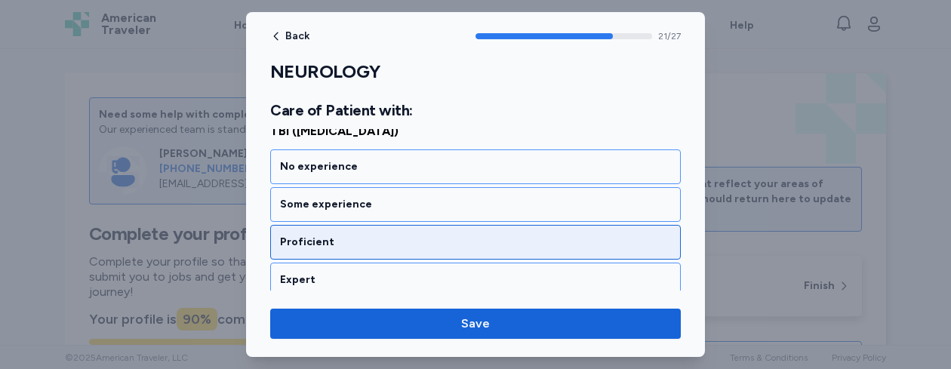
click at [399, 231] on div "Proficient" at bounding box center [475, 242] width 411 height 35
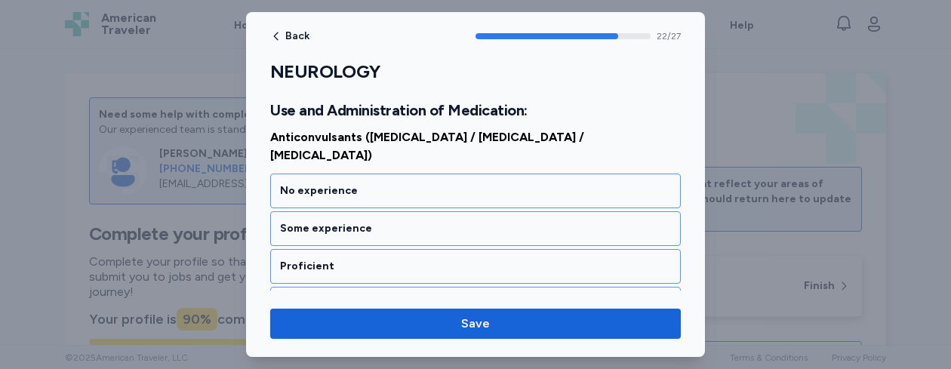
scroll to position [4518, 0]
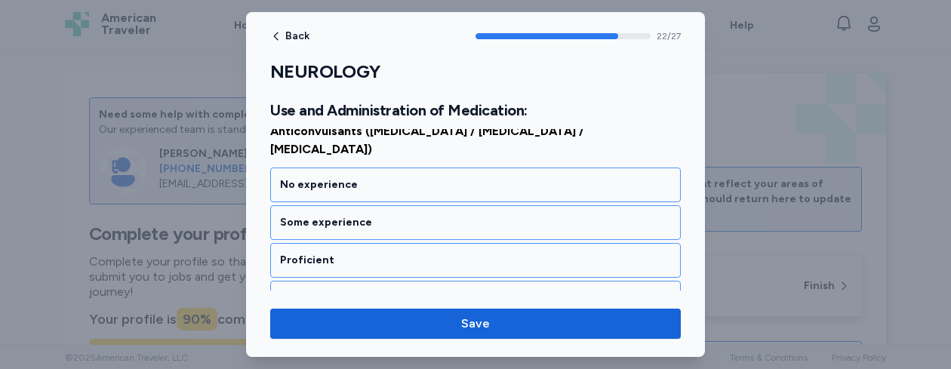
click at [399, 243] on div "Proficient" at bounding box center [475, 260] width 411 height 35
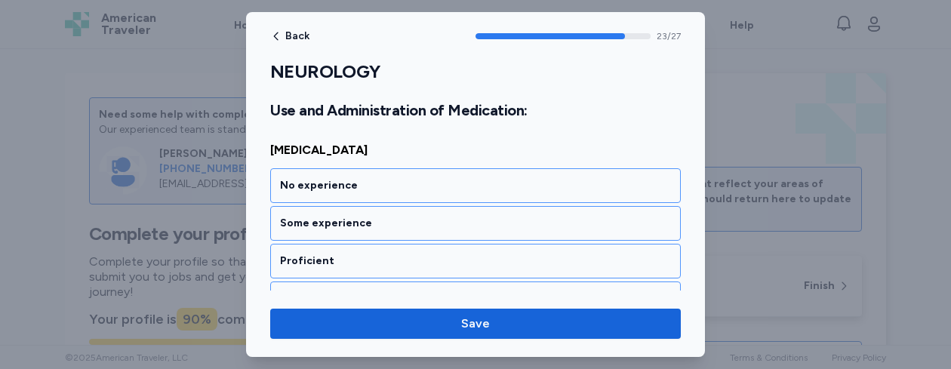
scroll to position [4711, 0]
click at [399, 243] on div "Proficient" at bounding box center [475, 260] width 411 height 35
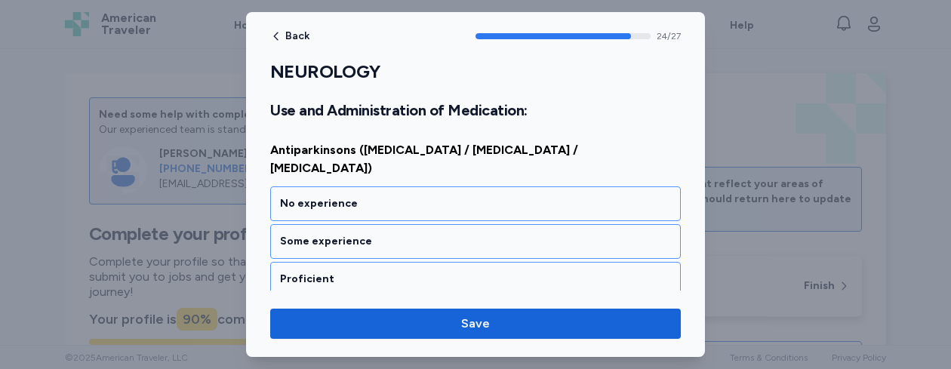
scroll to position [4904, 0]
click at [399, 261] on div "Proficient" at bounding box center [475, 278] width 411 height 35
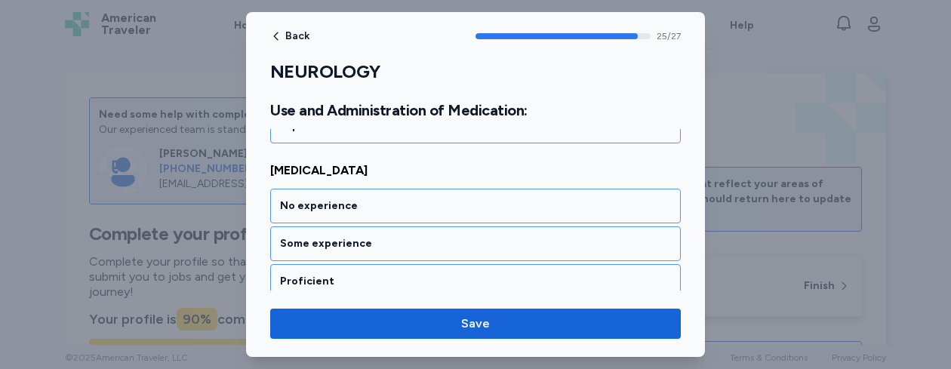
scroll to position [5098, 0]
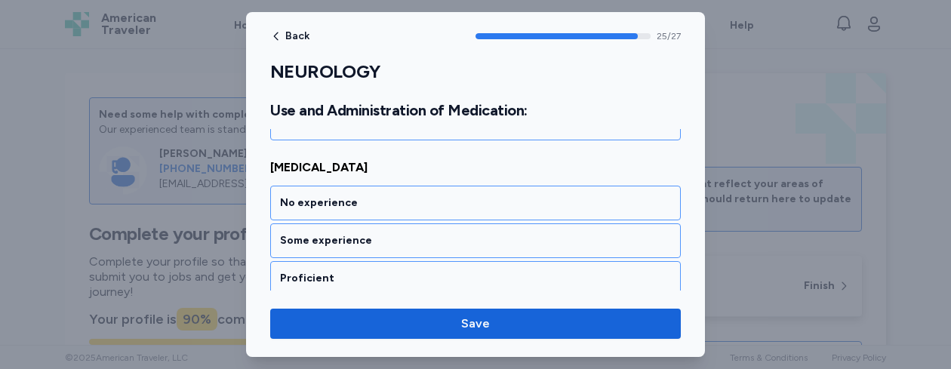
click at [399, 261] on div "Proficient" at bounding box center [475, 278] width 411 height 35
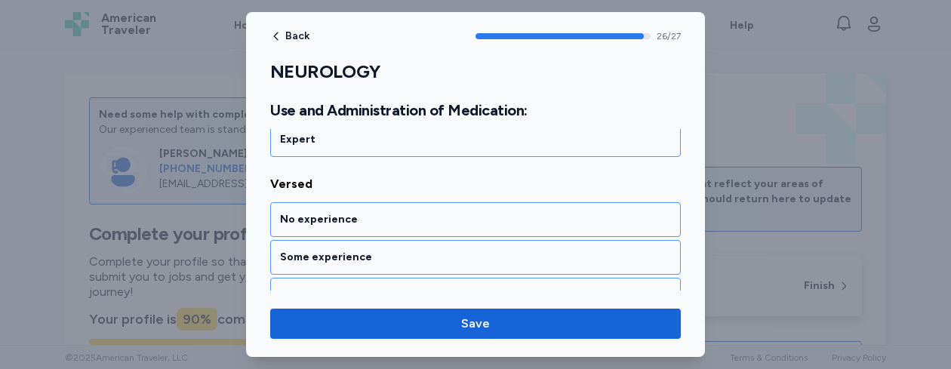
scroll to position [5261, 0]
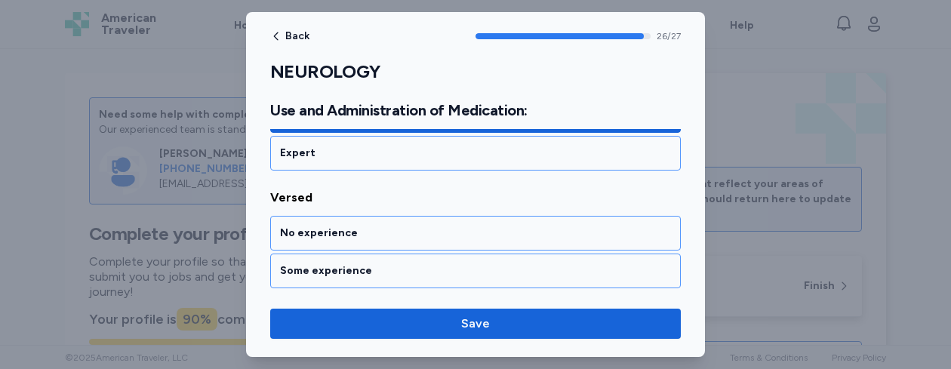
click at [410, 301] on div "Proficient" at bounding box center [475, 308] width 391 height 15
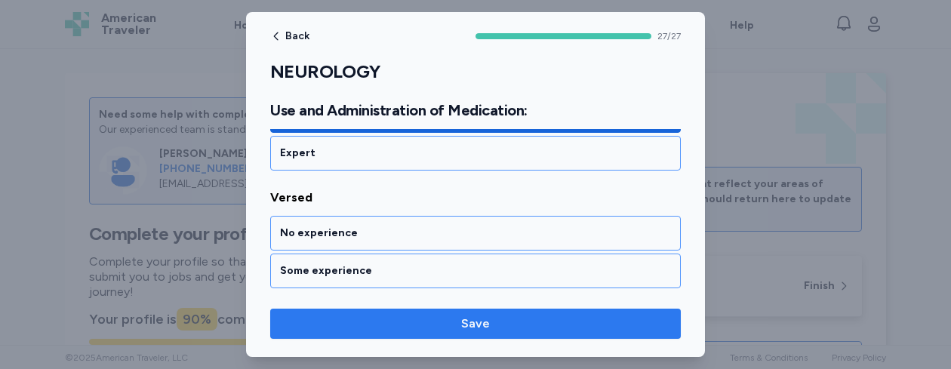
click at [432, 318] on span "Save" at bounding box center [475, 324] width 387 height 18
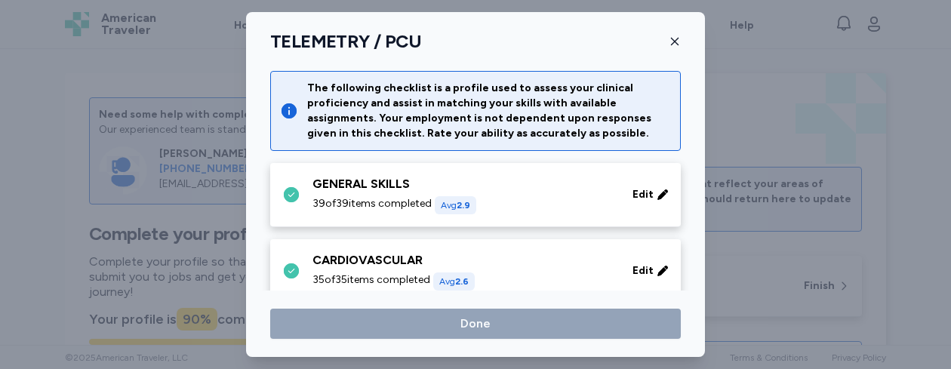
scroll to position [231, 0]
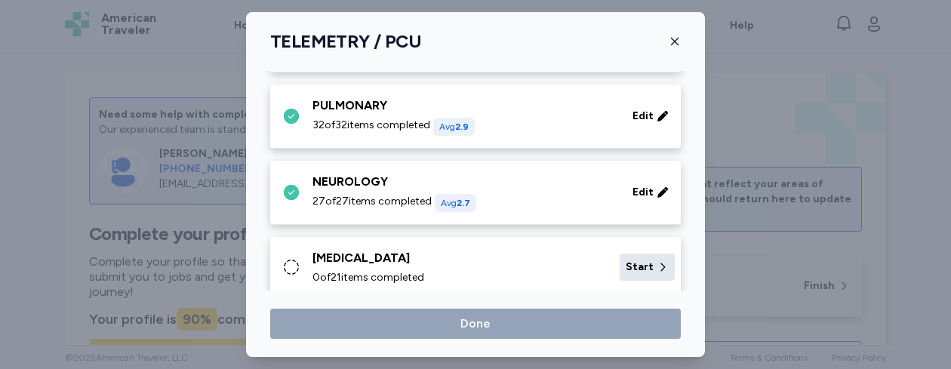
click at [620, 264] on div "Start" at bounding box center [647, 267] width 55 height 27
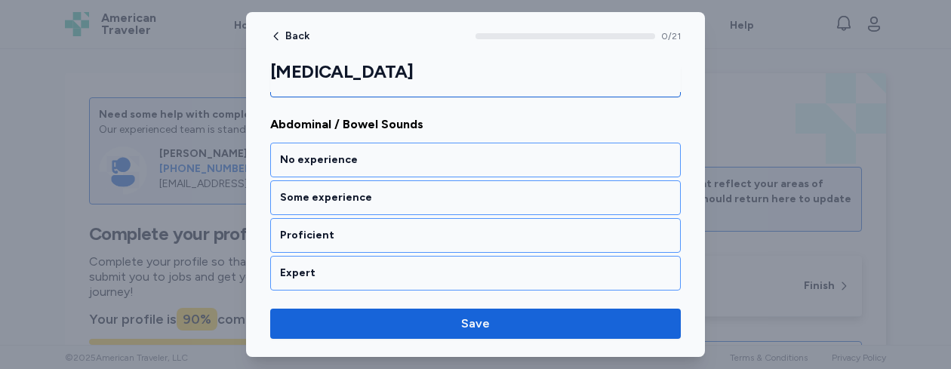
scroll to position [211, 0]
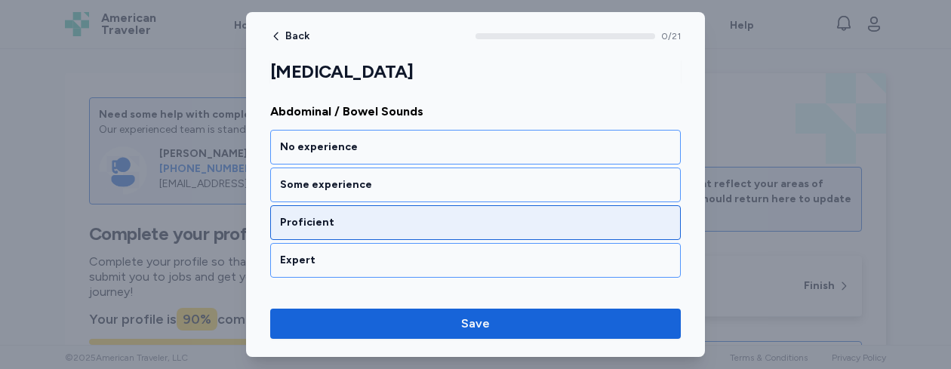
click at [510, 231] on div "Proficient" at bounding box center [475, 222] width 411 height 35
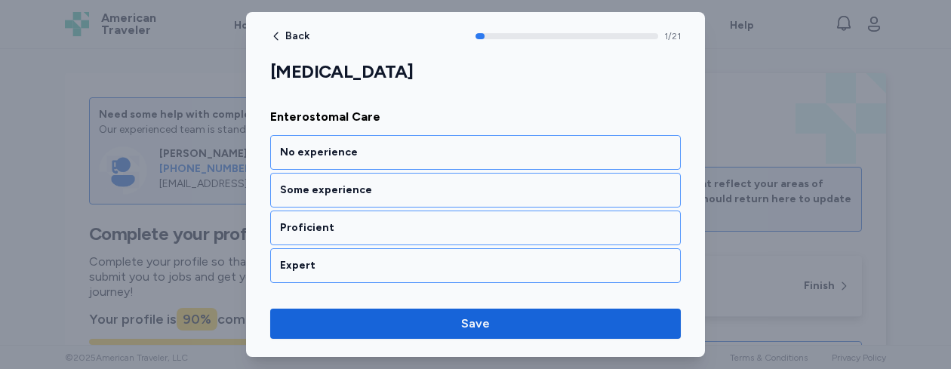
scroll to position [404, 0]
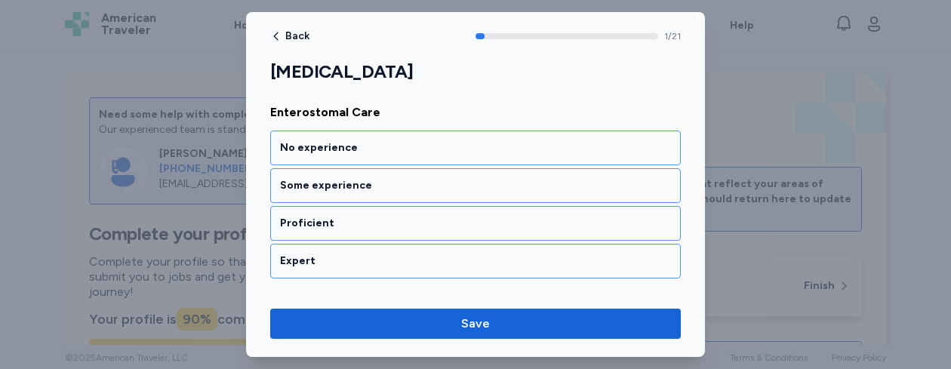
click at [510, 231] on div "Proficient" at bounding box center [475, 223] width 411 height 35
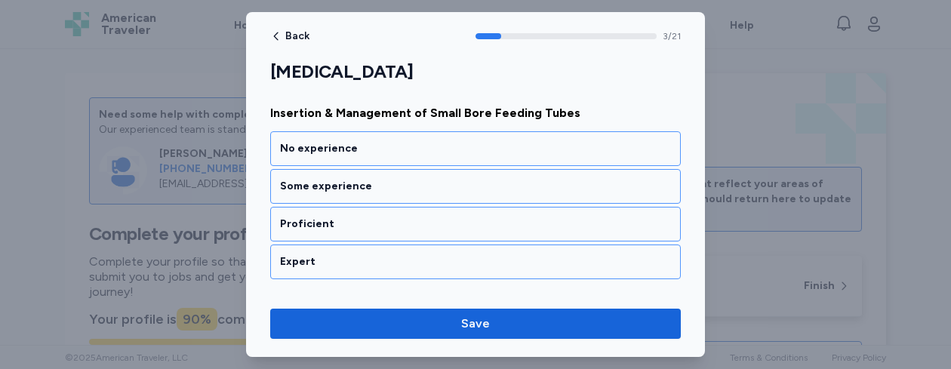
scroll to position [790, 0]
click at [510, 231] on div "Proficient" at bounding box center [475, 223] width 411 height 35
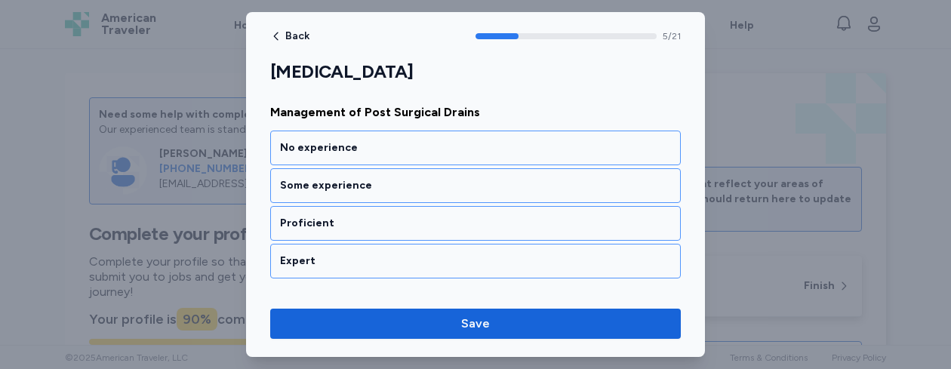
click at [510, 231] on div "Proficient" at bounding box center [475, 223] width 411 height 35
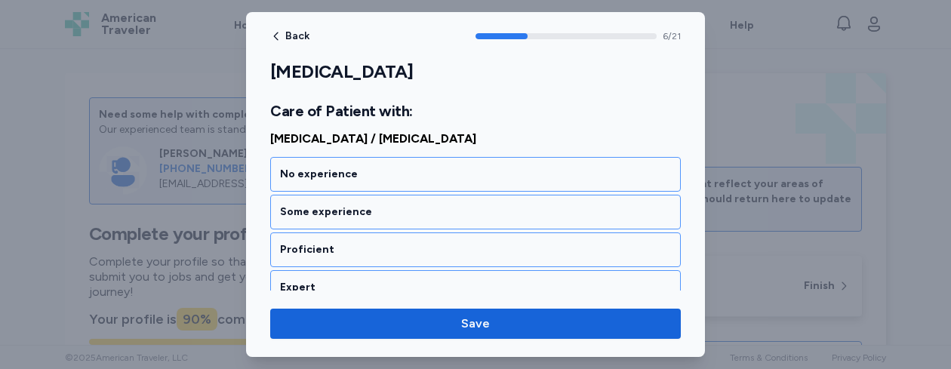
scroll to position [1388, 0]
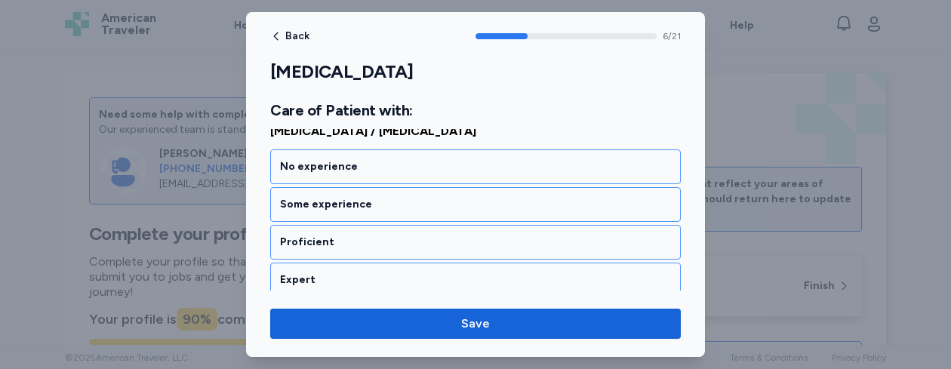
click at [510, 231] on div "Proficient" at bounding box center [475, 242] width 411 height 35
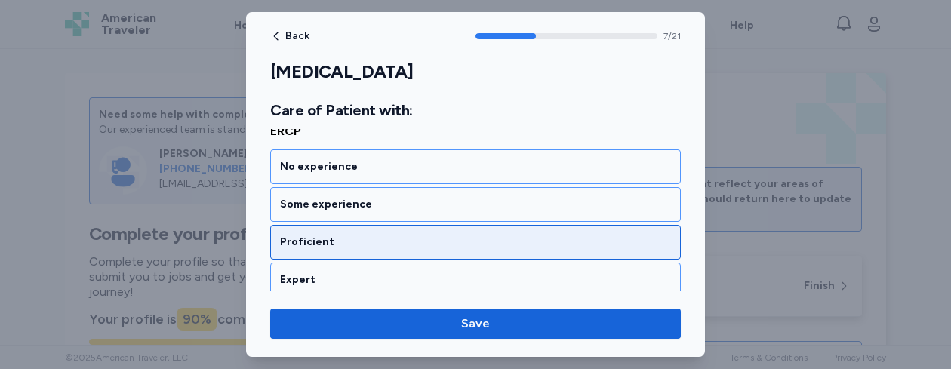
click at [504, 235] on div "Proficient" at bounding box center [475, 242] width 391 height 15
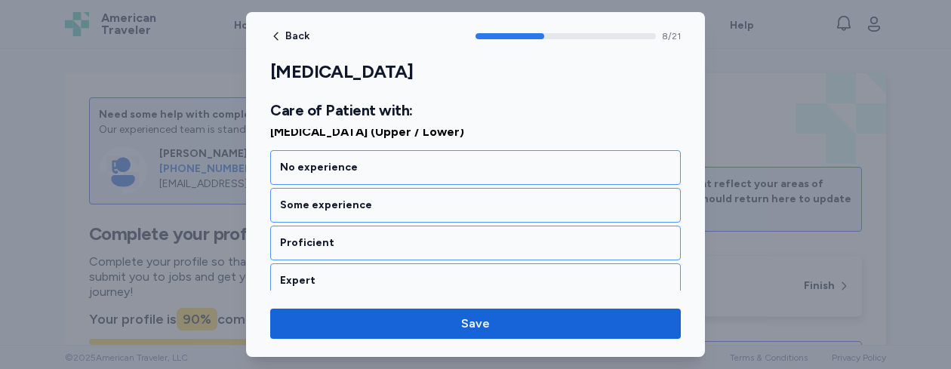
scroll to position [1775, 0]
click at [504, 235] on div "Proficient" at bounding box center [475, 242] width 391 height 15
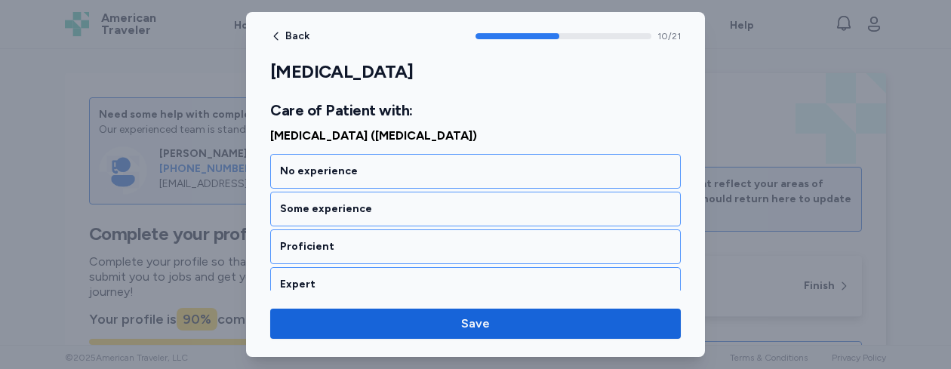
scroll to position [2161, 0]
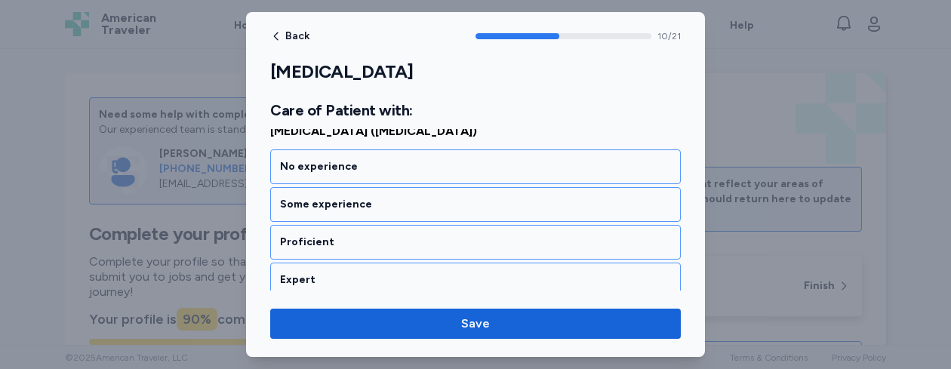
click at [504, 235] on div "Proficient" at bounding box center [475, 242] width 391 height 15
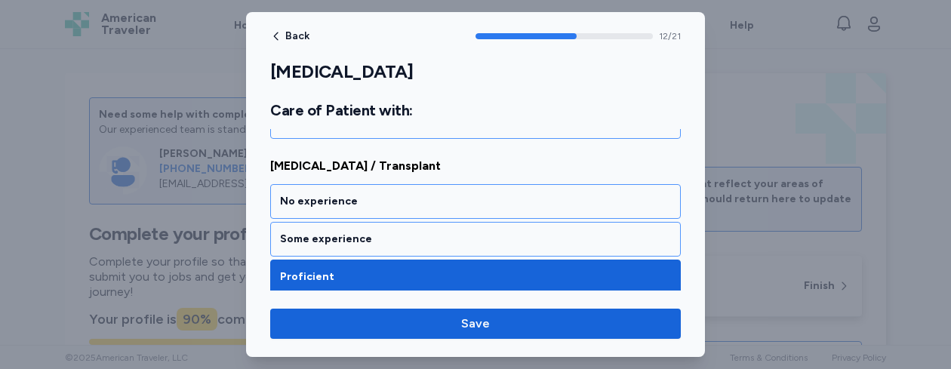
scroll to position [2316, 0]
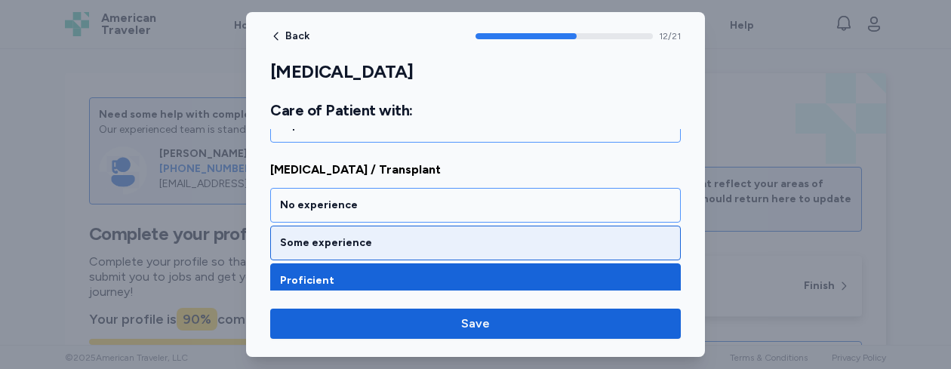
click at [398, 242] on div "Some experience" at bounding box center [475, 243] width 391 height 15
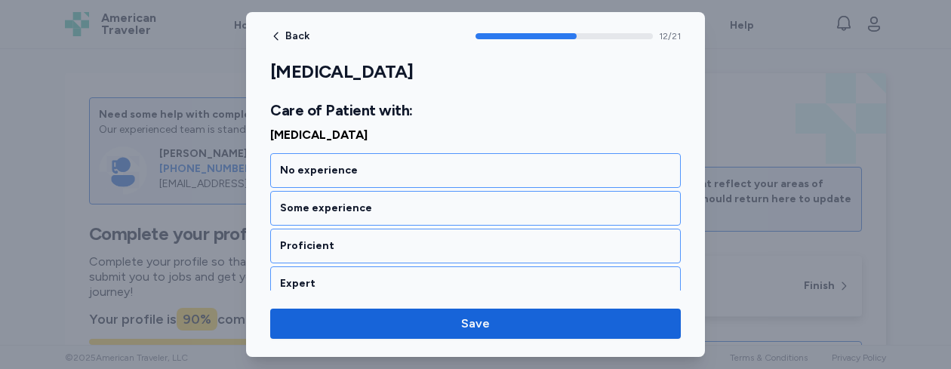
scroll to position [2548, 0]
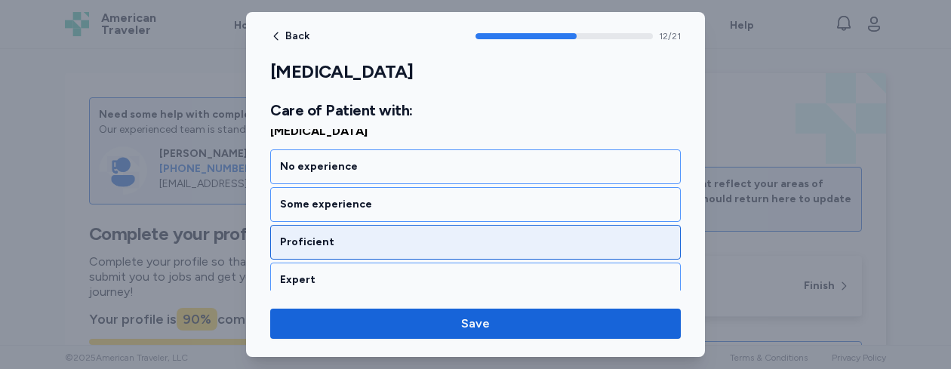
click at [371, 239] on div "Proficient" at bounding box center [475, 242] width 391 height 15
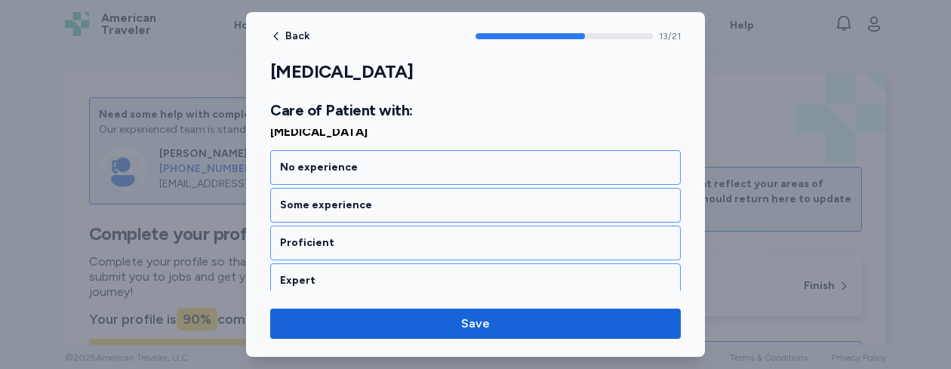
scroll to position [2741, 0]
click at [371, 239] on div "Proficient" at bounding box center [475, 242] width 391 height 15
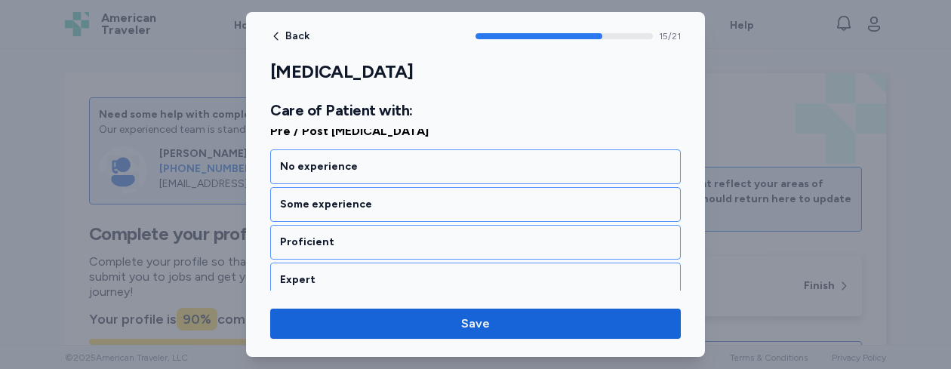
click at [371, 239] on div "Proficient" at bounding box center [475, 242] width 391 height 15
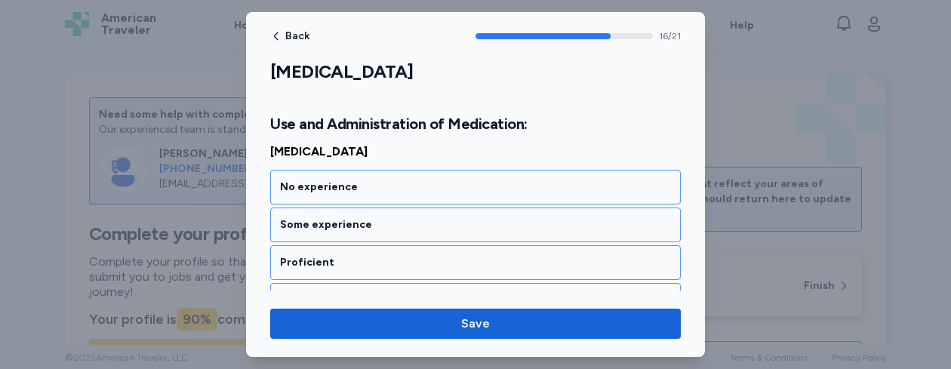
scroll to position [3328, 0]
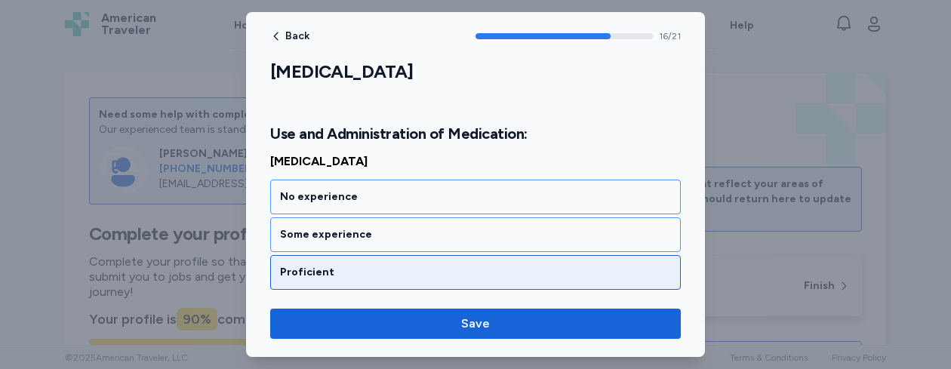
click at [378, 266] on div "Proficient" at bounding box center [475, 272] width 391 height 15
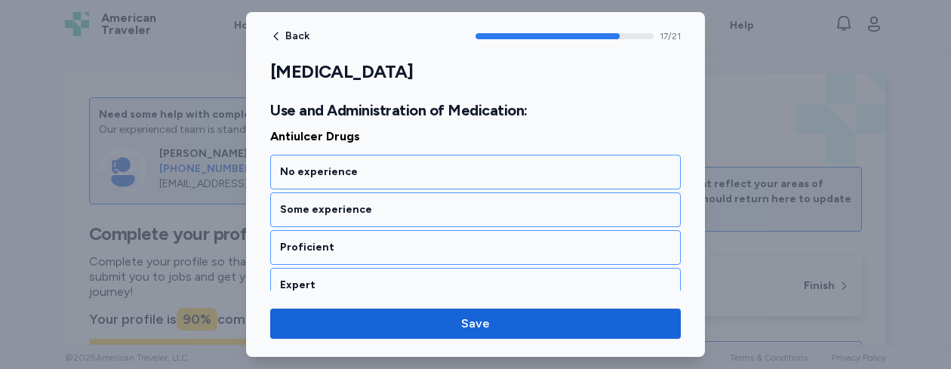
scroll to position [3551, 0]
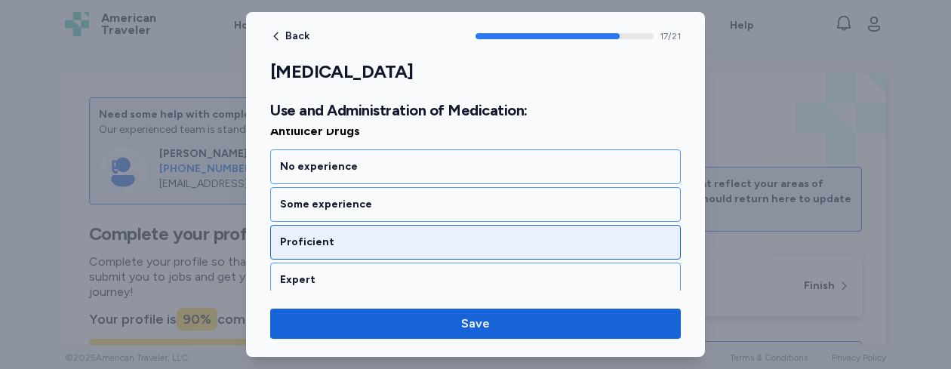
click at [370, 253] on div "Proficient" at bounding box center [475, 242] width 411 height 35
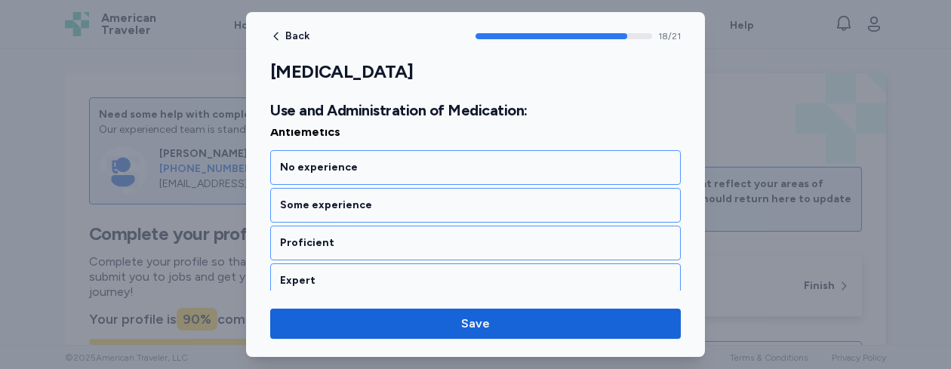
scroll to position [3745, 0]
click at [370, 253] on div "Proficient" at bounding box center [475, 242] width 411 height 35
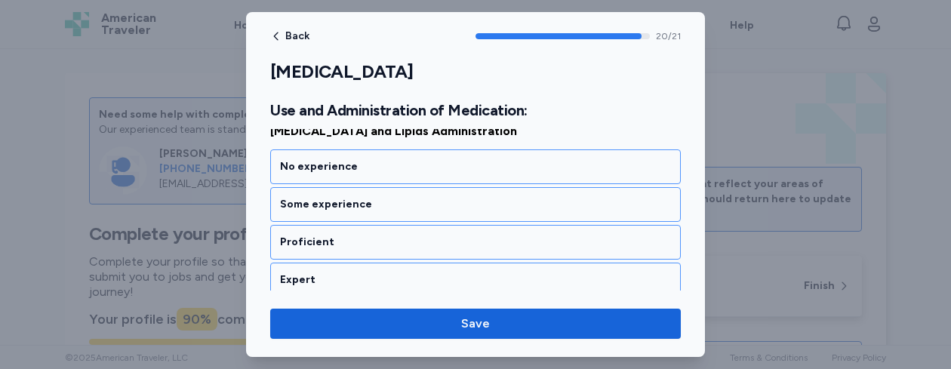
click at [370, 253] on div "Proficient" at bounding box center [475, 242] width 411 height 35
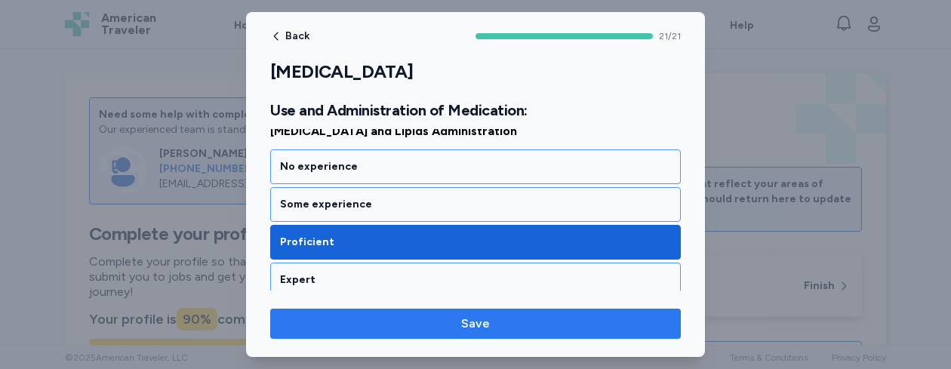
click at [408, 322] on span "Save" at bounding box center [475, 324] width 387 height 18
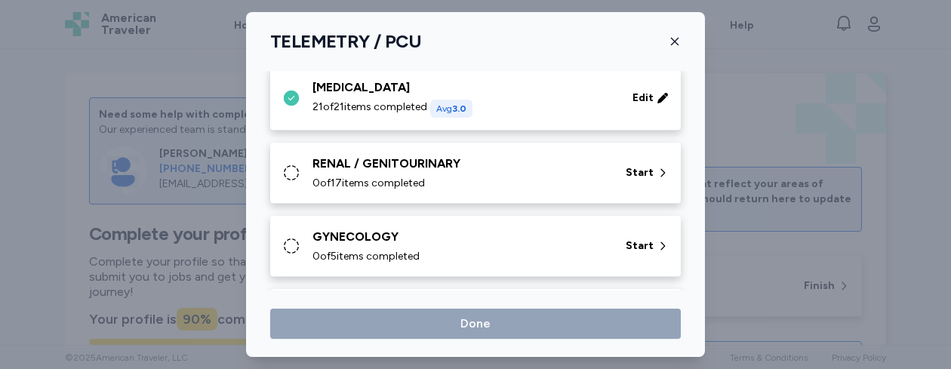
scroll to position [412, 0]
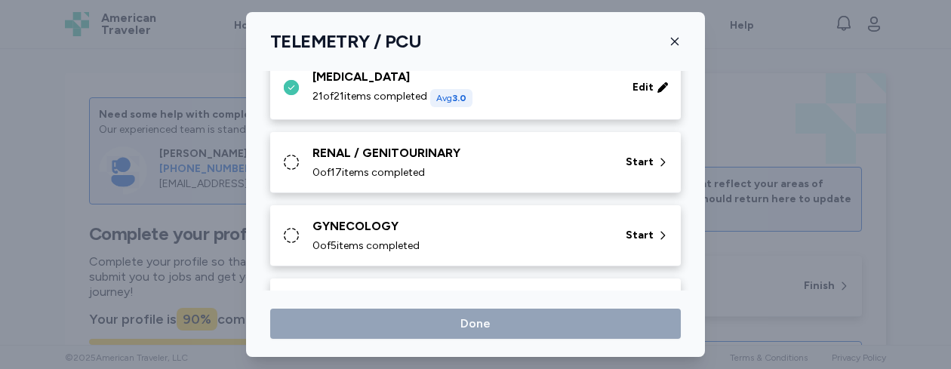
click at [498, 176] on div "0 of 17 items completed" at bounding box center [460, 172] width 295 height 15
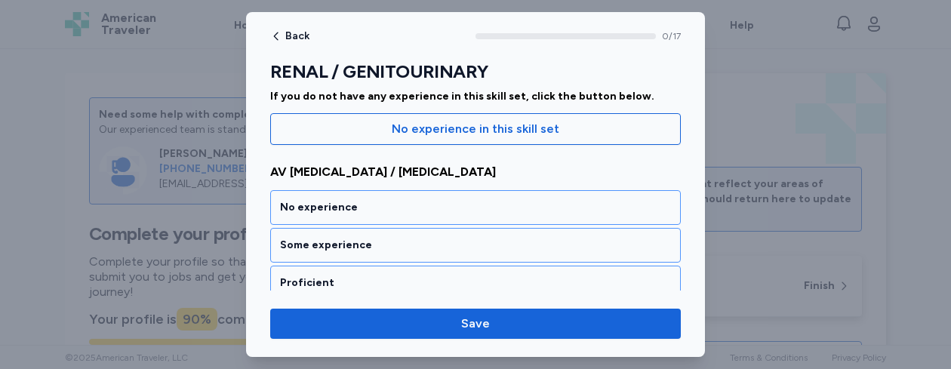
scroll to position [181, 0]
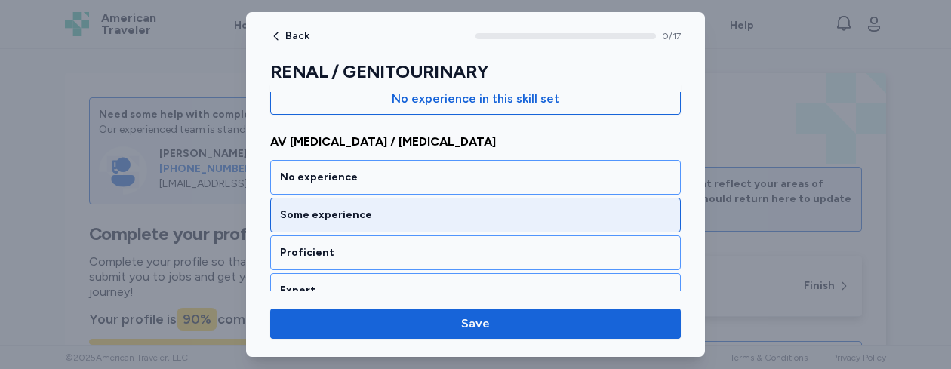
click at [524, 213] on div "Some experience" at bounding box center [475, 215] width 391 height 15
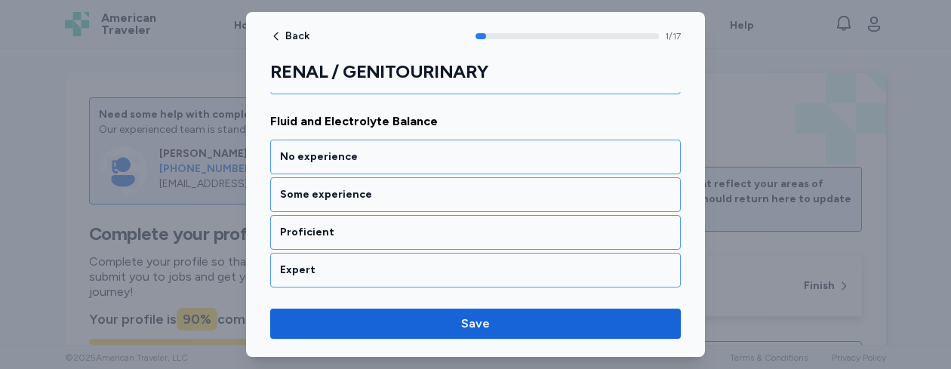
scroll to position [404, 0]
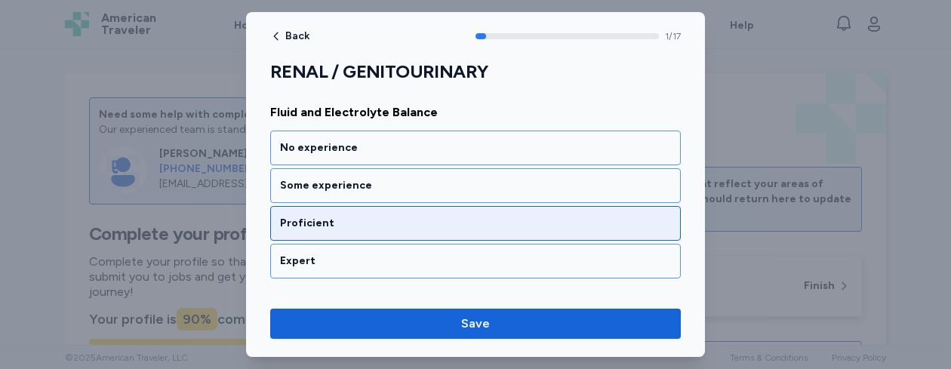
click at [513, 223] on div "Proficient" at bounding box center [475, 223] width 391 height 15
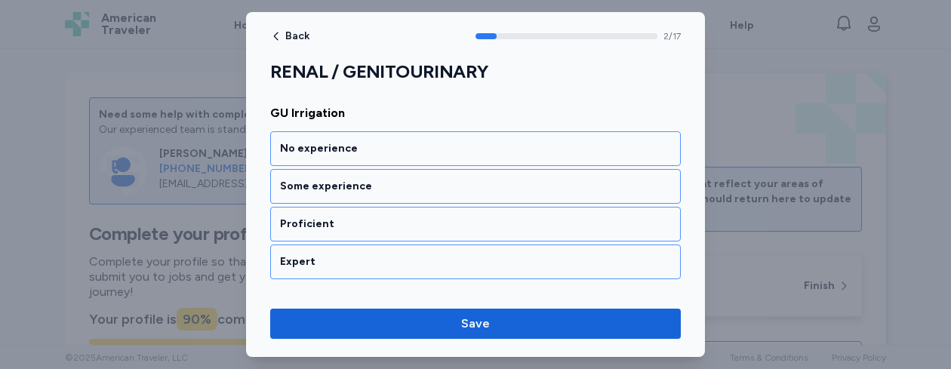
scroll to position [597, 0]
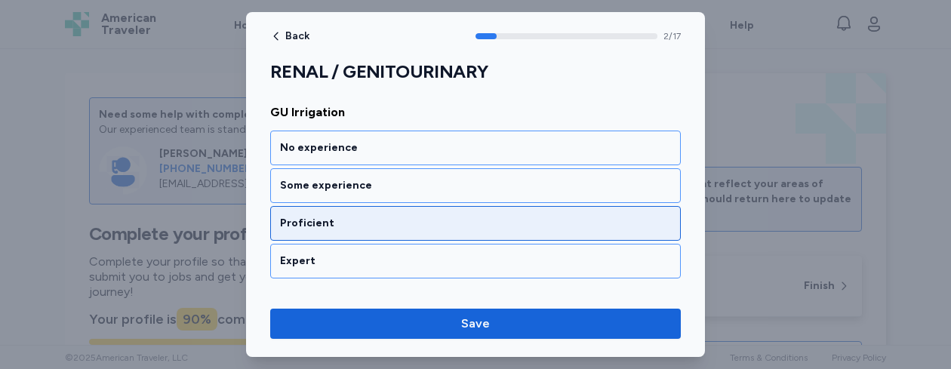
click at [501, 223] on div "Proficient" at bounding box center [475, 223] width 391 height 15
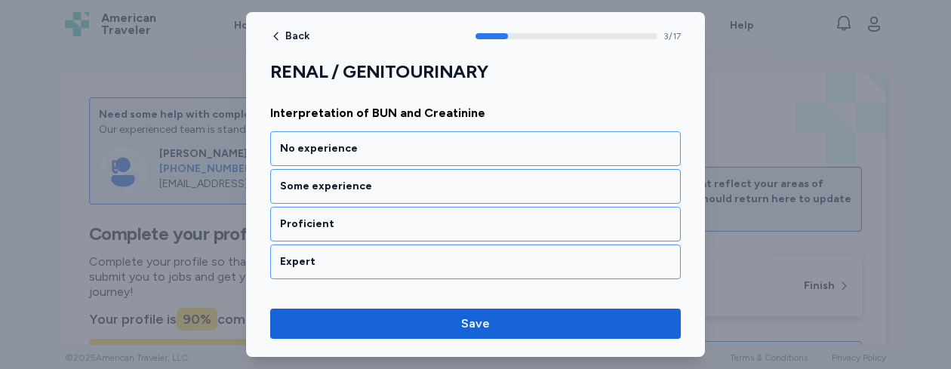
scroll to position [790, 0]
click at [501, 223] on div "Proficient" at bounding box center [475, 223] width 391 height 15
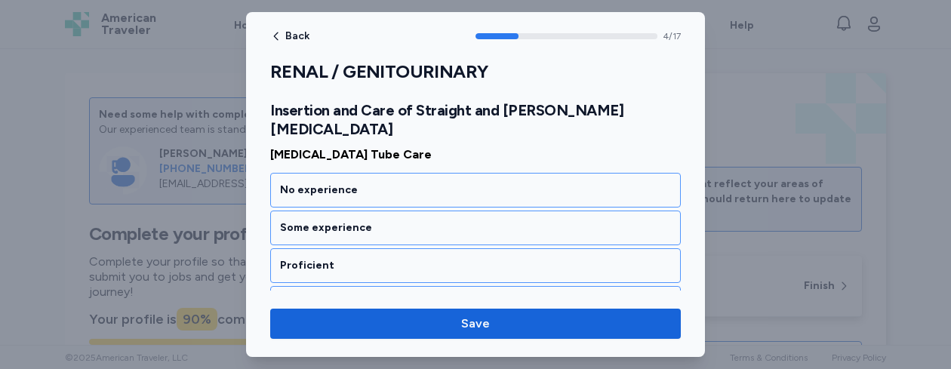
scroll to position [1002, 0]
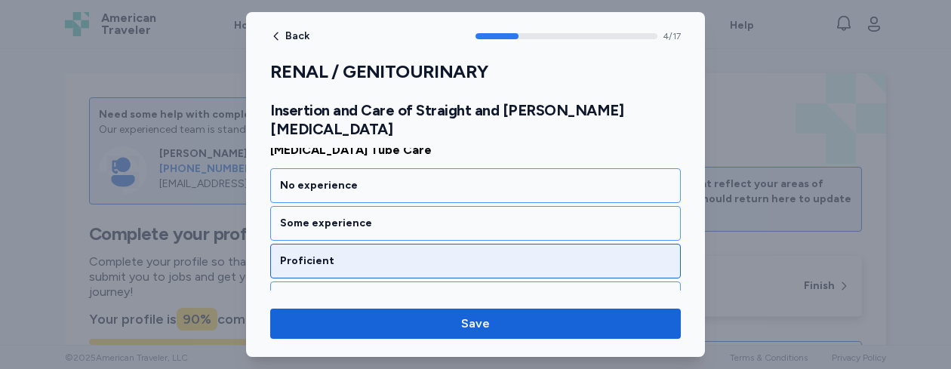
click at [495, 244] on div "Proficient" at bounding box center [475, 261] width 411 height 35
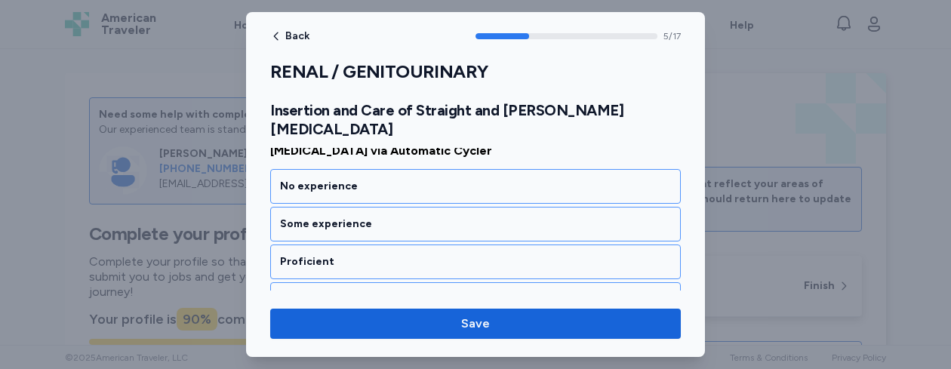
scroll to position [1195, 0]
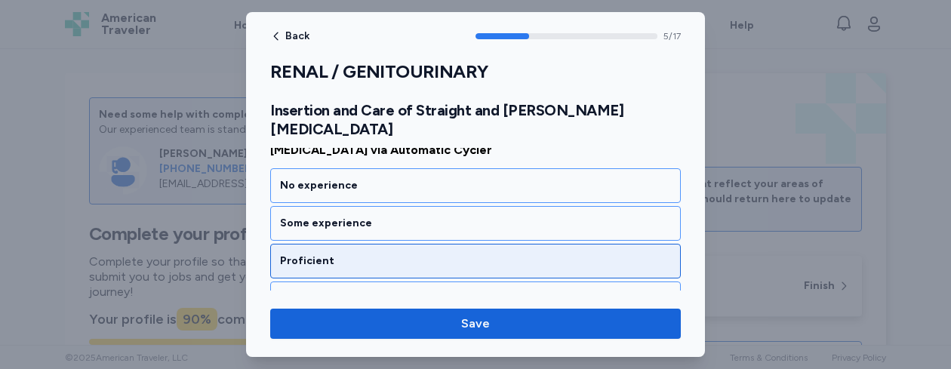
click at [475, 254] on div "Proficient" at bounding box center [475, 261] width 391 height 15
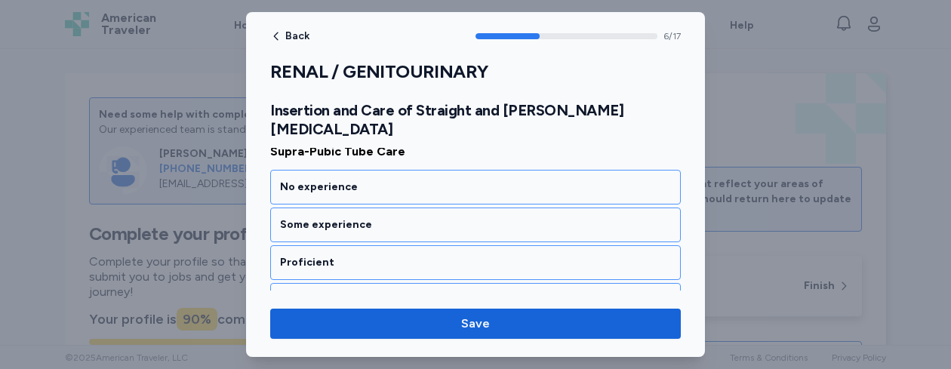
scroll to position [1388, 0]
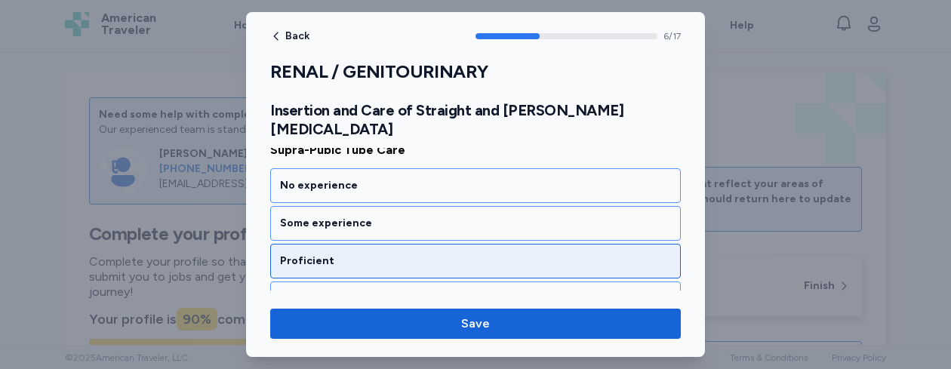
click at [454, 254] on div "Proficient" at bounding box center [475, 261] width 391 height 15
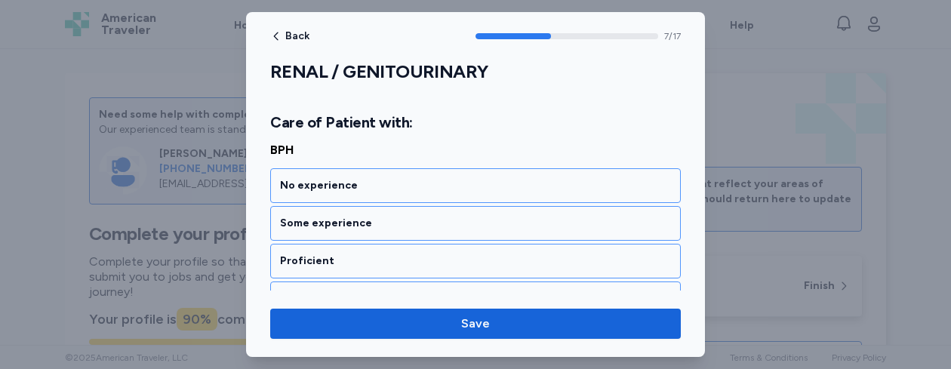
scroll to position [1588, 0]
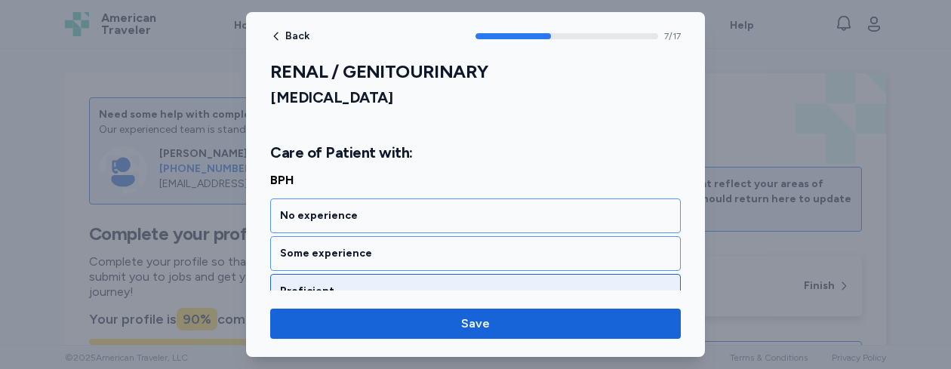
click at [440, 284] on div "Proficient" at bounding box center [475, 291] width 391 height 15
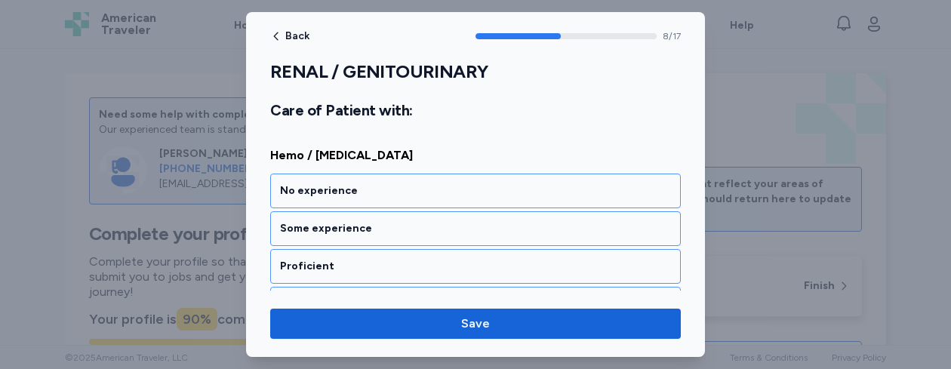
scroll to position [1812, 0]
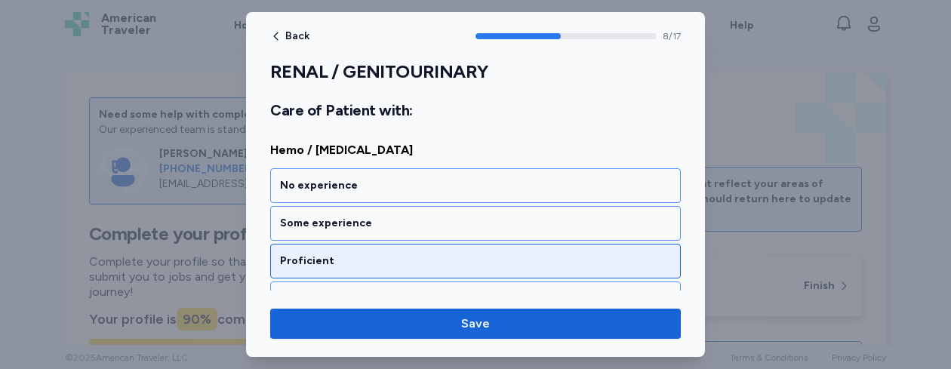
click at [411, 254] on div "Proficient" at bounding box center [475, 261] width 411 height 35
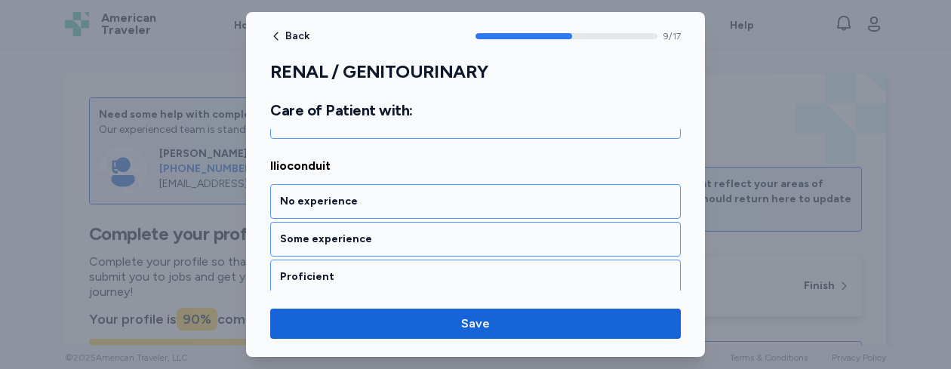
scroll to position [1975, 0]
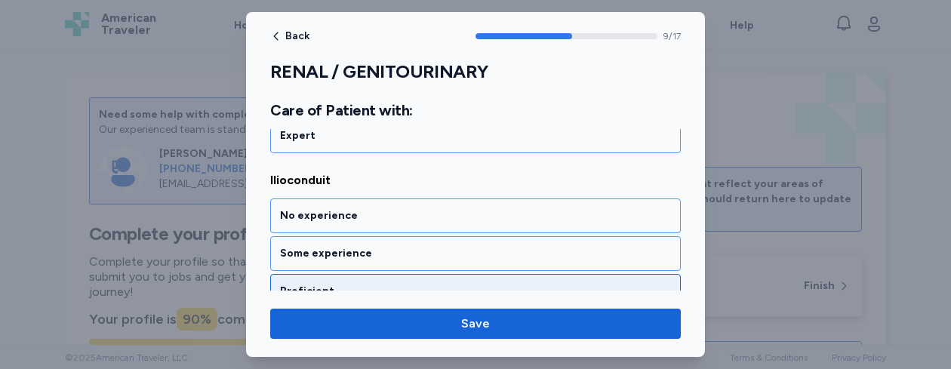
click at [441, 284] on div "Proficient" at bounding box center [475, 291] width 391 height 15
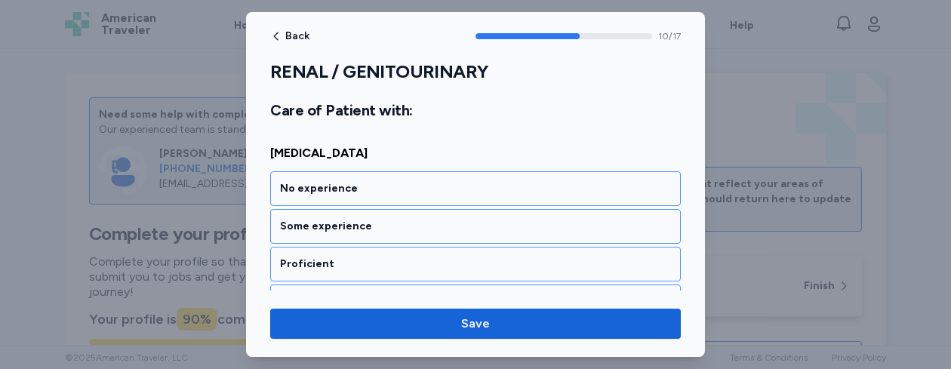
scroll to position [2198, 0]
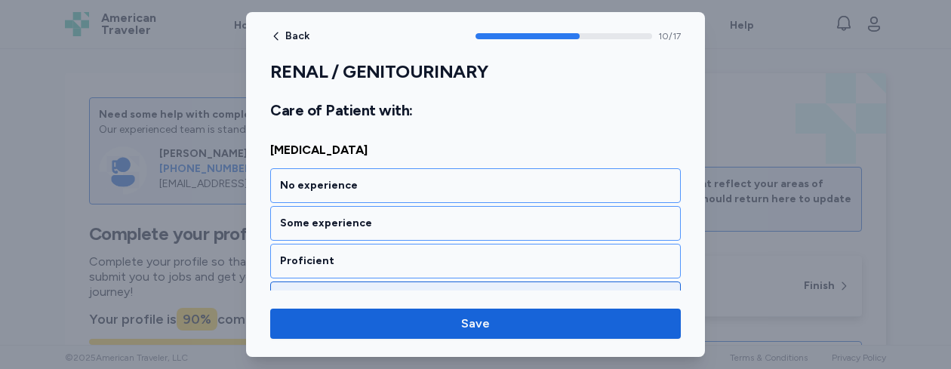
click at [416, 282] on div "Expert" at bounding box center [475, 299] width 411 height 35
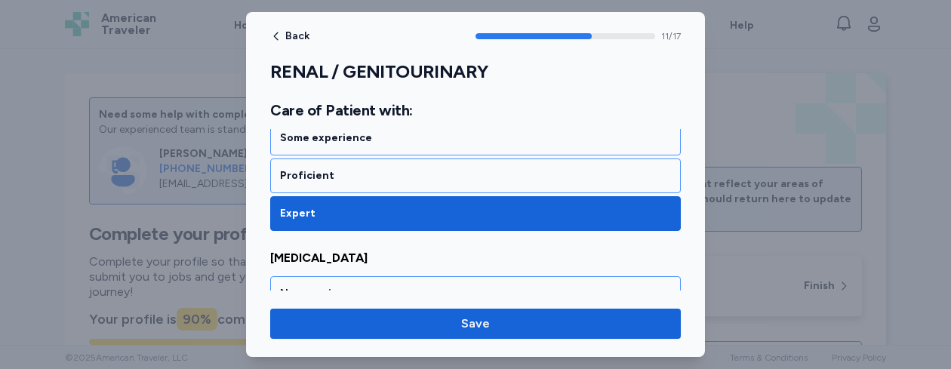
scroll to position [2281, 0]
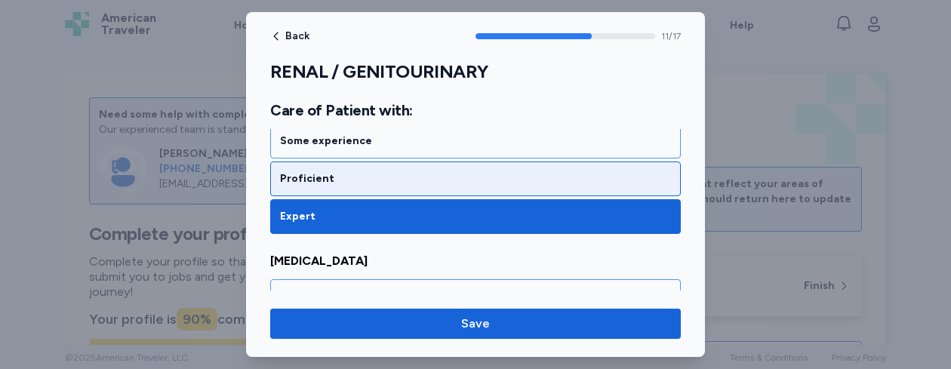
click at [460, 171] on div "Proficient" at bounding box center [475, 178] width 391 height 15
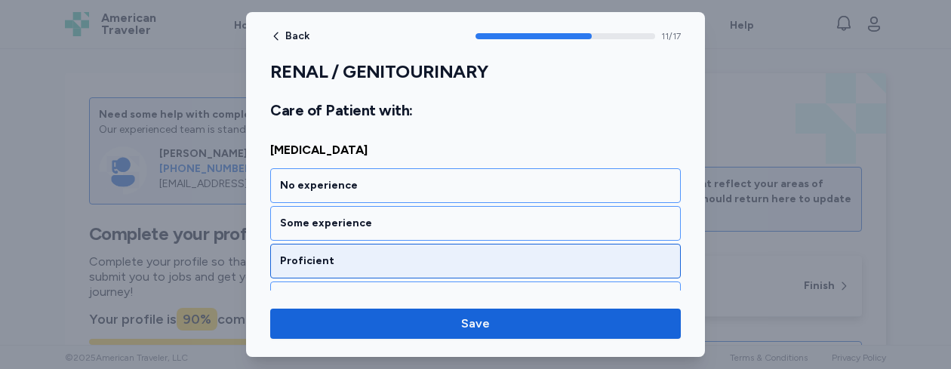
click at [408, 254] on div "Proficient" at bounding box center [475, 261] width 391 height 15
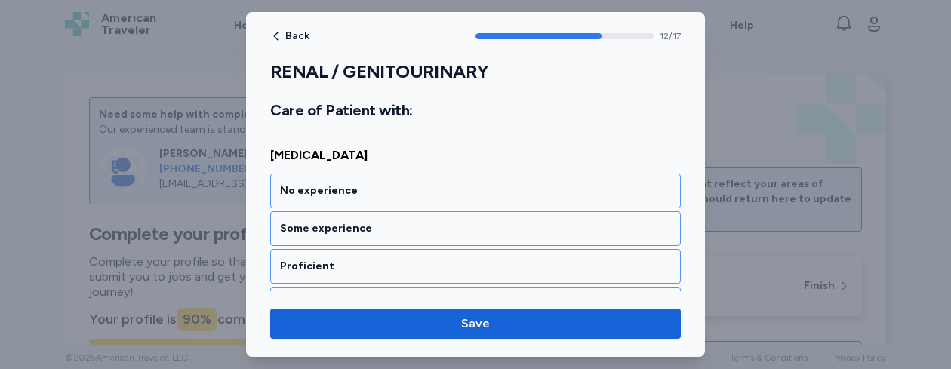
scroll to position [2585, 0]
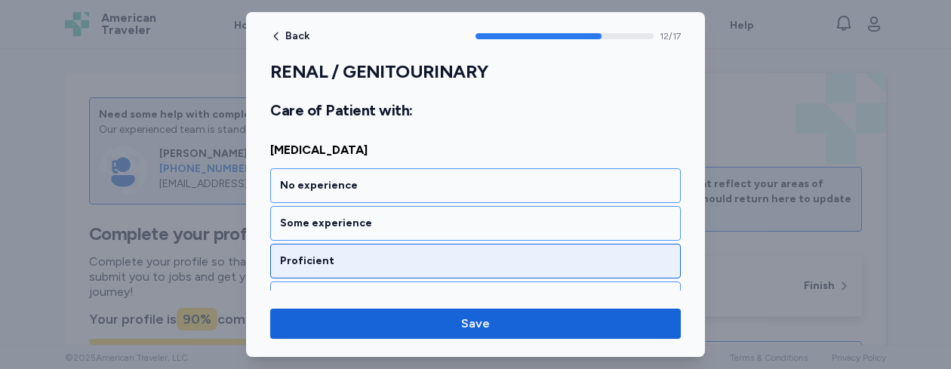
click at [401, 254] on div "Proficient" at bounding box center [475, 261] width 391 height 15
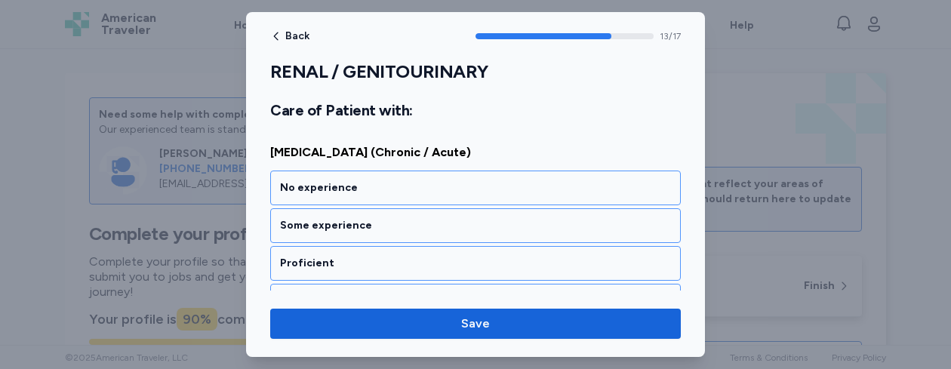
scroll to position [2778, 0]
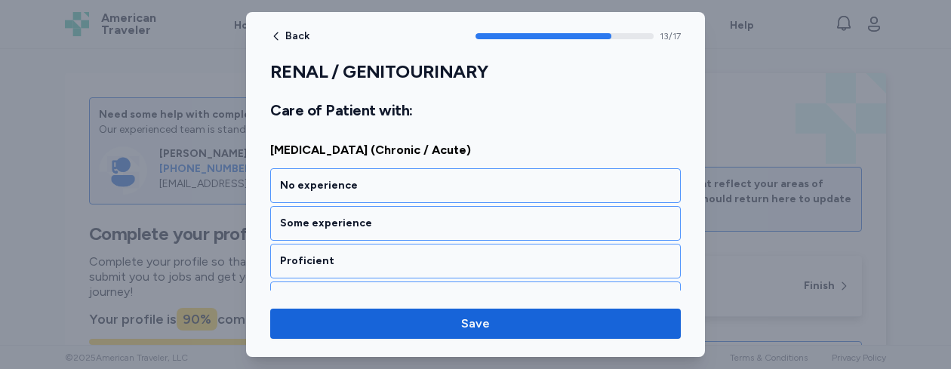
click at [401, 254] on div "Proficient" at bounding box center [475, 261] width 391 height 15
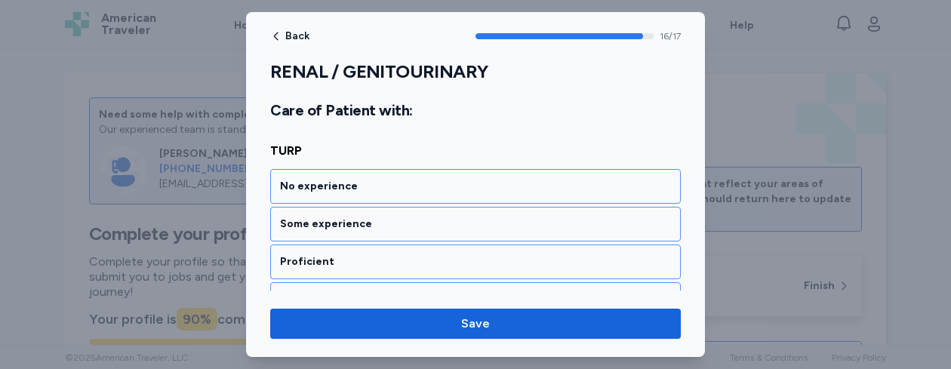
scroll to position [3358, 0]
click at [401, 254] on div "Proficient" at bounding box center [475, 261] width 391 height 15
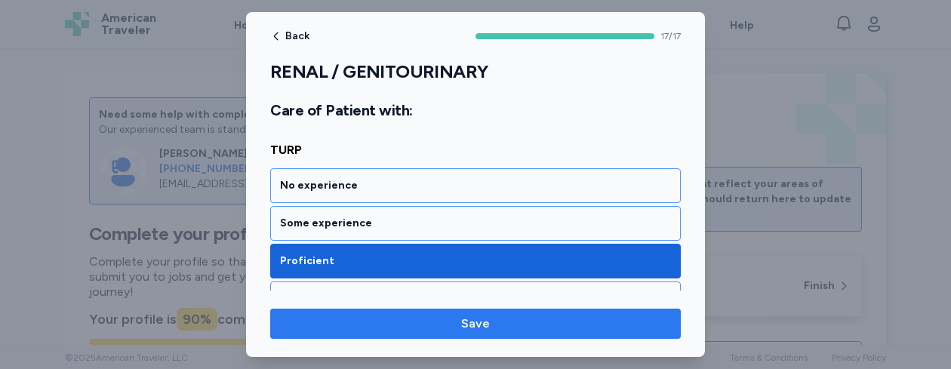
click at [445, 314] on button "Save" at bounding box center [475, 324] width 411 height 30
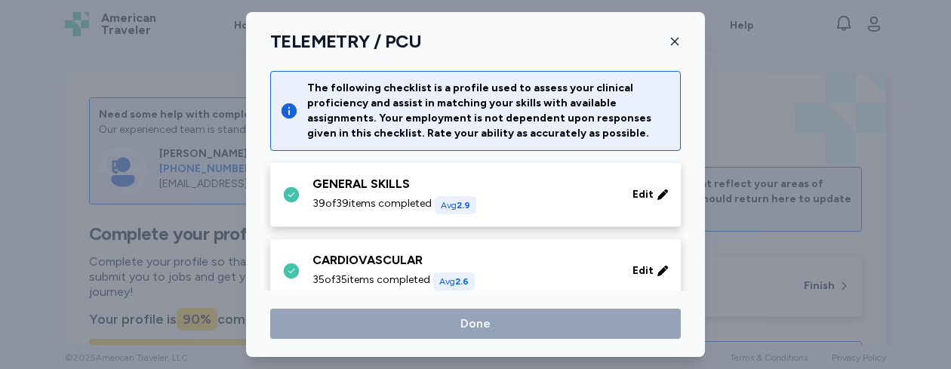
scroll to position [412, 0]
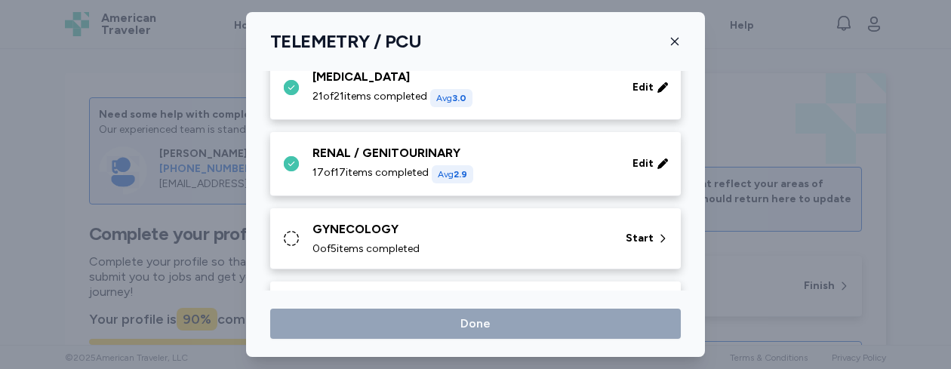
click at [515, 236] on div "GYNECOLOGY" at bounding box center [460, 229] width 295 height 18
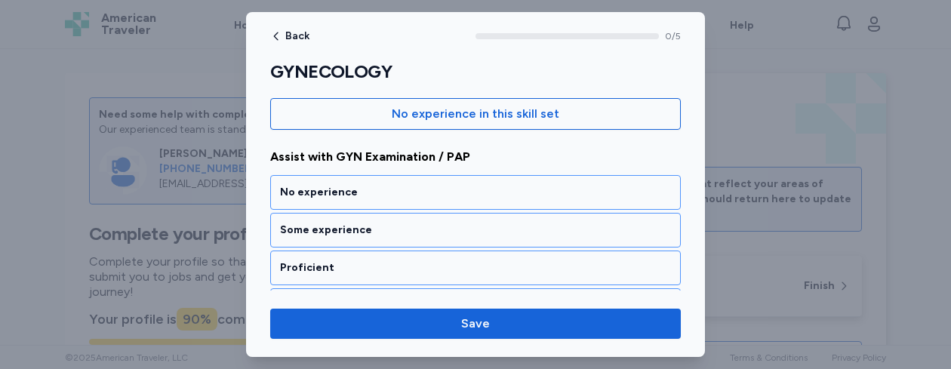
scroll to position [171, 0]
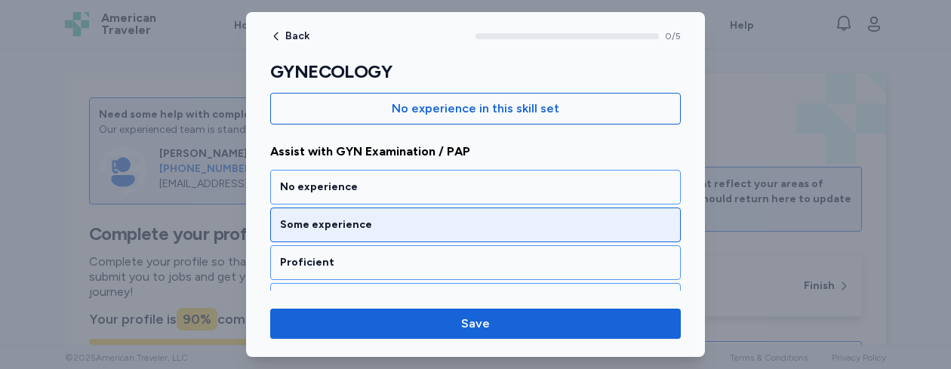
click at [512, 239] on div "Some experience" at bounding box center [475, 225] width 411 height 35
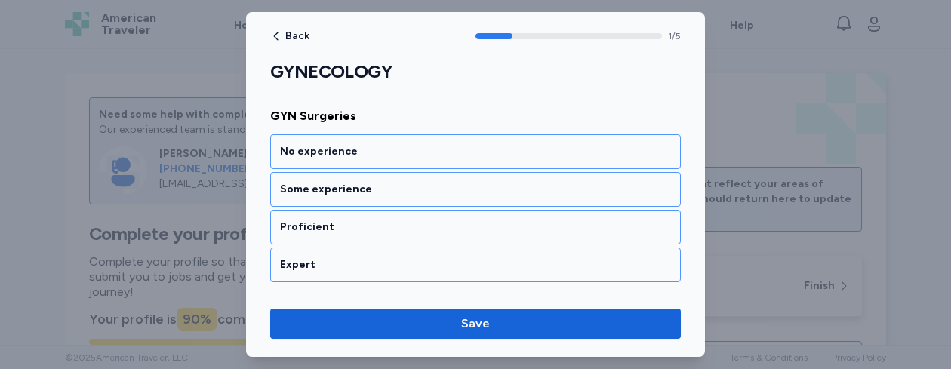
scroll to position [404, 0]
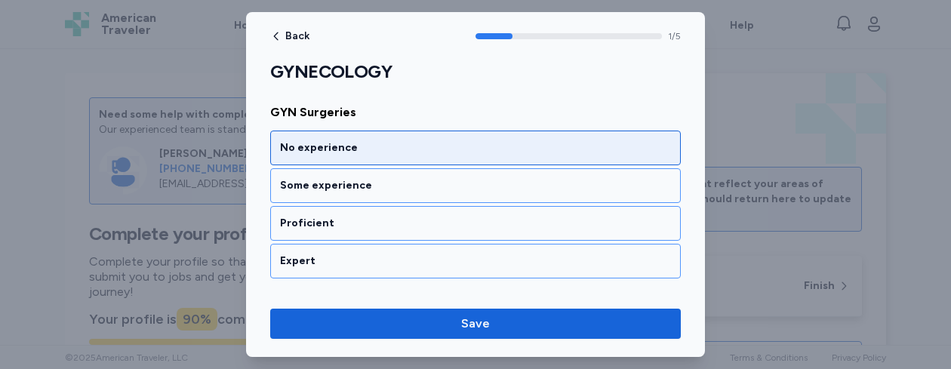
click at [439, 150] on div "No experience" at bounding box center [475, 147] width 391 height 15
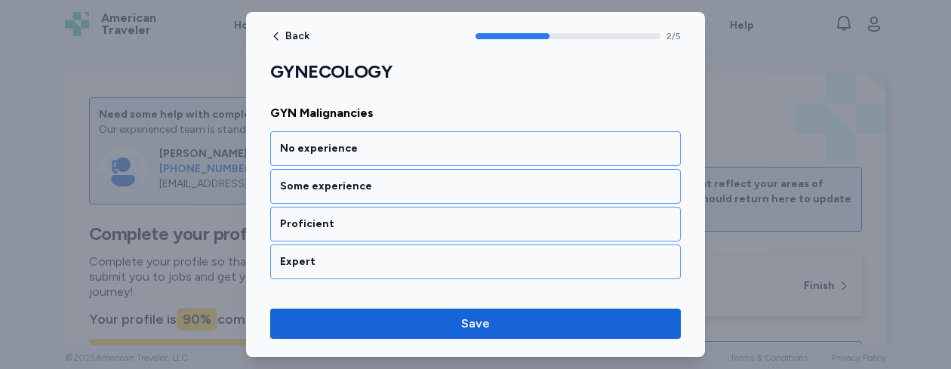
scroll to position [597, 0]
click at [439, 150] on div "No experience" at bounding box center [475, 147] width 391 height 15
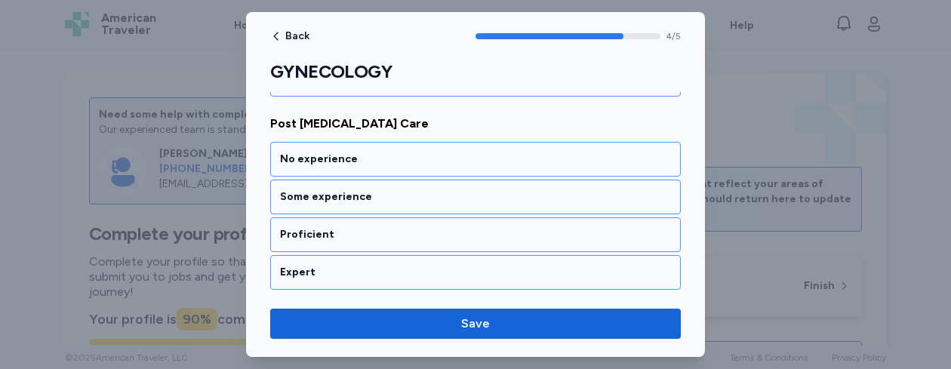
scroll to position [975, 0]
click at [439, 150] on div "No experience" at bounding box center [475, 156] width 391 height 15
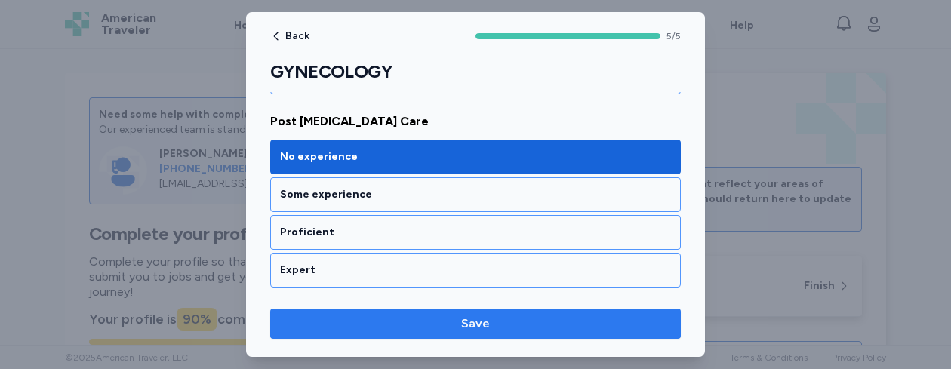
click at [457, 319] on span "Save" at bounding box center [475, 324] width 387 height 18
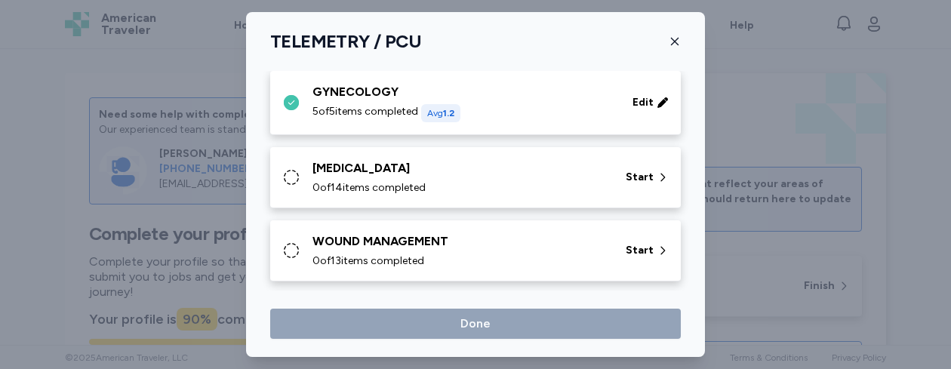
scroll to position [563, 0]
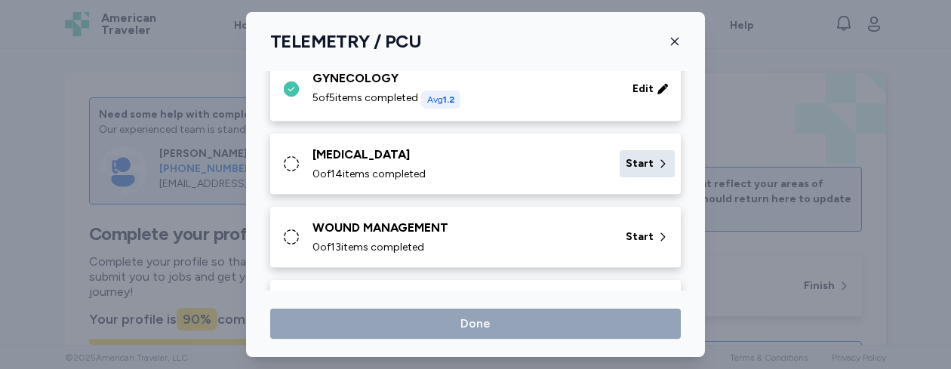
click at [626, 162] on span "Start" at bounding box center [640, 163] width 28 height 15
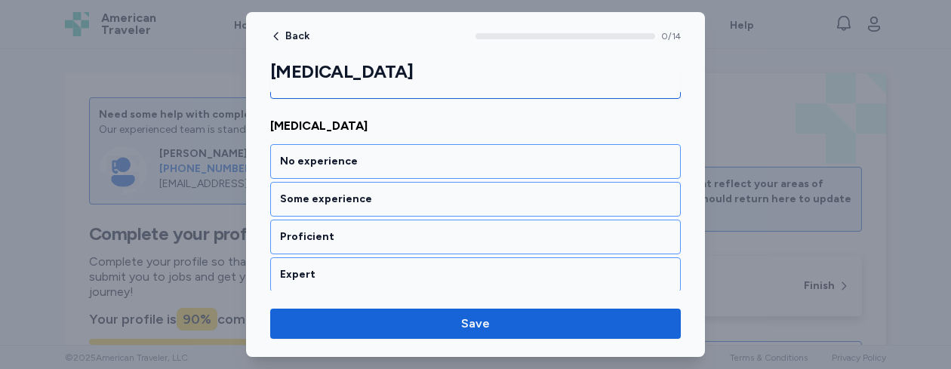
scroll to position [202, 0]
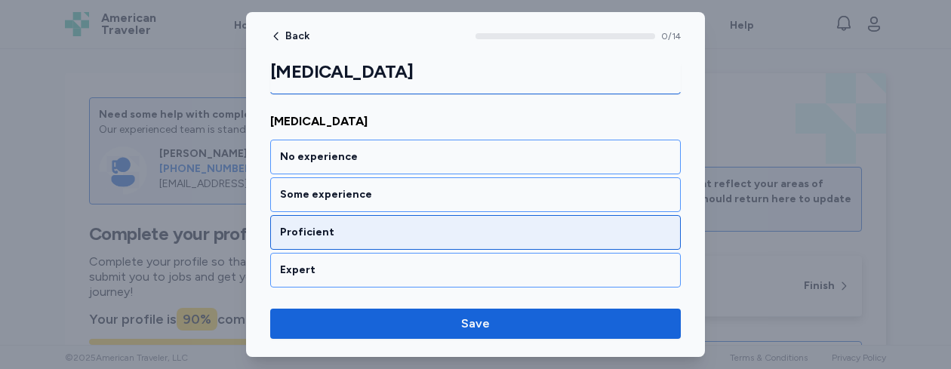
click at [489, 235] on div "Proficient" at bounding box center [475, 232] width 391 height 15
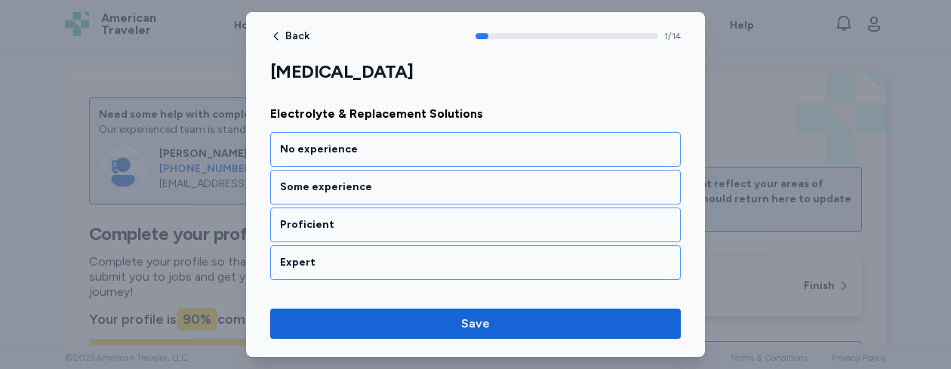
scroll to position [404, 0]
click at [489, 235] on div "Proficient" at bounding box center [475, 223] width 411 height 35
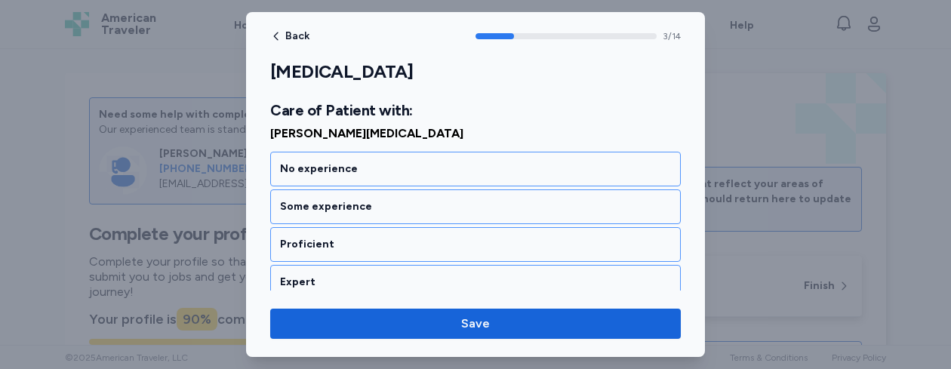
scroll to position [809, 0]
click at [489, 235] on div "Proficient" at bounding box center [475, 242] width 391 height 15
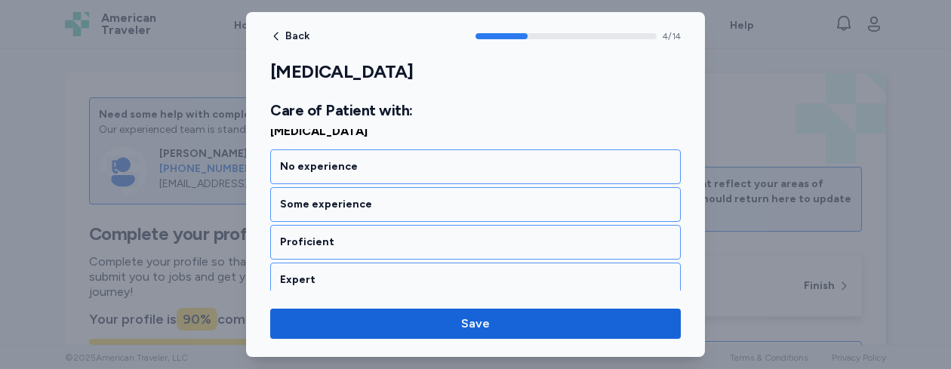
click at [489, 235] on div "Proficient" at bounding box center [475, 242] width 391 height 15
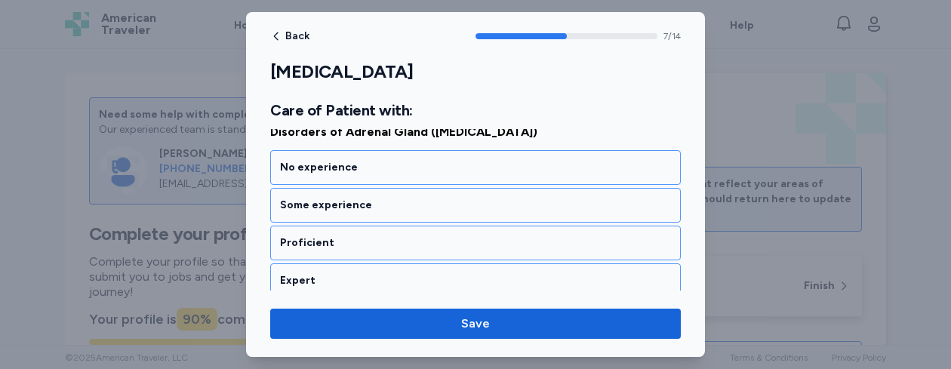
scroll to position [1582, 0]
click at [489, 235] on div "Proficient" at bounding box center [475, 242] width 391 height 15
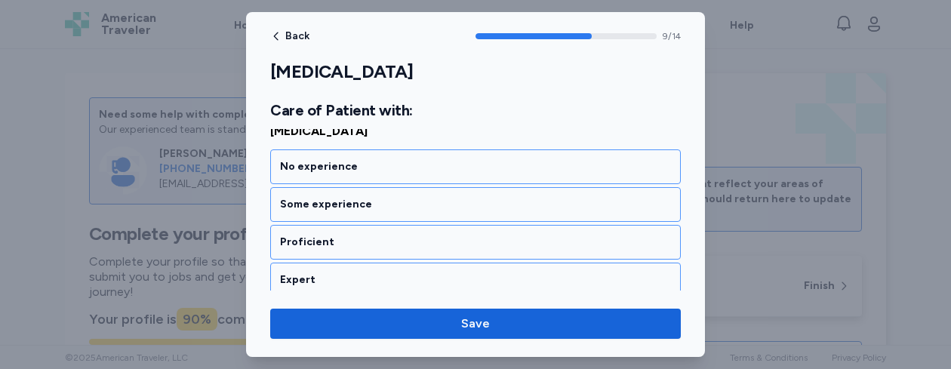
click at [489, 235] on div "Proficient" at bounding box center [475, 242] width 391 height 15
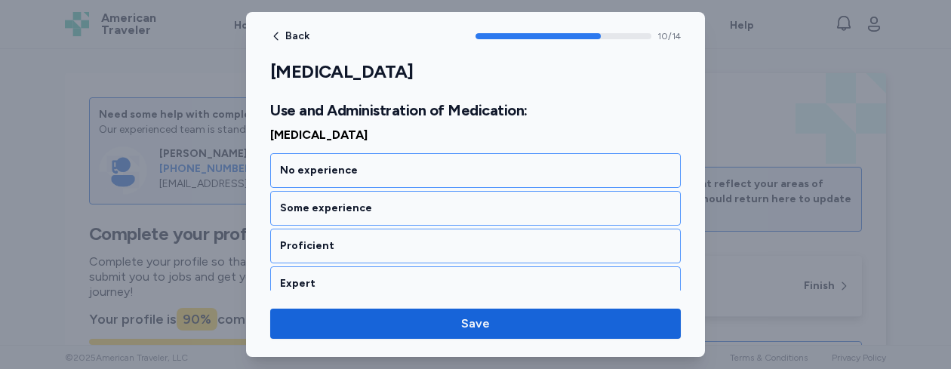
scroll to position [2198, 0]
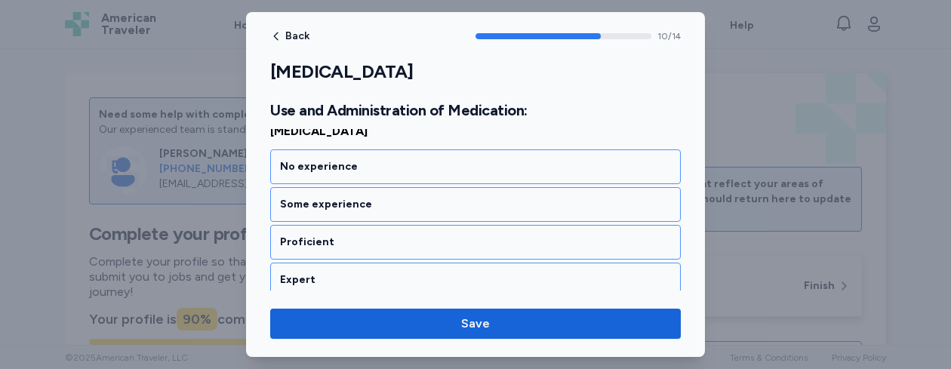
click at [489, 235] on div "Proficient" at bounding box center [475, 242] width 391 height 15
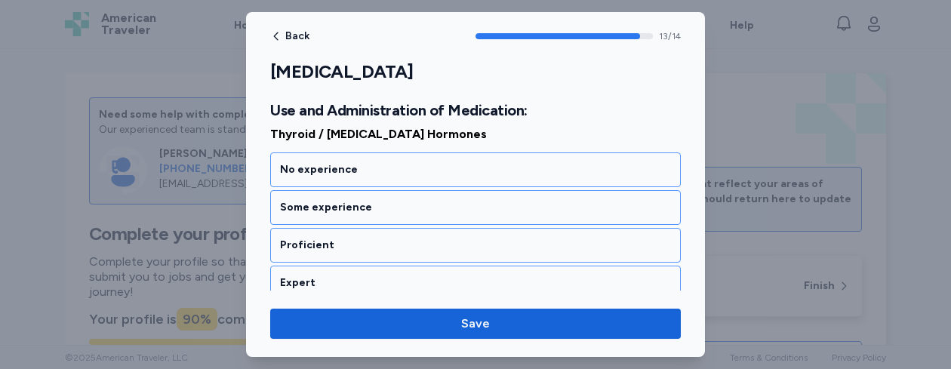
scroll to position [2778, 0]
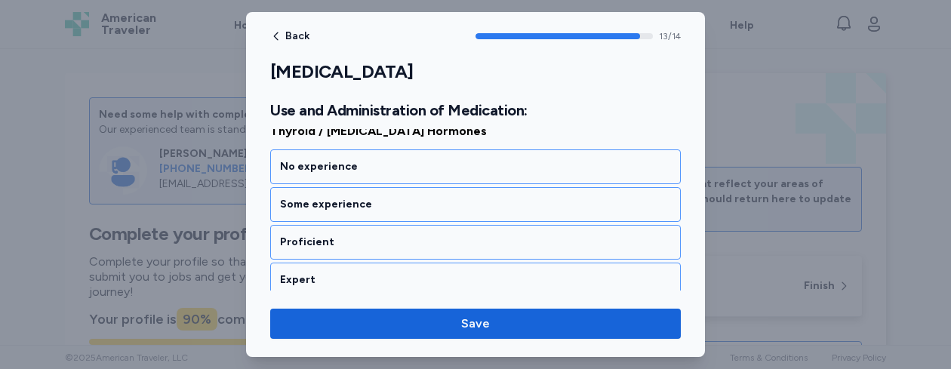
click at [489, 235] on div "Proficient" at bounding box center [475, 242] width 391 height 15
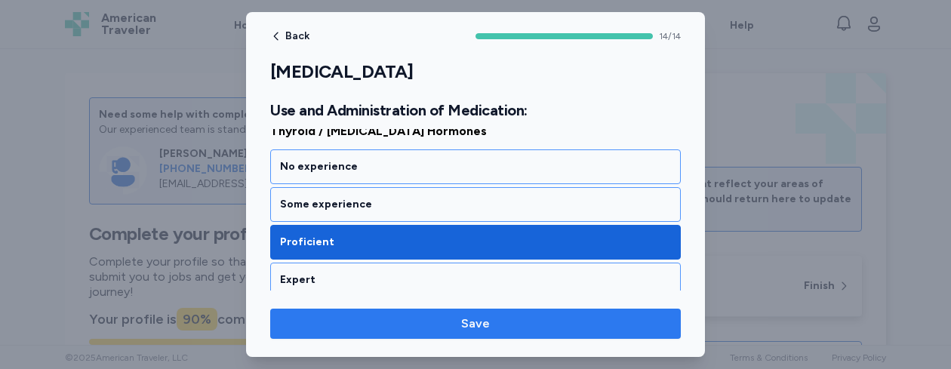
click at [485, 315] on span "Save" at bounding box center [475, 324] width 29 height 18
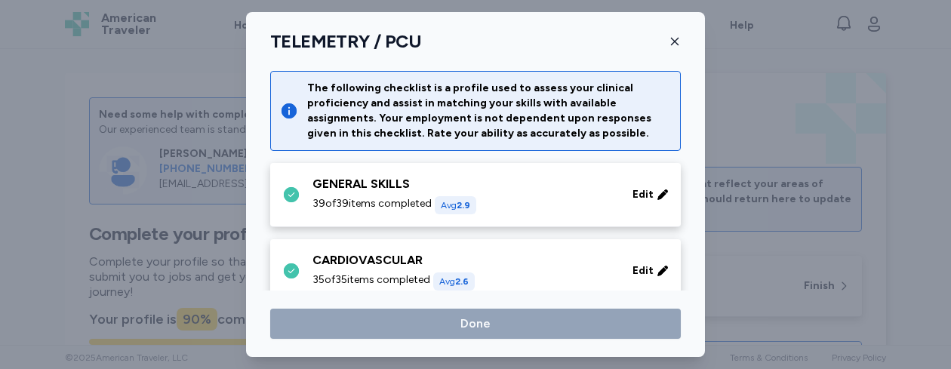
scroll to position [563, 0]
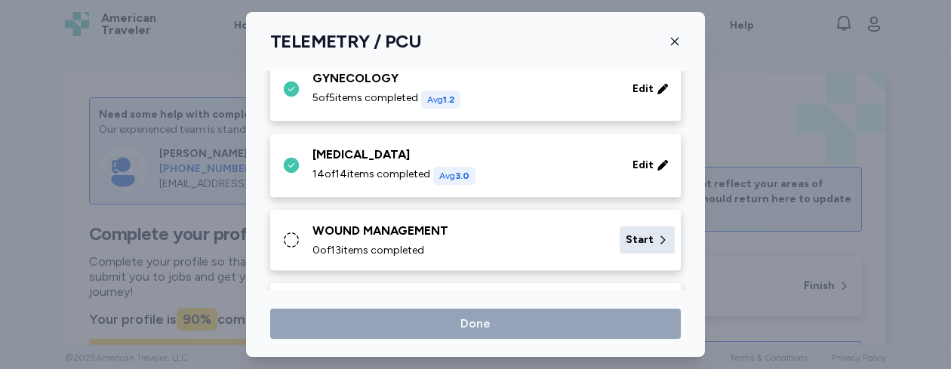
click at [626, 239] on span "Start" at bounding box center [640, 240] width 28 height 15
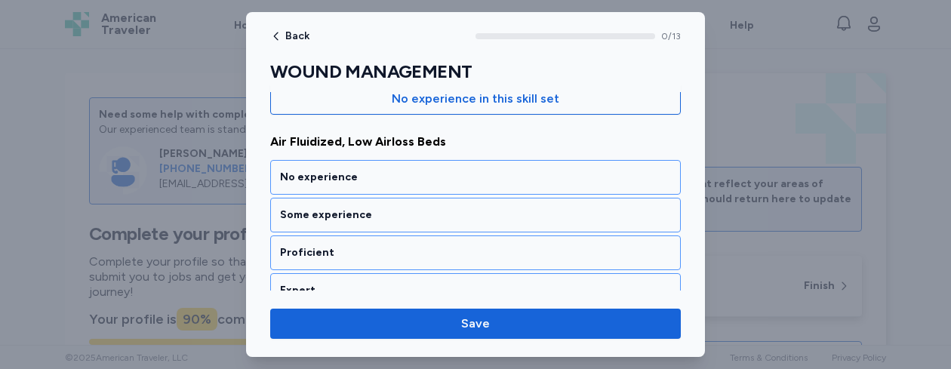
scroll to position [211, 0]
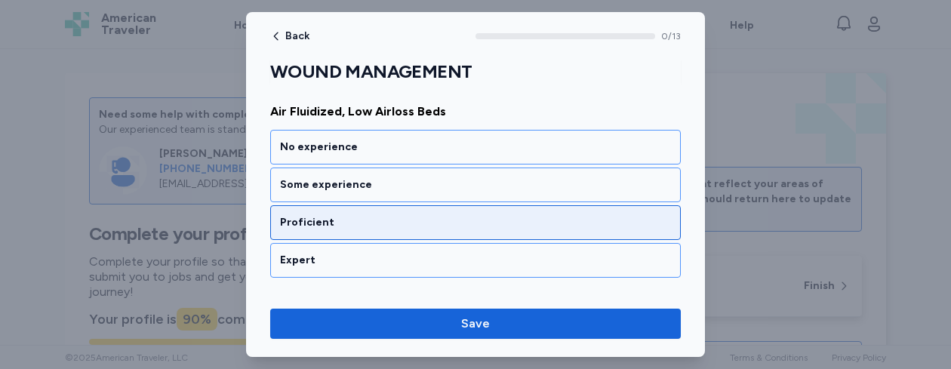
click at [512, 212] on div "Proficient" at bounding box center [475, 222] width 411 height 35
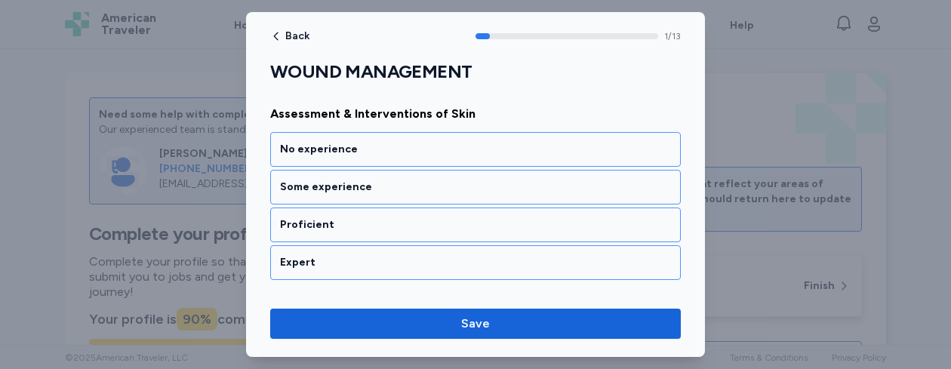
scroll to position [404, 0]
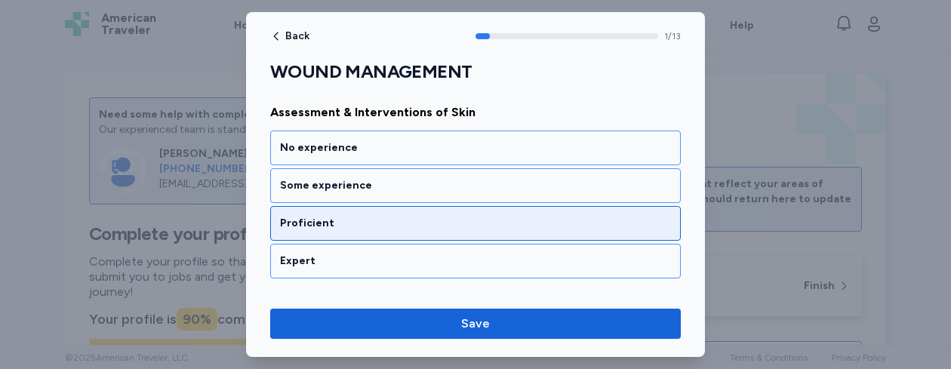
click at [493, 222] on div "Proficient" at bounding box center [475, 223] width 391 height 15
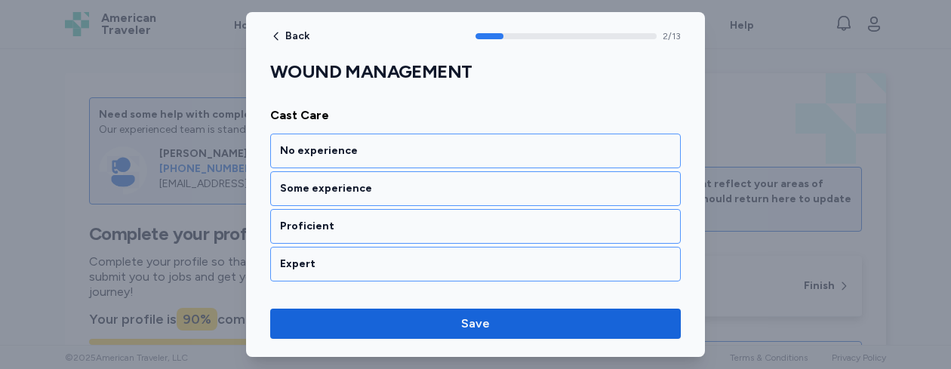
scroll to position [597, 0]
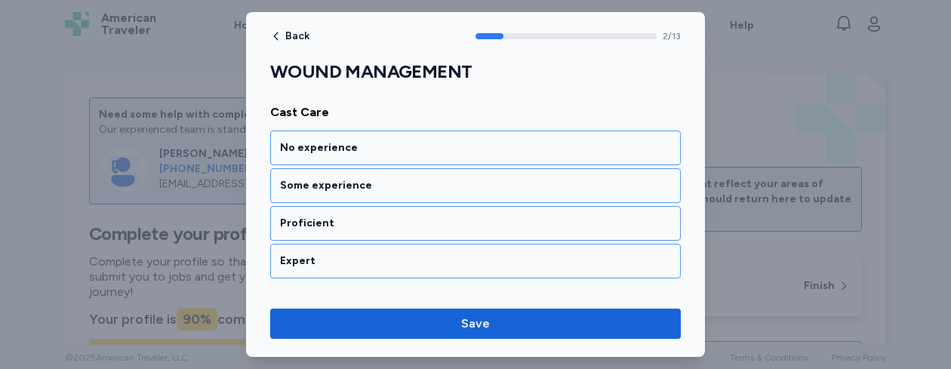
click at [493, 222] on div "Proficient" at bounding box center [475, 223] width 391 height 15
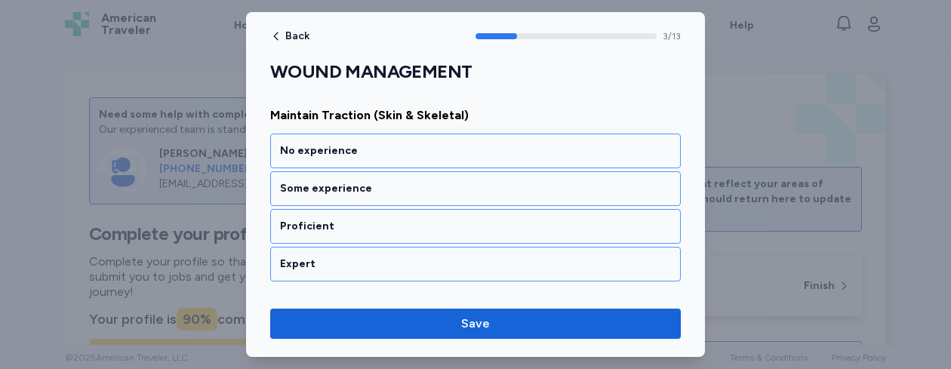
scroll to position [790, 0]
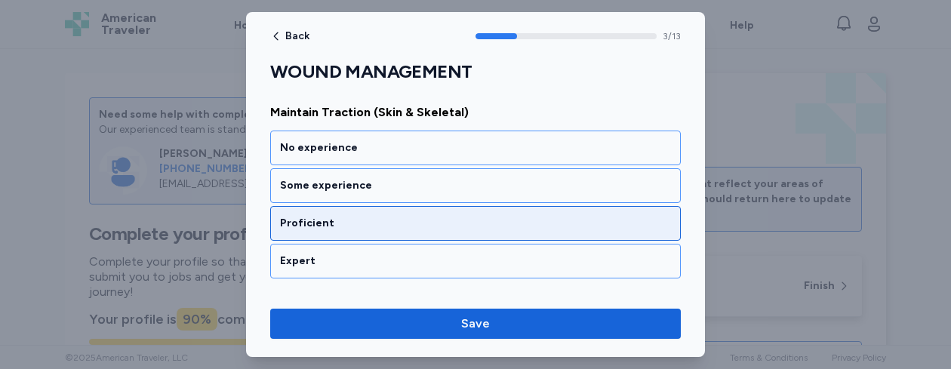
click at [433, 222] on div "Proficient" at bounding box center [475, 223] width 391 height 15
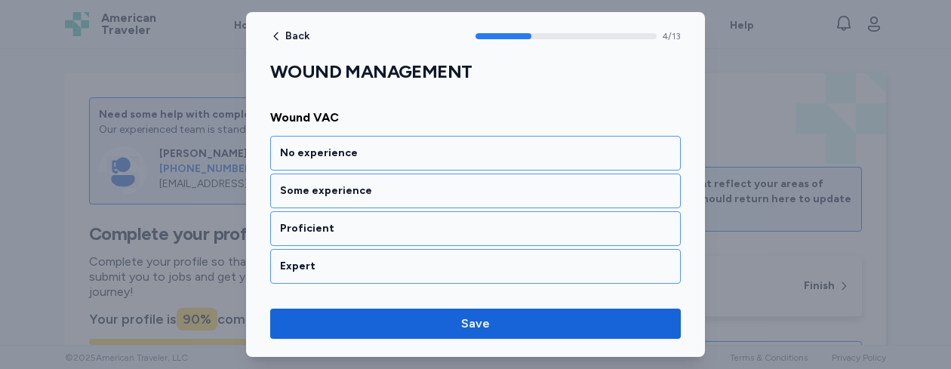
scroll to position [984, 0]
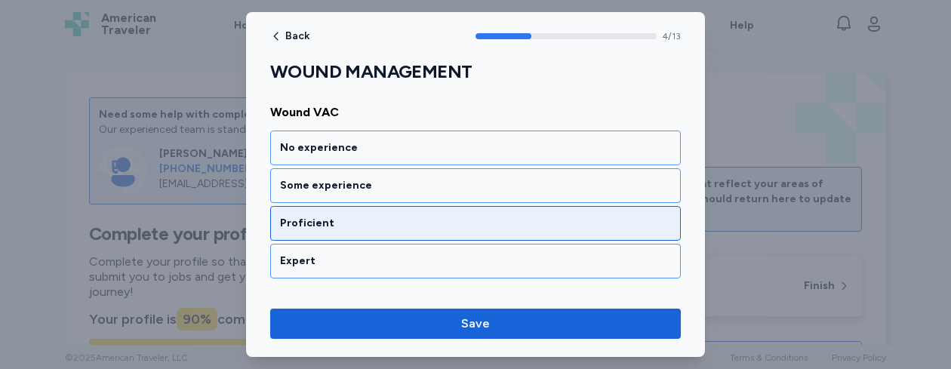
click at [424, 229] on div "Proficient" at bounding box center [475, 223] width 391 height 15
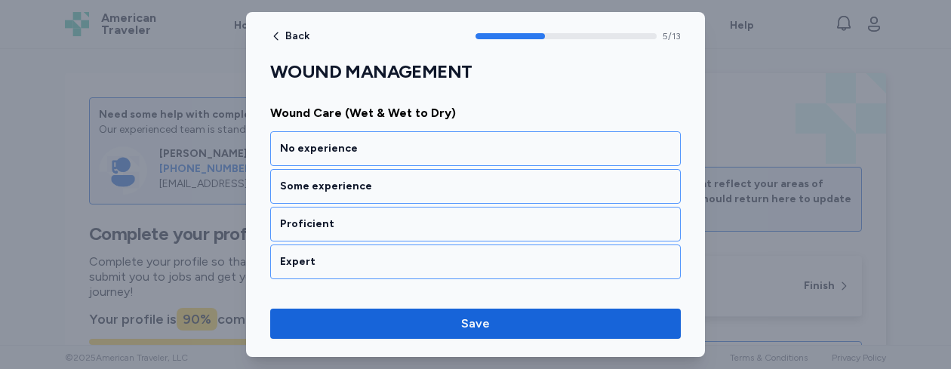
scroll to position [1177, 0]
click at [424, 229] on div "Proficient" at bounding box center [475, 223] width 391 height 15
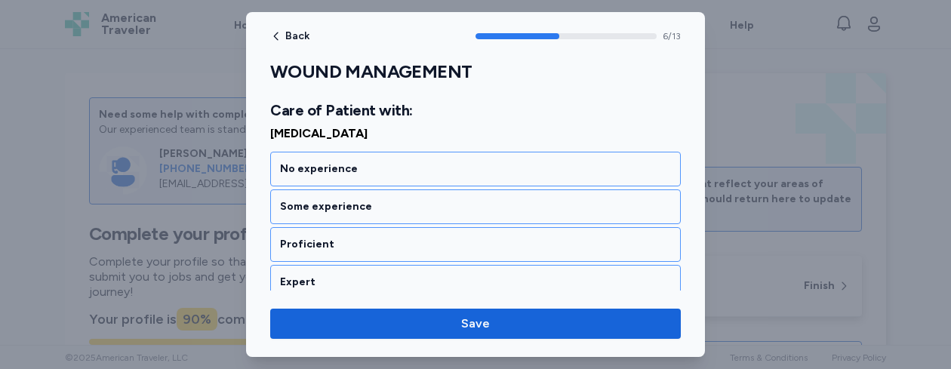
scroll to position [1388, 0]
click at [424, 229] on div "Proficient" at bounding box center [475, 242] width 411 height 35
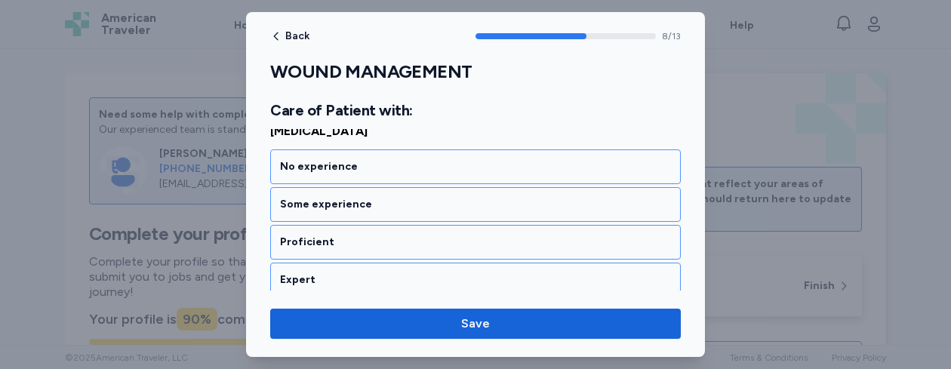
click at [424, 229] on div "Proficient" at bounding box center [475, 242] width 411 height 35
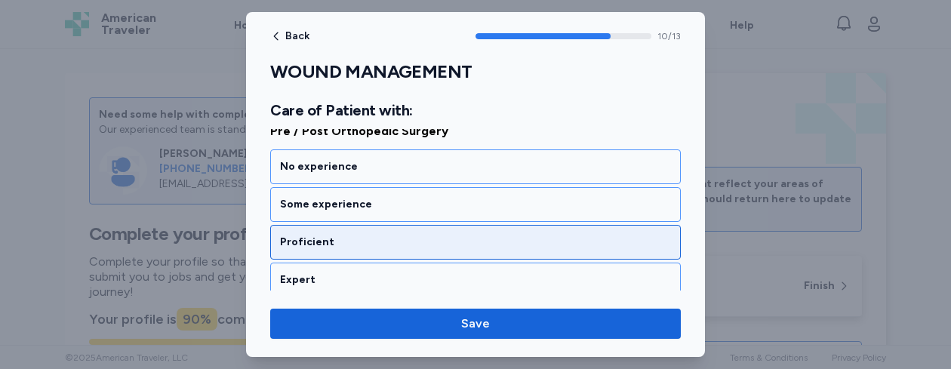
click at [418, 236] on div "Proficient" at bounding box center [475, 242] width 391 height 15
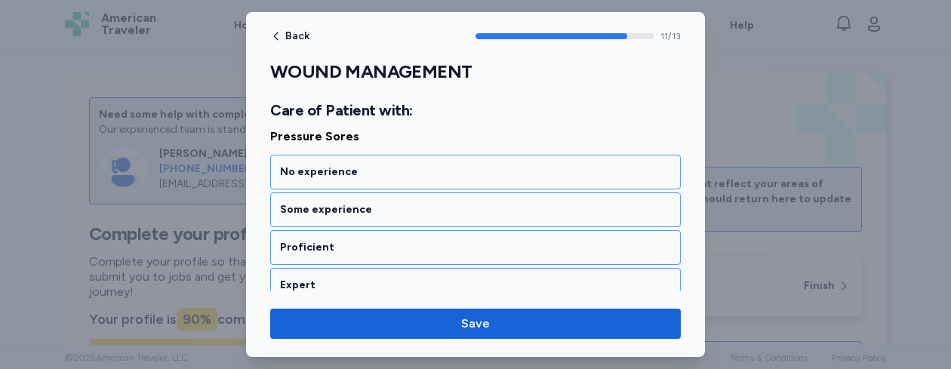
scroll to position [2355, 0]
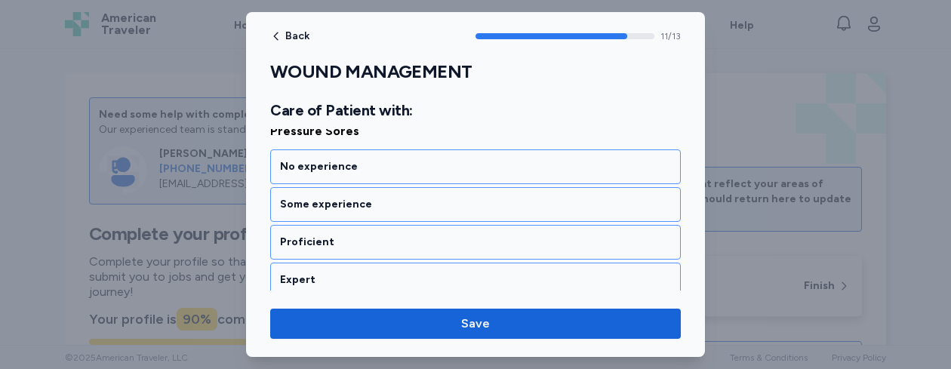
click at [418, 236] on div "Proficient" at bounding box center [475, 242] width 391 height 15
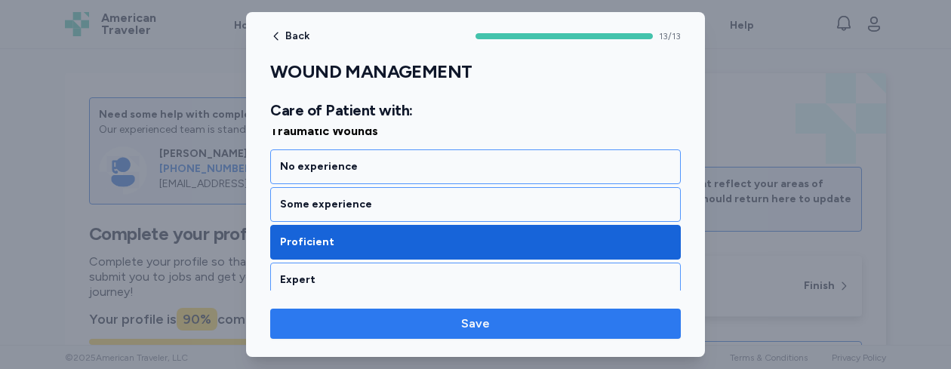
click at [469, 320] on span "Save" at bounding box center [475, 324] width 29 height 18
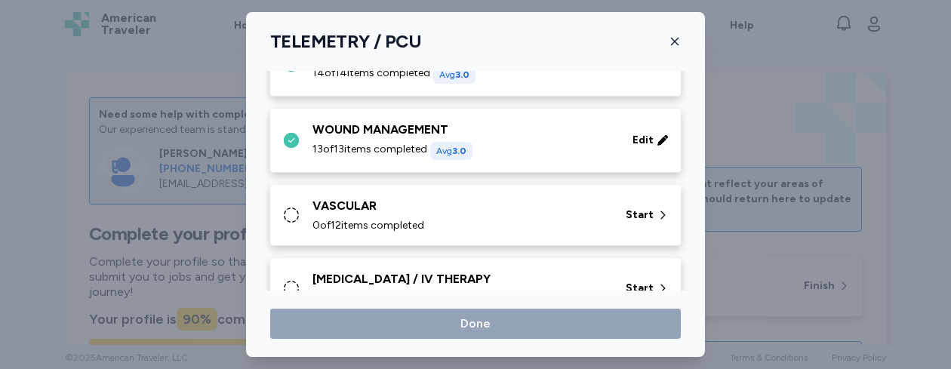
scroll to position [686, 0]
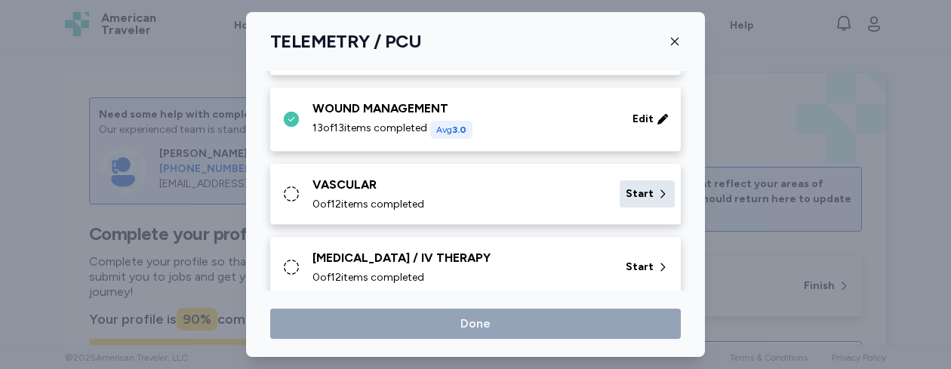
click at [640, 199] on span "Start" at bounding box center [640, 193] width 28 height 15
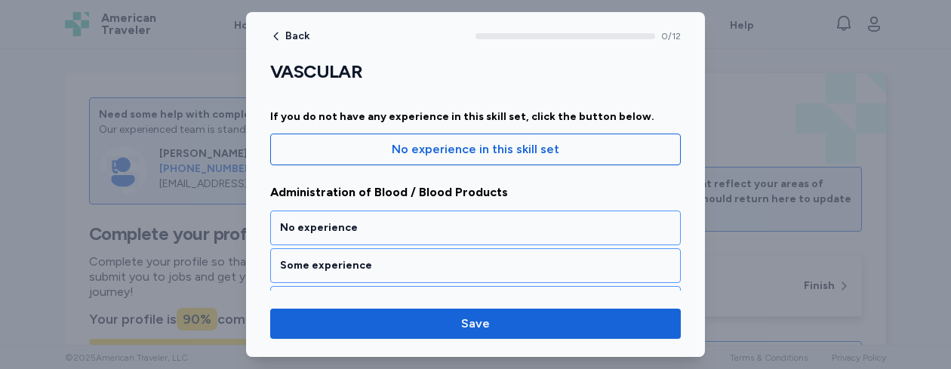
scroll to position [161, 0]
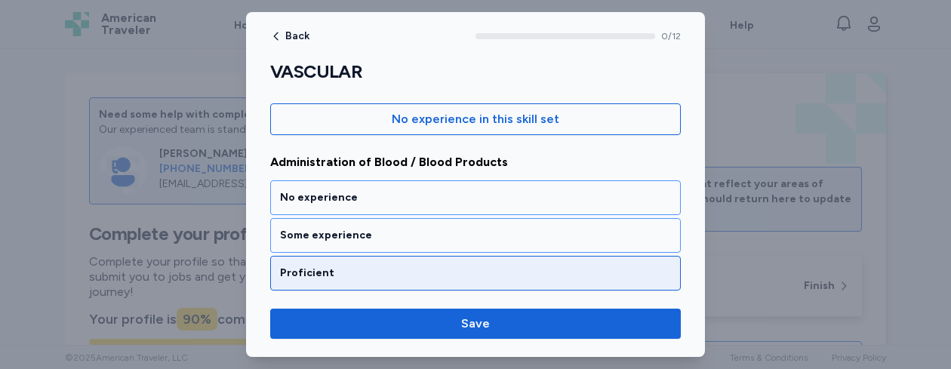
click at [449, 269] on div "Proficient" at bounding box center [475, 273] width 391 height 15
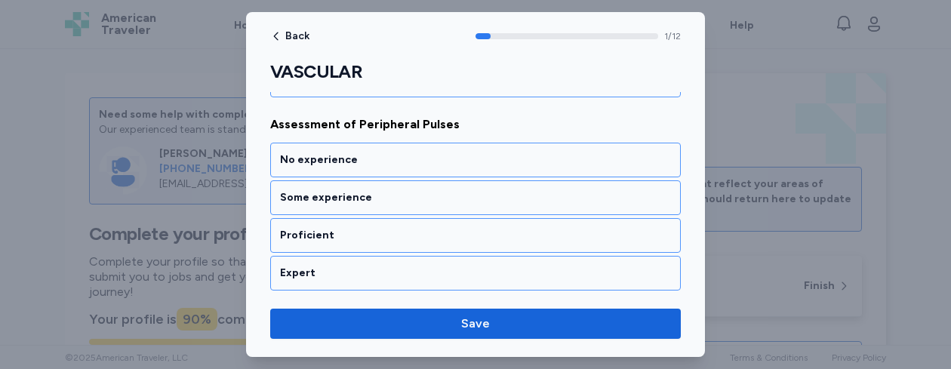
scroll to position [404, 0]
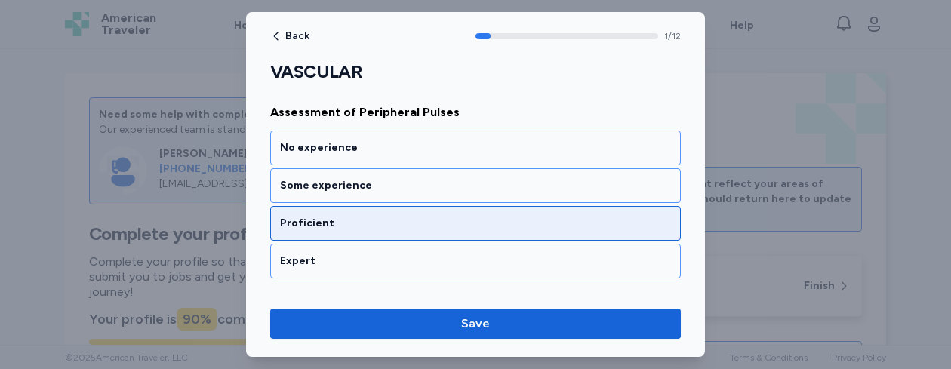
click at [417, 235] on div "Proficient" at bounding box center [475, 223] width 411 height 35
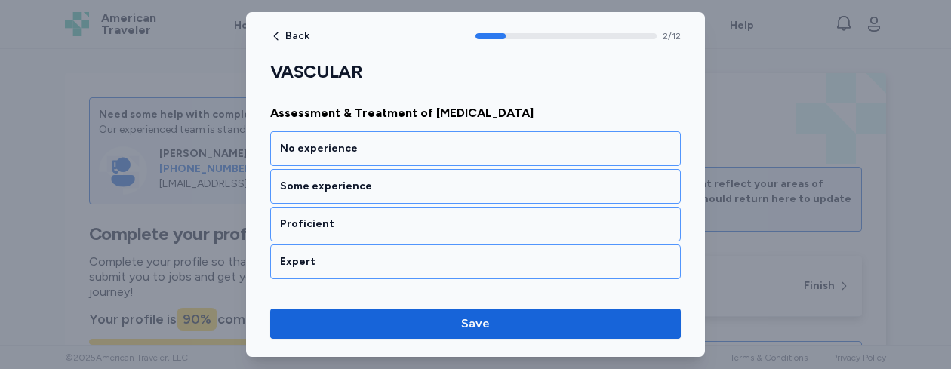
scroll to position [597, 0]
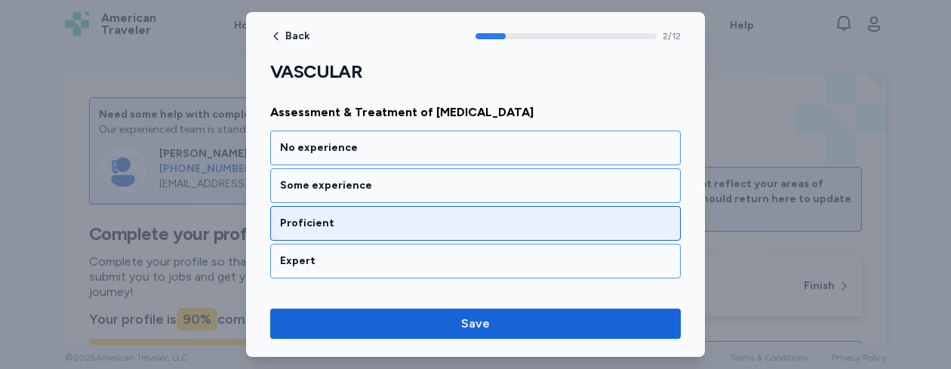
click at [402, 231] on div "Proficient" at bounding box center [475, 223] width 411 height 35
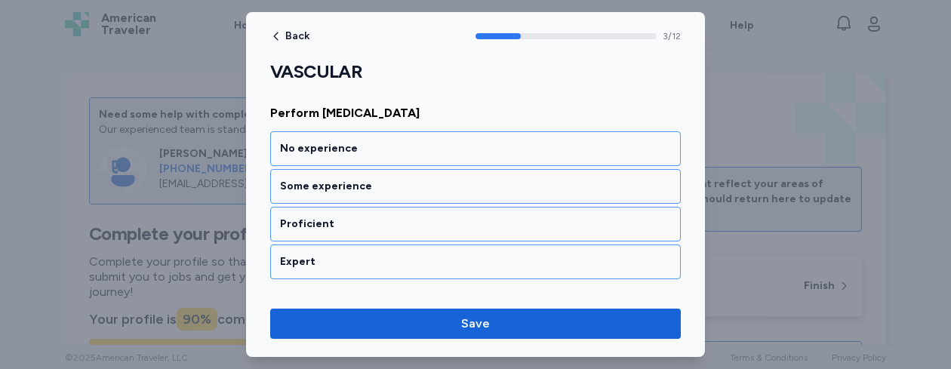
scroll to position [790, 0]
click at [402, 231] on div "Proficient" at bounding box center [475, 223] width 411 height 35
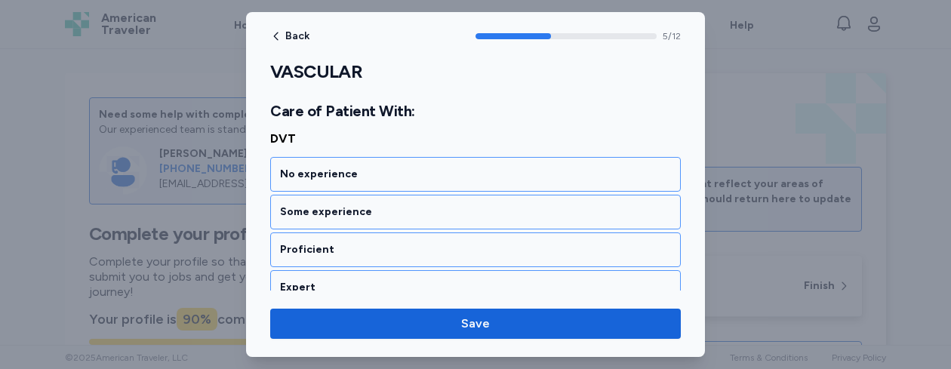
scroll to position [1195, 0]
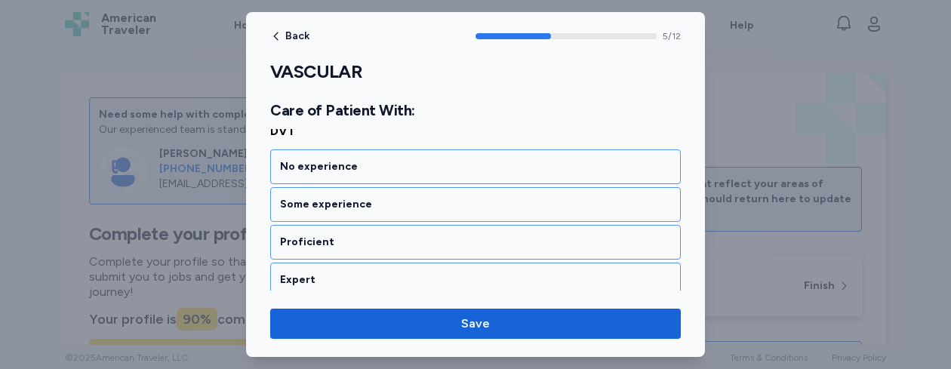
click at [402, 231] on div "Proficient" at bounding box center [475, 242] width 411 height 35
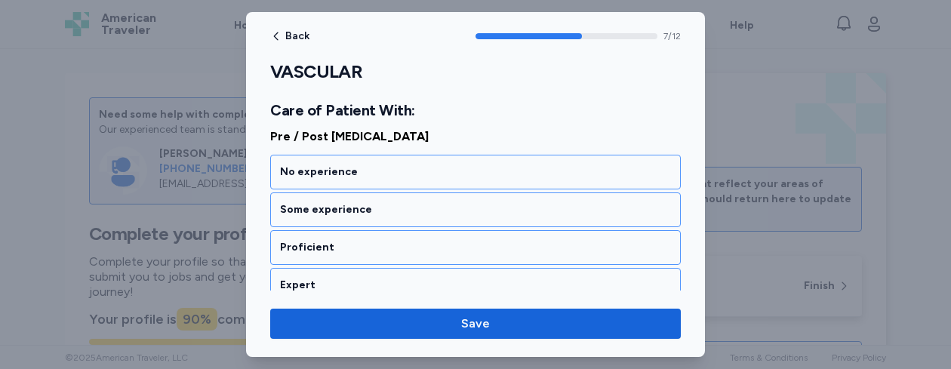
scroll to position [1582, 0]
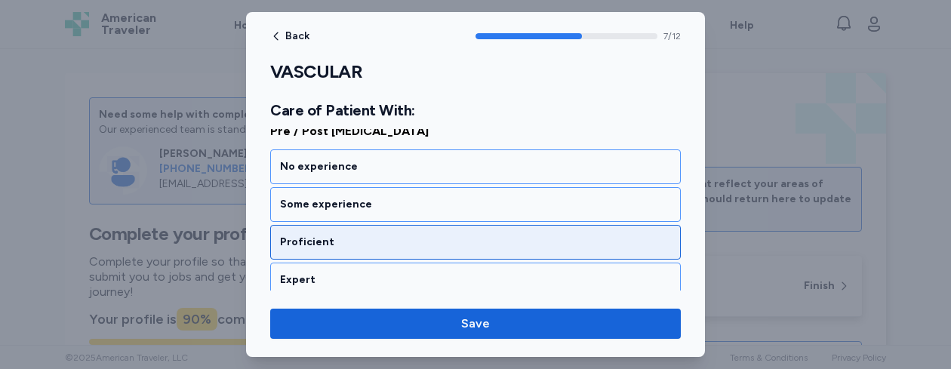
click at [396, 242] on div "Proficient" at bounding box center [475, 242] width 391 height 15
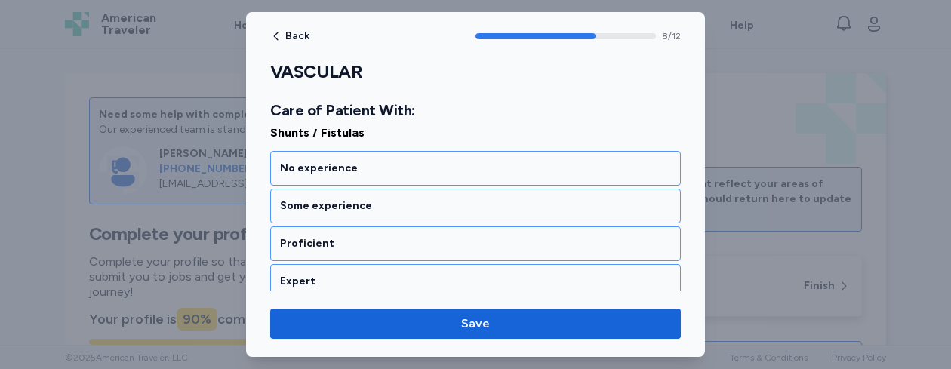
scroll to position [1775, 0]
click at [396, 242] on div "Proficient" at bounding box center [475, 242] width 391 height 15
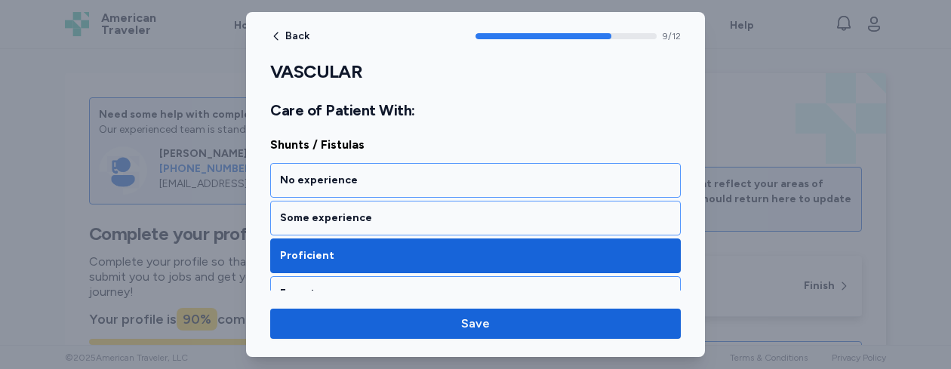
scroll to position [1747, 0]
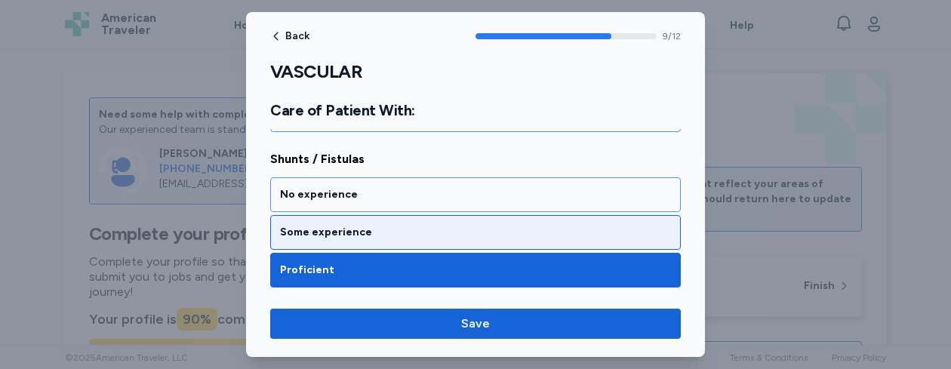
click at [448, 225] on div "Some experience" at bounding box center [475, 232] width 391 height 15
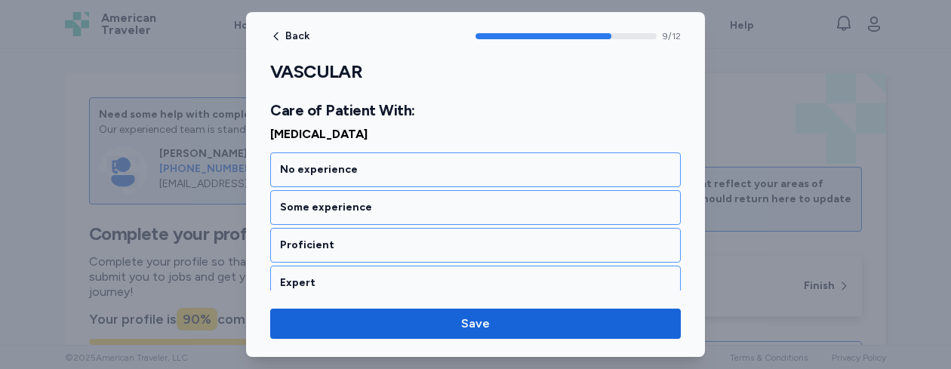
scroll to position [1968, 0]
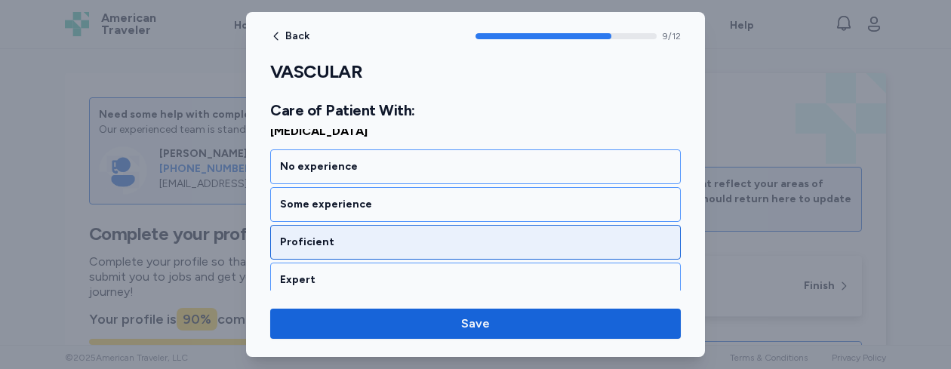
click at [423, 248] on div "Proficient" at bounding box center [475, 242] width 391 height 15
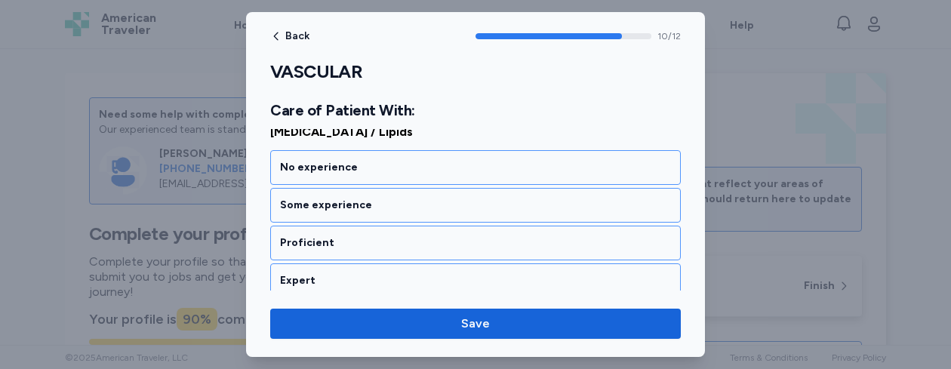
scroll to position [2161, 0]
click at [423, 248] on div "Proficient" at bounding box center [475, 242] width 391 height 15
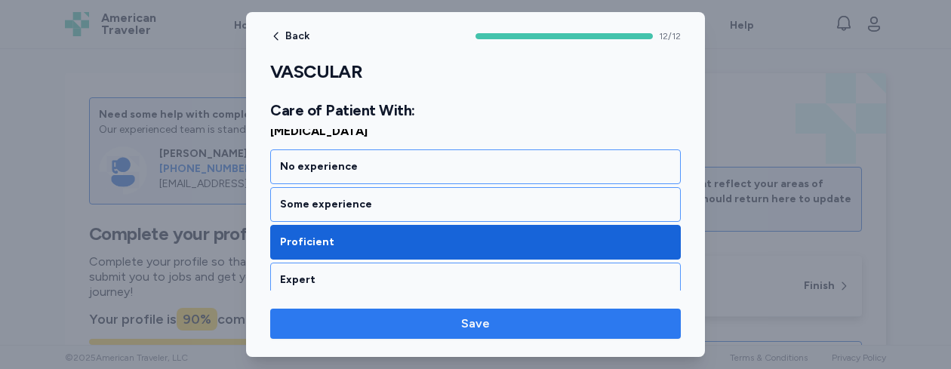
click at [495, 318] on span "Save" at bounding box center [475, 324] width 387 height 18
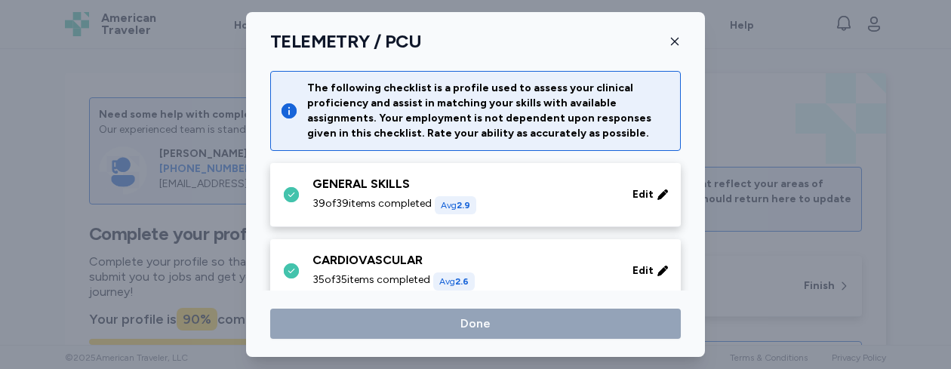
scroll to position [686, 0]
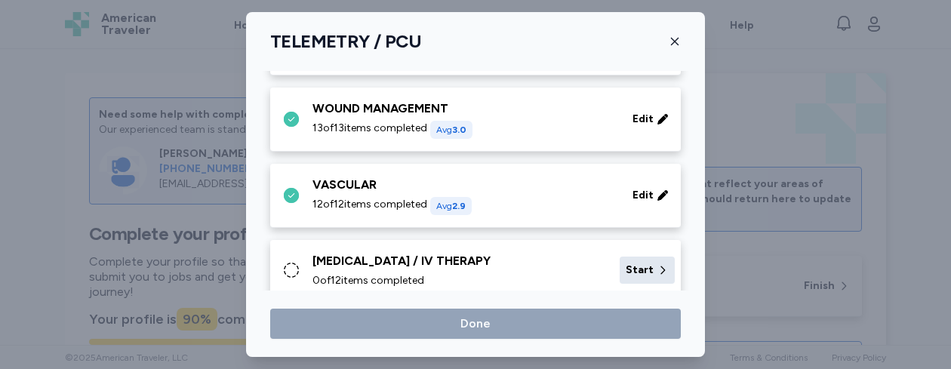
click at [635, 272] on span "Start" at bounding box center [640, 270] width 28 height 15
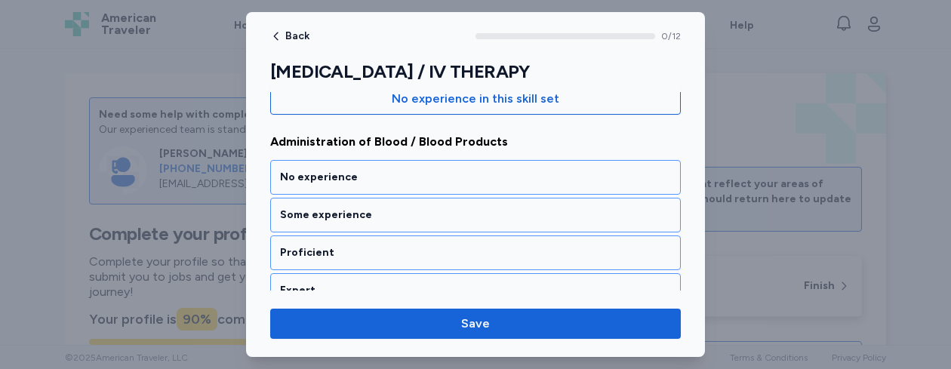
scroll to position [211, 0]
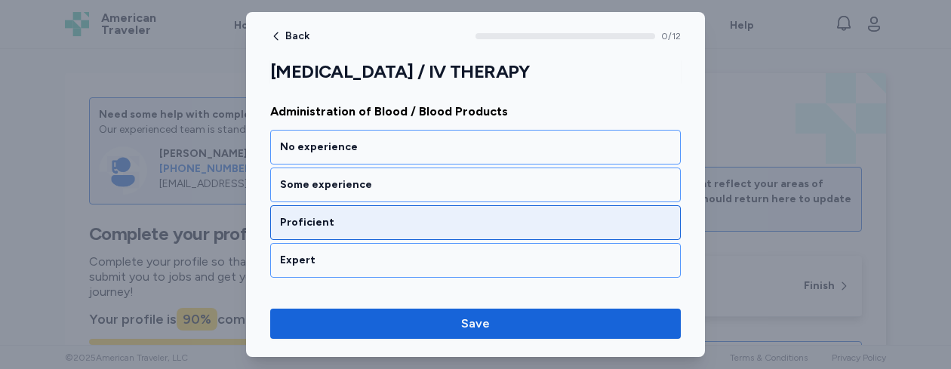
click at [478, 223] on div "Proficient" at bounding box center [475, 222] width 391 height 15
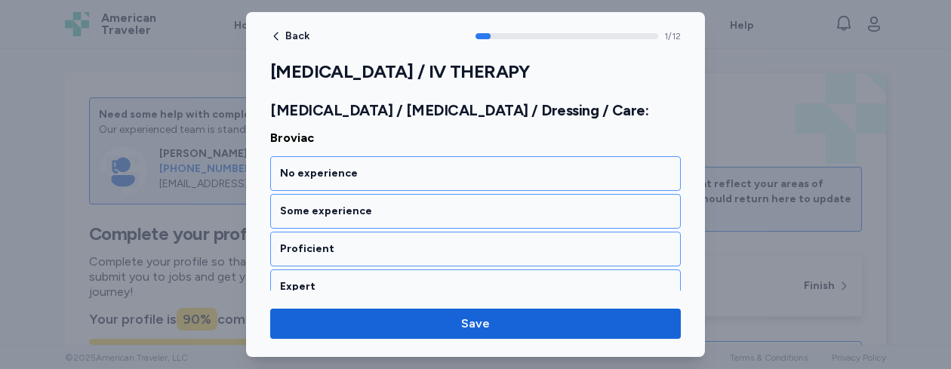
scroll to position [422, 0]
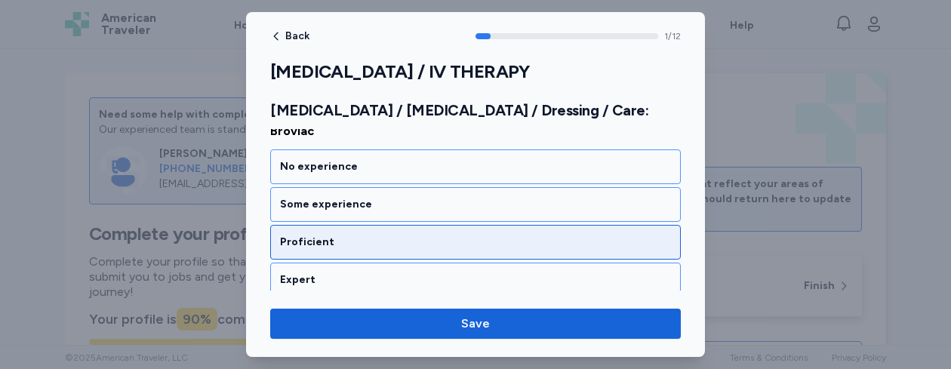
click at [455, 239] on div "Proficient" at bounding box center [475, 242] width 391 height 15
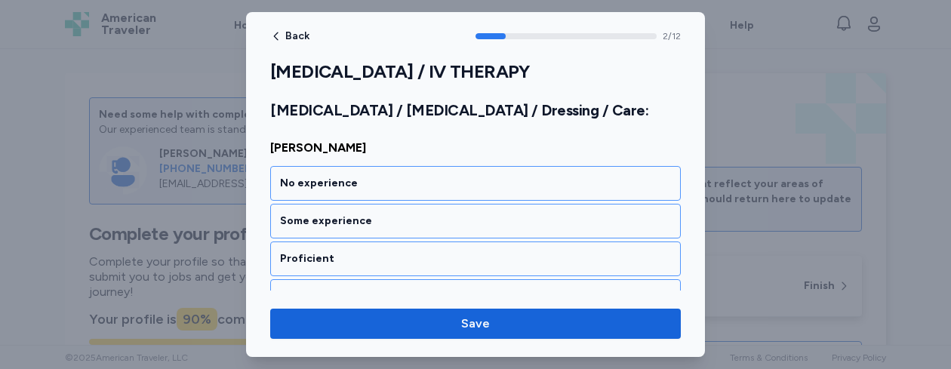
scroll to position [605, 0]
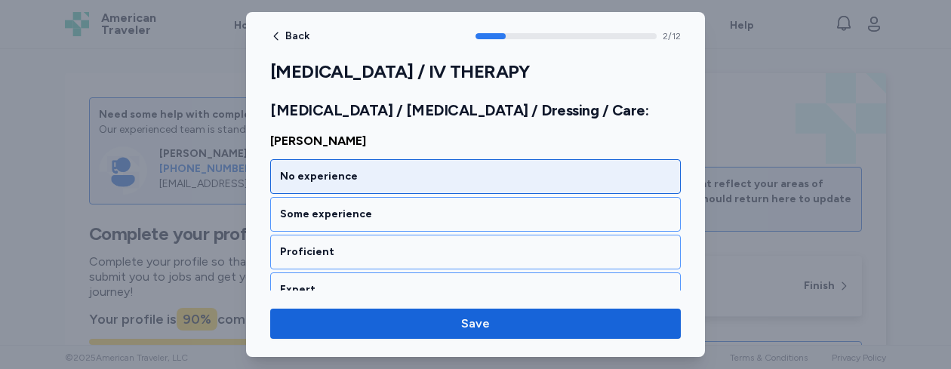
click at [538, 182] on div "No experience" at bounding box center [475, 176] width 391 height 15
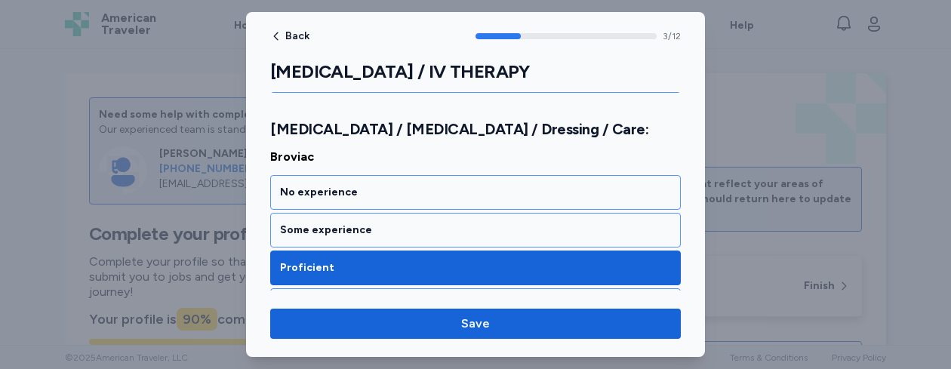
scroll to position [366, 0]
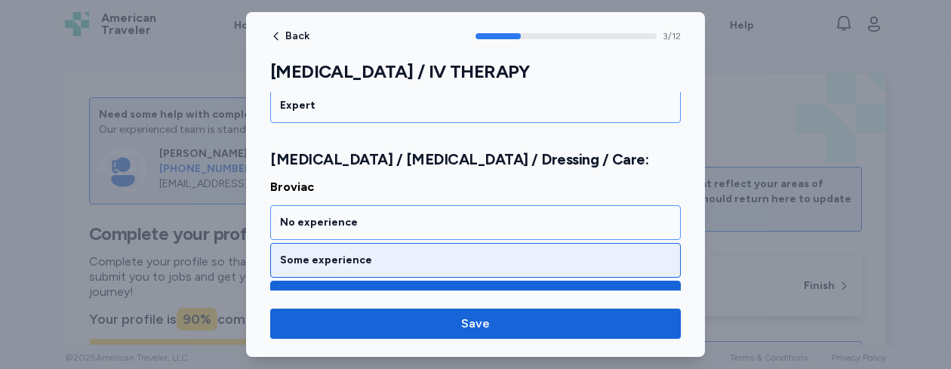
click at [562, 257] on div "Some experience" at bounding box center [475, 260] width 391 height 15
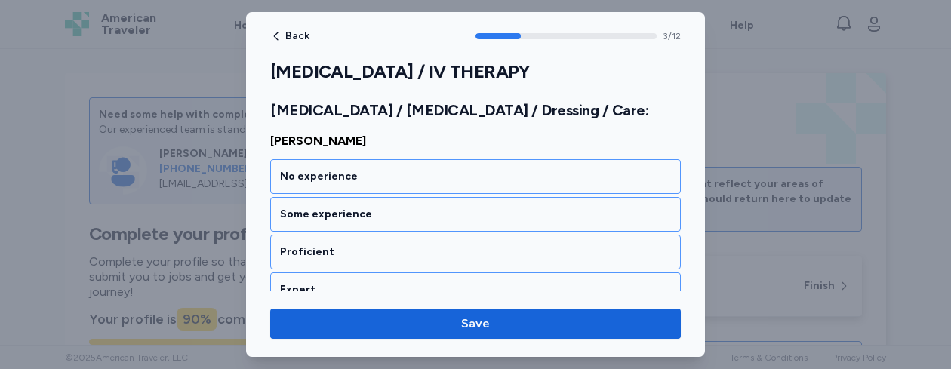
scroll to position [769, 0]
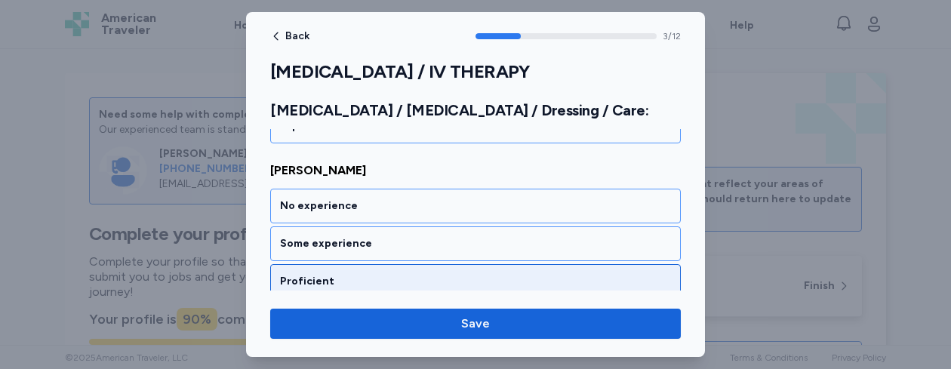
click at [521, 272] on div "Proficient" at bounding box center [475, 281] width 411 height 35
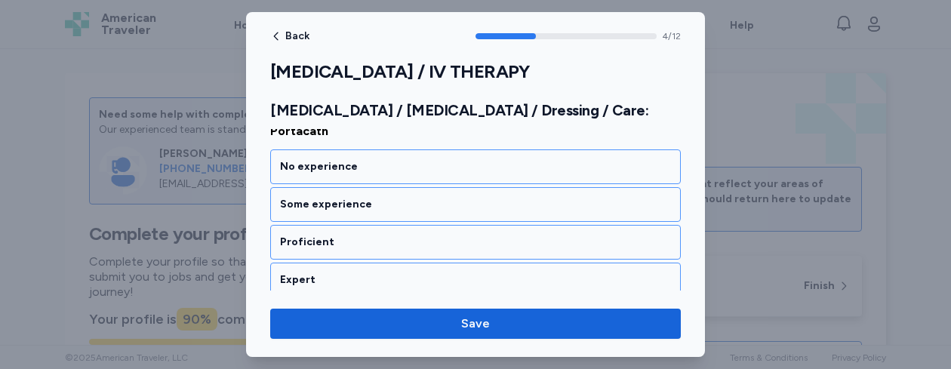
scroll to position [972, 0]
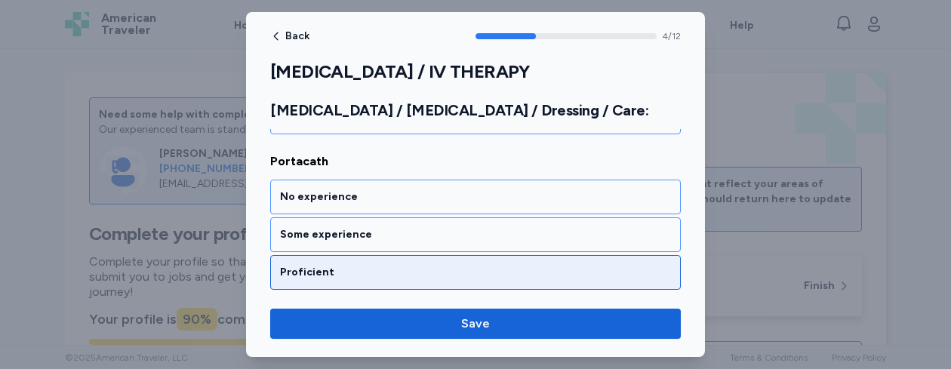
click at [469, 273] on div "Proficient" at bounding box center [475, 272] width 391 height 15
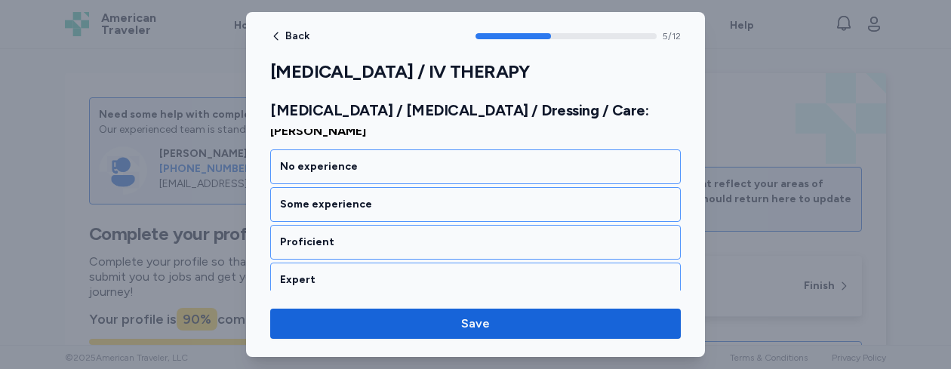
scroll to position [1165, 0]
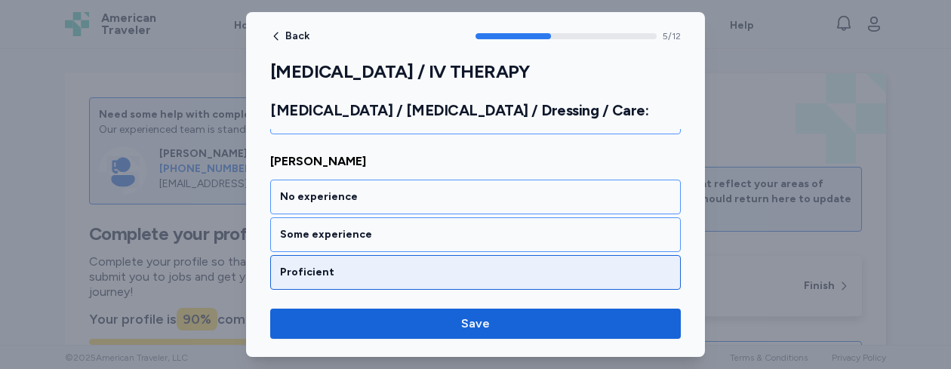
click at [485, 267] on div "Proficient" at bounding box center [475, 272] width 391 height 15
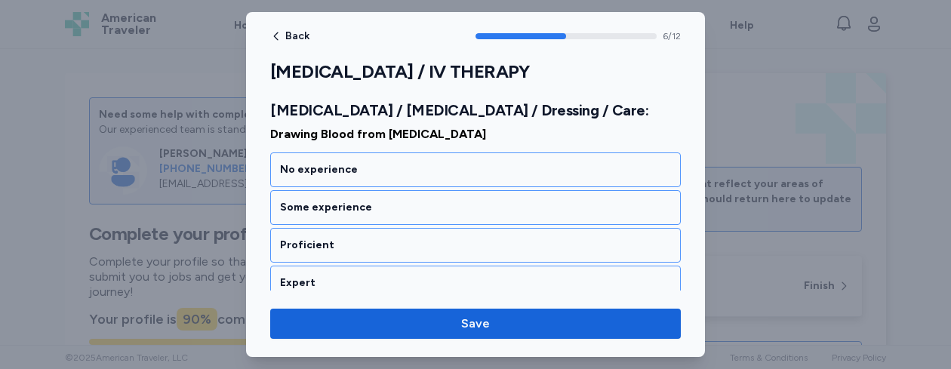
scroll to position [1388, 0]
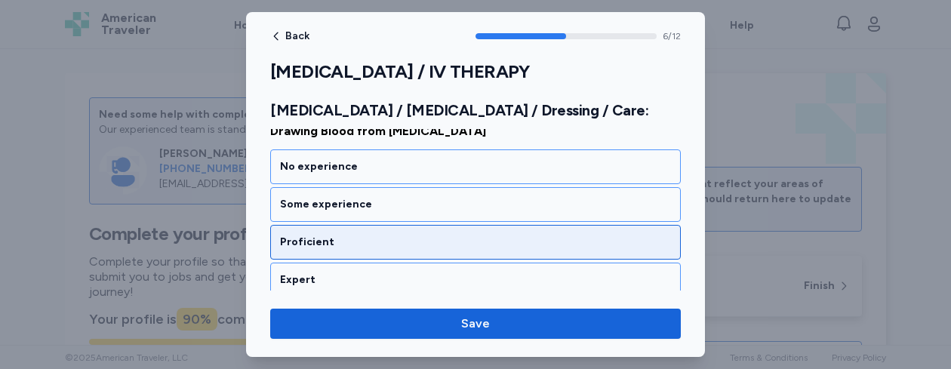
click at [498, 245] on div "Proficient" at bounding box center [475, 242] width 391 height 15
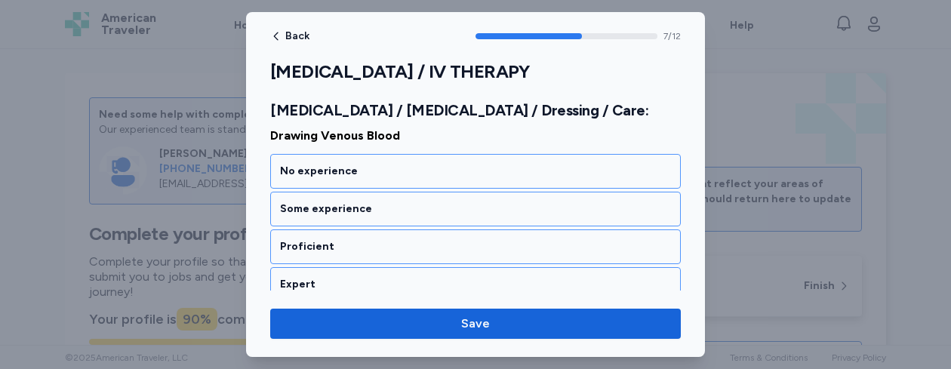
scroll to position [1582, 0]
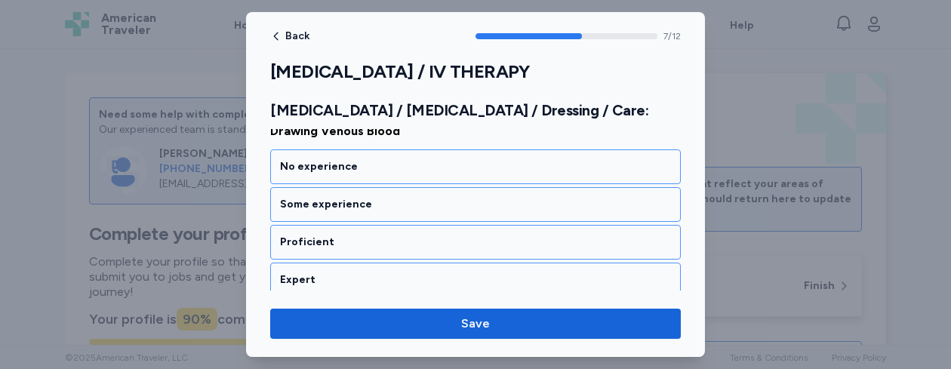
click at [498, 245] on div "Proficient" at bounding box center [475, 242] width 391 height 15
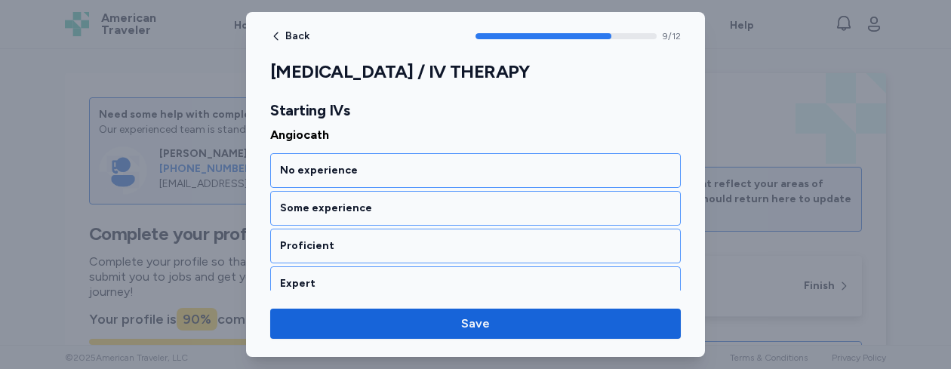
scroll to position [2005, 0]
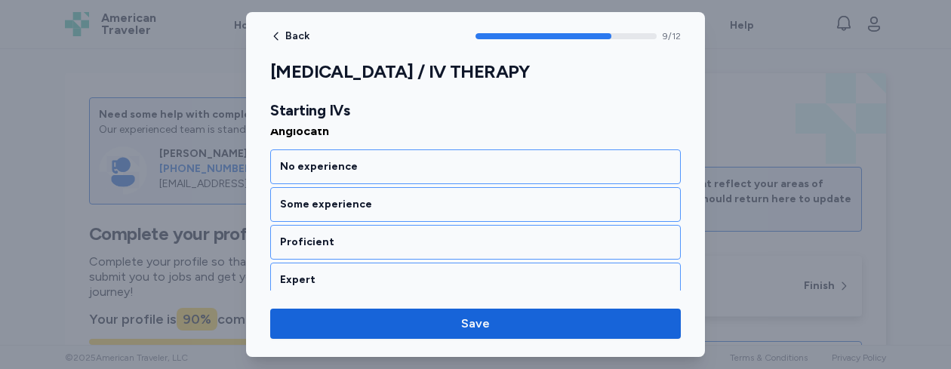
click at [498, 245] on div "Proficient" at bounding box center [475, 242] width 391 height 15
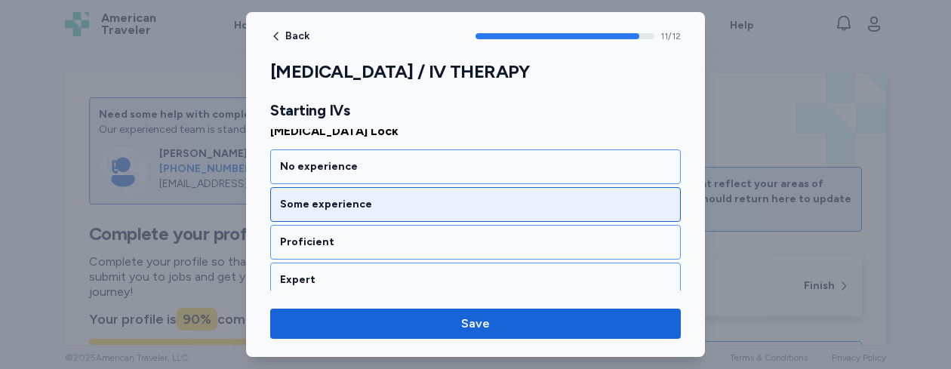
click at [486, 208] on div "Some experience" at bounding box center [475, 204] width 391 height 15
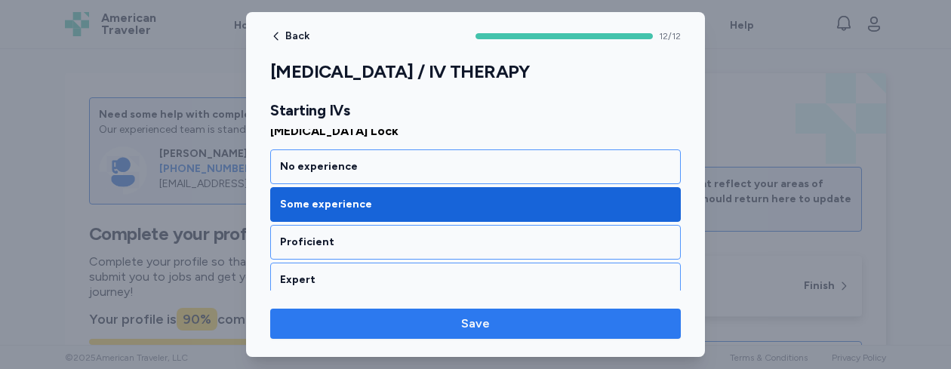
click at [491, 327] on span "Save" at bounding box center [475, 324] width 387 height 18
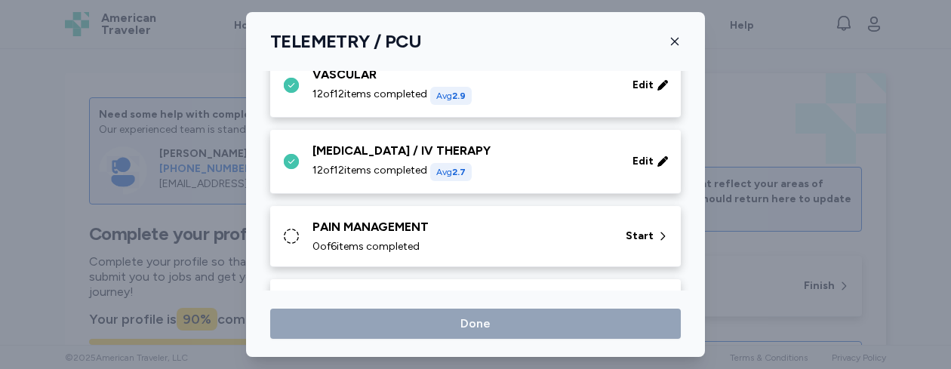
scroll to position [861, 0]
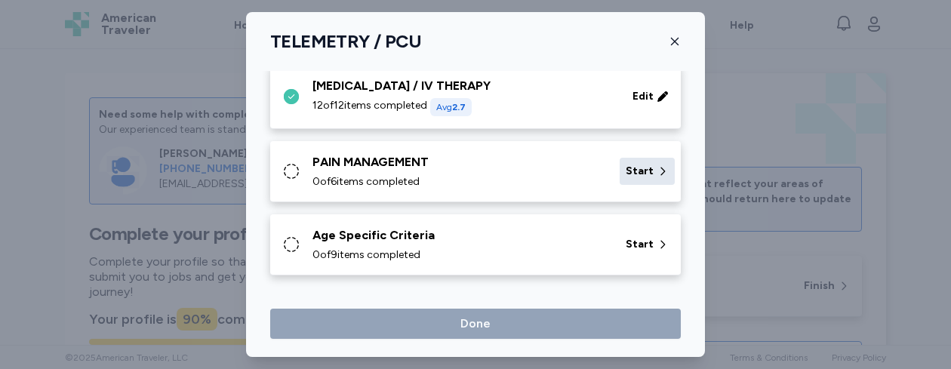
click at [628, 168] on span "Start" at bounding box center [640, 171] width 28 height 15
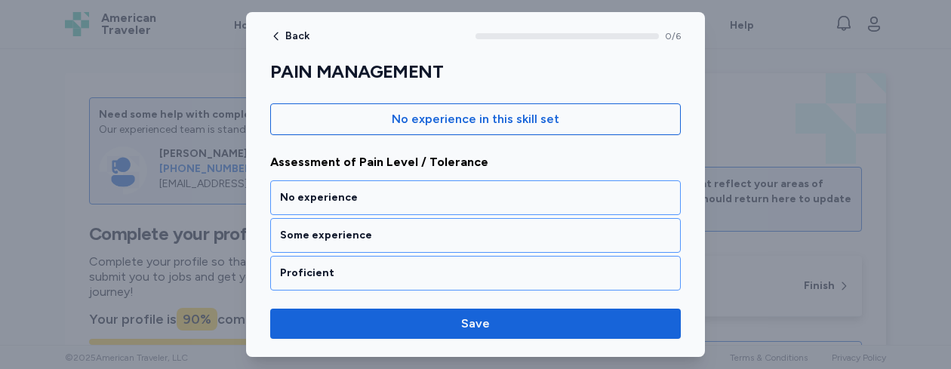
scroll to position [191, 0]
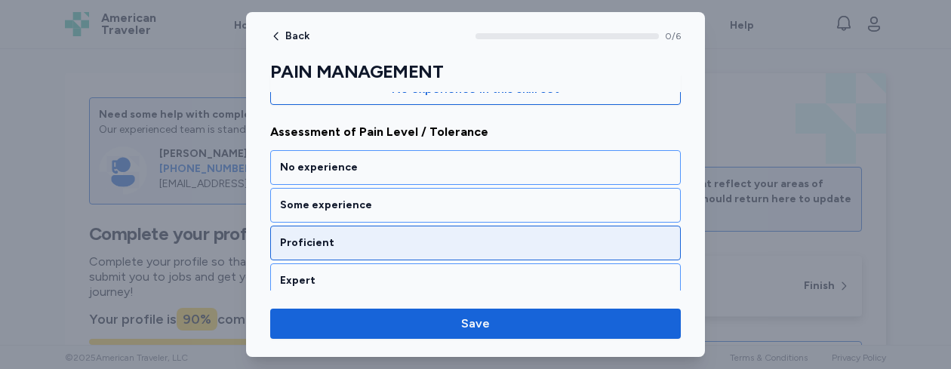
click at [417, 243] on div "Proficient" at bounding box center [475, 243] width 391 height 15
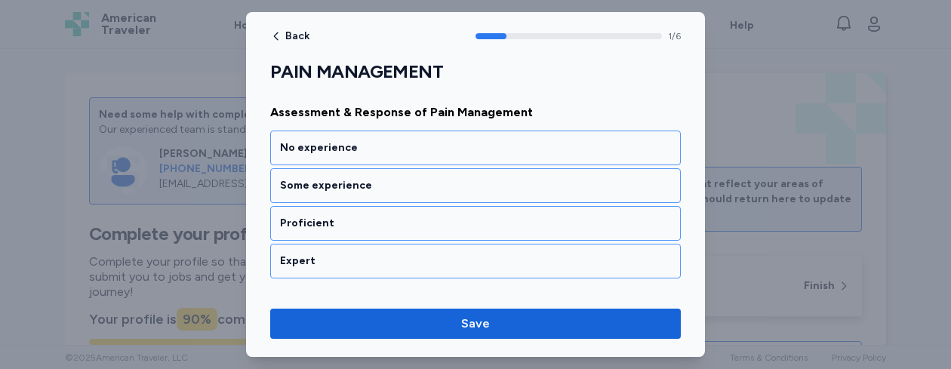
scroll to position [374, 0]
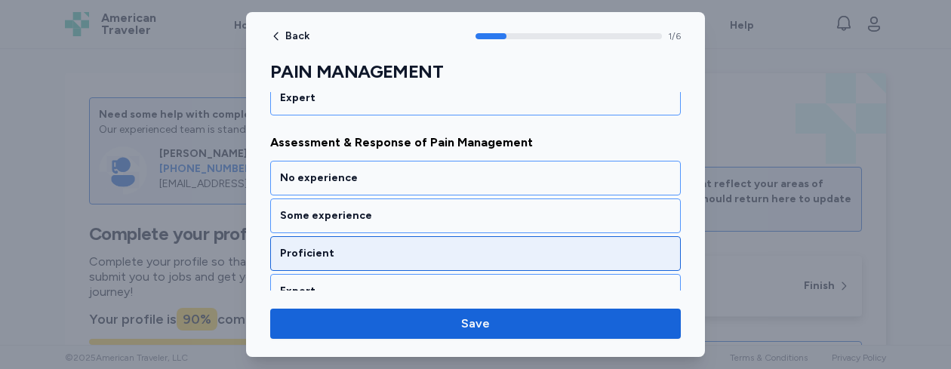
click at [404, 251] on div "Proficient" at bounding box center [475, 253] width 391 height 15
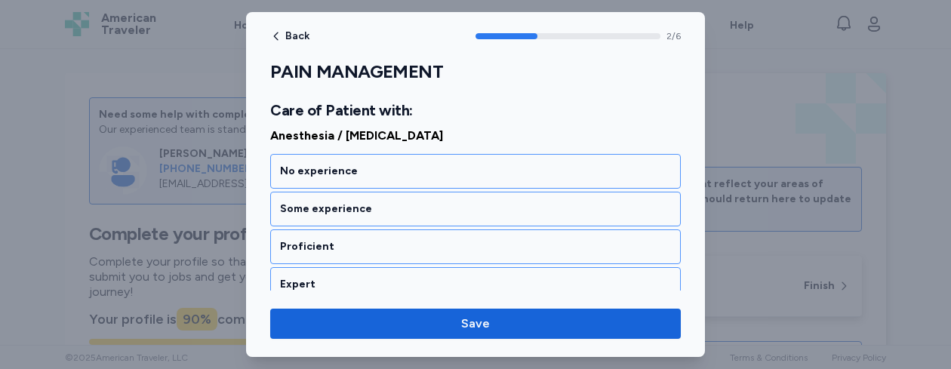
scroll to position [615, 0]
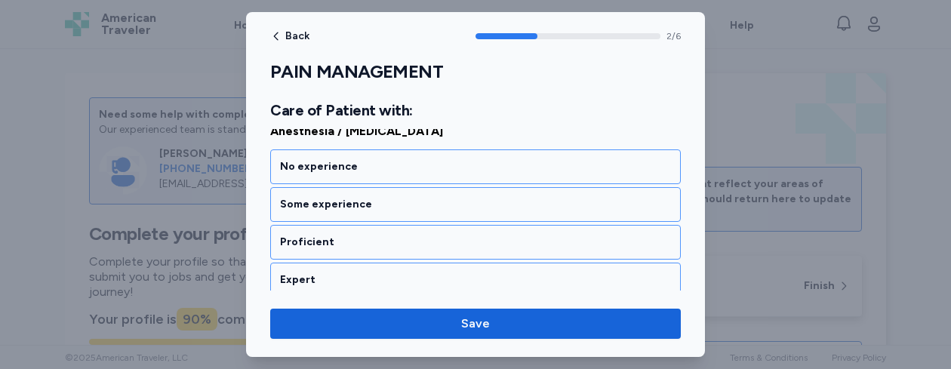
click at [404, 251] on div "Proficient" at bounding box center [475, 242] width 411 height 35
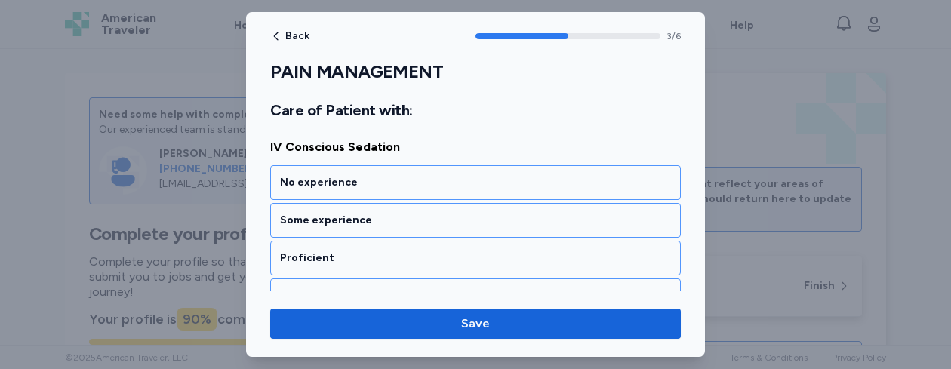
scroll to position [778, 0]
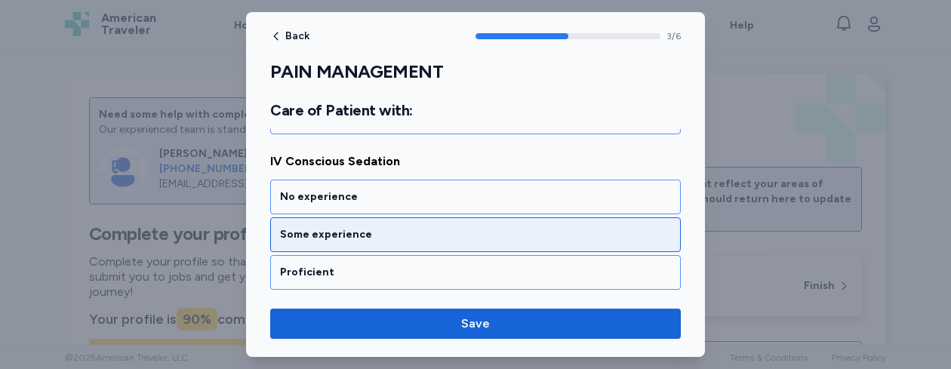
click at [453, 231] on div "Some experience" at bounding box center [475, 234] width 391 height 15
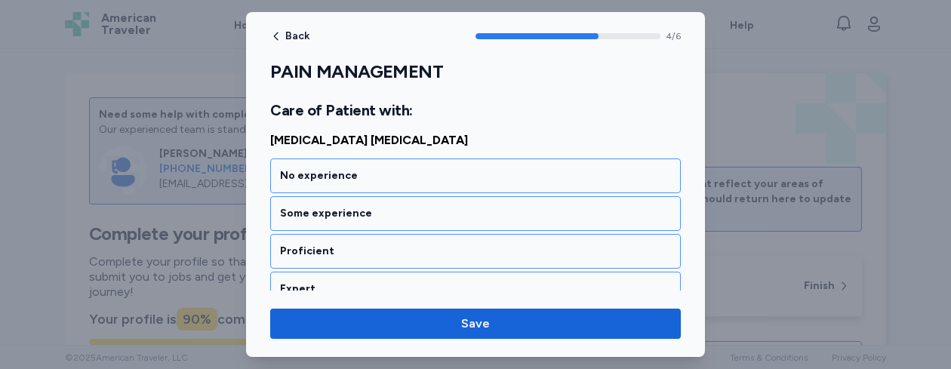
scroll to position [1002, 0]
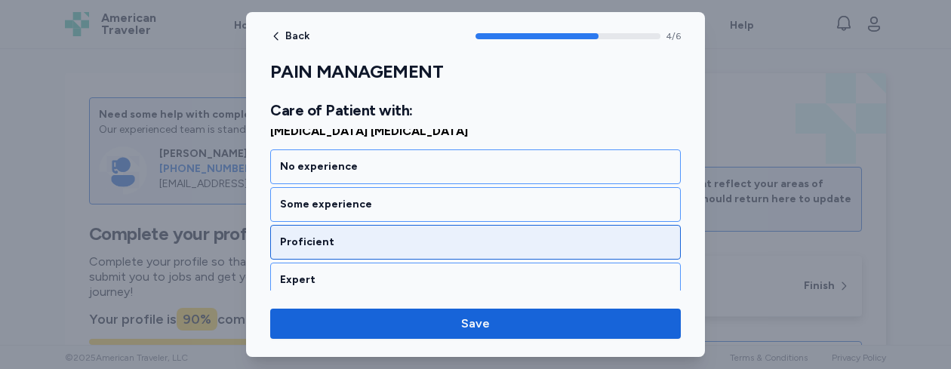
click at [440, 255] on div "Proficient" at bounding box center [475, 242] width 411 height 35
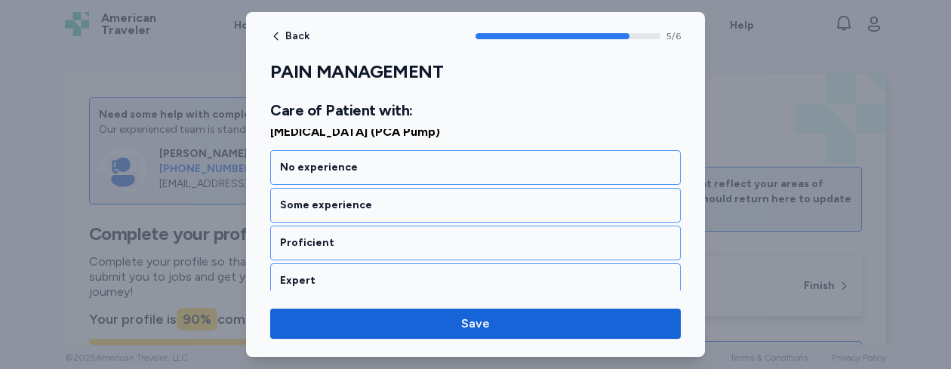
scroll to position [1195, 0]
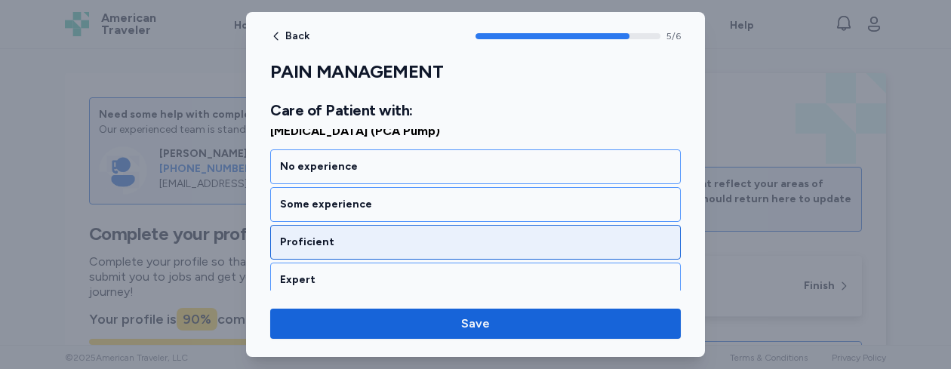
click at [437, 247] on div "Proficient" at bounding box center [475, 242] width 391 height 15
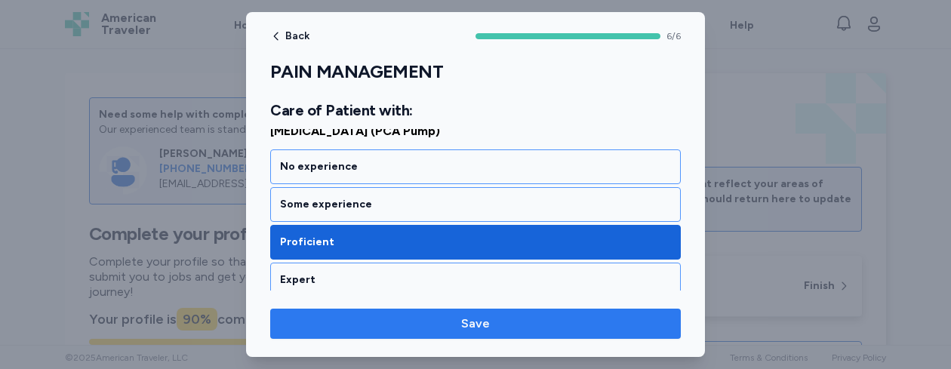
click at [473, 326] on span "Save" at bounding box center [475, 324] width 29 height 18
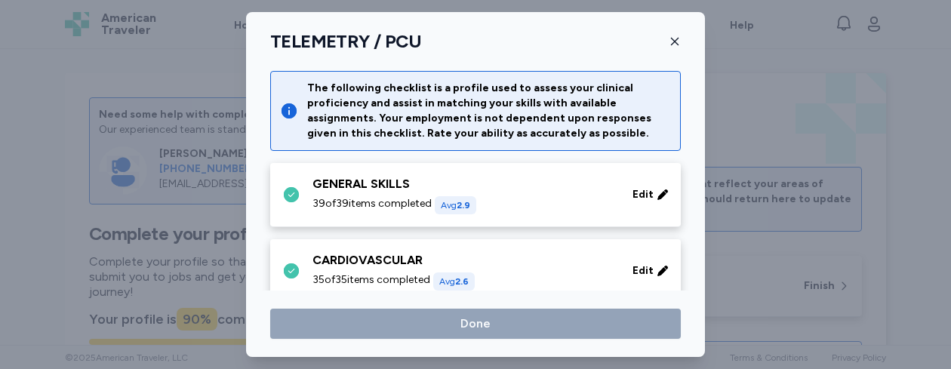
scroll to position [861, 0]
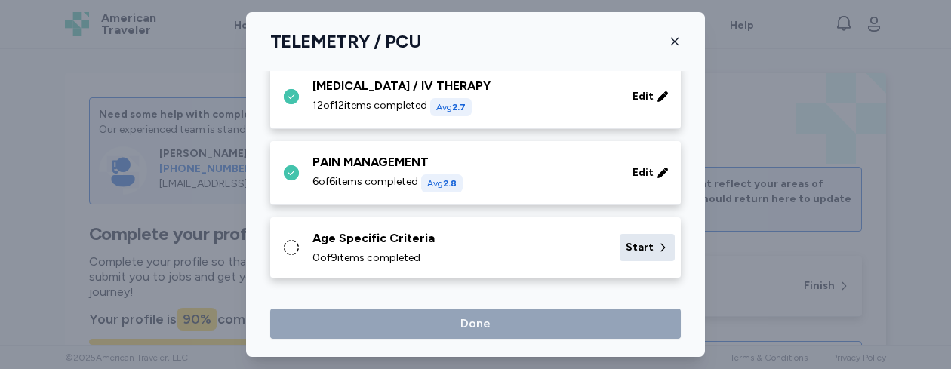
click at [626, 247] on span "Start" at bounding box center [640, 247] width 28 height 15
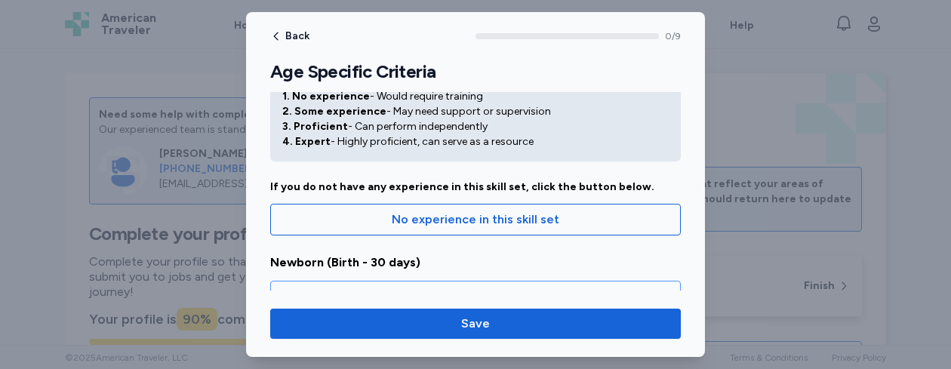
scroll to position [181, 0]
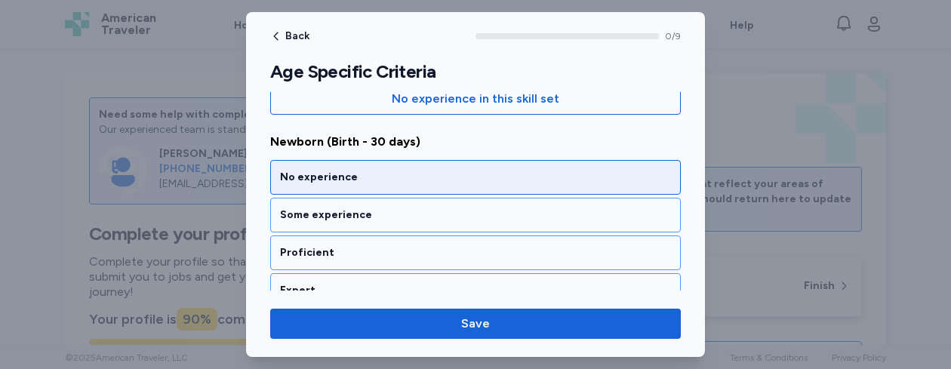
click at [496, 174] on div "No experience" at bounding box center [475, 177] width 391 height 15
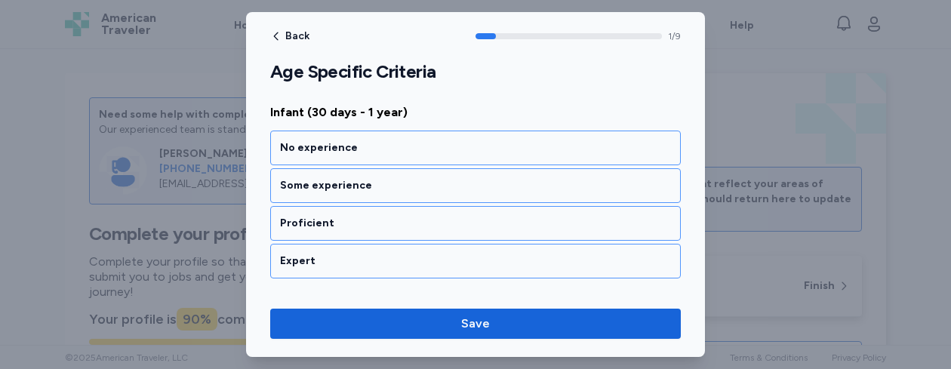
click at [496, 174] on div "Some experience" at bounding box center [475, 185] width 411 height 35
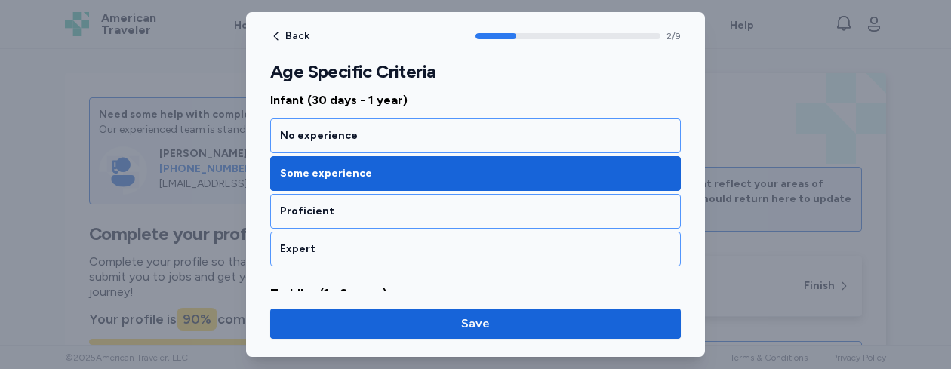
scroll to position [386, 0]
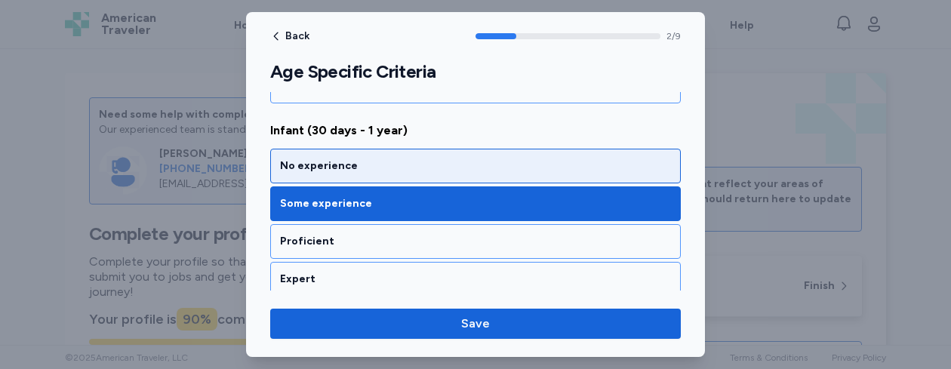
click at [367, 165] on div "No experience" at bounding box center [475, 166] width 391 height 15
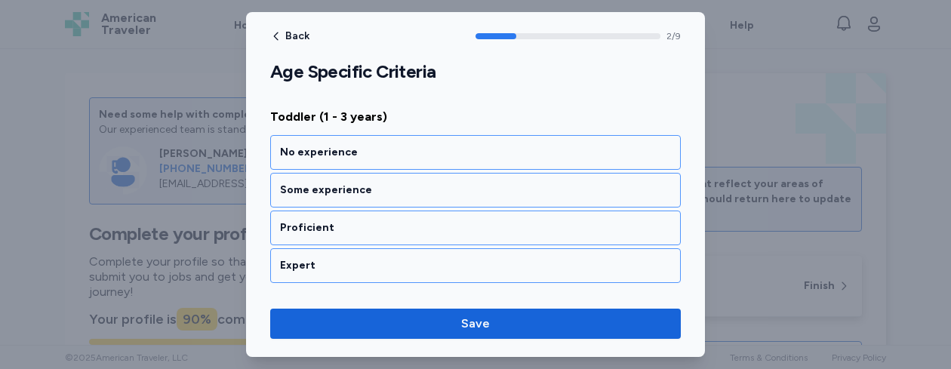
scroll to position [597, 0]
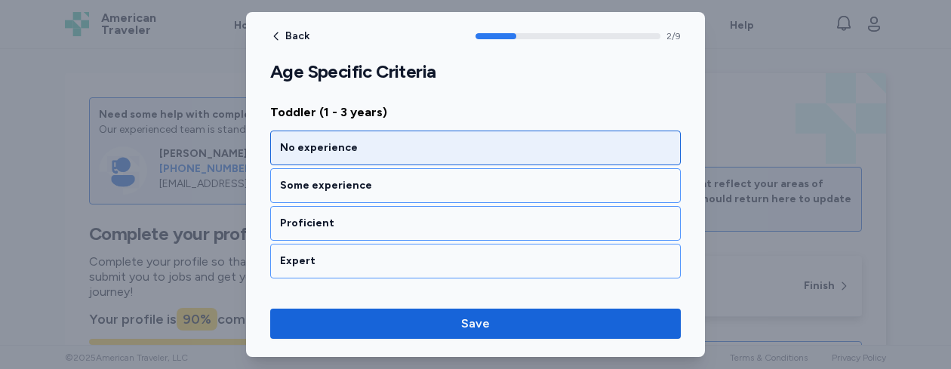
click at [367, 149] on div "No experience" at bounding box center [475, 147] width 391 height 15
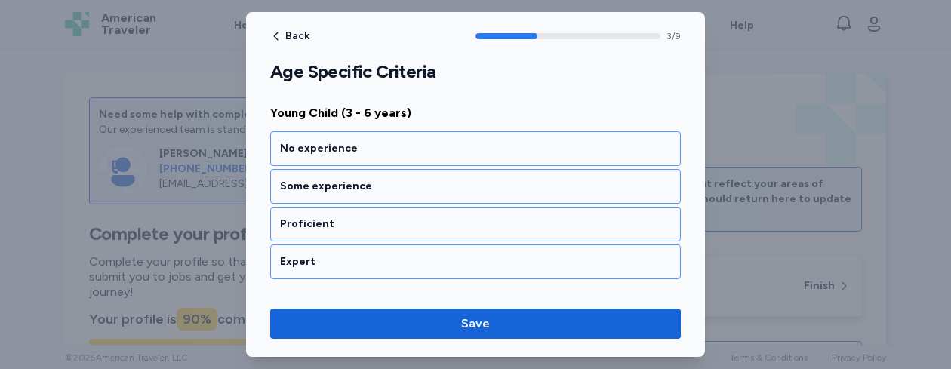
scroll to position [790, 0]
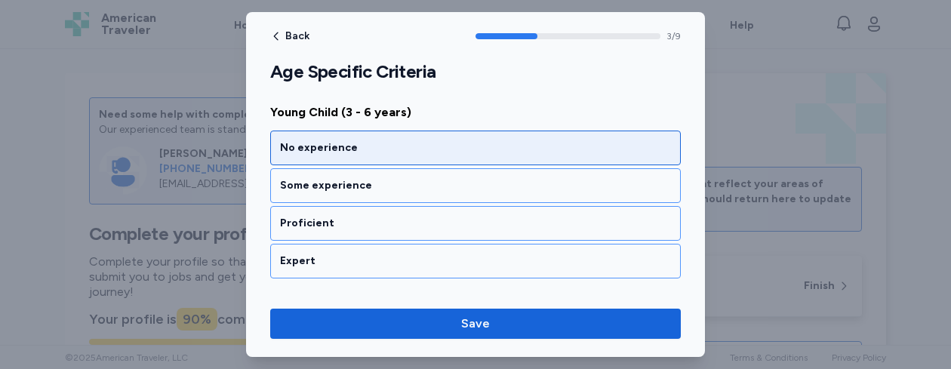
click at [374, 149] on div "No experience" at bounding box center [475, 147] width 391 height 15
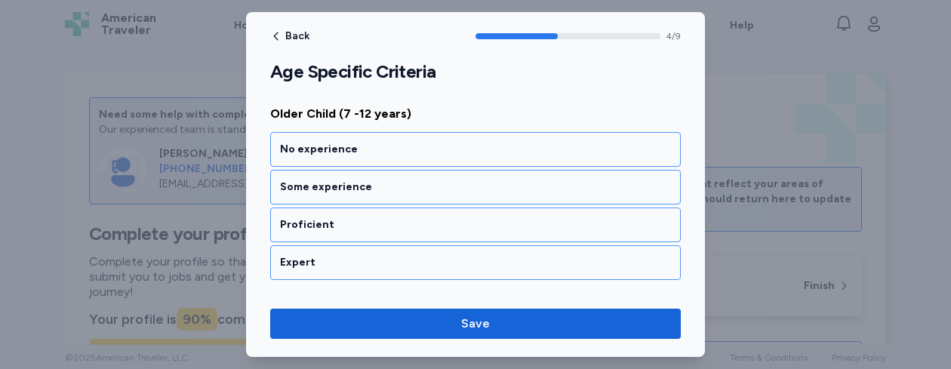
scroll to position [984, 0]
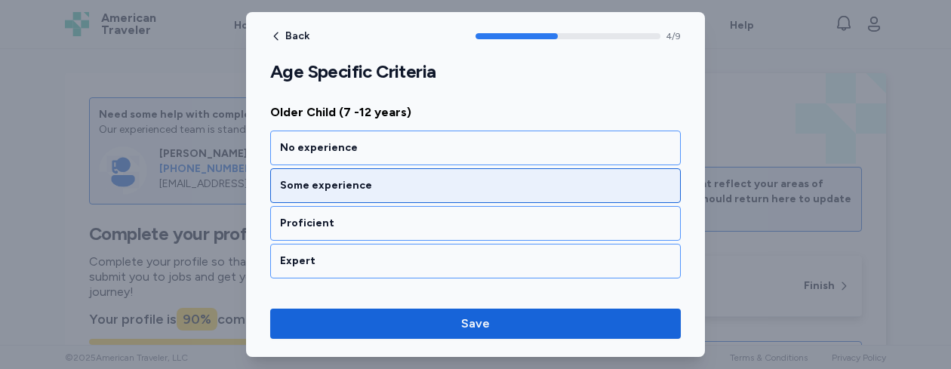
click at [369, 181] on div "Some experience" at bounding box center [475, 185] width 391 height 15
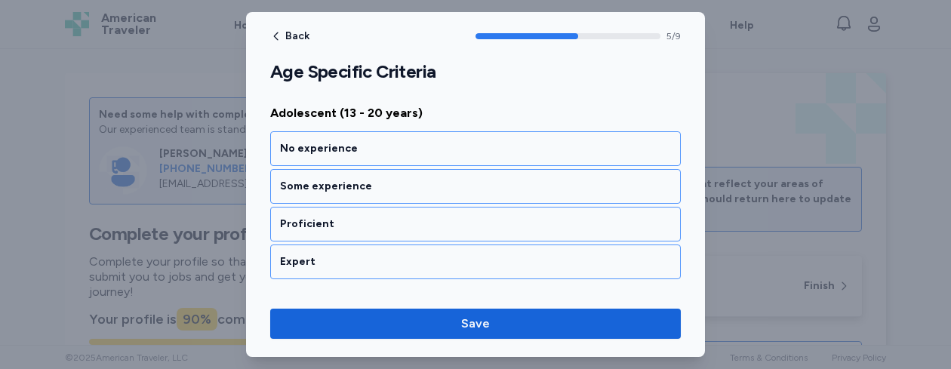
scroll to position [1177, 0]
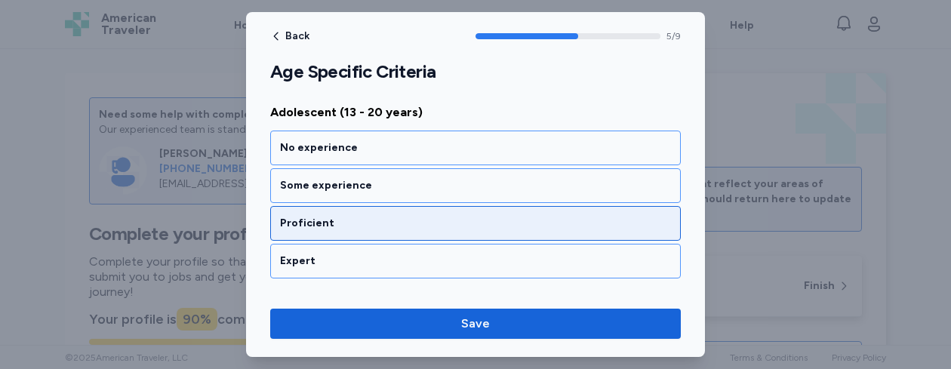
click at [356, 221] on div "Proficient" at bounding box center [475, 223] width 391 height 15
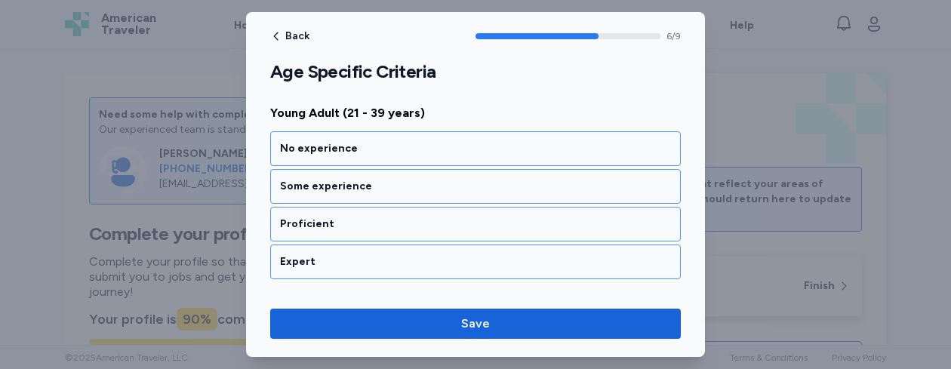
scroll to position [1370, 0]
click at [356, 221] on div "Proficient" at bounding box center [475, 223] width 391 height 15
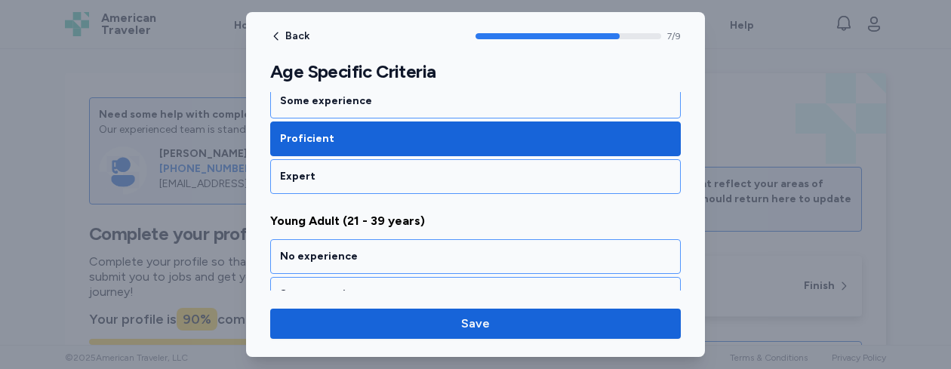
scroll to position [1231, 0]
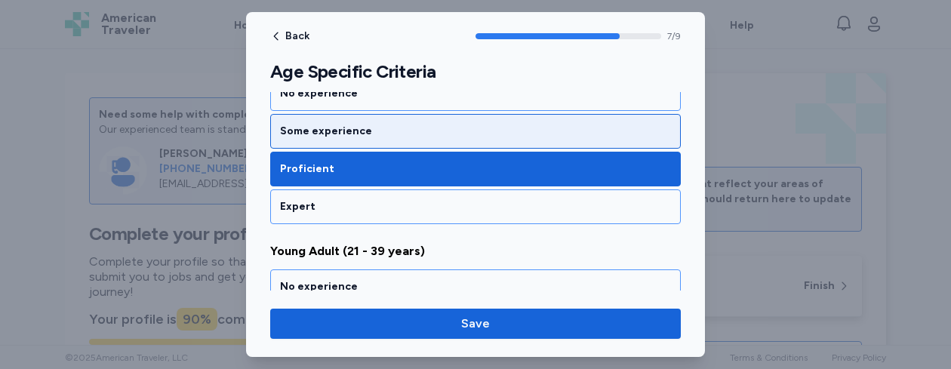
click at [493, 140] on div "Some experience" at bounding box center [475, 131] width 411 height 35
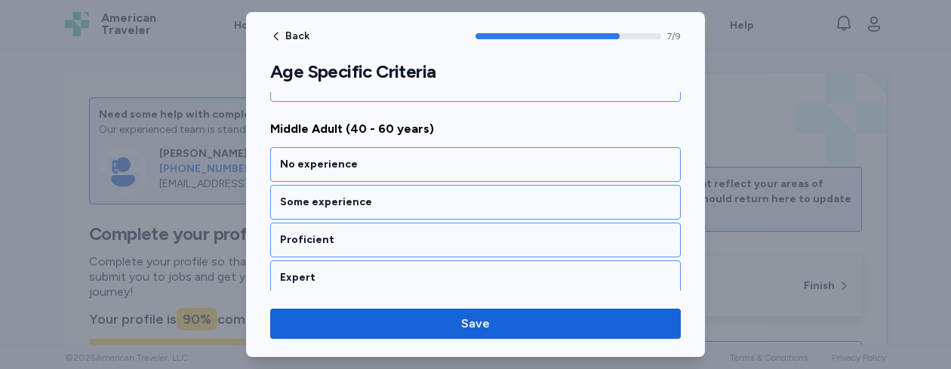
scroll to position [1564, 0]
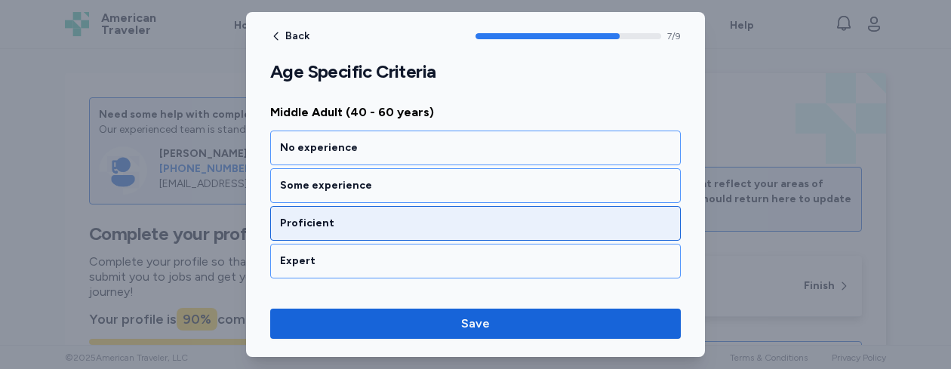
click at [460, 219] on div "Proficient" at bounding box center [475, 223] width 391 height 15
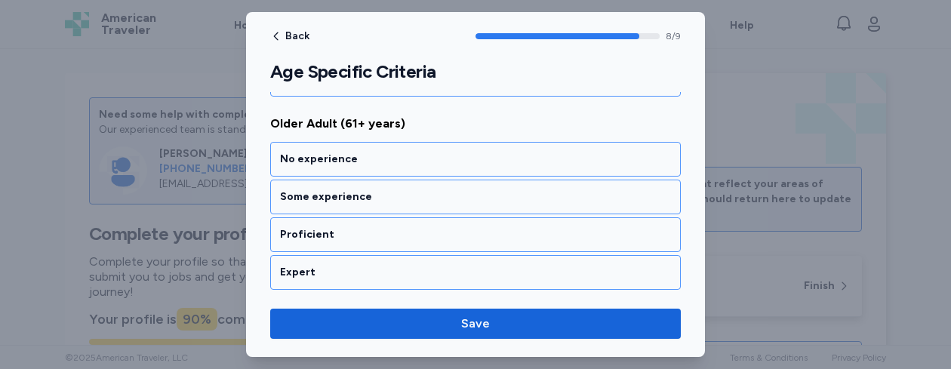
scroll to position [1748, 0]
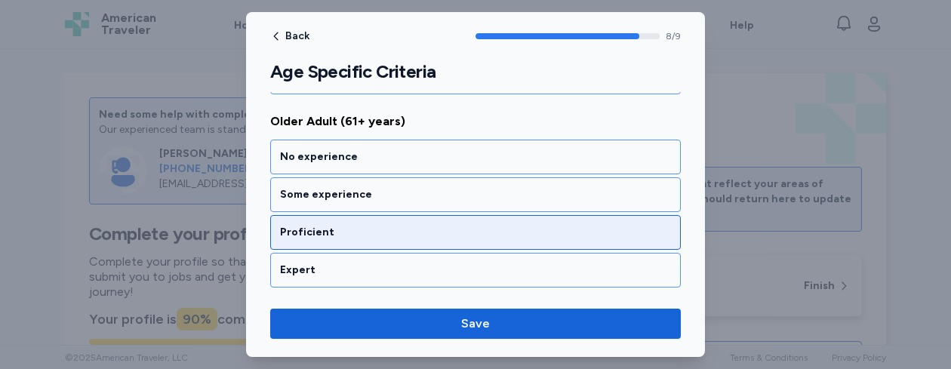
click at [447, 220] on div "Proficient" at bounding box center [475, 232] width 411 height 35
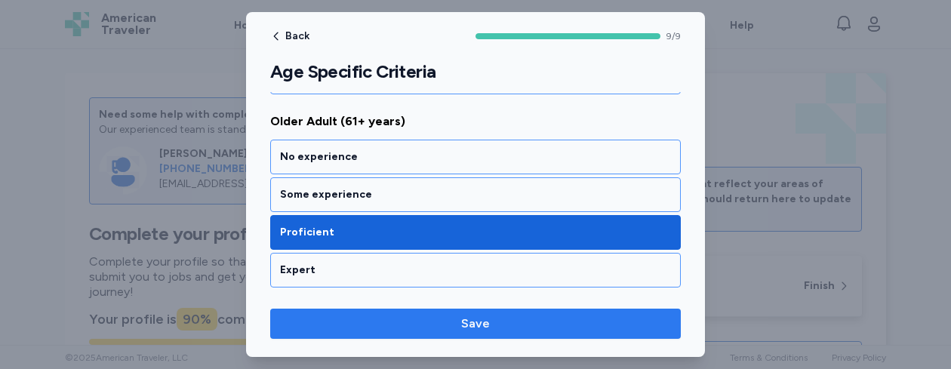
click at [507, 325] on span "Save" at bounding box center [475, 324] width 387 height 18
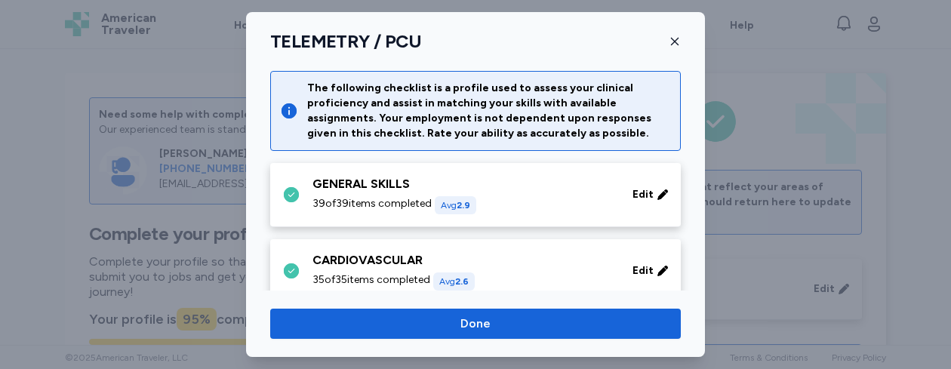
scroll to position [861, 0]
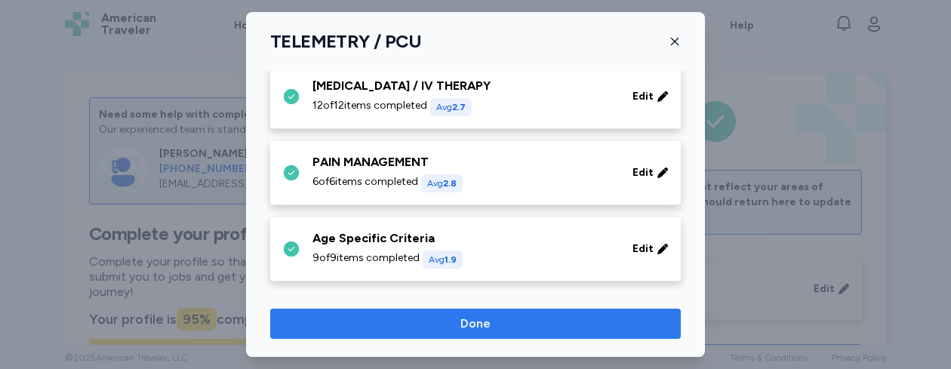
click at [528, 322] on span "Done" at bounding box center [475, 324] width 387 height 18
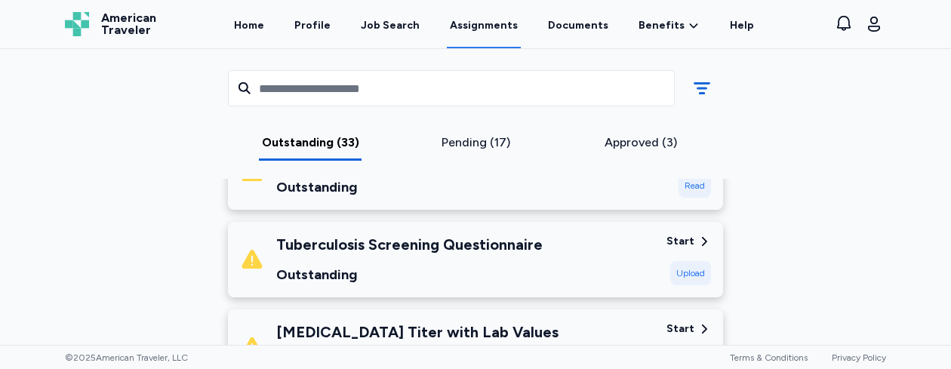
scroll to position [624, 0]
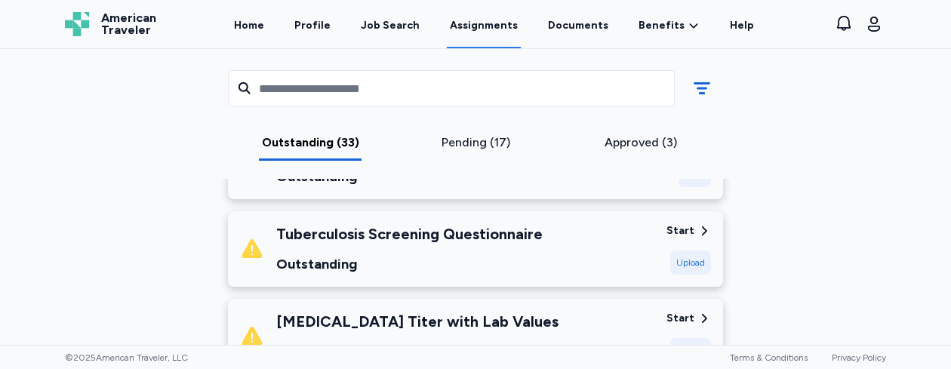
click at [683, 262] on div "Upload" at bounding box center [690, 263] width 41 height 24
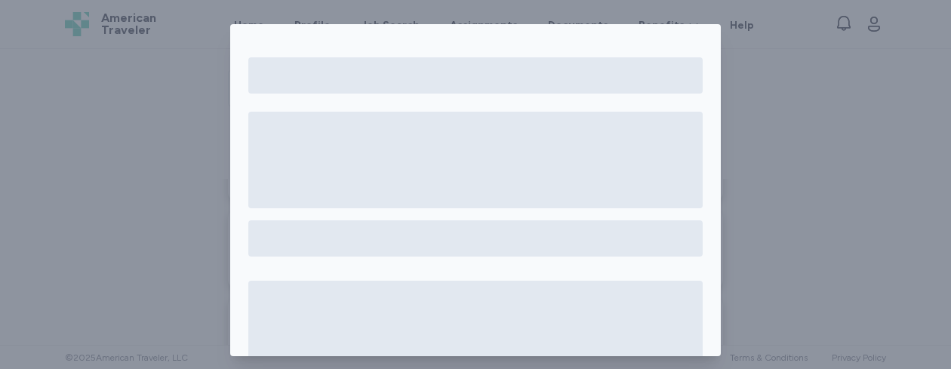
click at [683, 262] on div at bounding box center [475, 226] width 491 height 344
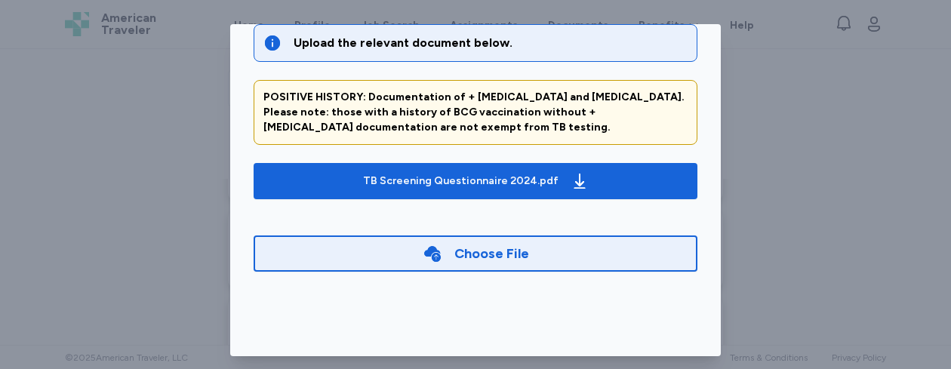
scroll to position [89, 0]
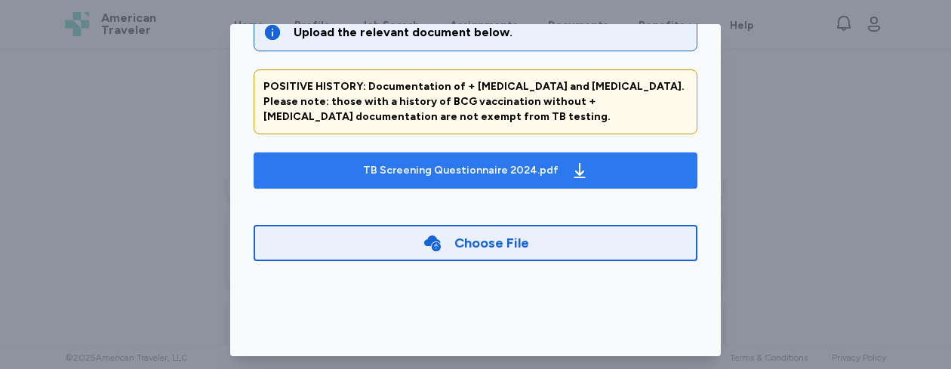
click at [571, 170] on icon "button" at bounding box center [580, 171] width 18 height 18
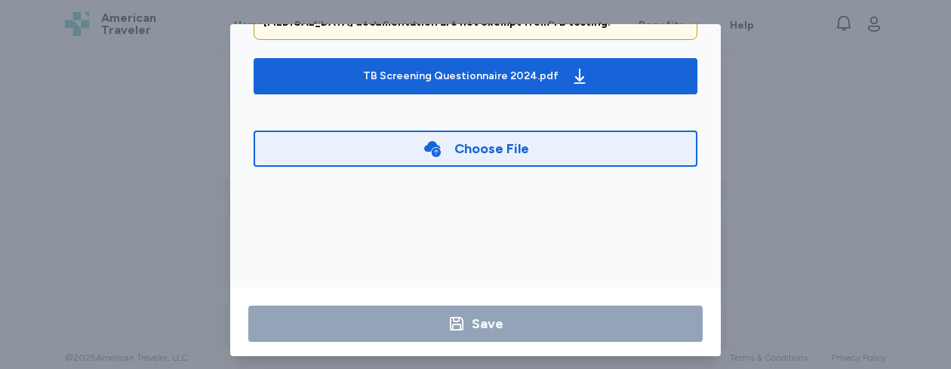
scroll to position [196, 0]
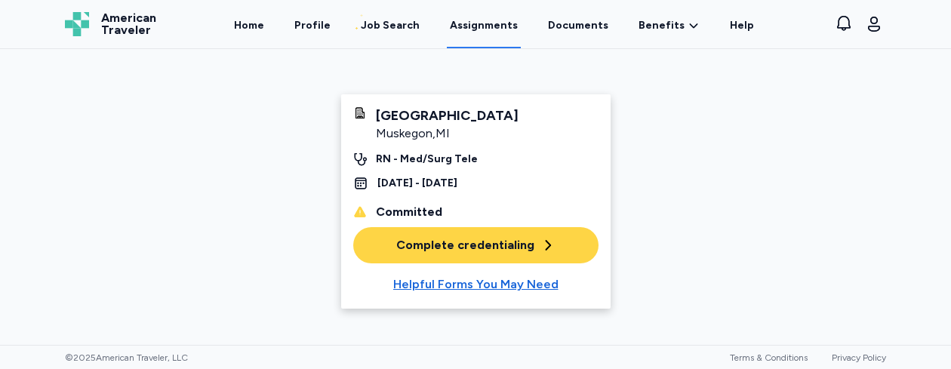
scroll to position [54, 0]
click at [421, 248] on div "Complete credentialing" at bounding box center [475, 245] width 159 height 18
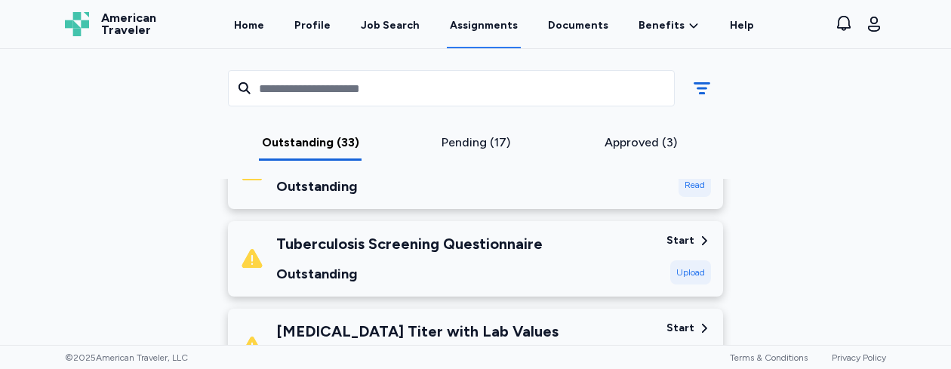
scroll to position [582, 0]
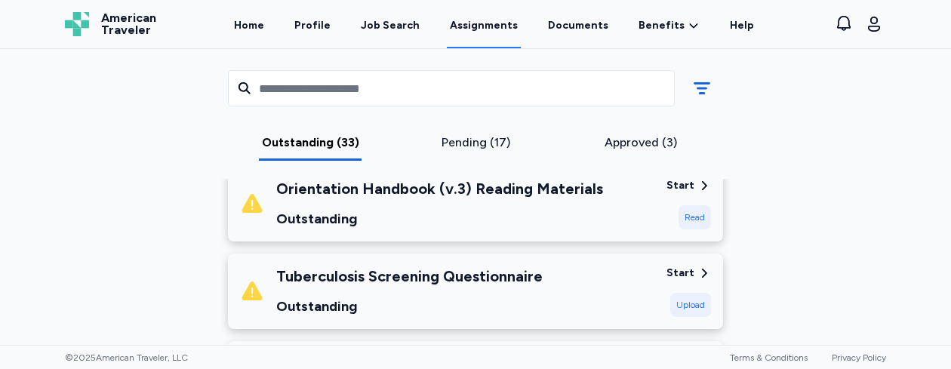
click at [686, 211] on div "Read" at bounding box center [695, 217] width 32 height 24
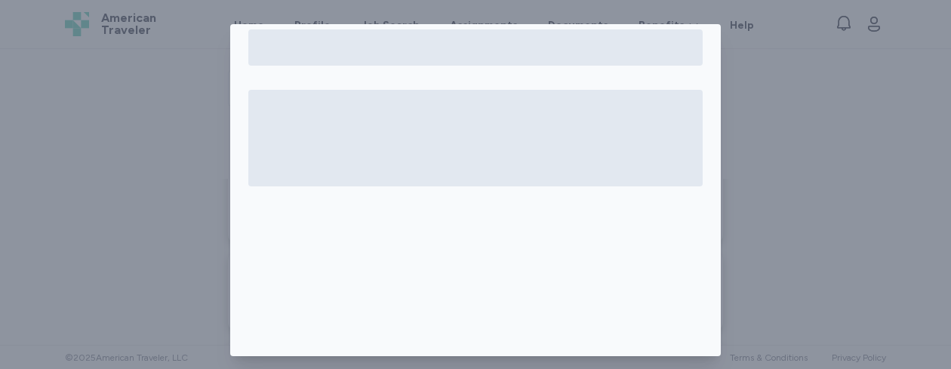
scroll to position [196, 0]
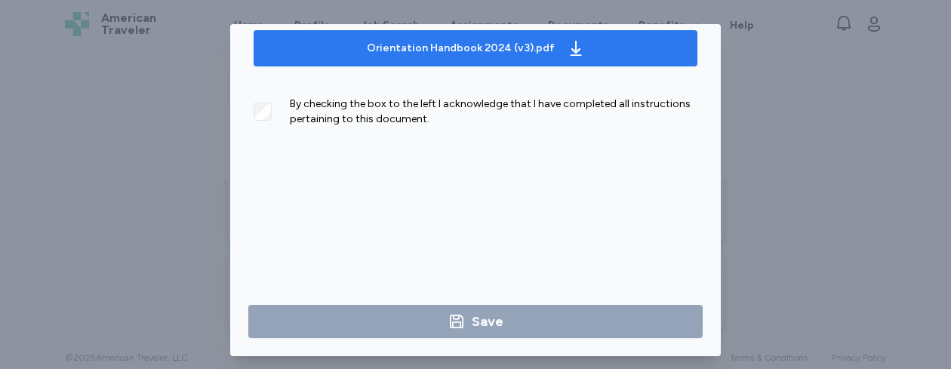
click at [570, 50] on icon "button" at bounding box center [575, 48] width 11 height 15
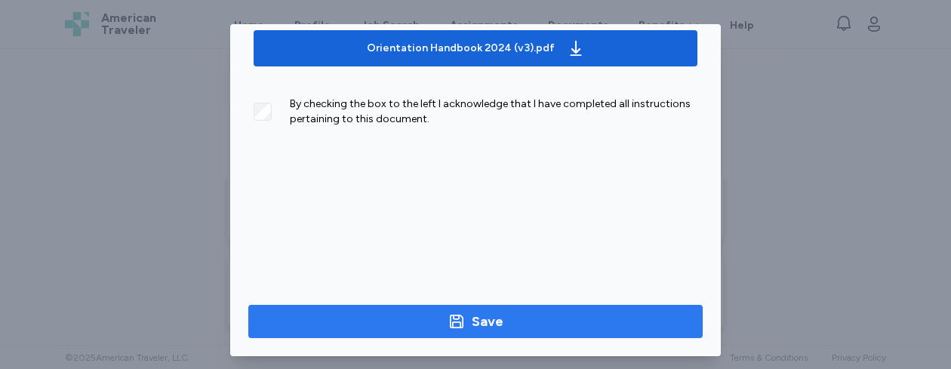
click at [457, 323] on div "Save" at bounding box center [476, 321] width 56 height 21
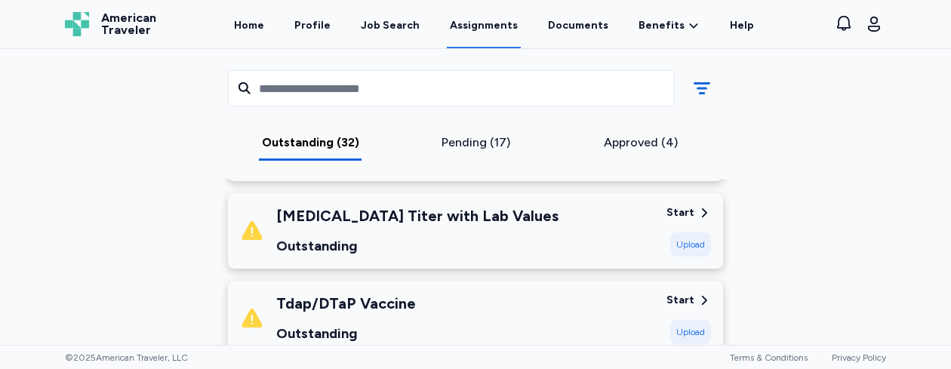
scroll to position [673, 0]
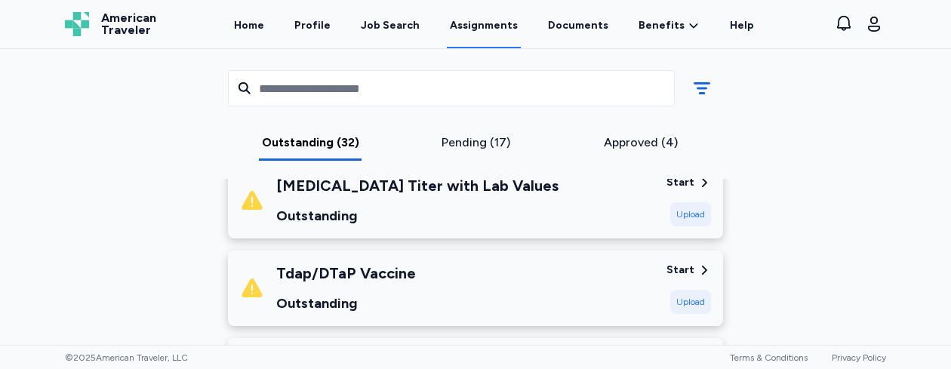
click at [689, 211] on div "Upload" at bounding box center [690, 214] width 41 height 24
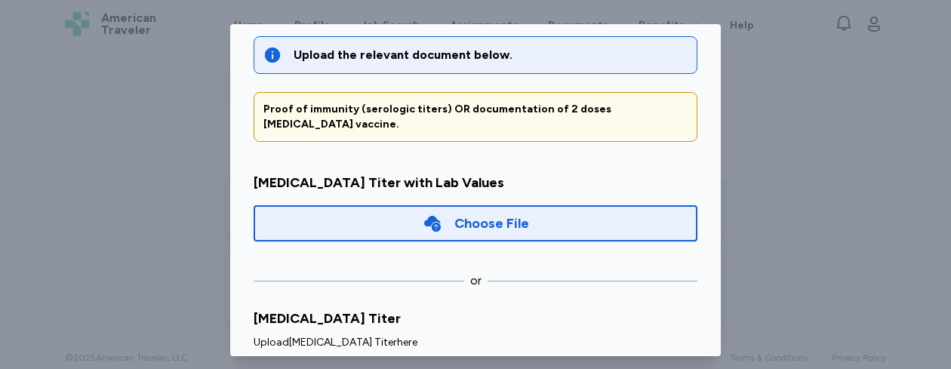
scroll to position [0, 0]
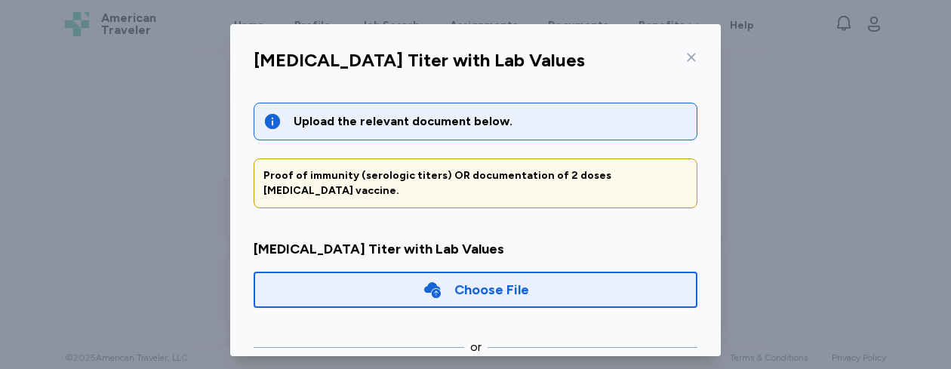
click at [471, 279] on div "Choose File" at bounding box center [491, 289] width 75 height 21
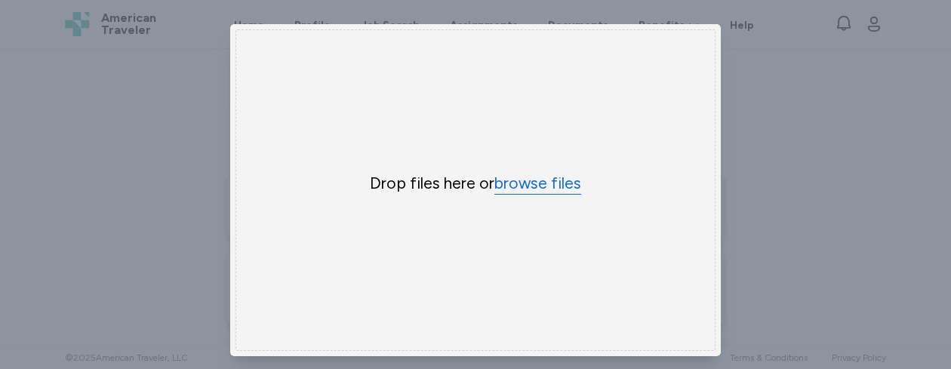
click at [527, 180] on button "browse files" at bounding box center [538, 184] width 87 height 22
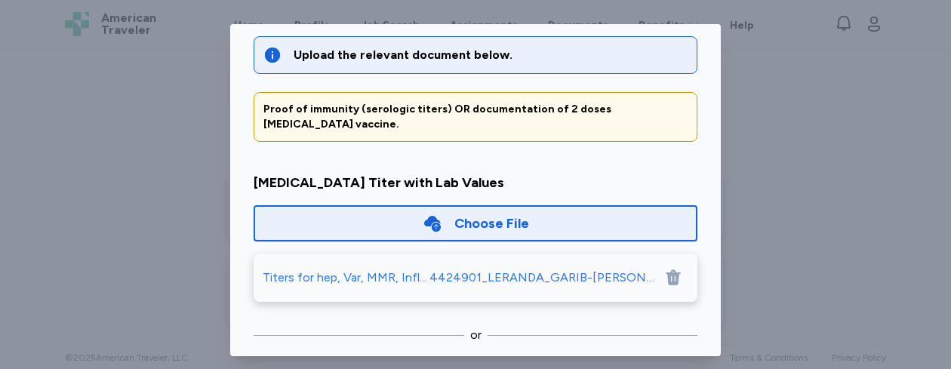
scroll to position [68, 0]
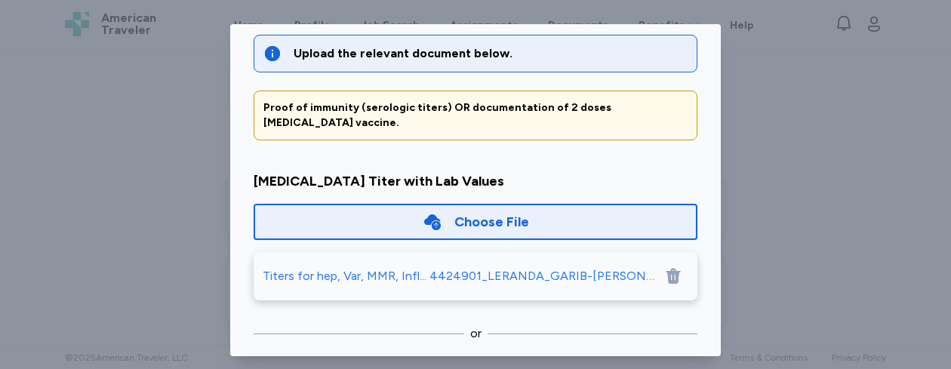
click at [719, 93] on div "[MEDICAL_DATA] Titer with Lab Values Upload the relevant document below. Proof …" at bounding box center [475, 190] width 951 height 381
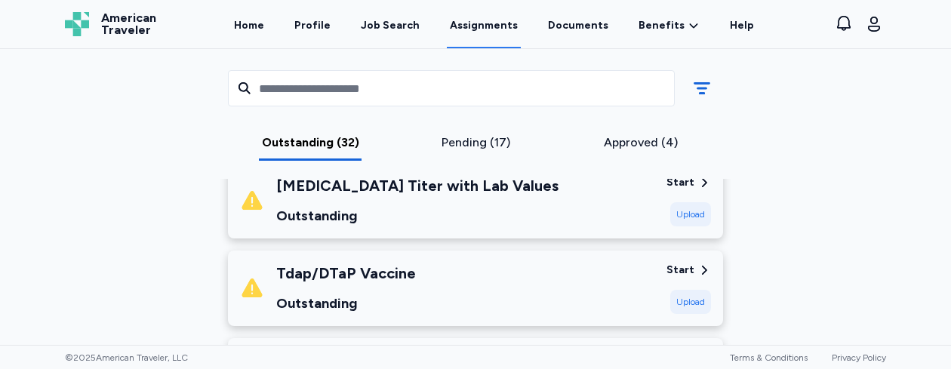
click at [674, 208] on div "Upload" at bounding box center [690, 214] width 41 height 24
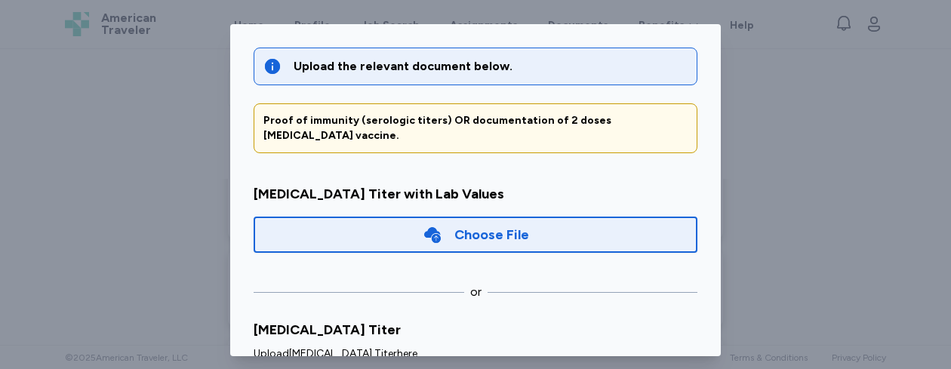
scroll to position [0, 0]
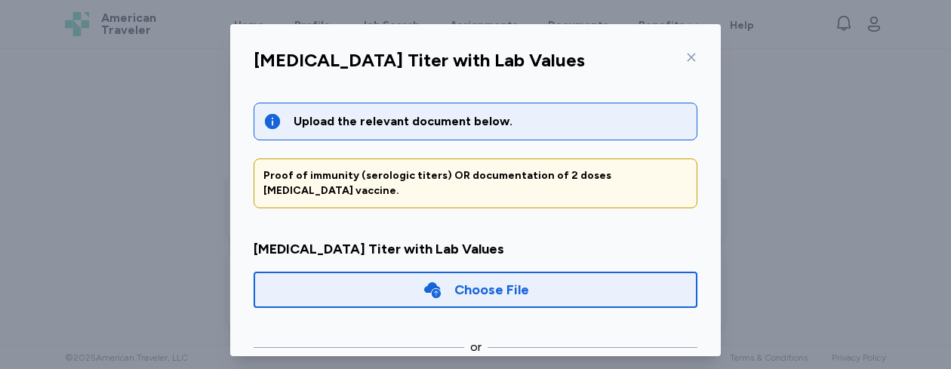
click at [488, 282] on div "Choose File" at bounding box center [491, 289] width 75 height 21
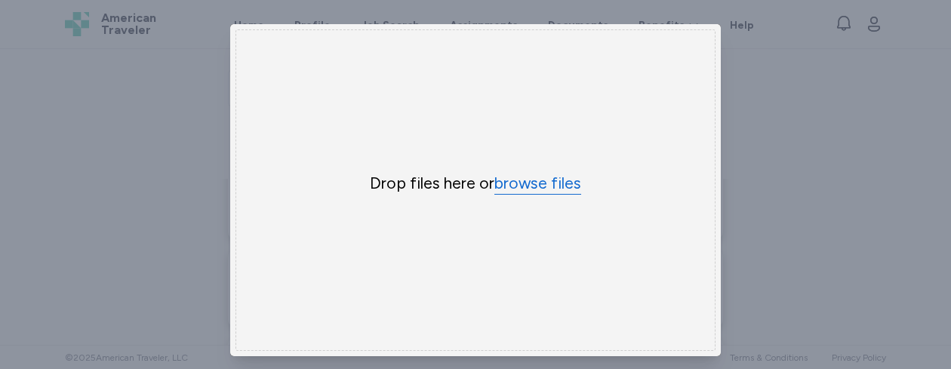
click at [513, 181] on button "browse files" at bounding box center [538, 184] width 87 height 22
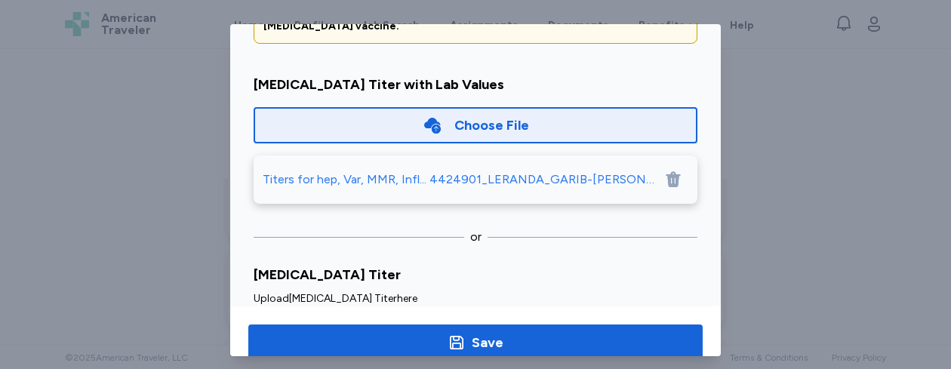
scroll to position [171, 0]
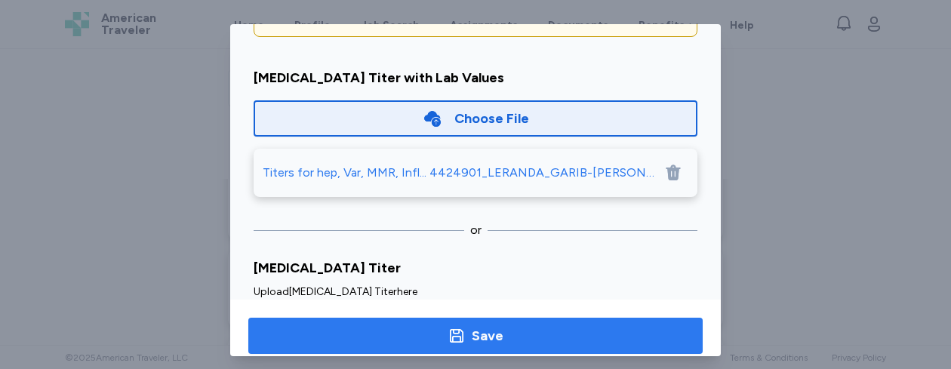
click at [504, 332] on span "Save" at bounding box center [475, 335] width 430 height 21
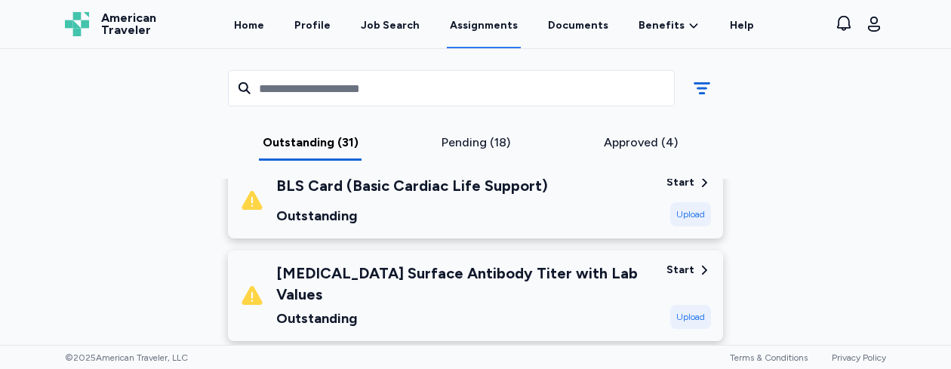
click at [676, 305] on div "Upload" at bounding box center [690, 317] width 41 height 24
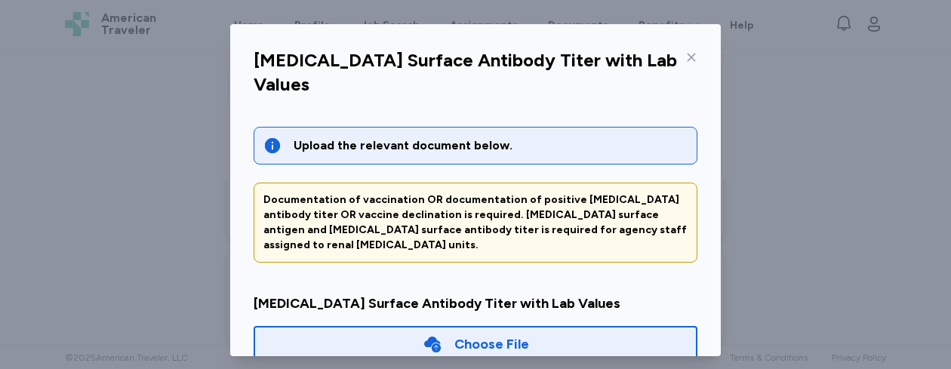
click at [587, 326] on div "Choose File" at bounding box center [476, 344] width 444 height 36
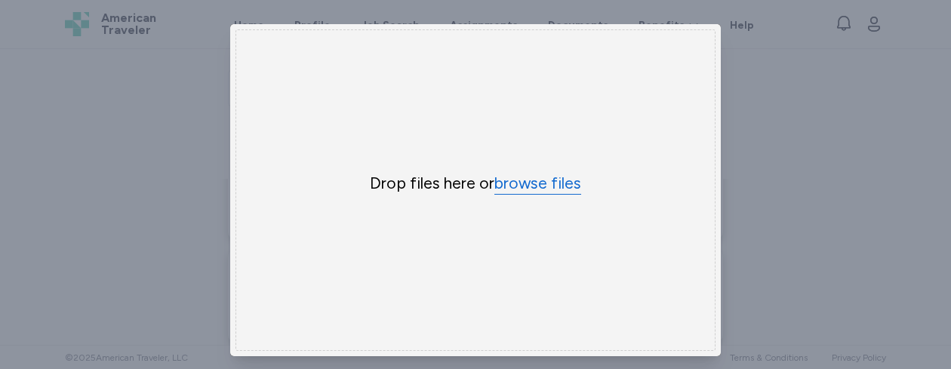
click at [508, 187] on button "browse files" at bounding box center [538, 184] width 87 height 22
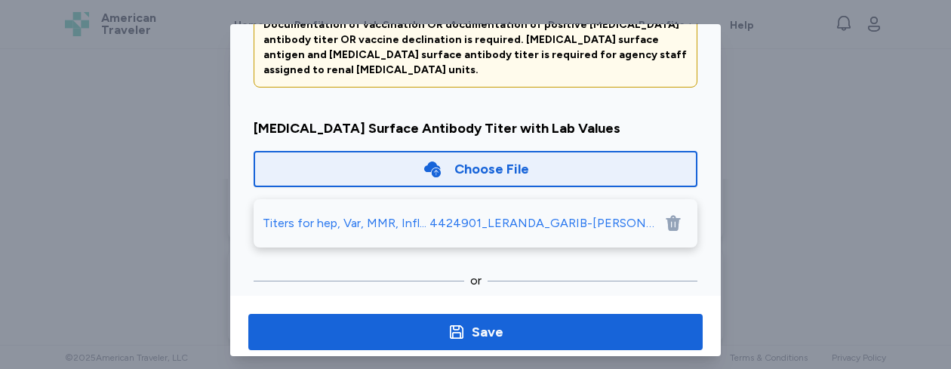
scroll to position [186, 0]
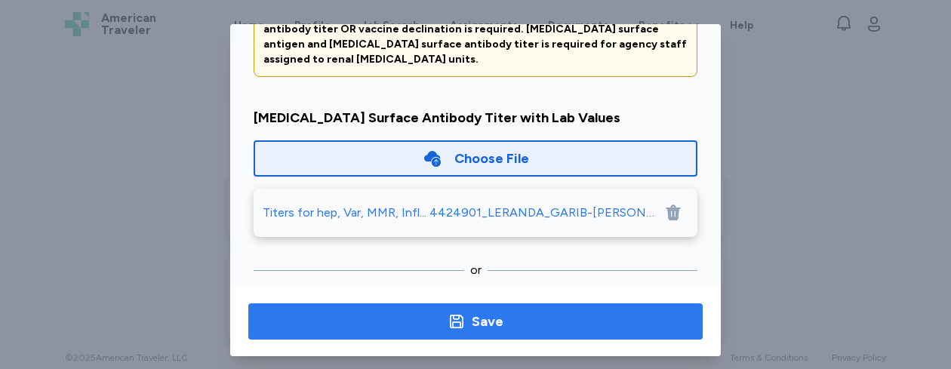
click at [620, 328] on span "Save" at bounding box center [475, 321] width 430 height 21
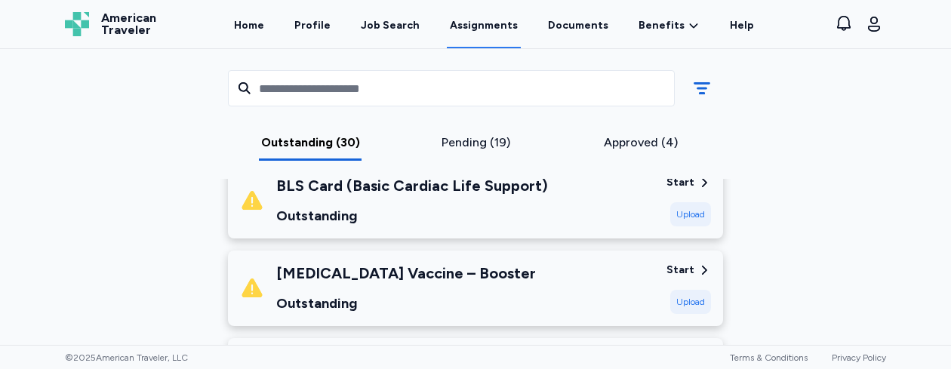
click at [685, 300] on div "Upload" at bounding box center [690, 302] width 41 height 24
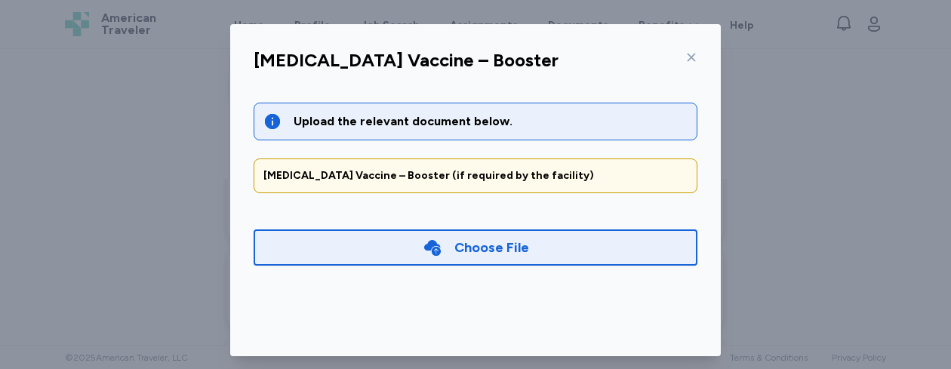
click at [507, 249] on div "Choose File" at bounding box center [491, 247] width 75 height 21
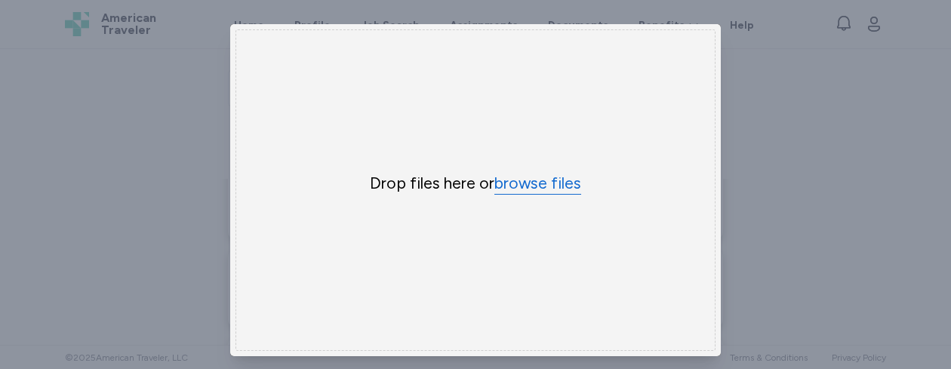
click at [518, 178] on button "browse files" at bounding box center [538, 184] width 87 height 22
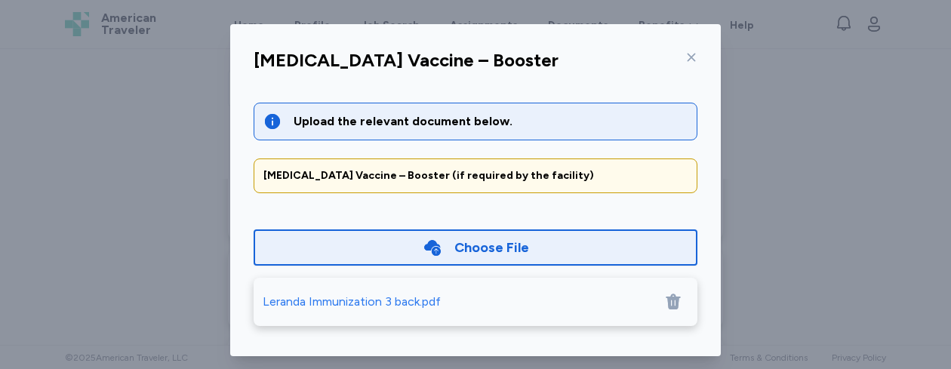
click at [481, 247] on div "Choose File" at bounding box center [491, 247] width 75 height 21
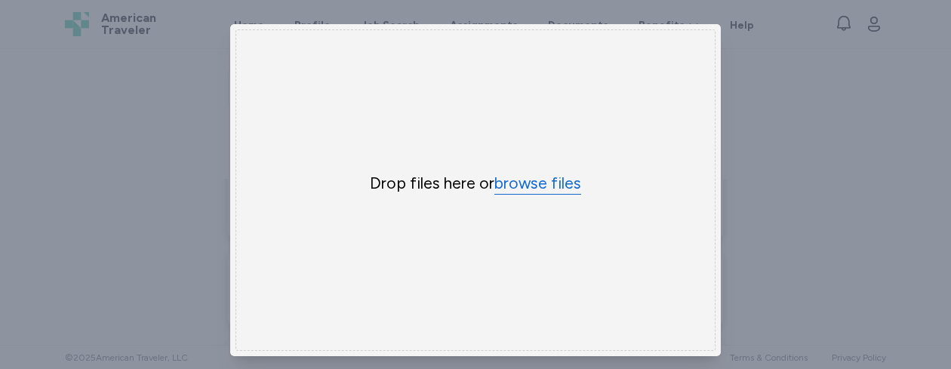
click at [505, 175] on button "browse files" at bounding box center [538, 184] width 87 height 22
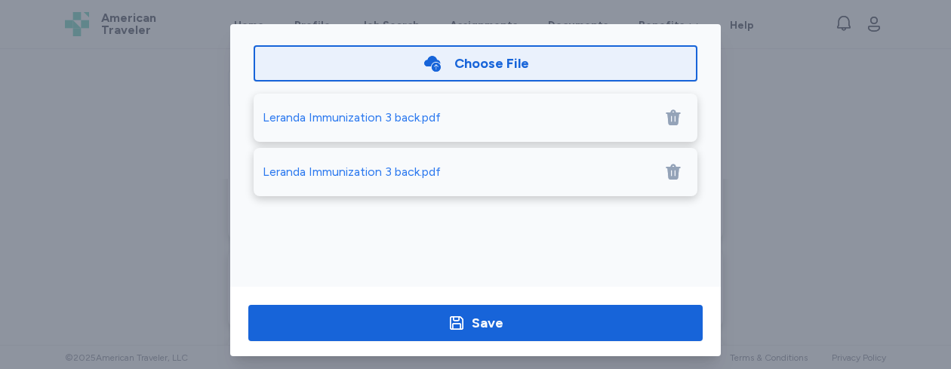
scroll to position [196, 0]
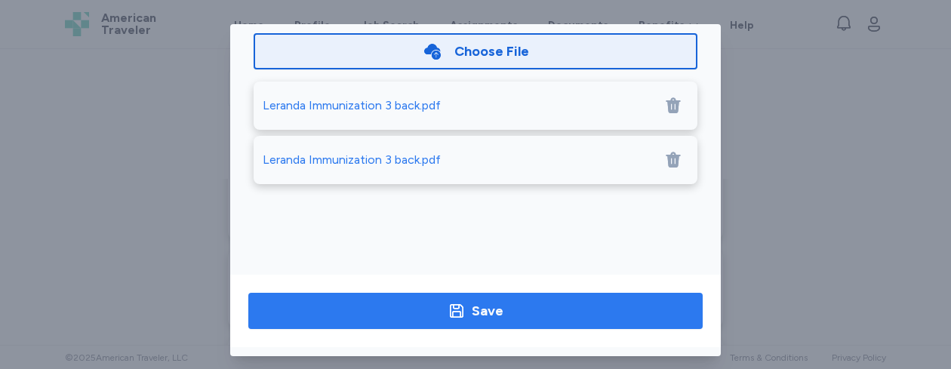
click at [596, 310] on span "Save" at bounding box center [475, 310] width 430 height 21
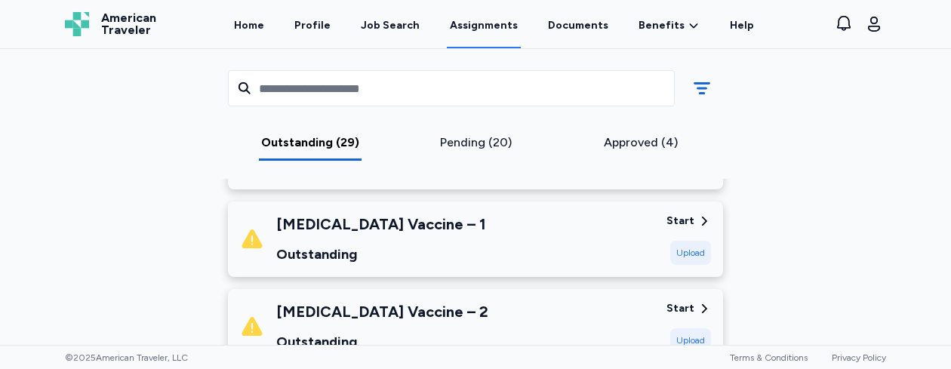
scroll to position [829, 0]
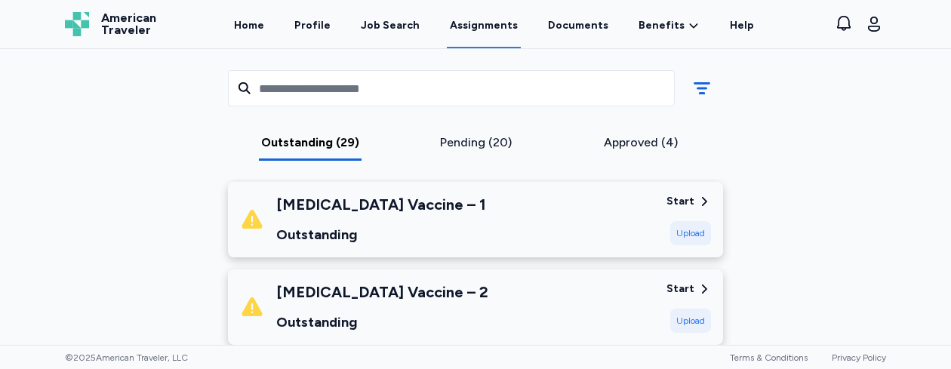
click at [680, 230] on div "Upload" at bounding box center [690, 233] width 41 height 24
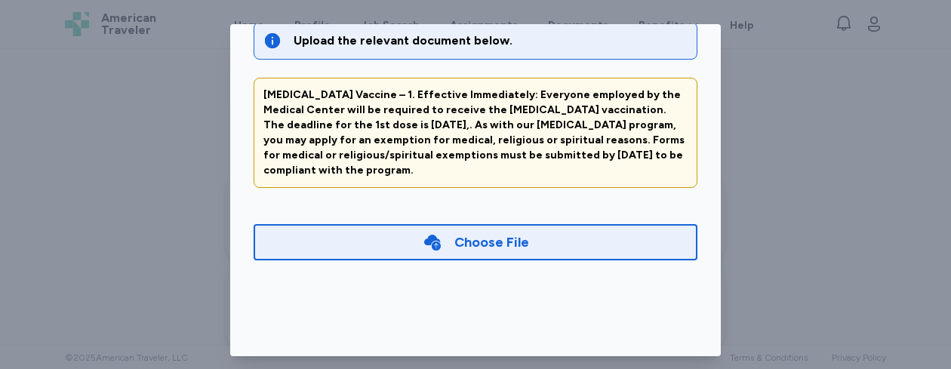
scroll to position [85, 0]
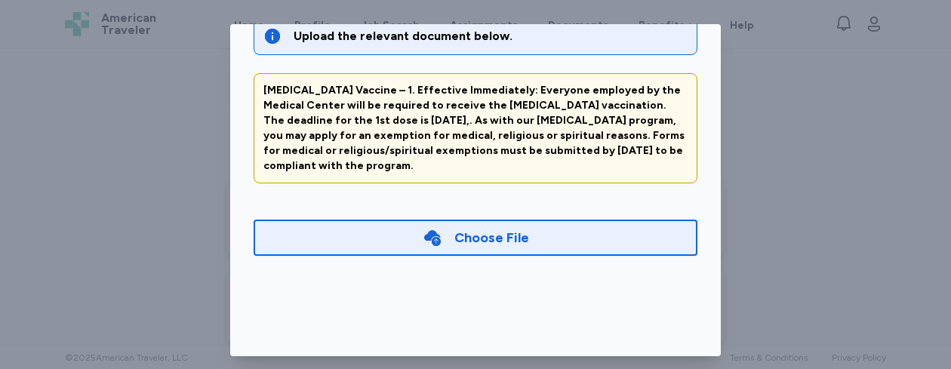
click at [556, 248] on div "Choose File" at bounding box center [476, 238] width 444 height 36
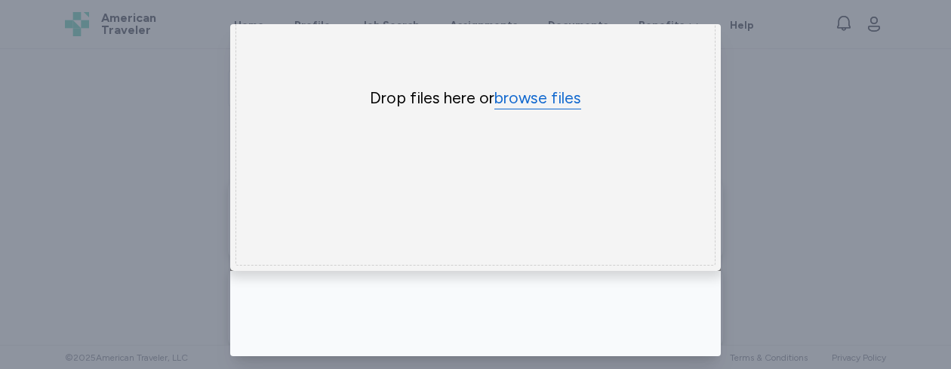
click at [540, 93] on button "browse files" at bounding box center [538, 99] width 87 height 22
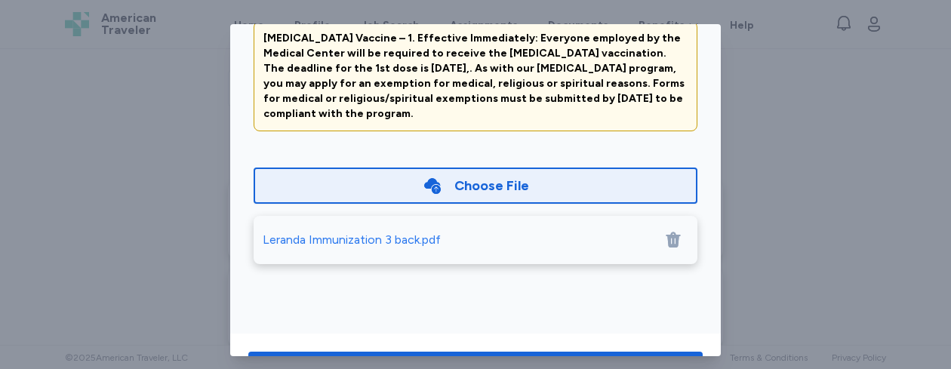
scroll to position [140, 0]
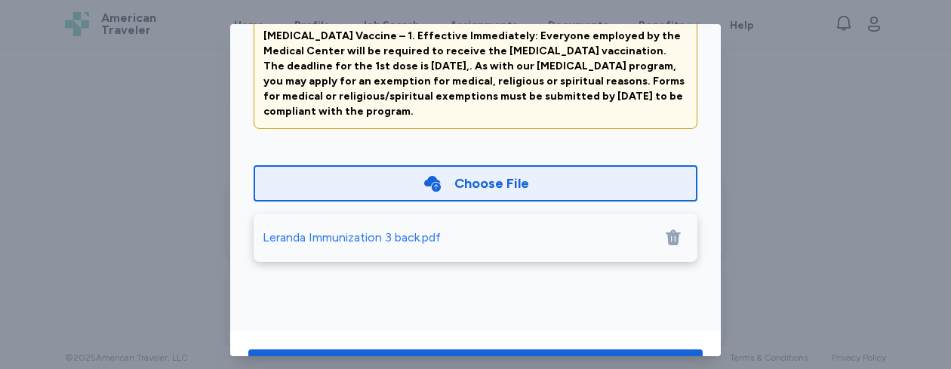
click at [605, 192] on div "Choose File" at bounding box center [476, 183] width 444 height 36
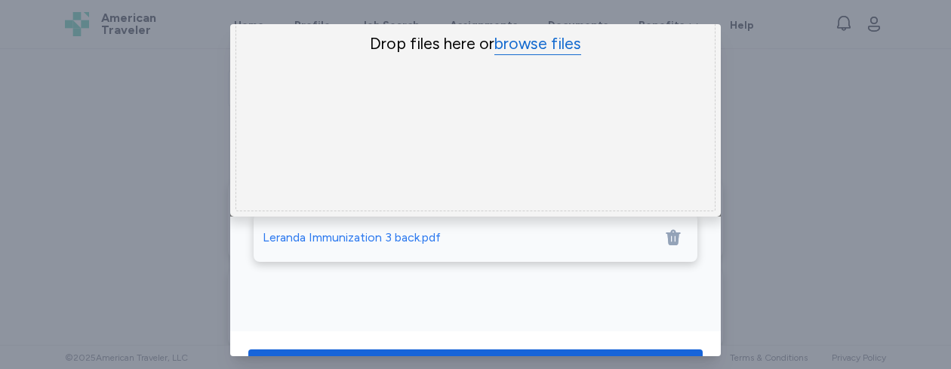
click at [528, 45] on button "browse files" at bounding box center [538, 44] width 87 height 22
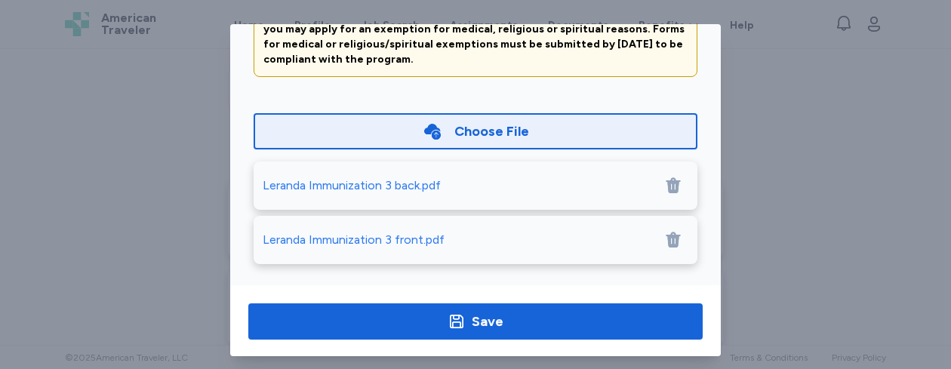
scroll to position [196, 0]
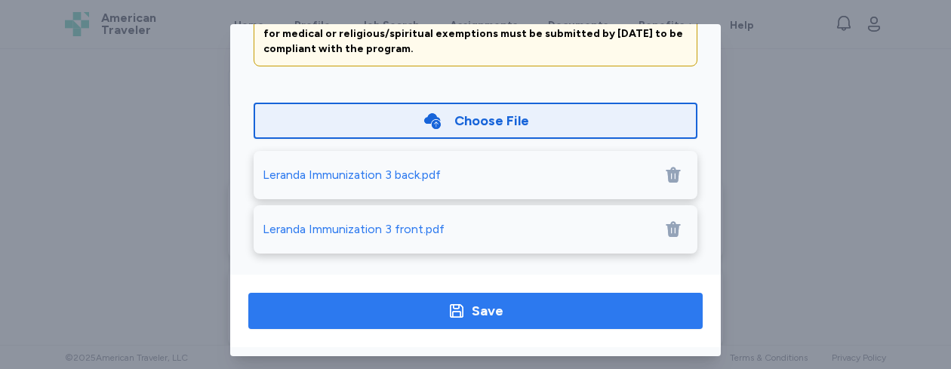
click at [541, 306] on span "Save" at bounding box center [475, 310] width 430 height 21
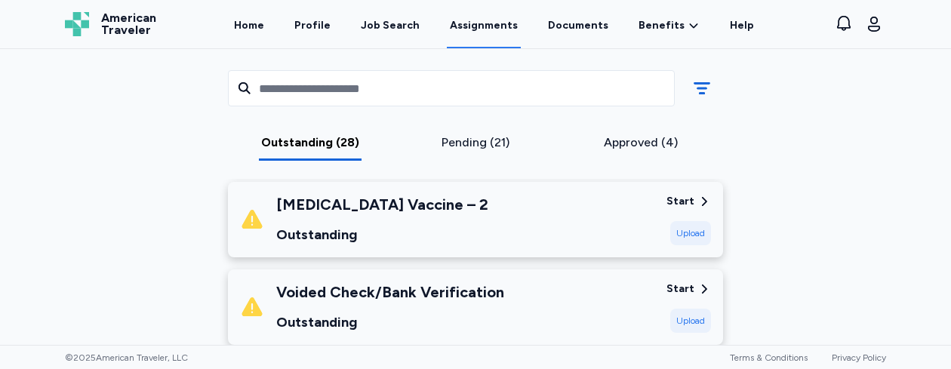
click at [684, 235] on div "Upload" at bounding box center [690, 233] width 41 height 24
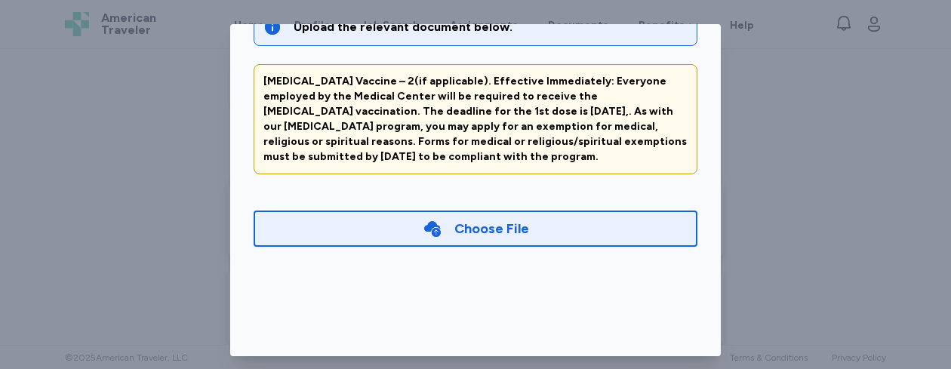
scroll to position [100, 0]
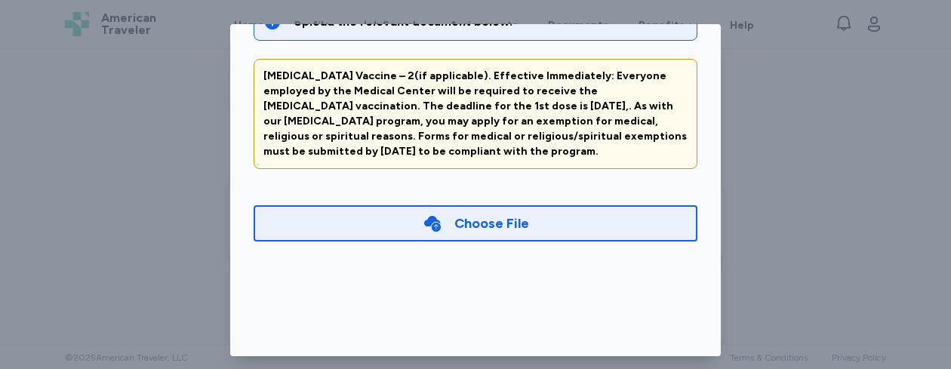
click at [599, 230] on div "Choose File" at bounding box center [476, 223] width 444 height 36
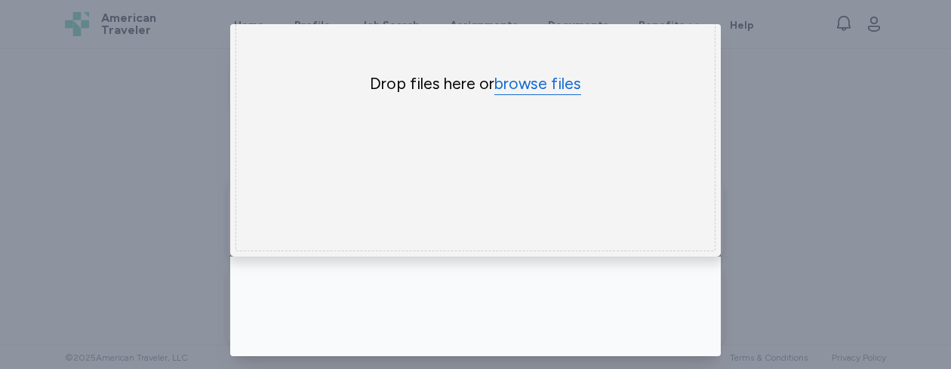
click at [524, 73] on button "browse files" at bounding box center [538, 84] width 87 height 22
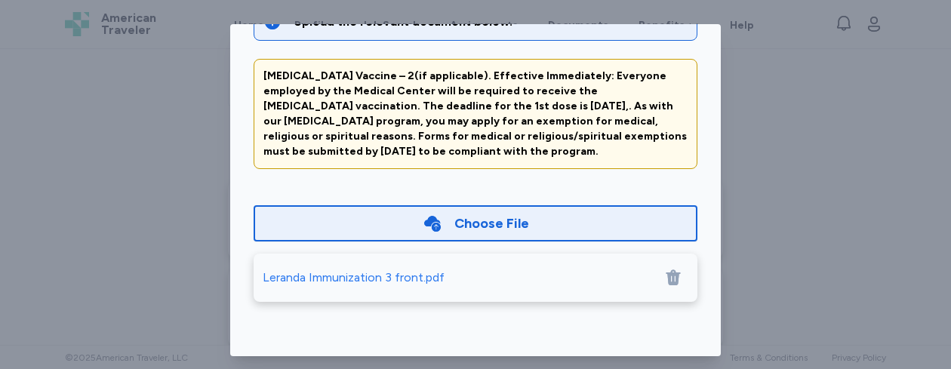
click at [545, 236] on div "Choose File" at bounding box center [476, 223] width 444 height 36
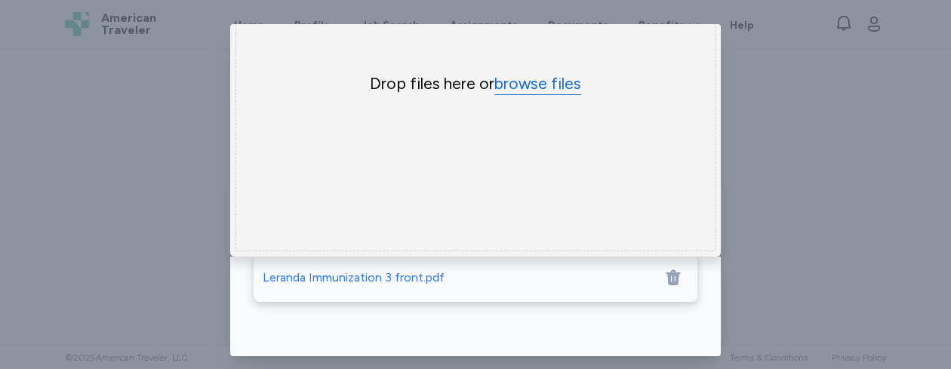
click at [531, 80] on button "browse files" at bounding box center [538, 84] width 87 height 22
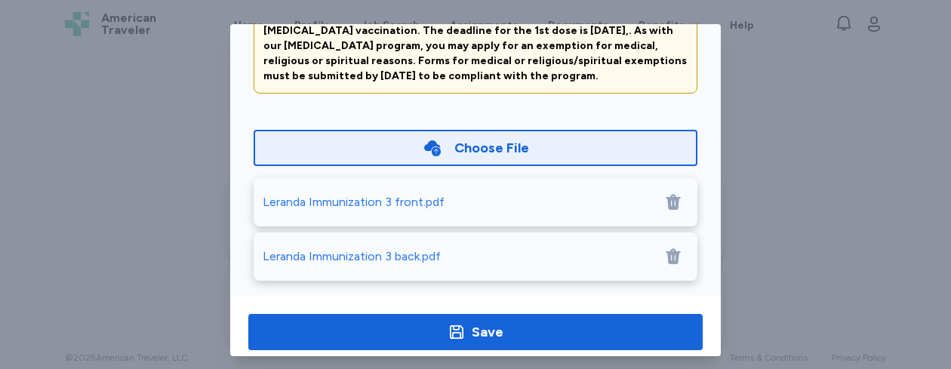
scroll to position [196, 0]
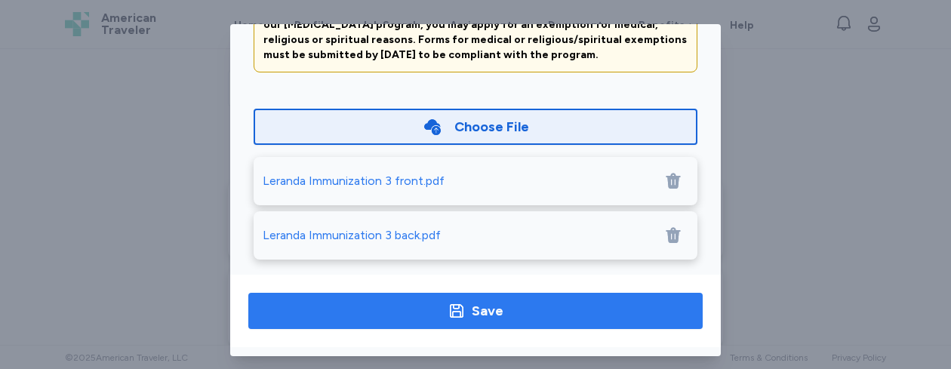
click at [598, 311] on span "Save" at bounding box center [475, 310] width 430 height 21
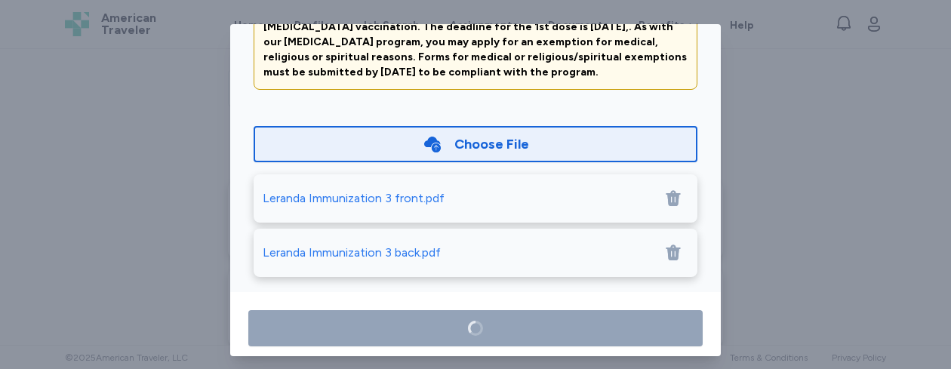
scroll to position [182, 0]
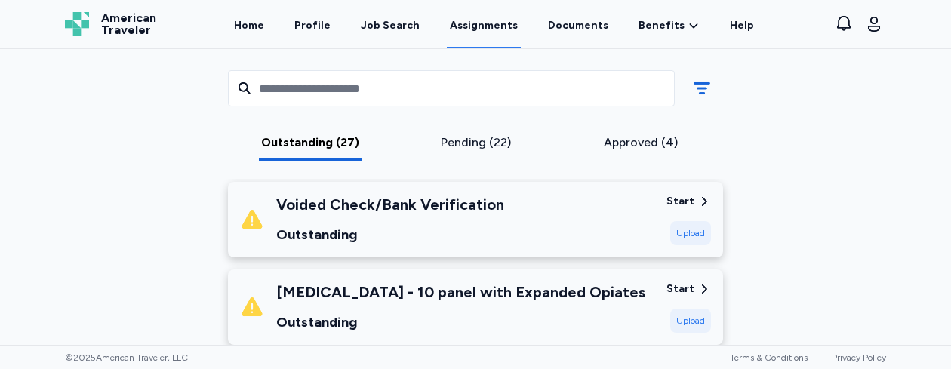
click at [439, 368] on html "Open sidebar Assignments American Traveler American Traveler Home Profile Job S…" at bounding box center [475, 184] width 951 height 369
click at [682, 230] on div "Upload" at bounding box center [690, 233] width 41 height 24
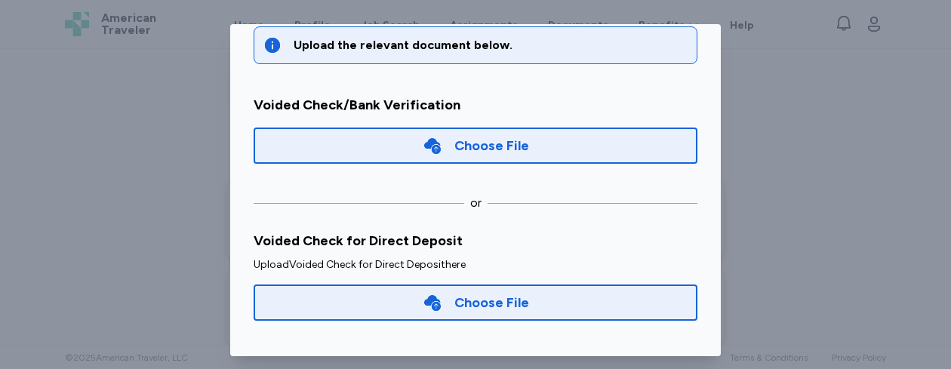
scroll to position [75, 0]
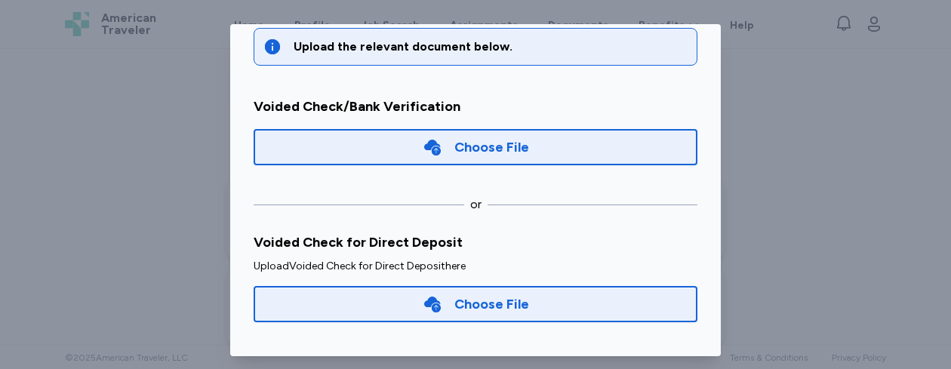
click at [518, 141] on div "Choose File" at bounding box center [476, 147] width 444 height 36
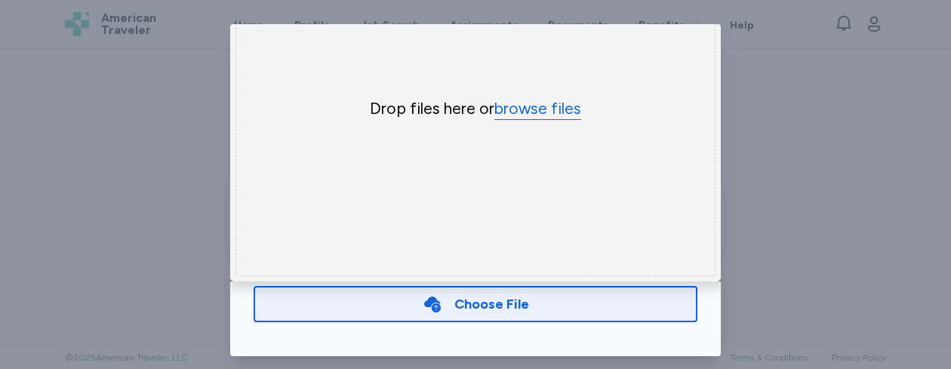
click at [538, 103] on button "browse files" at bounding box center [538, 109] width 87 height 22
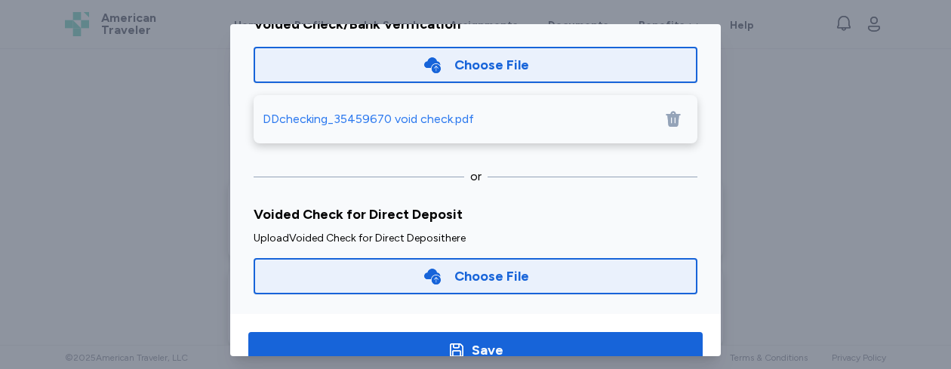
scroll to position [159, 0]
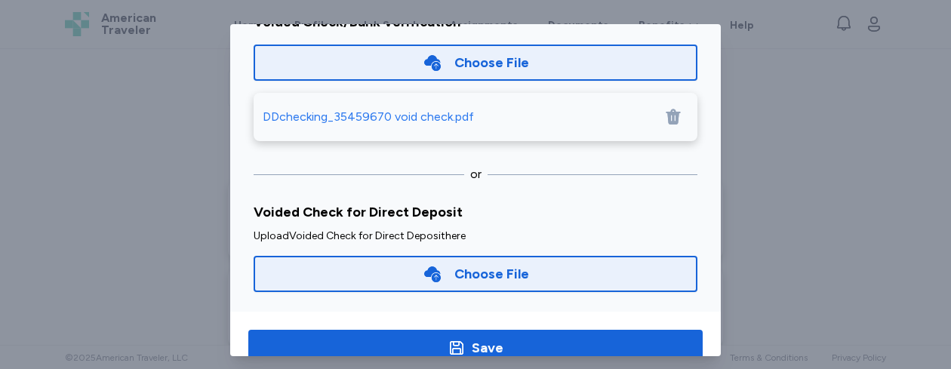
click at [535, 274] on div "Choose File" at bounding box center [476, 274] width 444 height 36
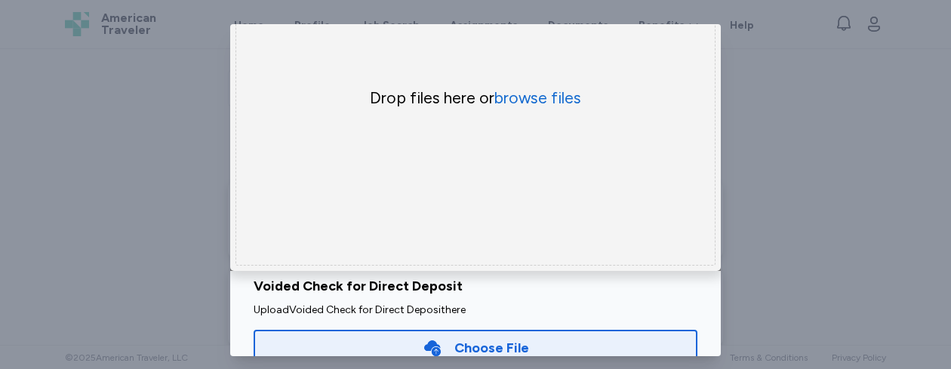
scroll to position [69, 0]
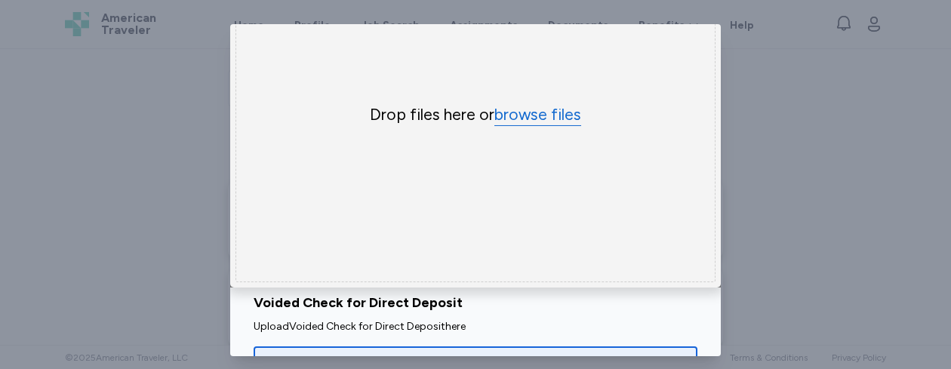
click at [530, 106] on button "browse files" at bounding box center [538, 115] width 87 height 22
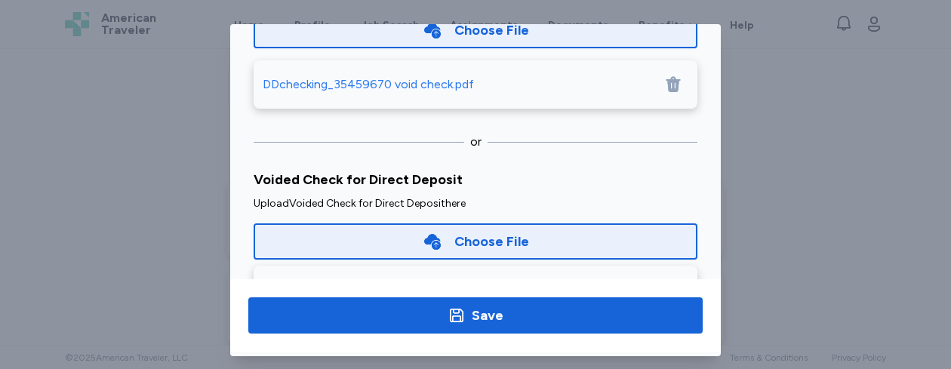
scroll to position [196, 0]
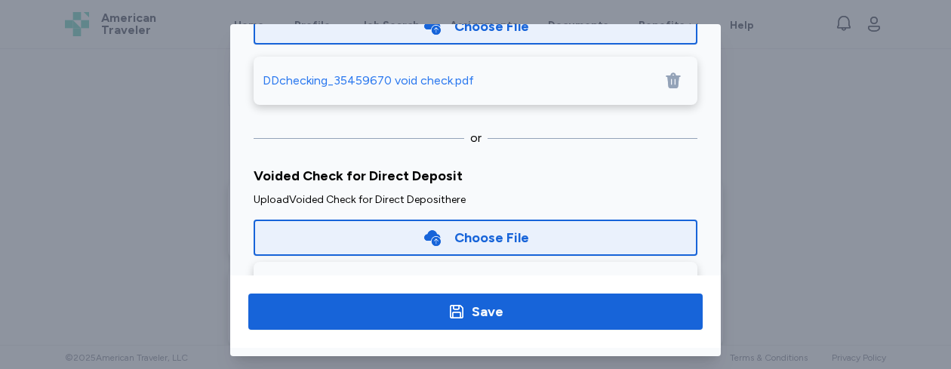
click at [501, 236] on div "Choose File" at bounding box center [491, 237] width 75 height 21
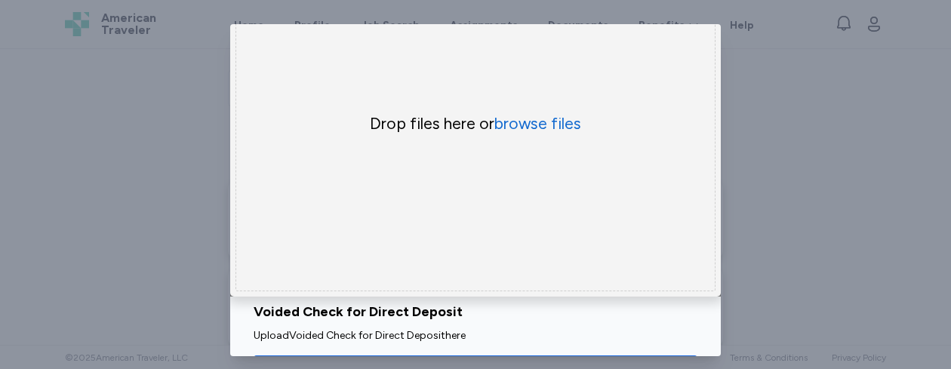
scroll to position [54, 0]
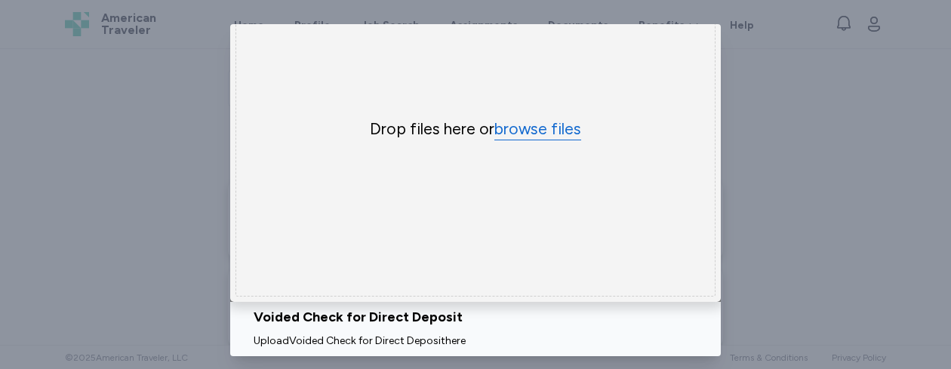
click at [549, 122] on button "browse files" at bounding box center [538, 130] width 87 height 22
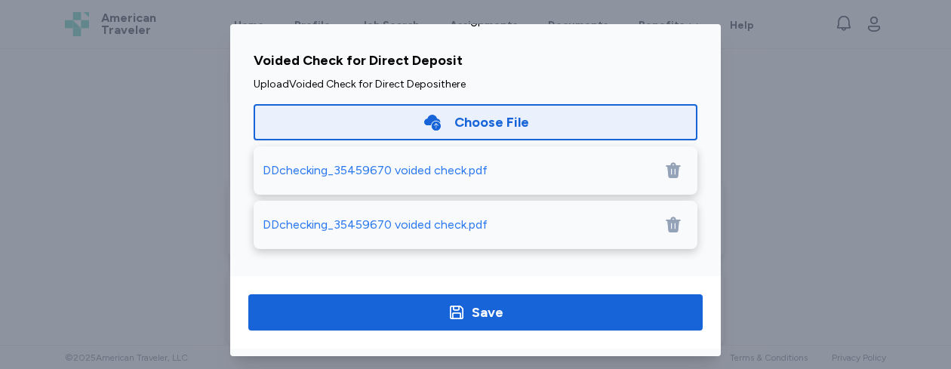
scroll to position [196, 0]
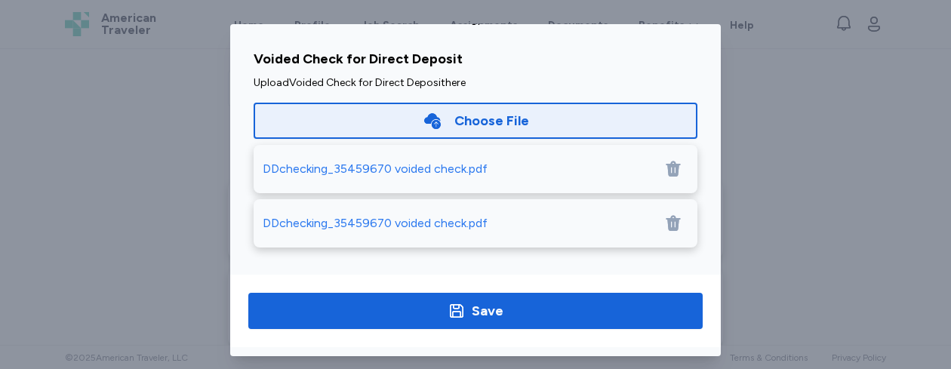
click at [666, 228] on icon at bounding box center [673, 224] width 14 height 16
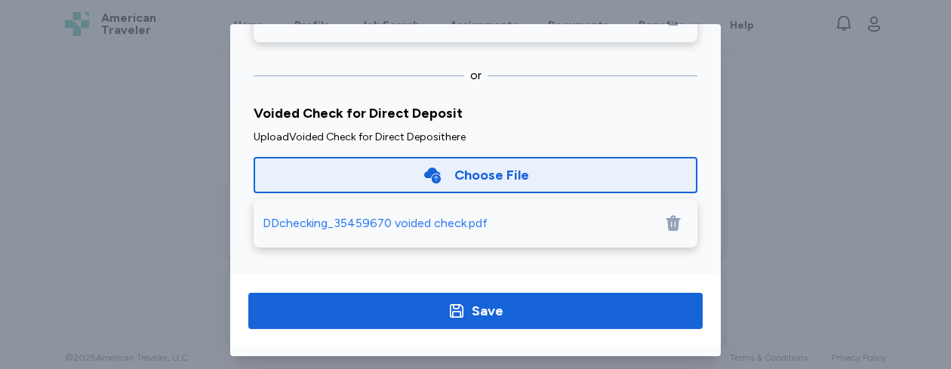
scroll to position [62, 0]
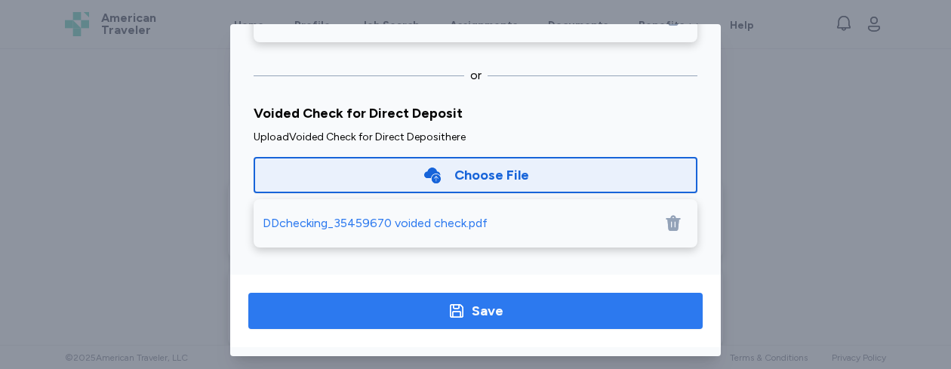
click at [473, 307] on div "Save" at bounding box center [488, 310] width 32 height 21
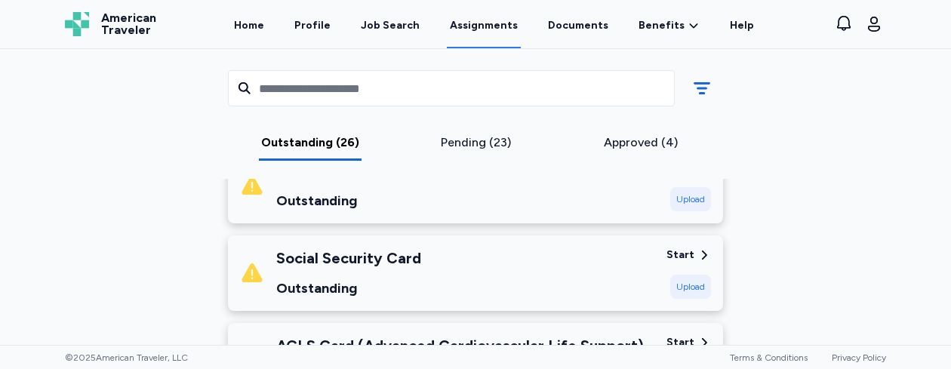
scroll to position [1658, 0]
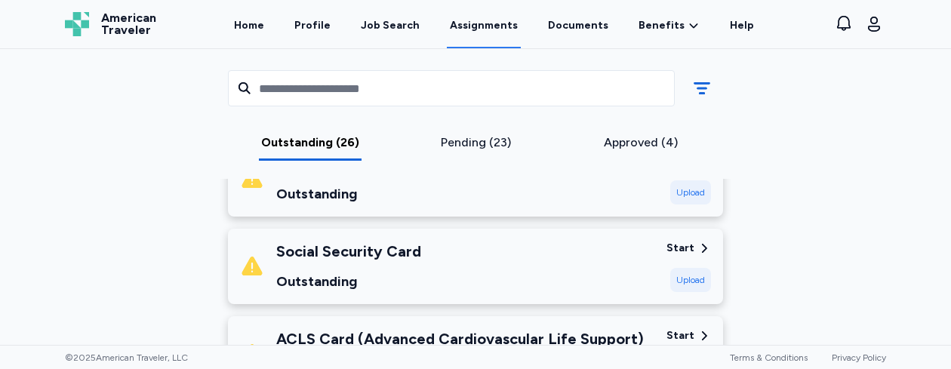
click at [684, 276] on div "Upload" at bounding box center [690, 280] width 41 height 24
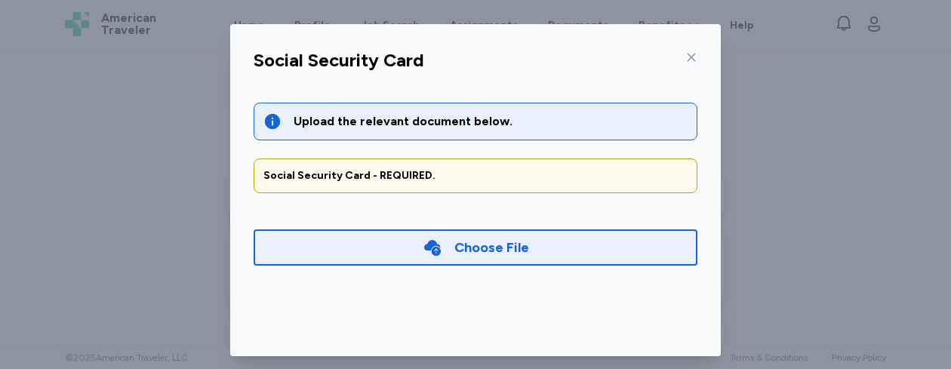
click at [545, 245] on div "Choose File" at bounding box center [476, 248] width 444 height 36
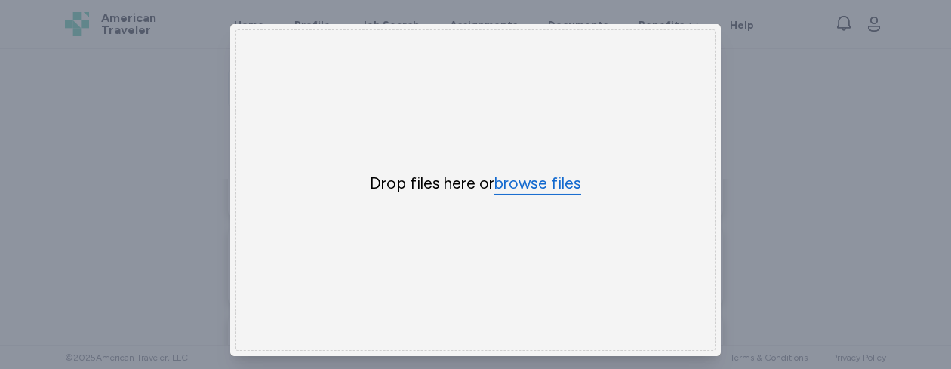
click at [522, 175] on button "browse files" at bounding box center [538, 184] width 87 height 22
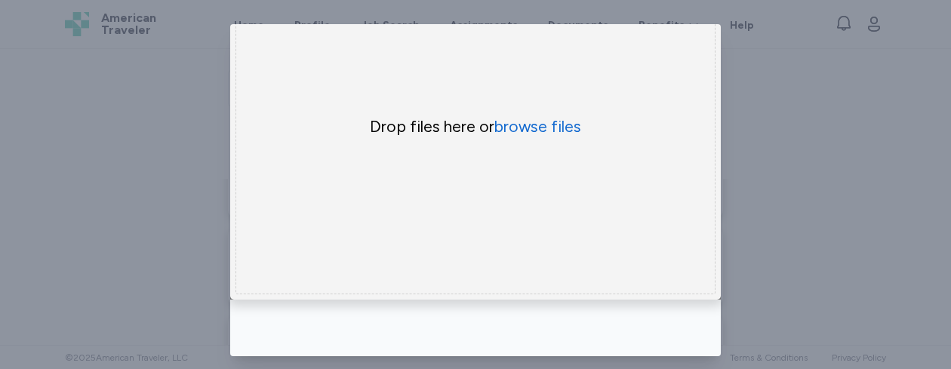
scroll to position [0, 0]
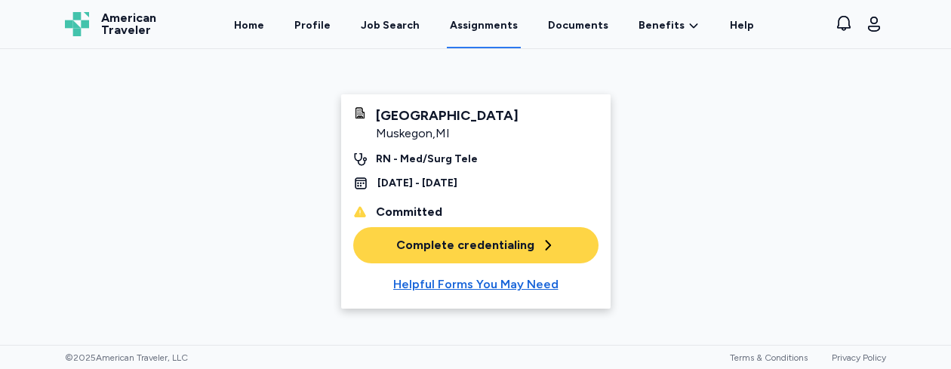
scroll to position [54, 0]
click at [456, 245] on div "Complete credentialing" at bounding box center [475, 245] width 159 height 18
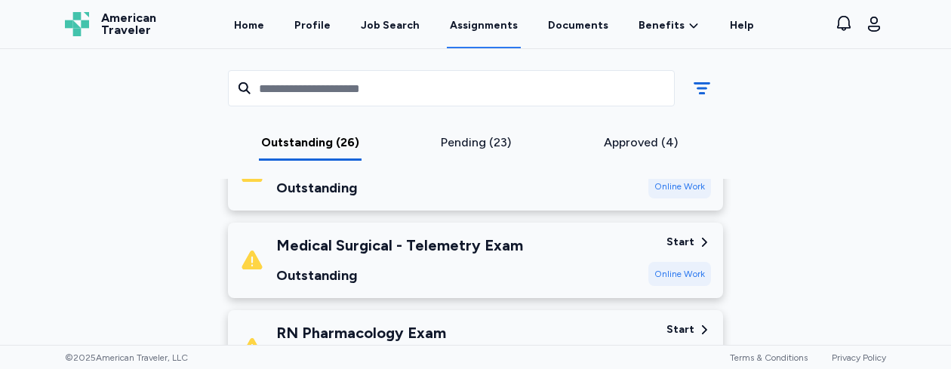
scroll to position [2295, 0]
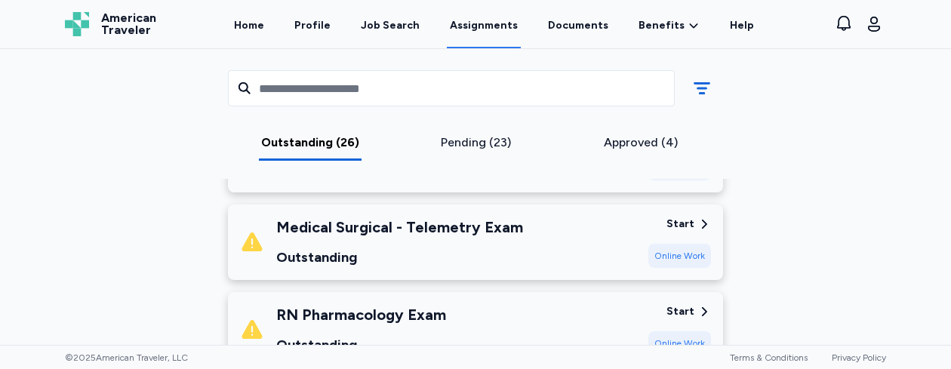
click at [673, 254] on div "Online Work" at bounding box center [680, 256] width 63 height 24
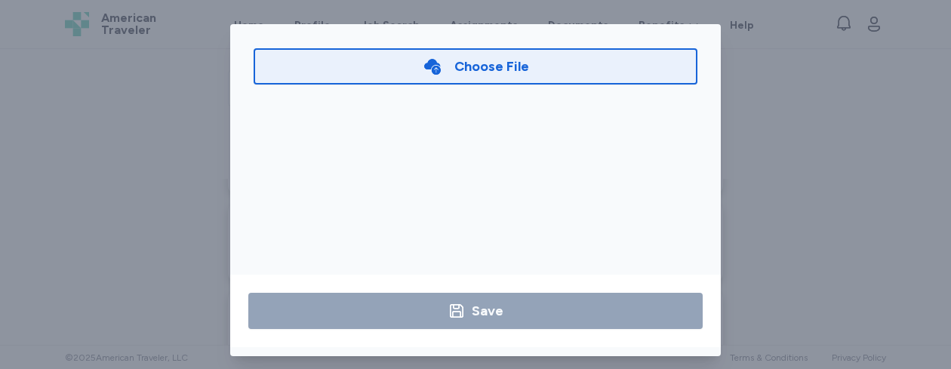
scroll to position [0, 0]
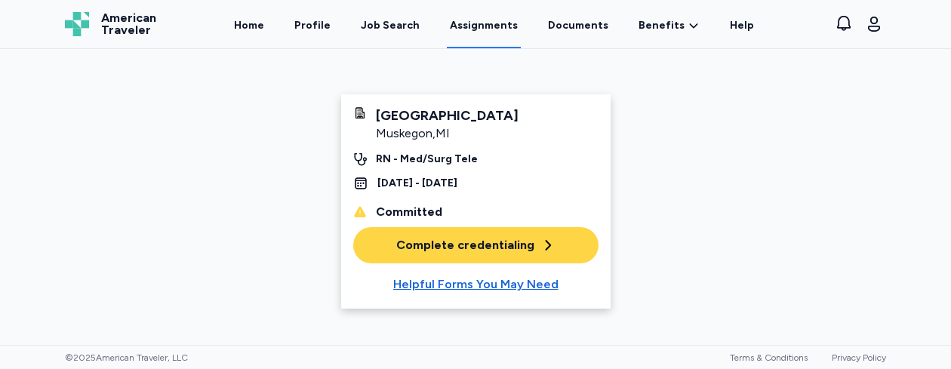
scroll to position [54, 0]
click at [267, 28] on link "Home" at bounding box center [249, 25] width 36 height 47
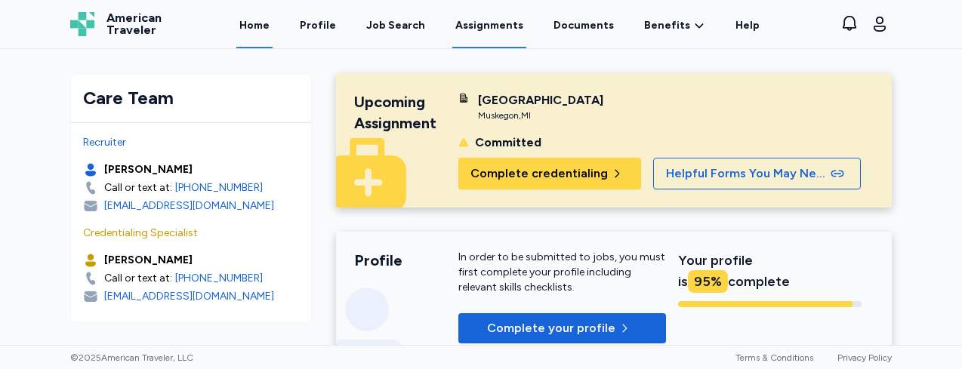
click at [501, 23] on link "Assignments" at bounding box center [489, 25] width 74 height 47
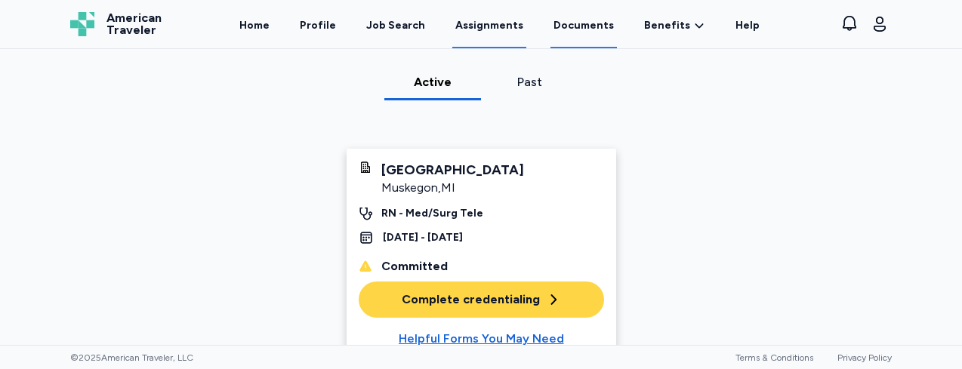
click at [572, 29] on link "Documents" at bounding box center [583, 25] width 66 height 47
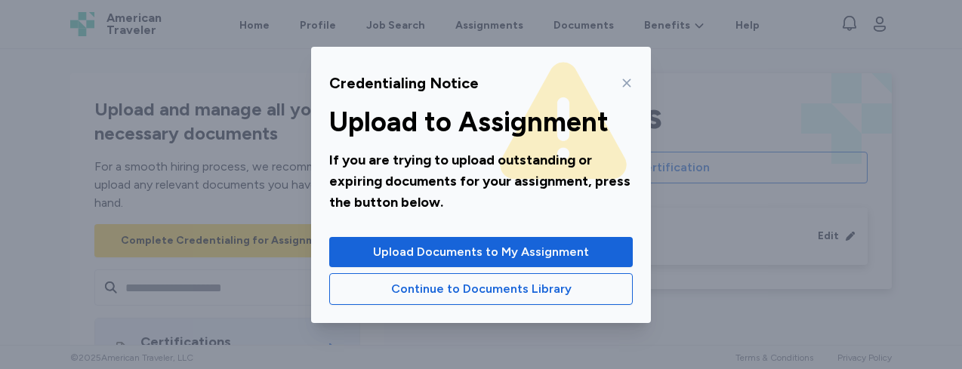
click at [623, 79] on icon at bounding box center [627, 83] width 12 height 12
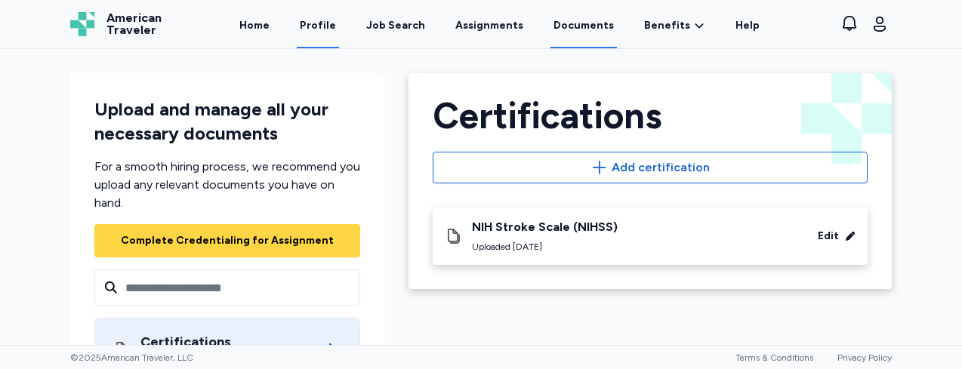
click at [327, 16] on link "Profile" at bounding box center [318, 25] width 42 height 47
